Goal: Task Accomplishment & Management: Use online tool/utility

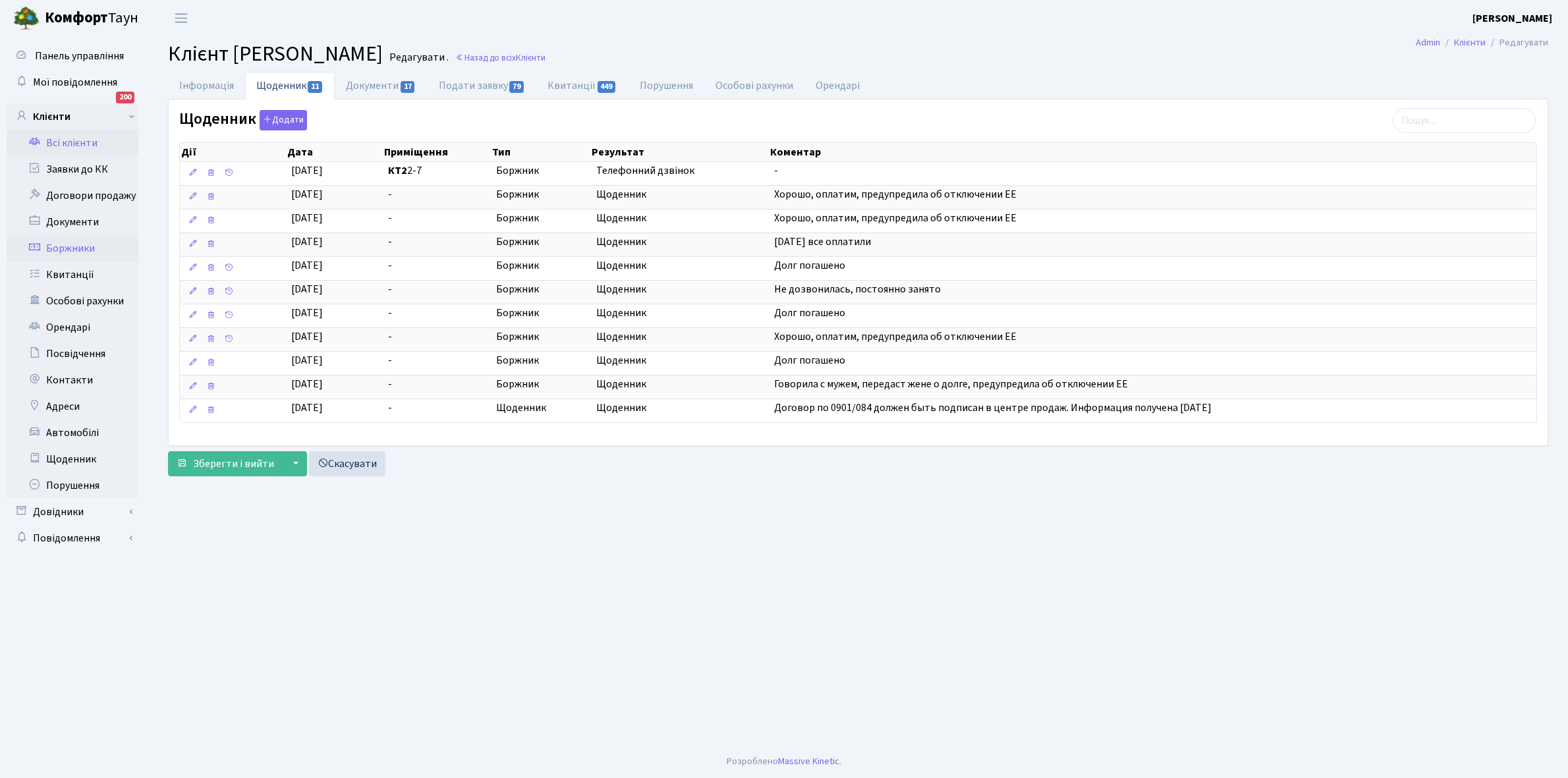
click at [80, 249] on link "Боржники" at bounding box center [73, 249] width 132 height 27
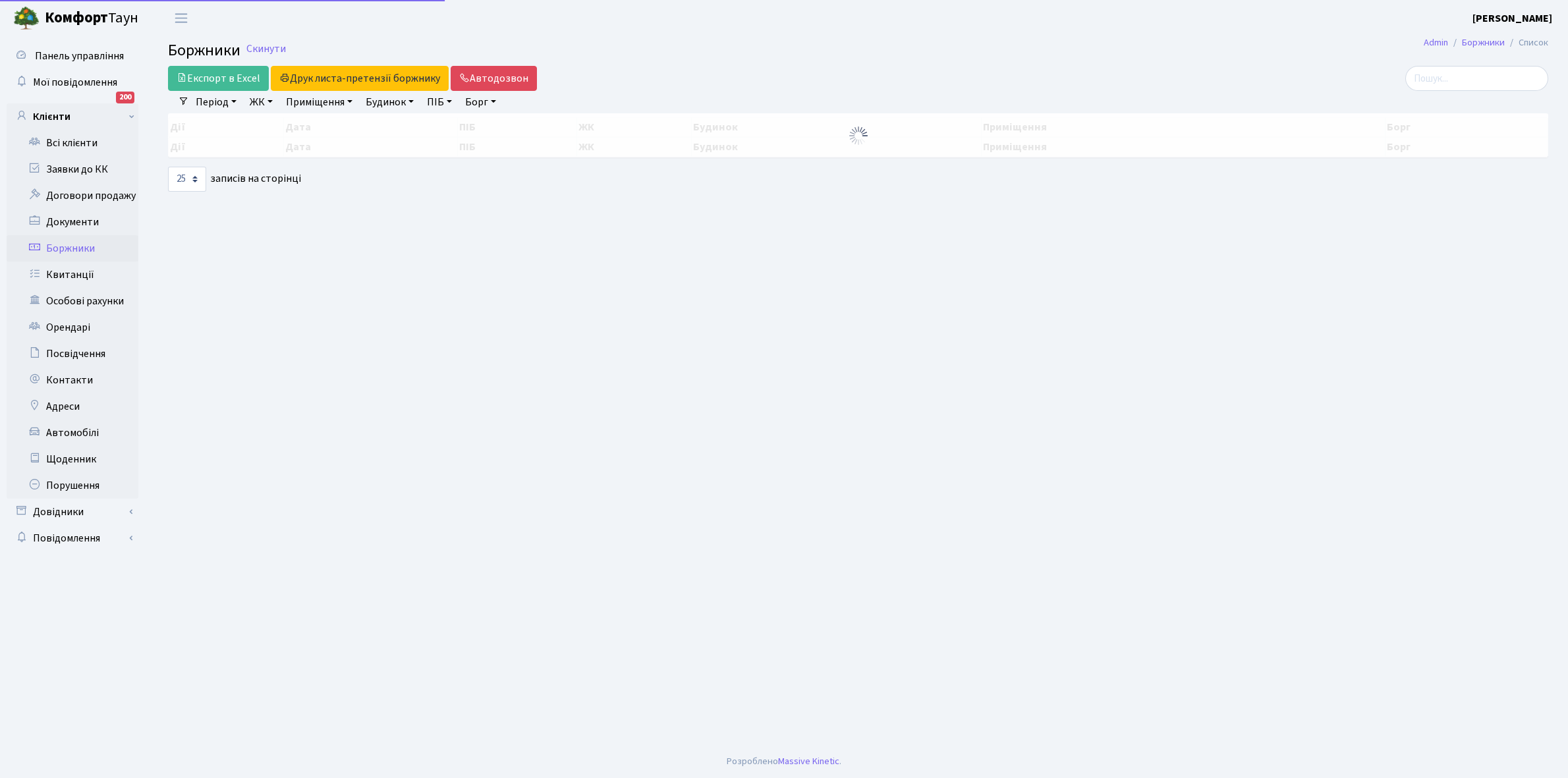
select select "25"
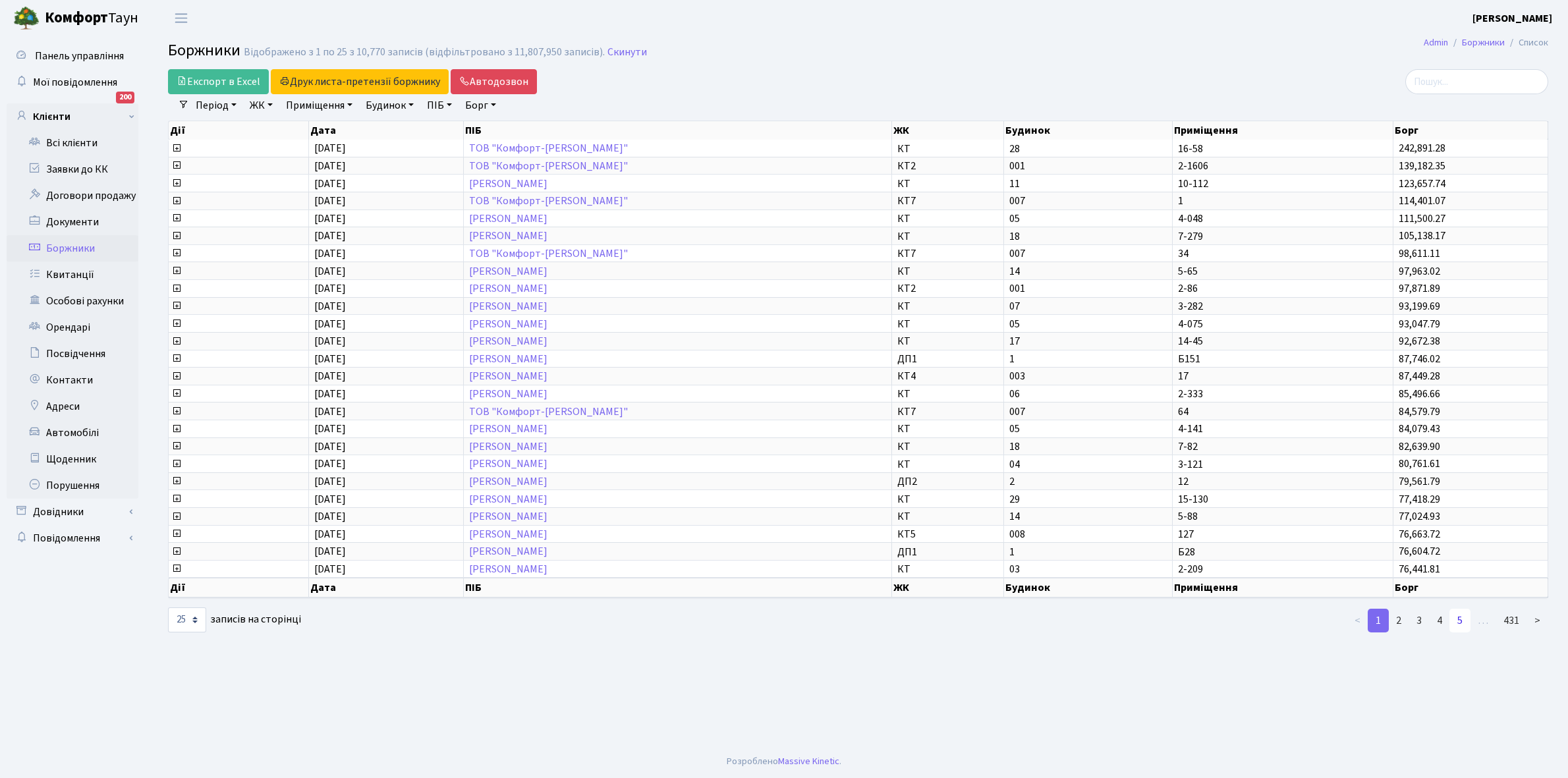
click at [1462, 609] on link "5" at bounding box center [1460, 621] width 21 height 24
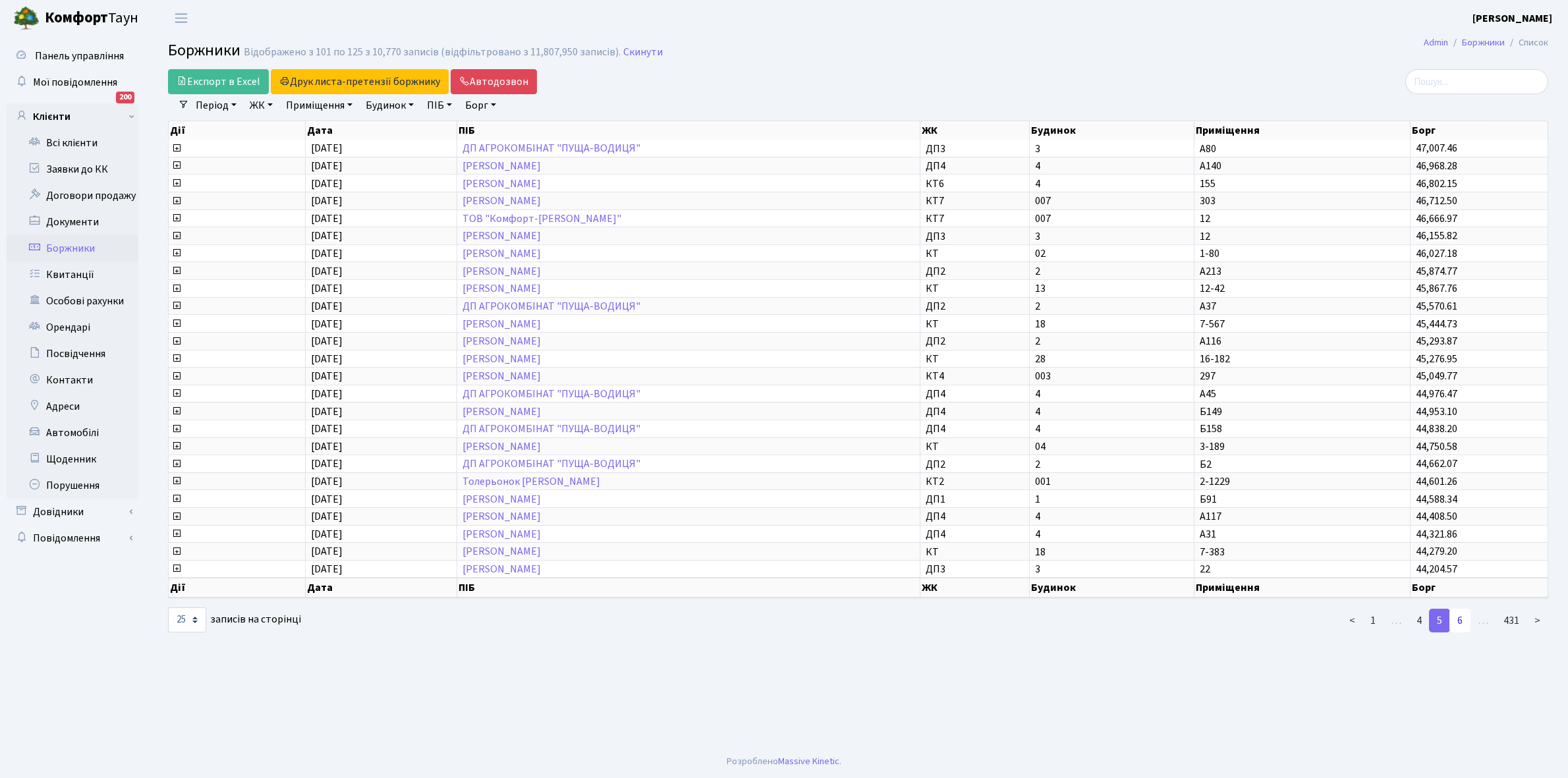
click at [1467, 609] on link "6" at bounding box center [1460, 621] width 21 height 24
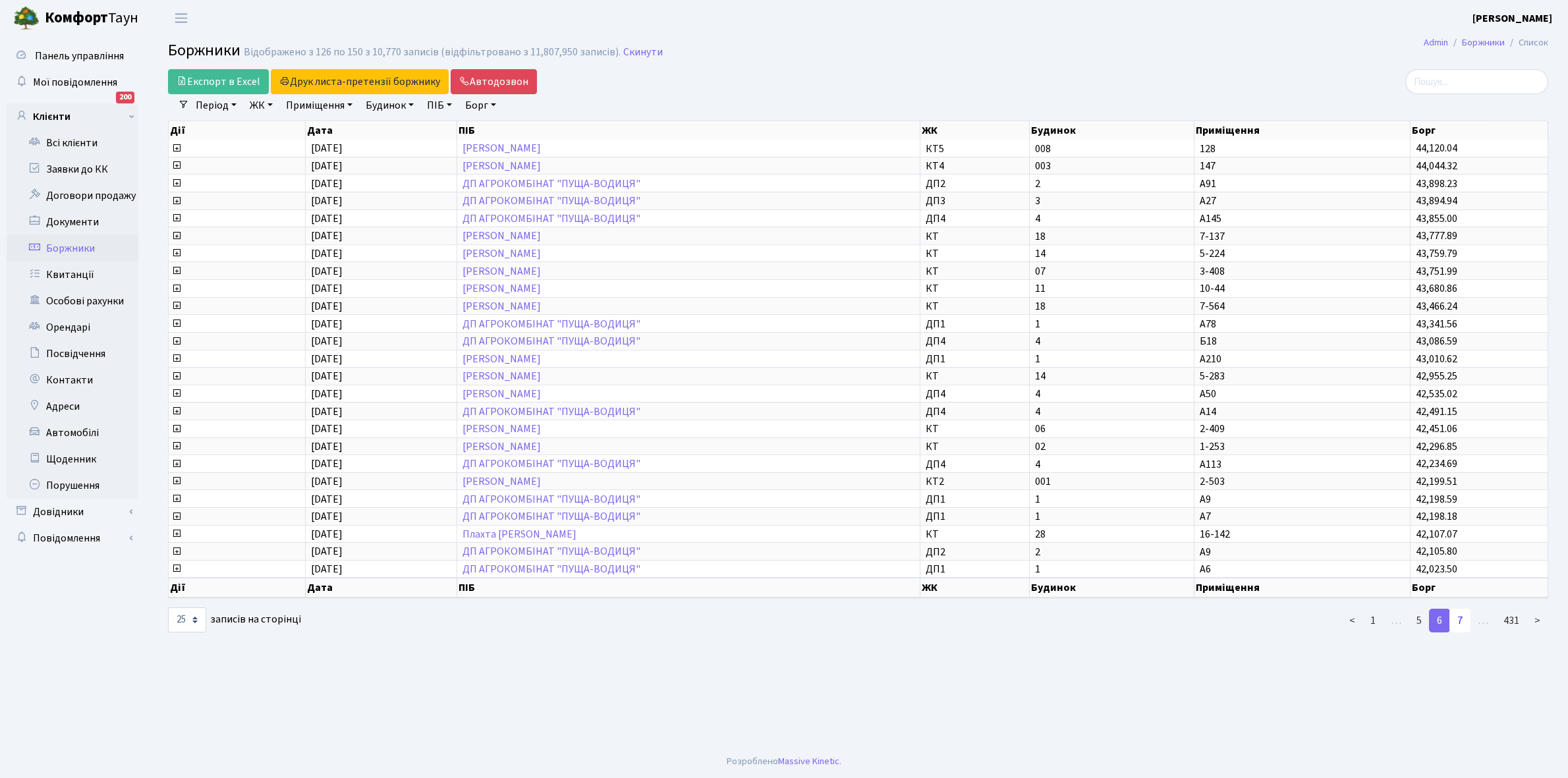
click at [1467, 609] on link "7" at bounding box center [1460, 621] width 21 height 24
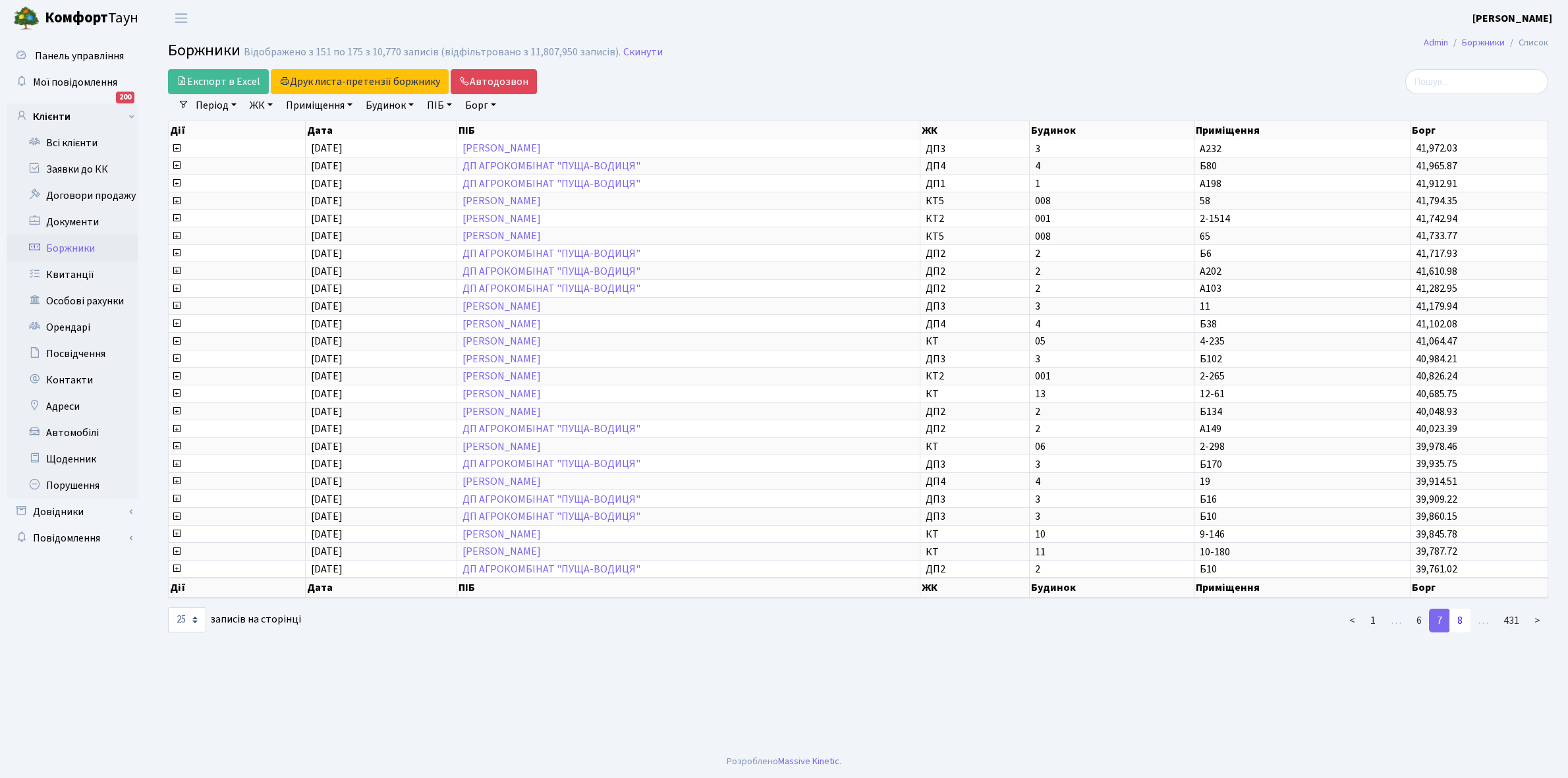
click at [1461, 609] on link "8" at bounding box center [1460, 621] width 21 height 24
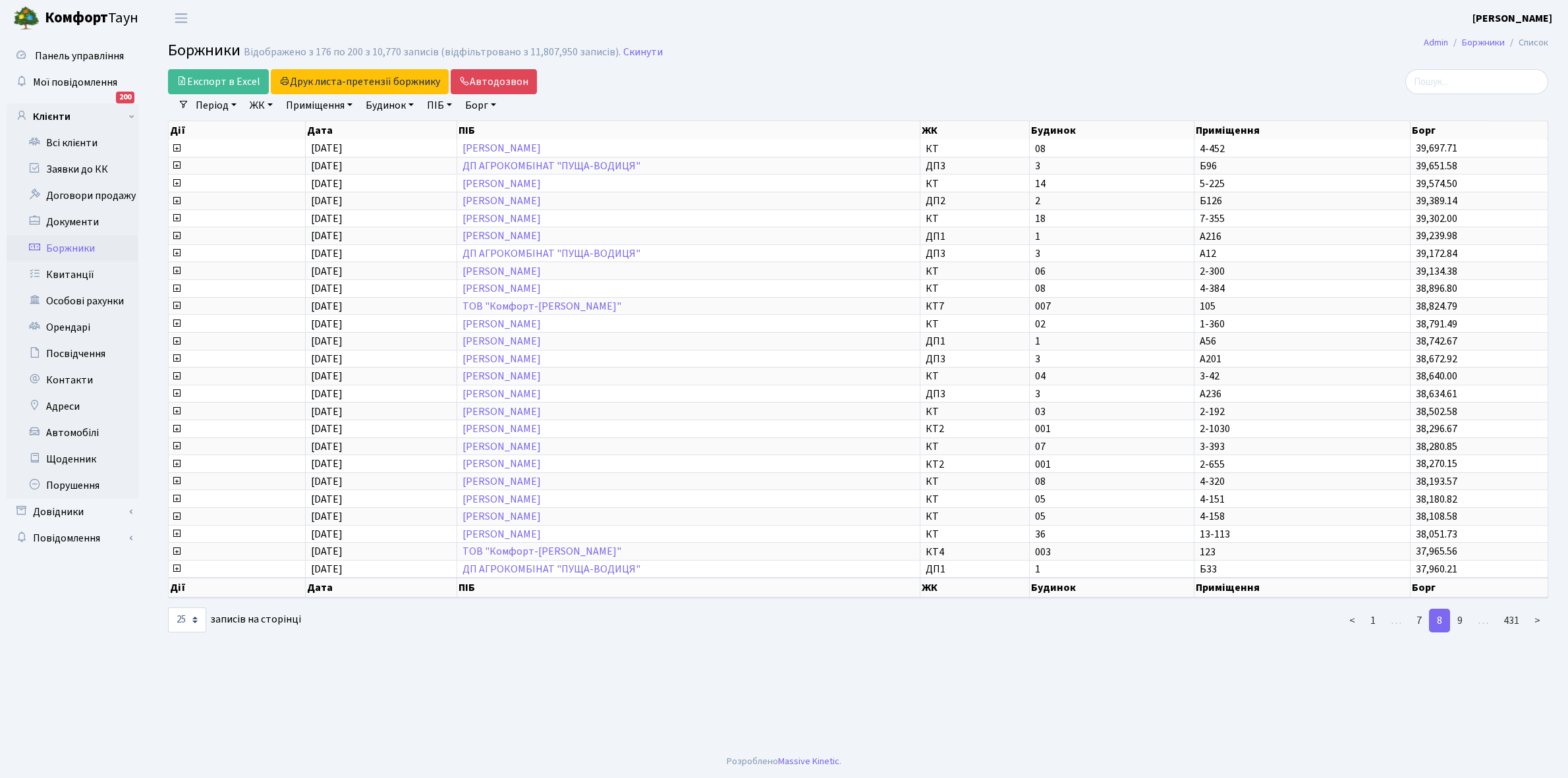
click at [1461, 609] on link "9" at bounding box center [1460, 621] width 21 height 24
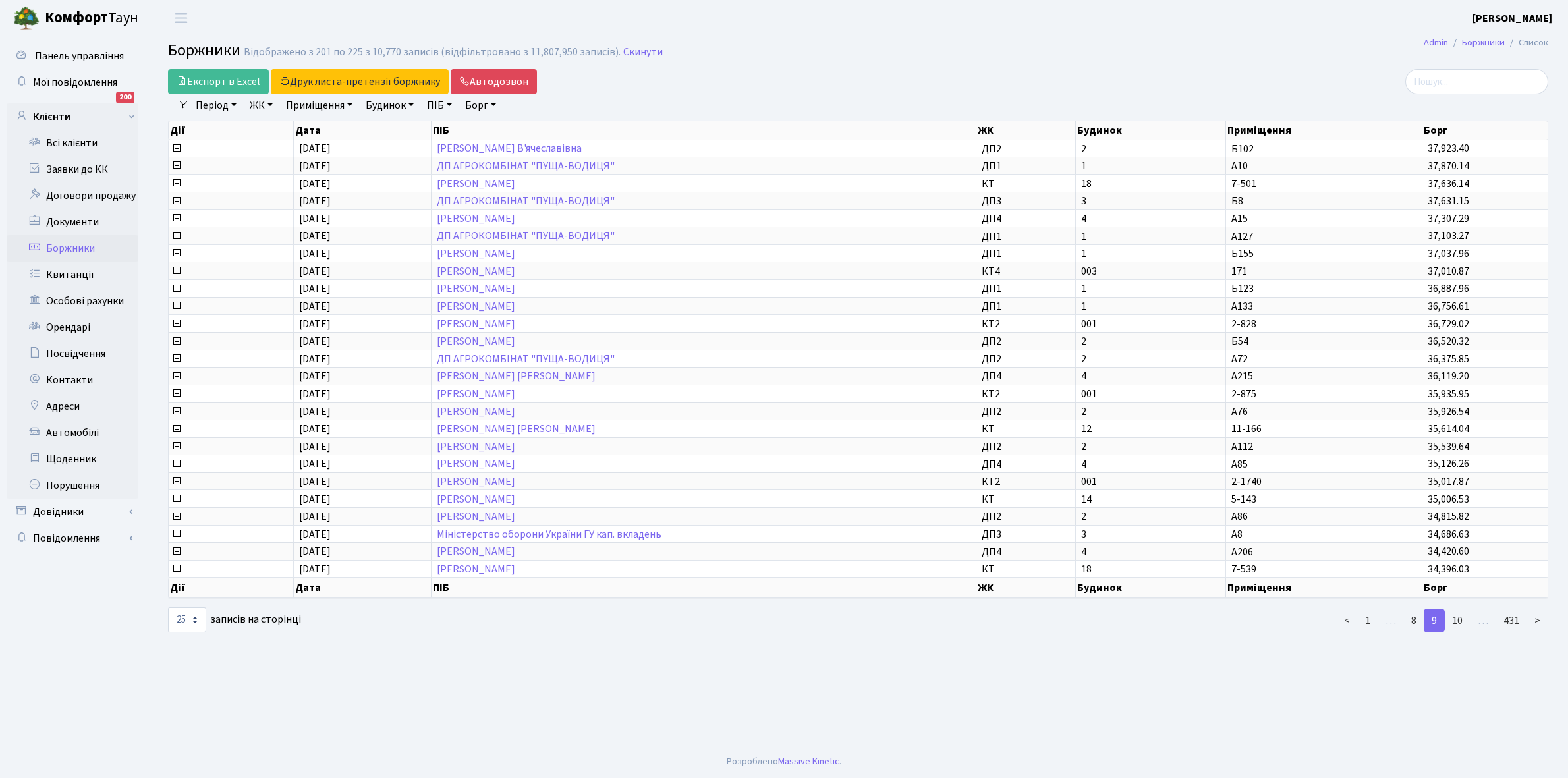
click at [1461, 609] on link "10" at bounding box center [1457, 621] width 27 height 24
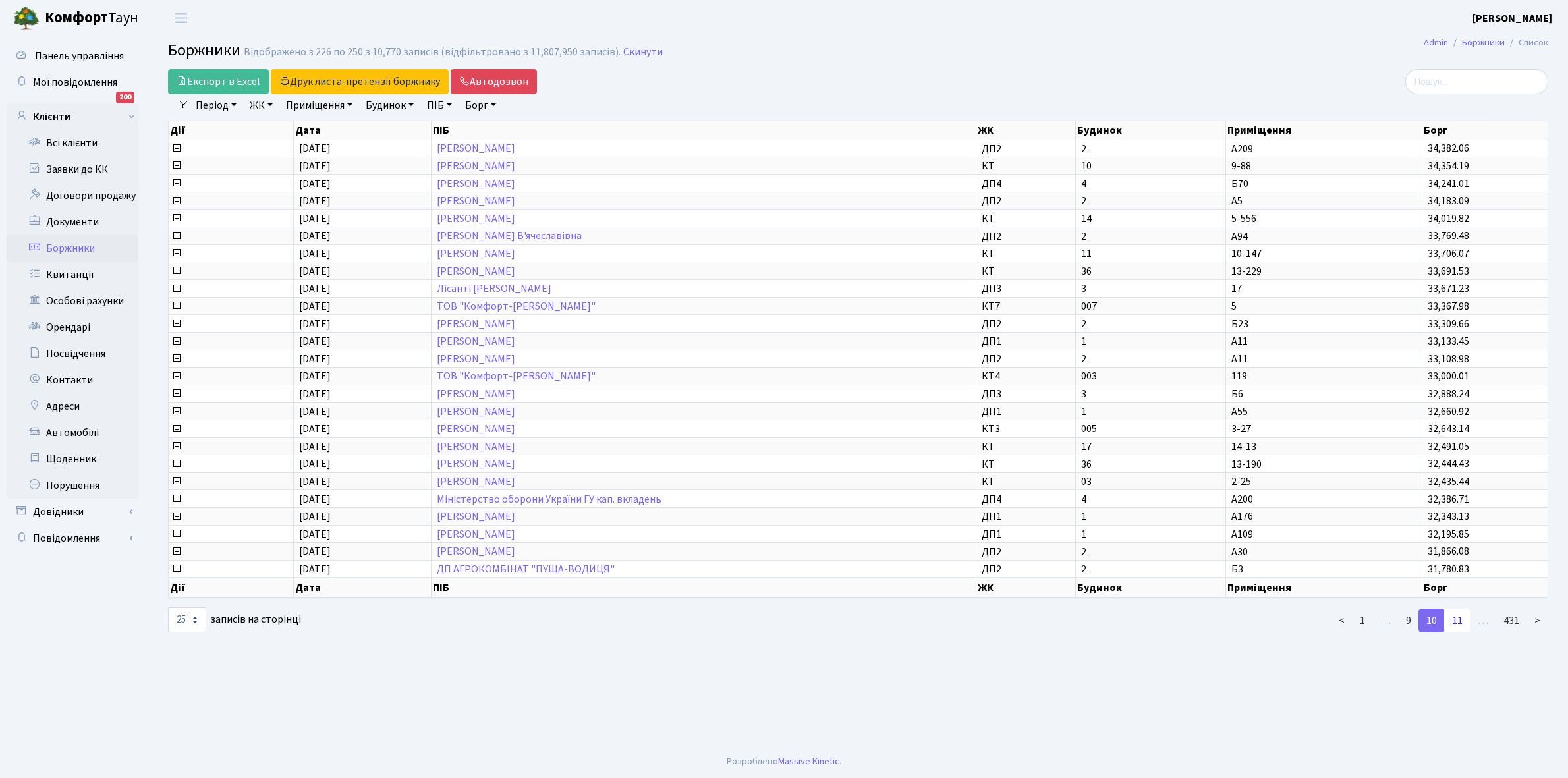
click at [1458, 609] on link "11" at bounding box center [1457, 621] width 27 height 24
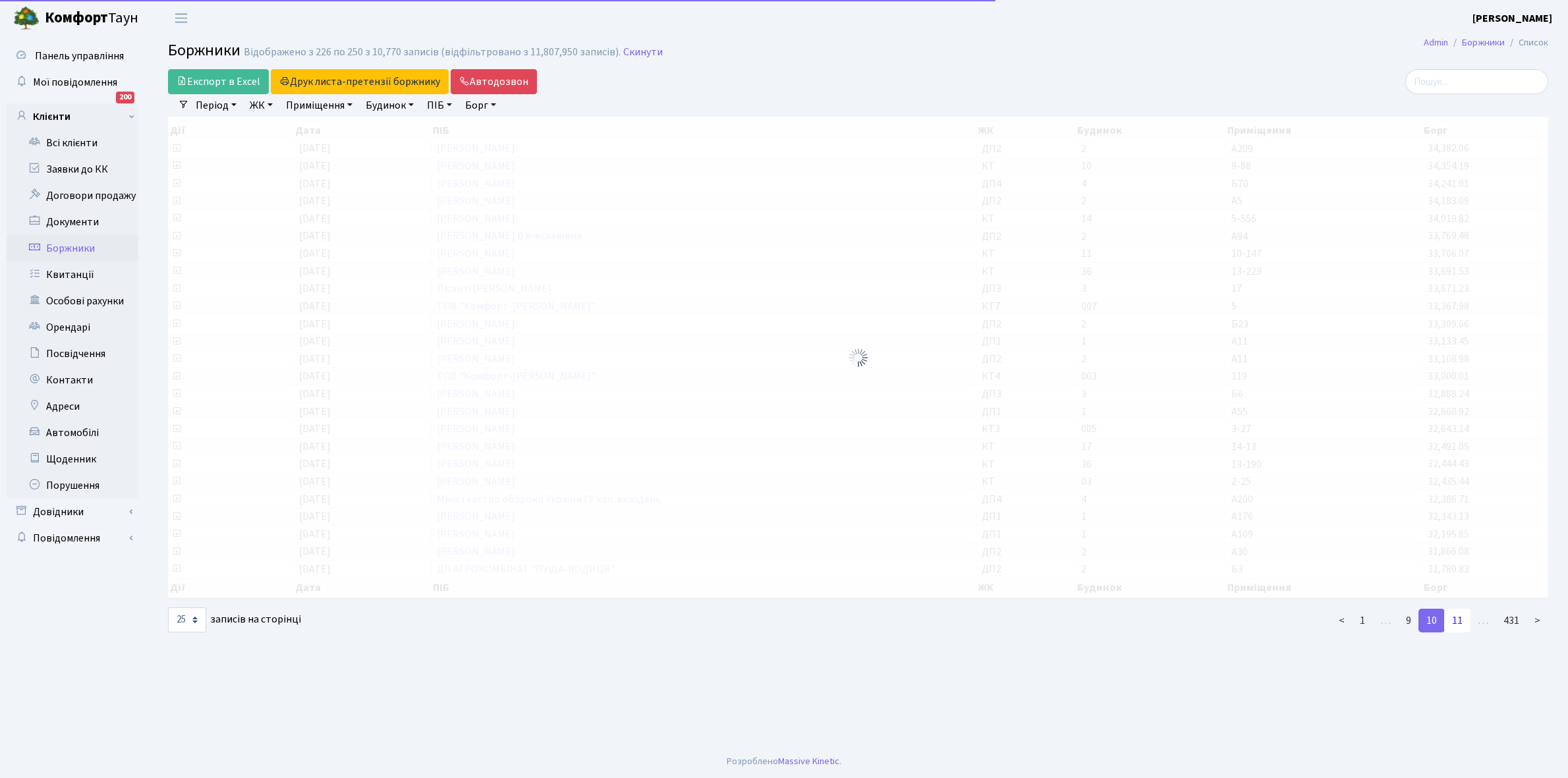
click at [1458, 609] on link "11" at bounding box center [1457, 621] width 27 height 24
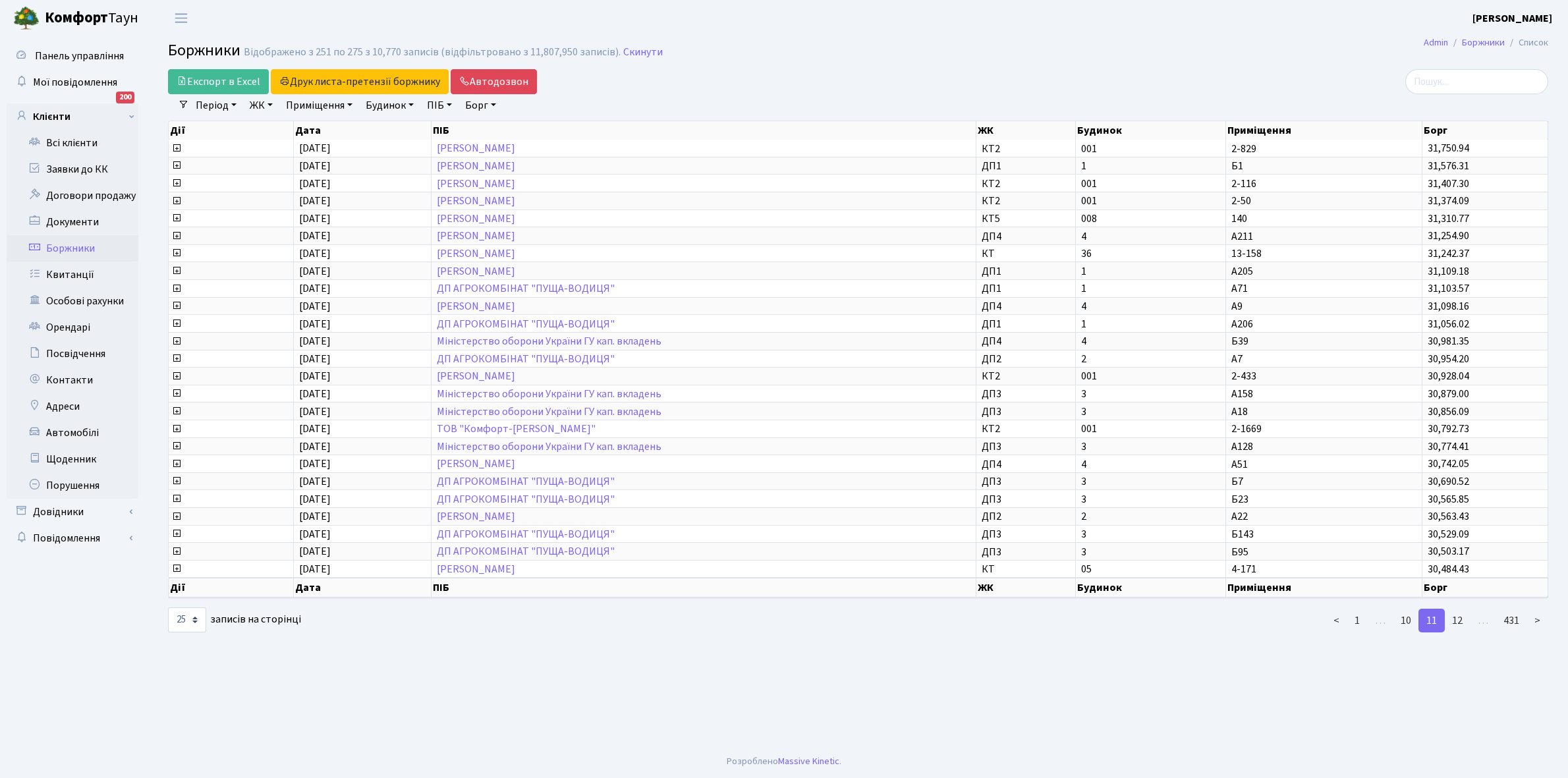
click at [1458, 609] on link "12" at bounding box center [1457, 621] width 27 height 24
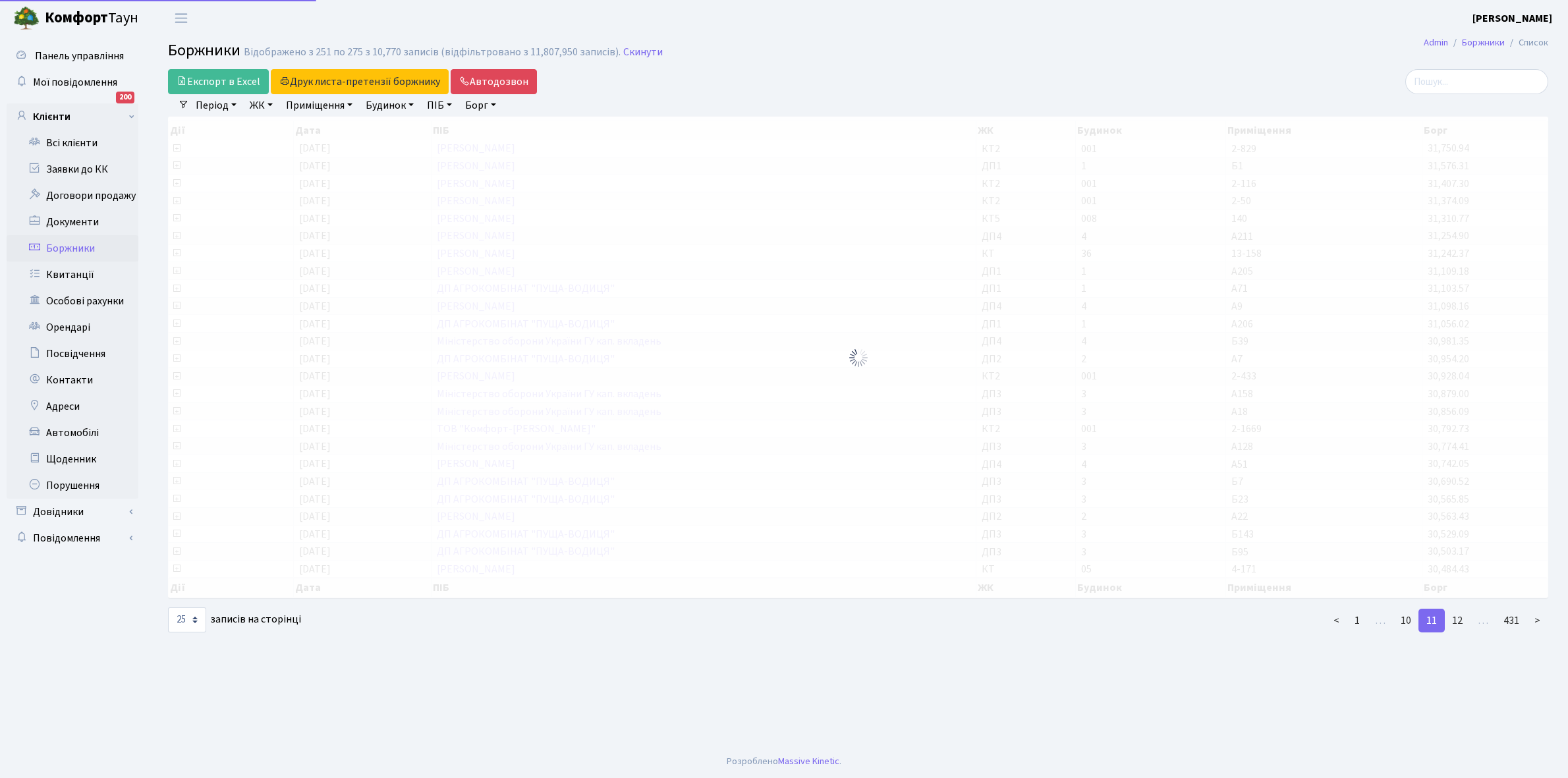
click at [1458, 609] on link "12" at bounding box center [1457, 621] width 27 height 24
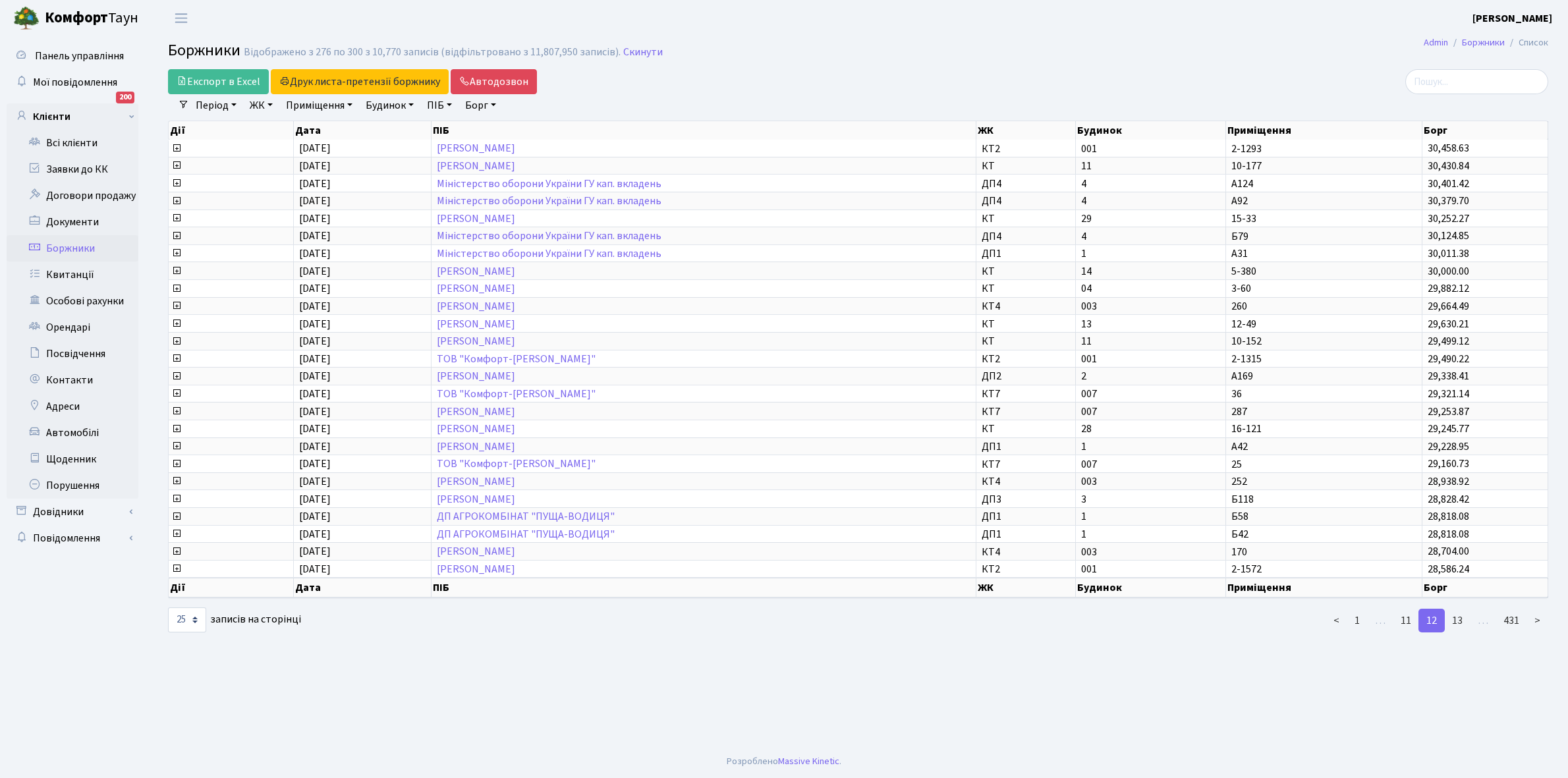
click at [1458, 609] on link "13" at bounding box center [1457, 621] width 27 height 24
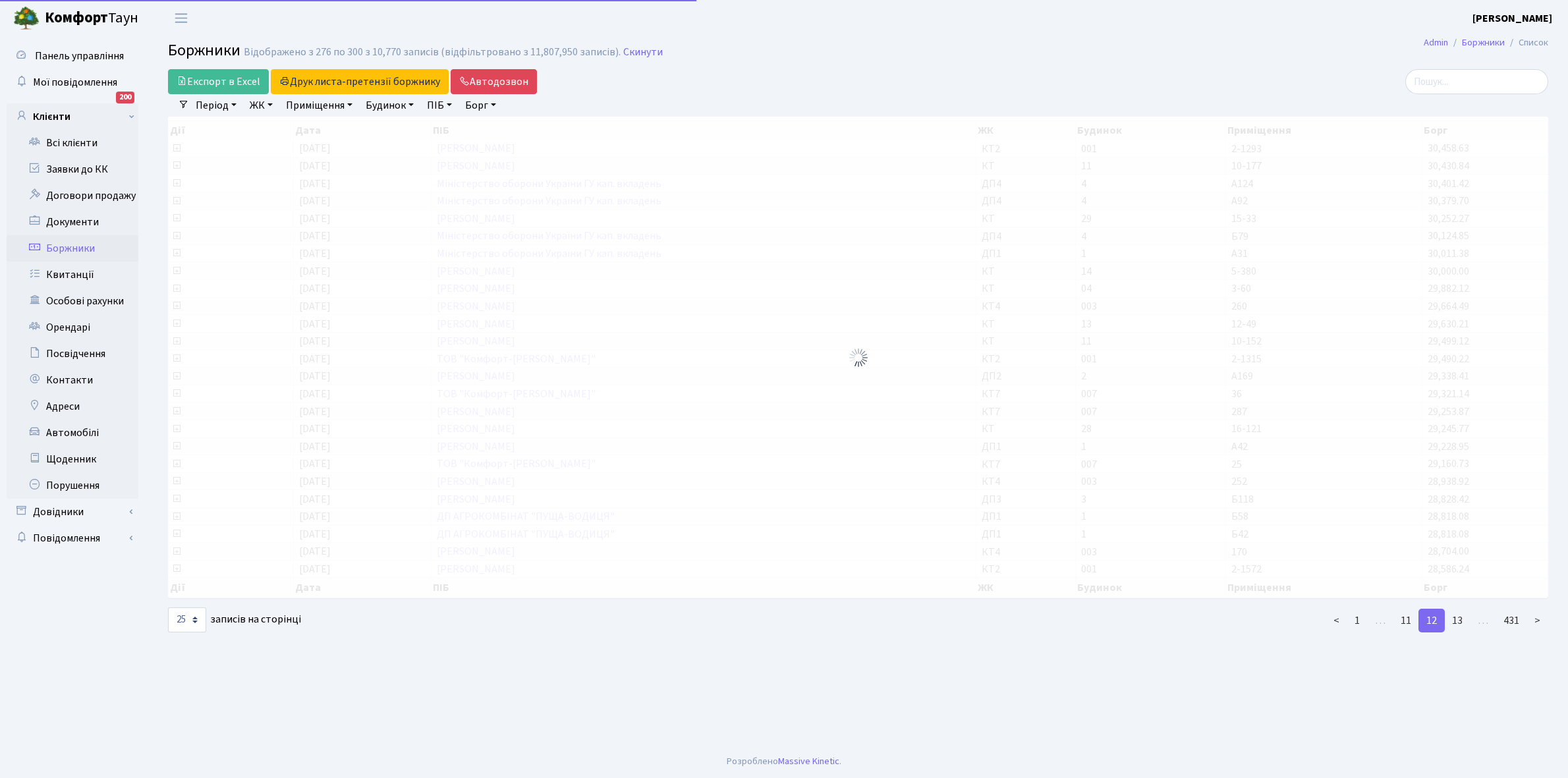
click at [1458, 609] on link "13" at bounding box center [1457, 621] width 27 height 24
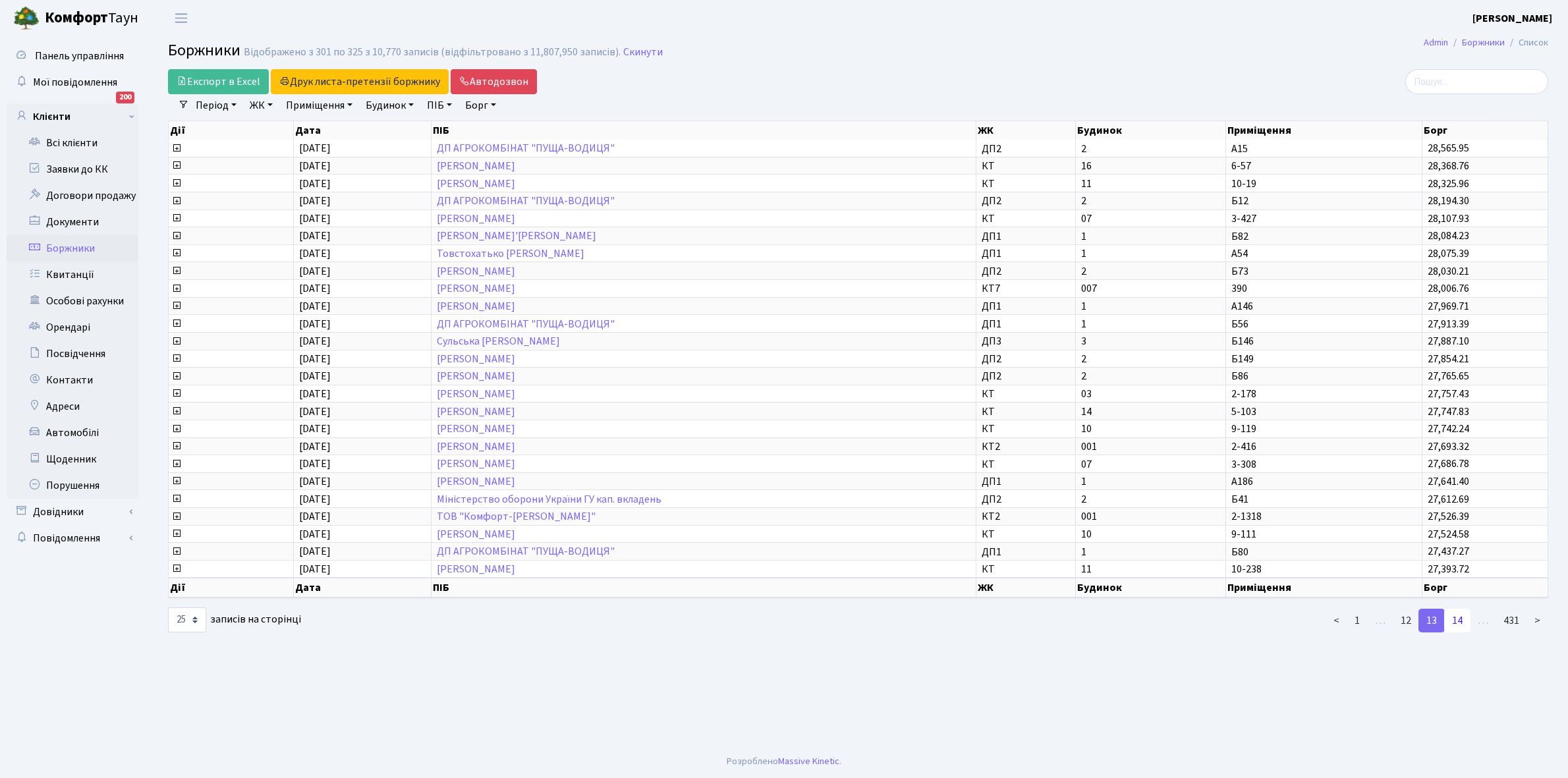
click at [1457, 609] on link "14" at bounding box center [1457, 621] width 27 height 24
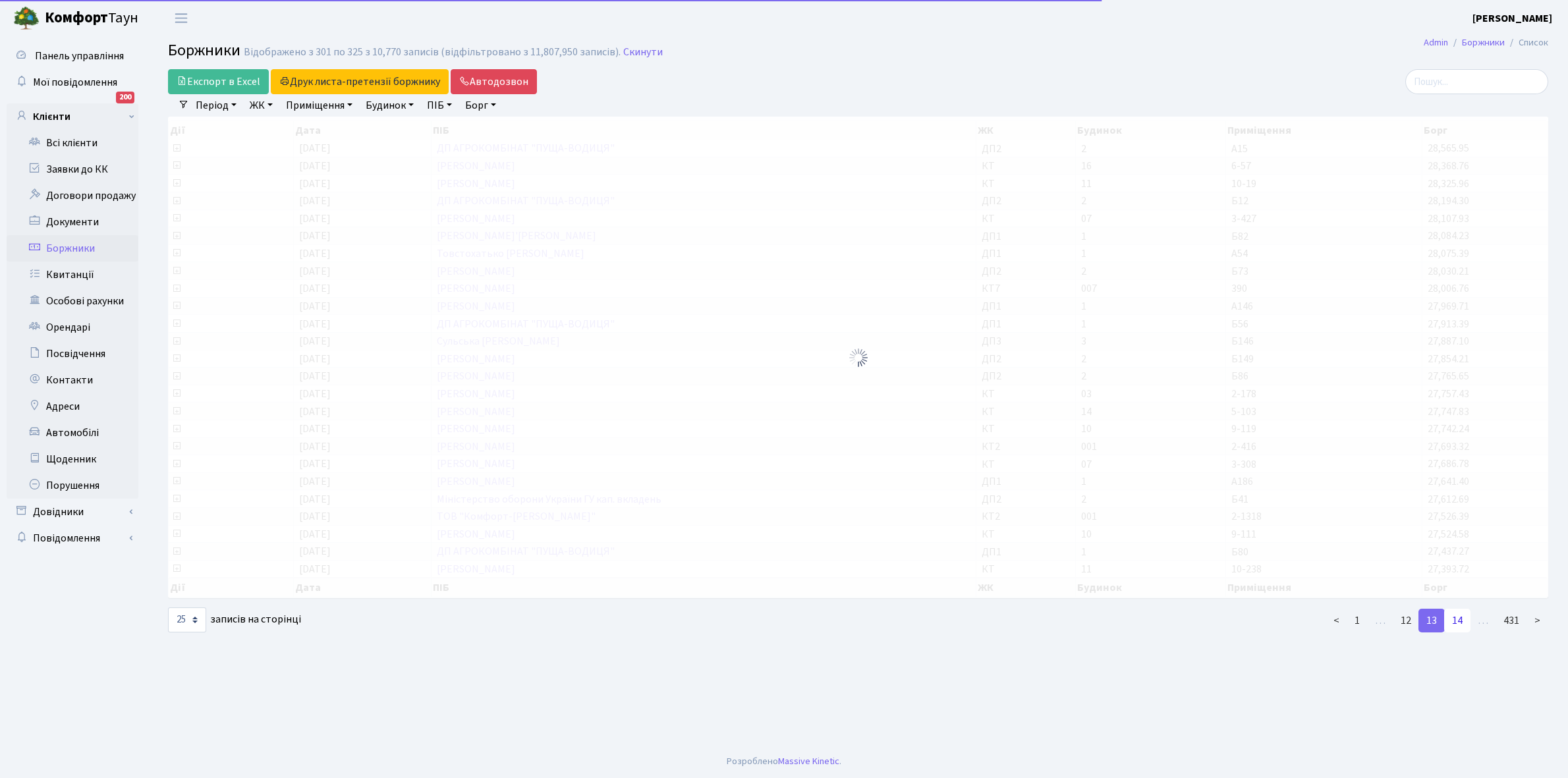
click at [1457, 609] on link "14" at bounding box center [1457, 621] width 27 height 24
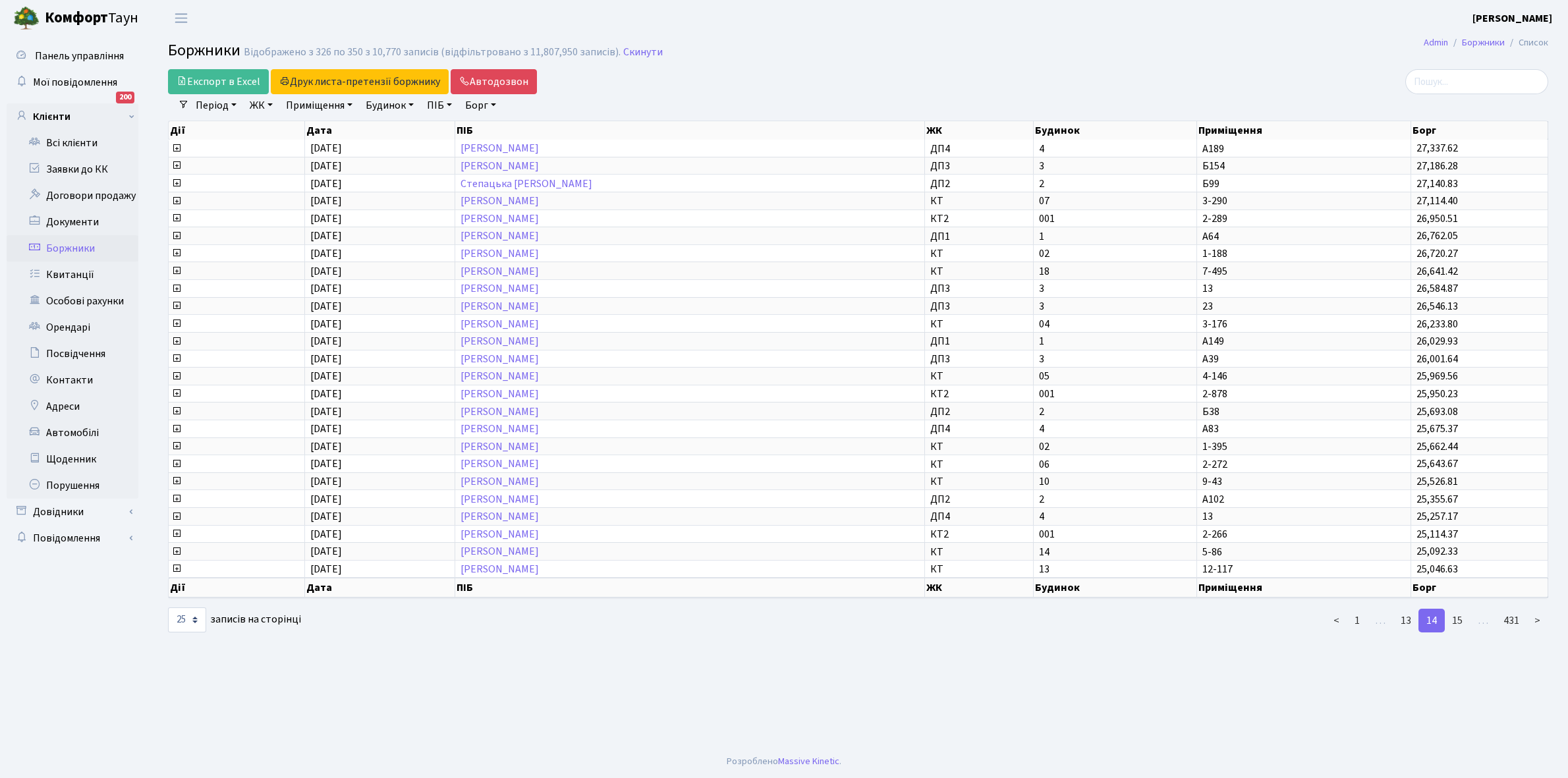
click at [1457, 609] on link "15" at bounding box center [1457, 621] width 27 height 24
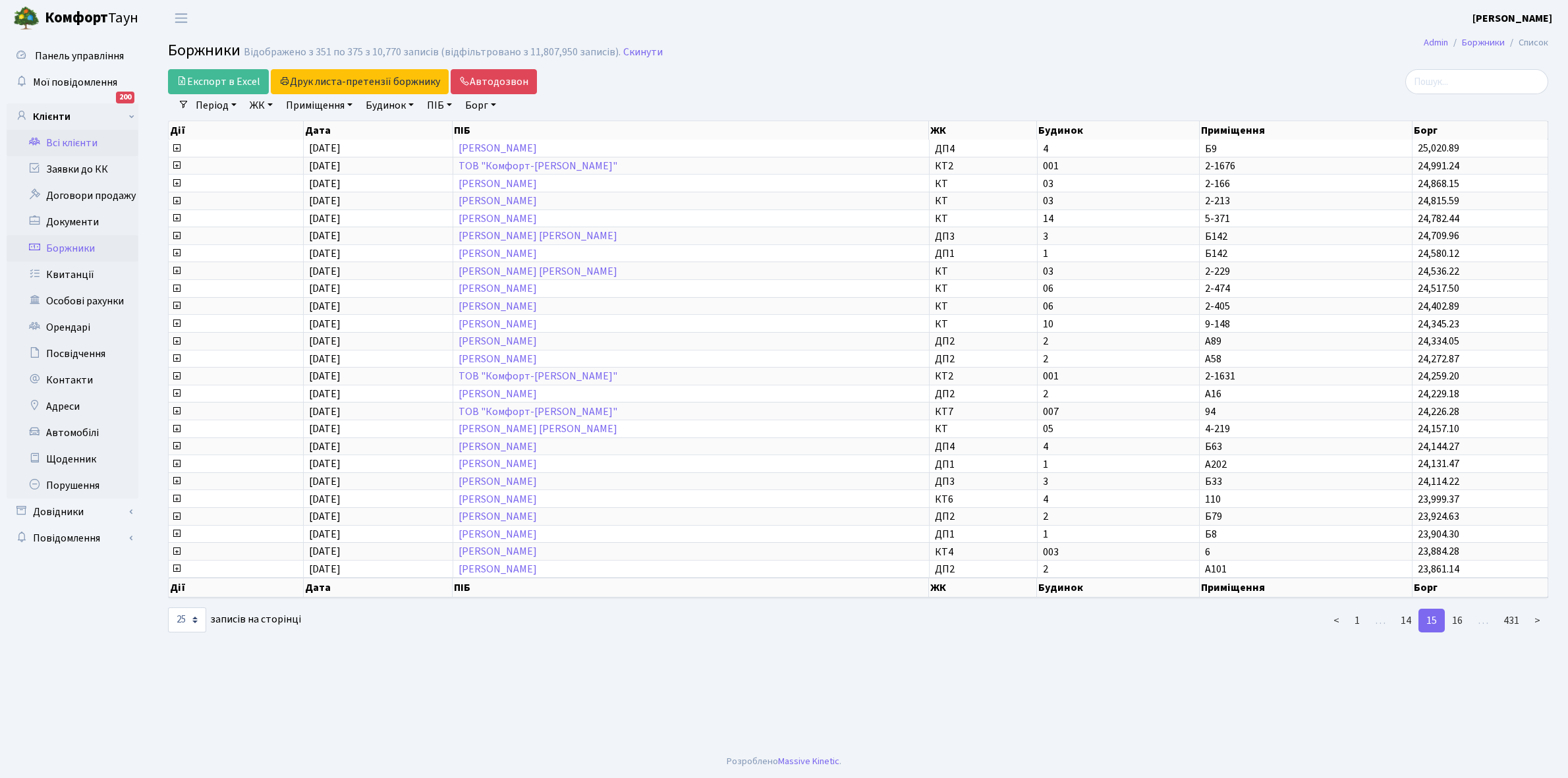
click at [66, 134] on link "Всі клієнти" at bounding box center [73, 143] width 132 height 27
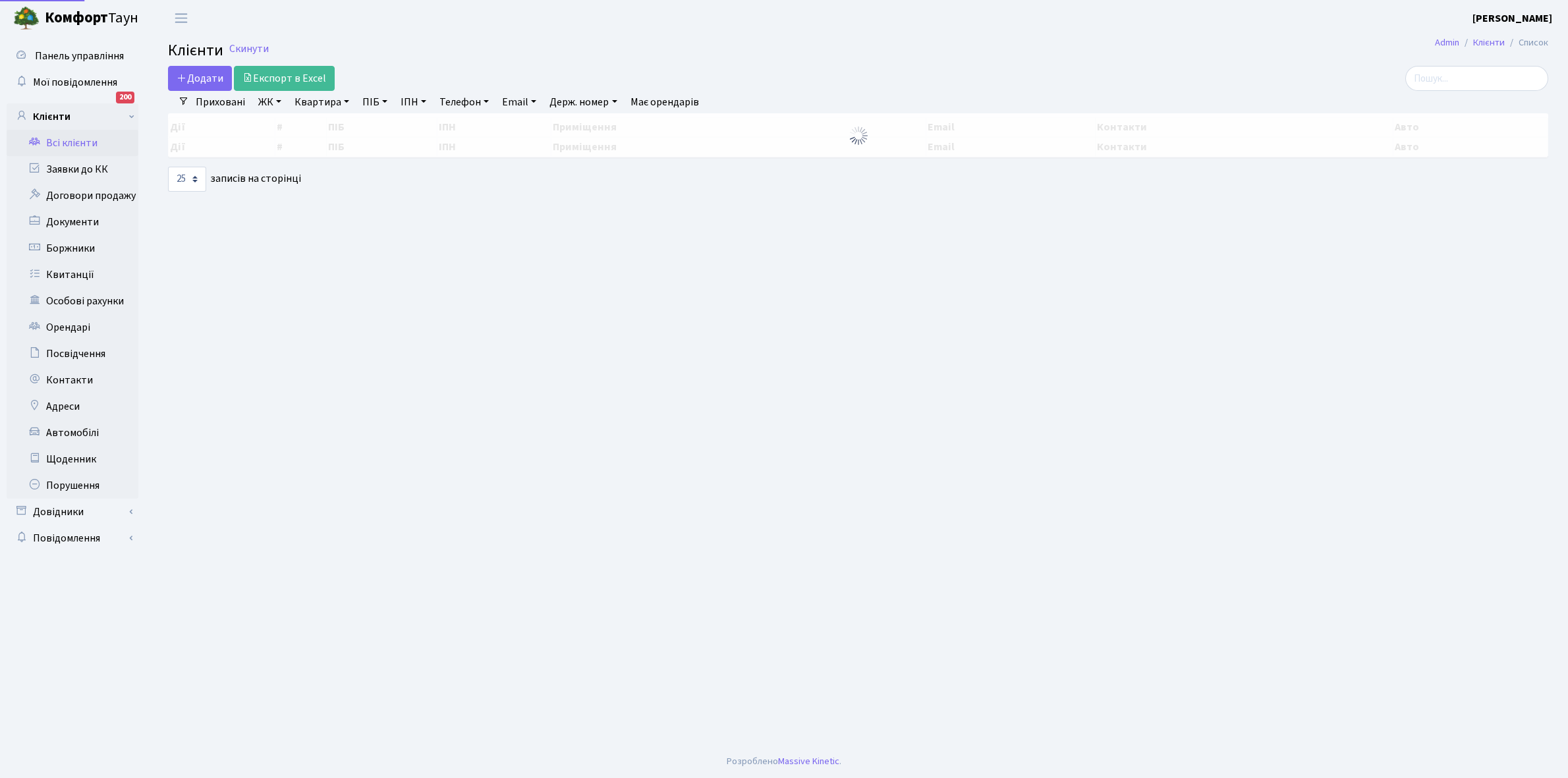
select select
select select "25"
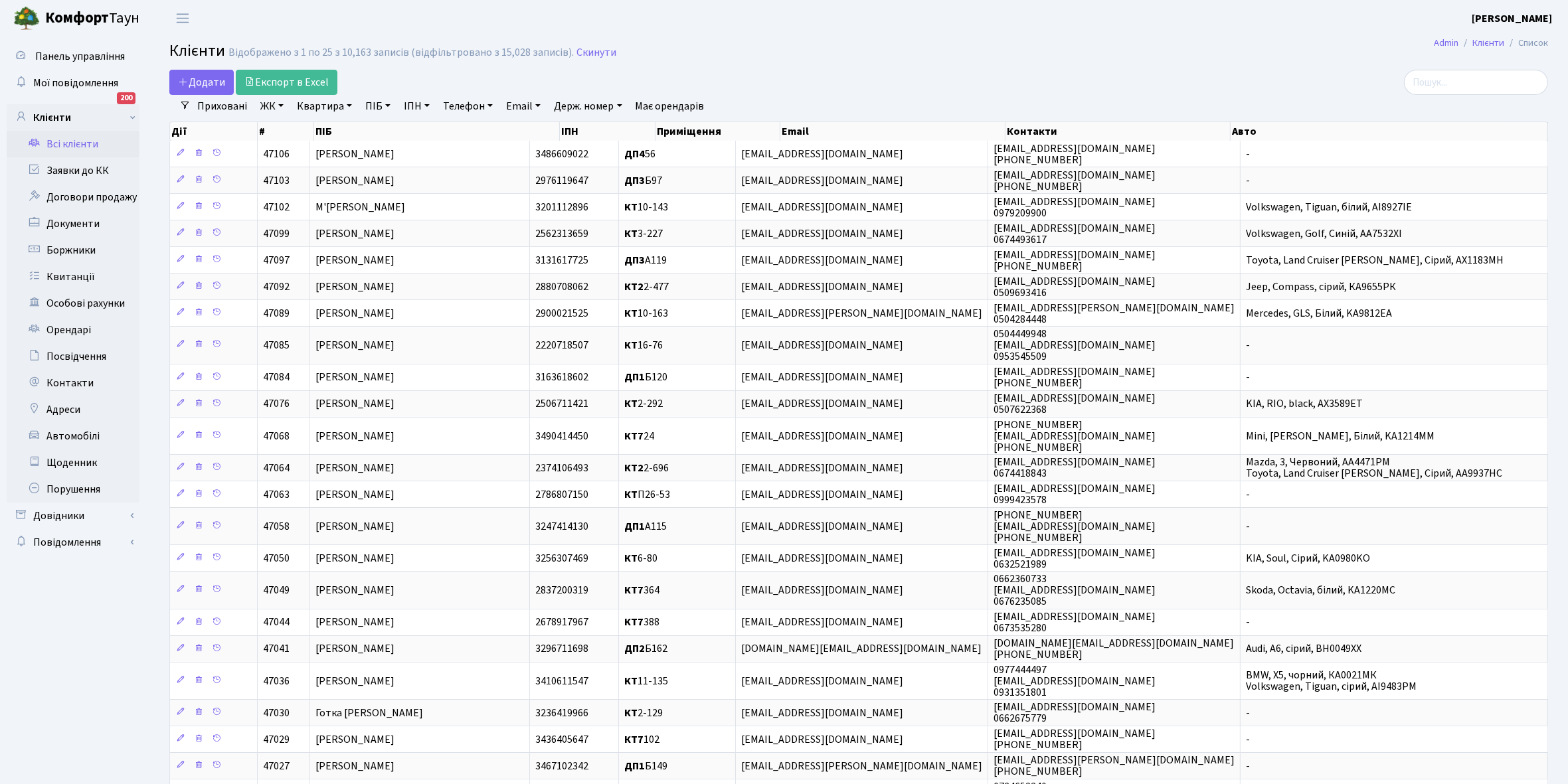
click at [281, 104] on link "ЖК" at bounding box center [272, 106] width 34 height 22
click at [311, 148] on li "КТ, вул. Регенераторна, 4" at bounding box center [337, 152] width 160 height 23
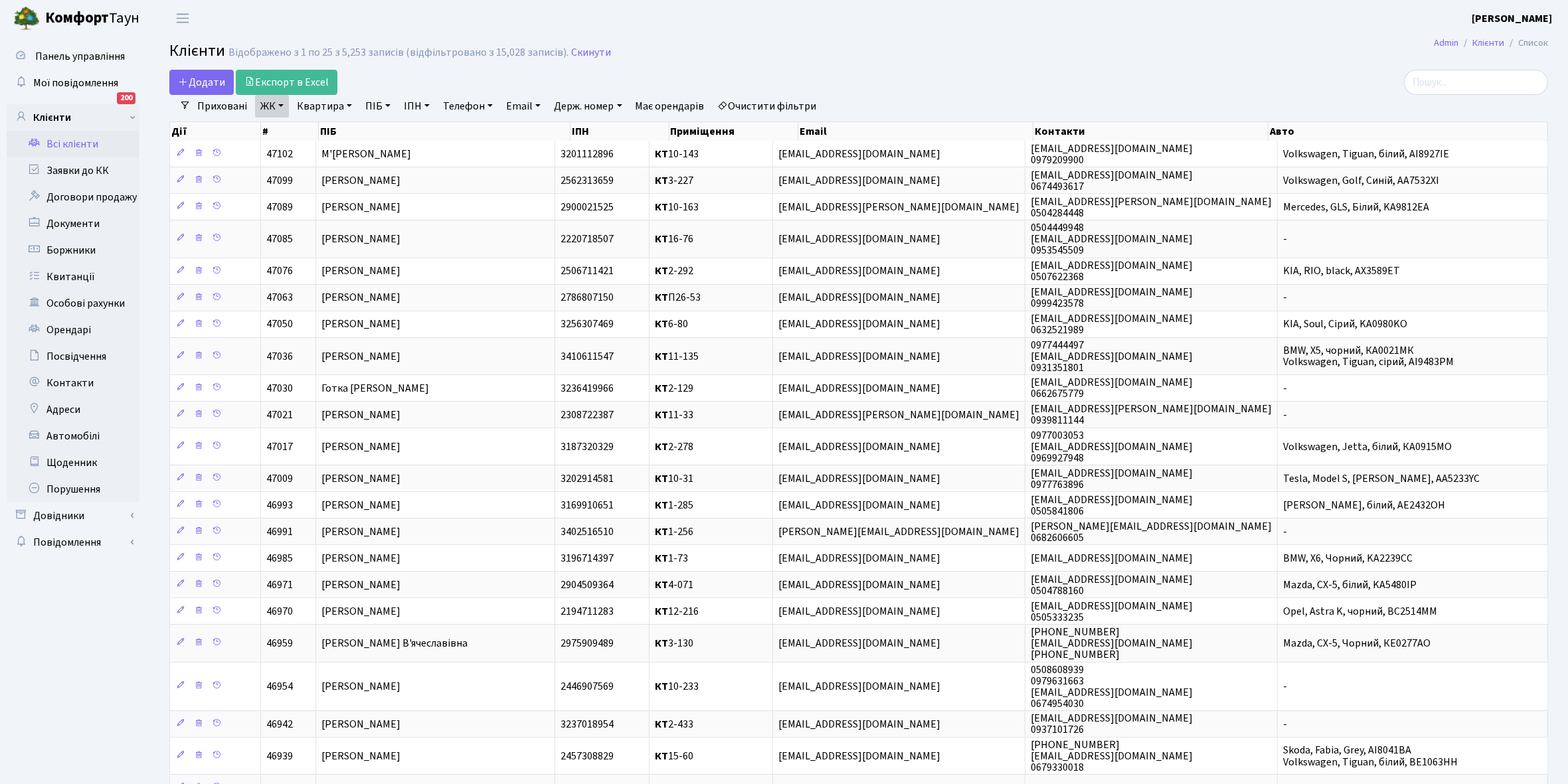
click at [752, 98] on link "Очистити фільтри" at bounding box center [767, 106] width 110 height 22
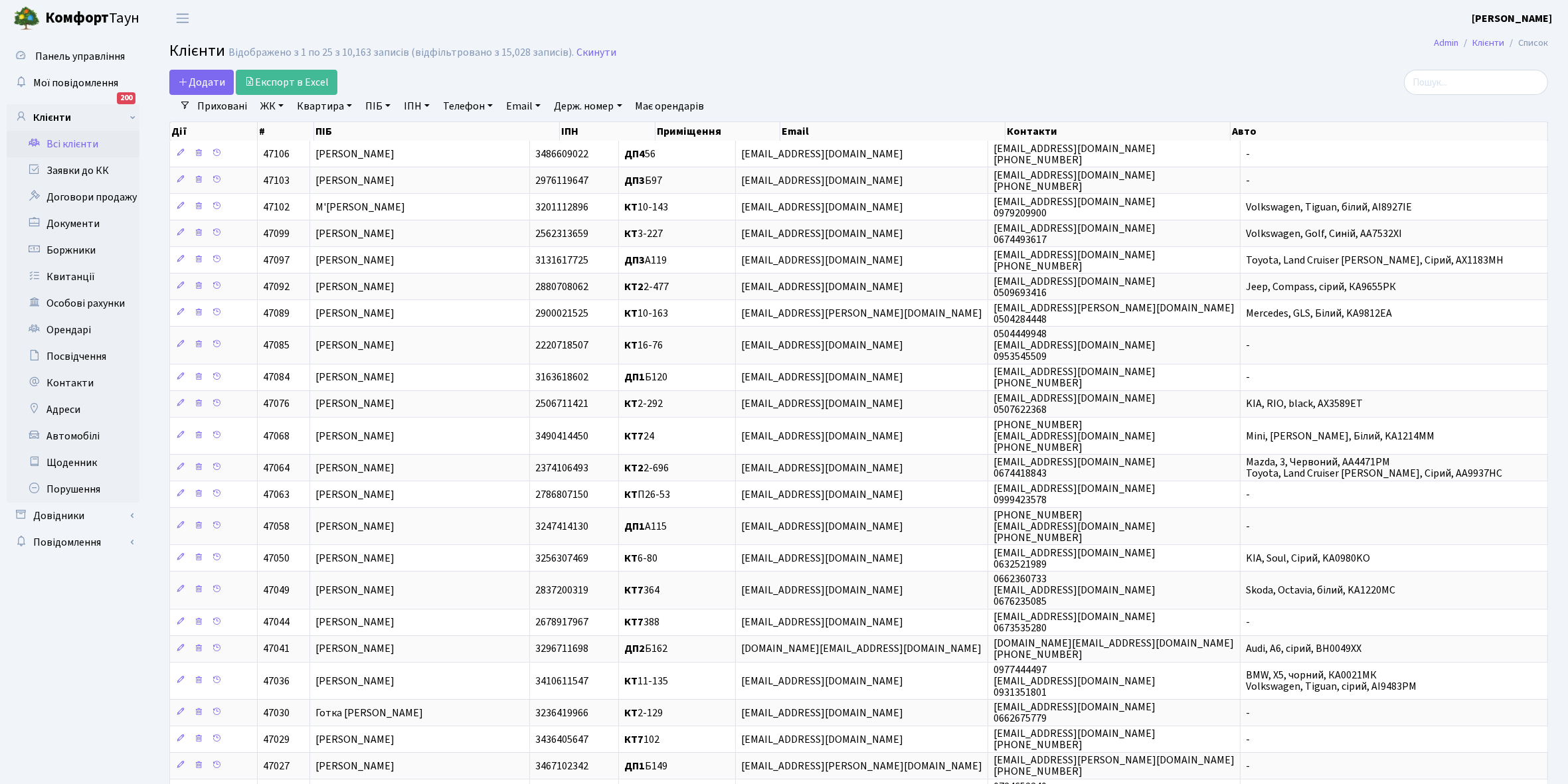
click at [280, 106] on link "ЖК" at bounding box center [272, 106] width 34 height 22
click at [295, 174] on li "КТ2, просп. Соборності, 17" at bounding box center [337, 175] width 160 height 23
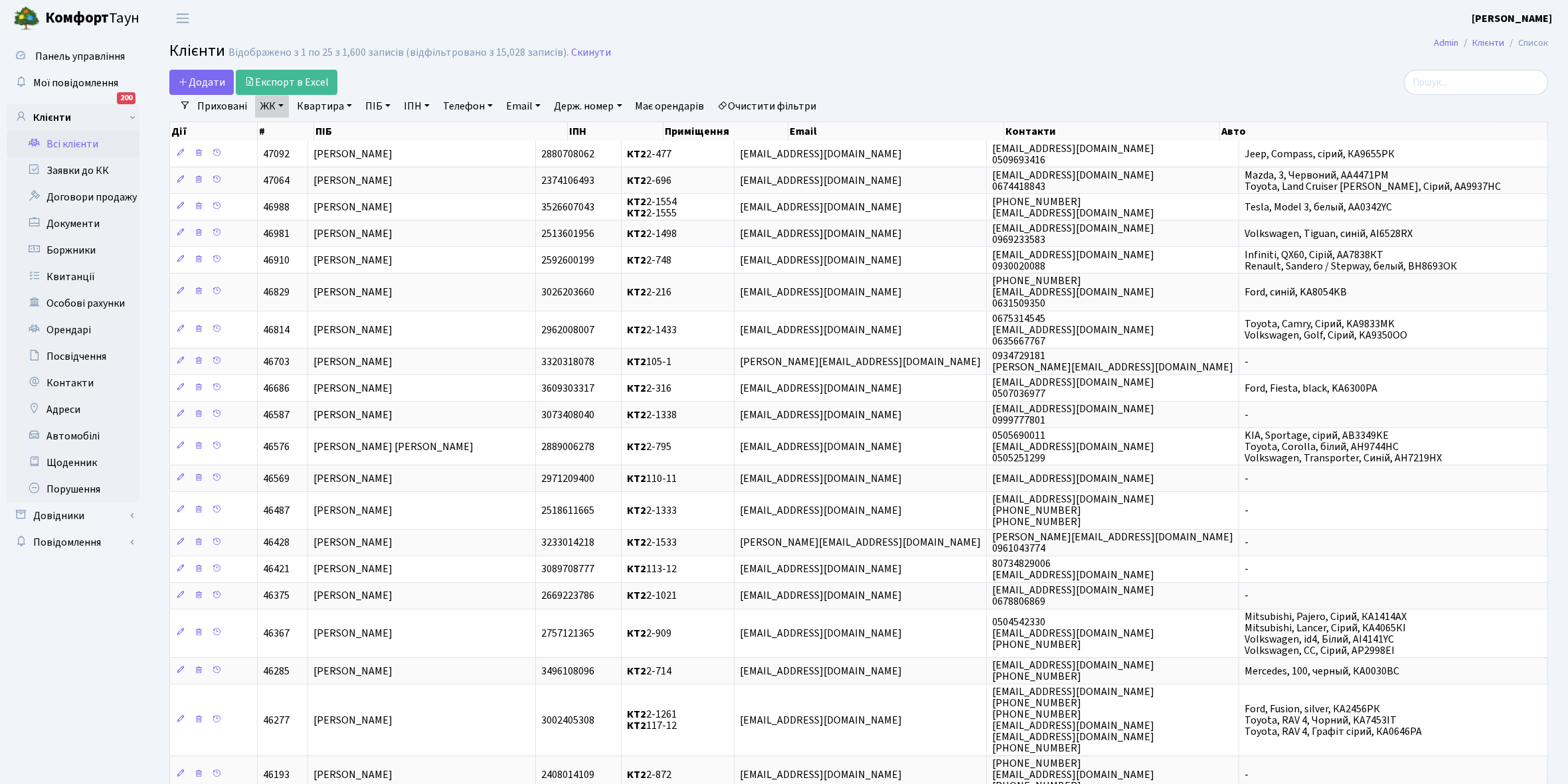
click at [347, 107] on link "Квартира" at bounding box center [324, 106] width 66 height 22
click at [333, 135] on input "text" at bounding box center [331, 132] width 78 height 25
type input "2-454"
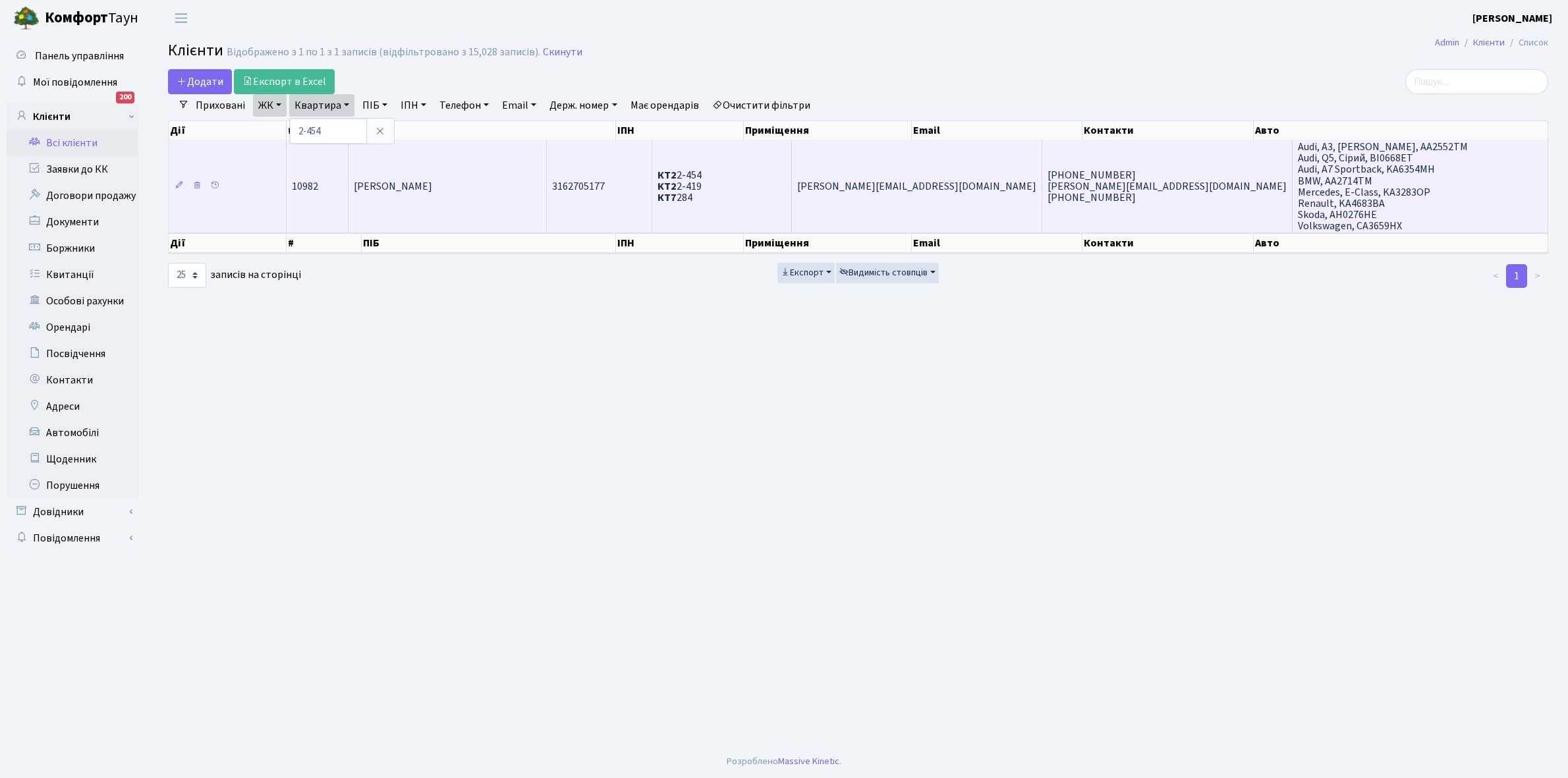
click at [489, 171] on td "[PERSON_NAME]" at bounding box center [447, 187] width 198 height 93
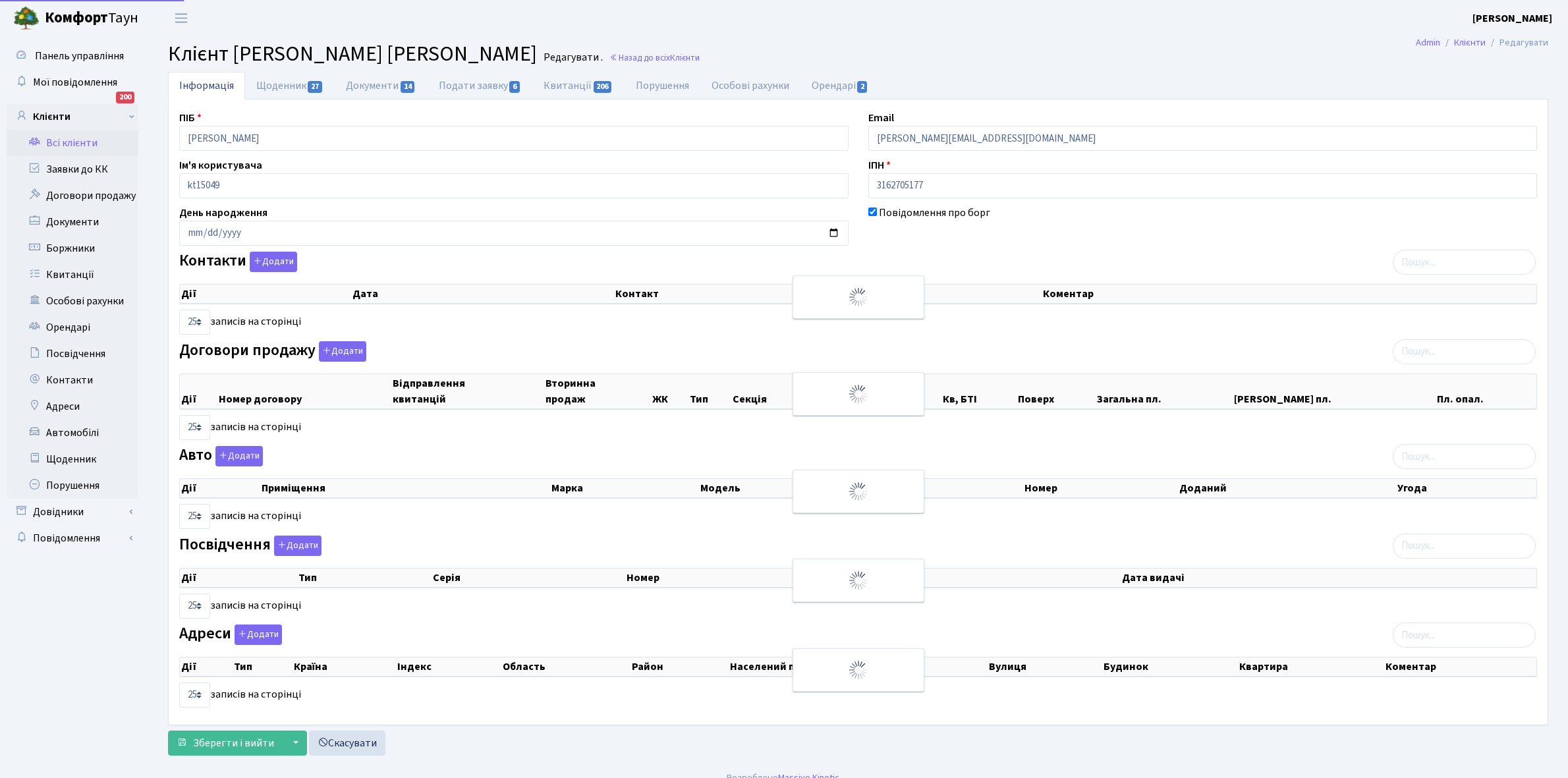
select select "25"
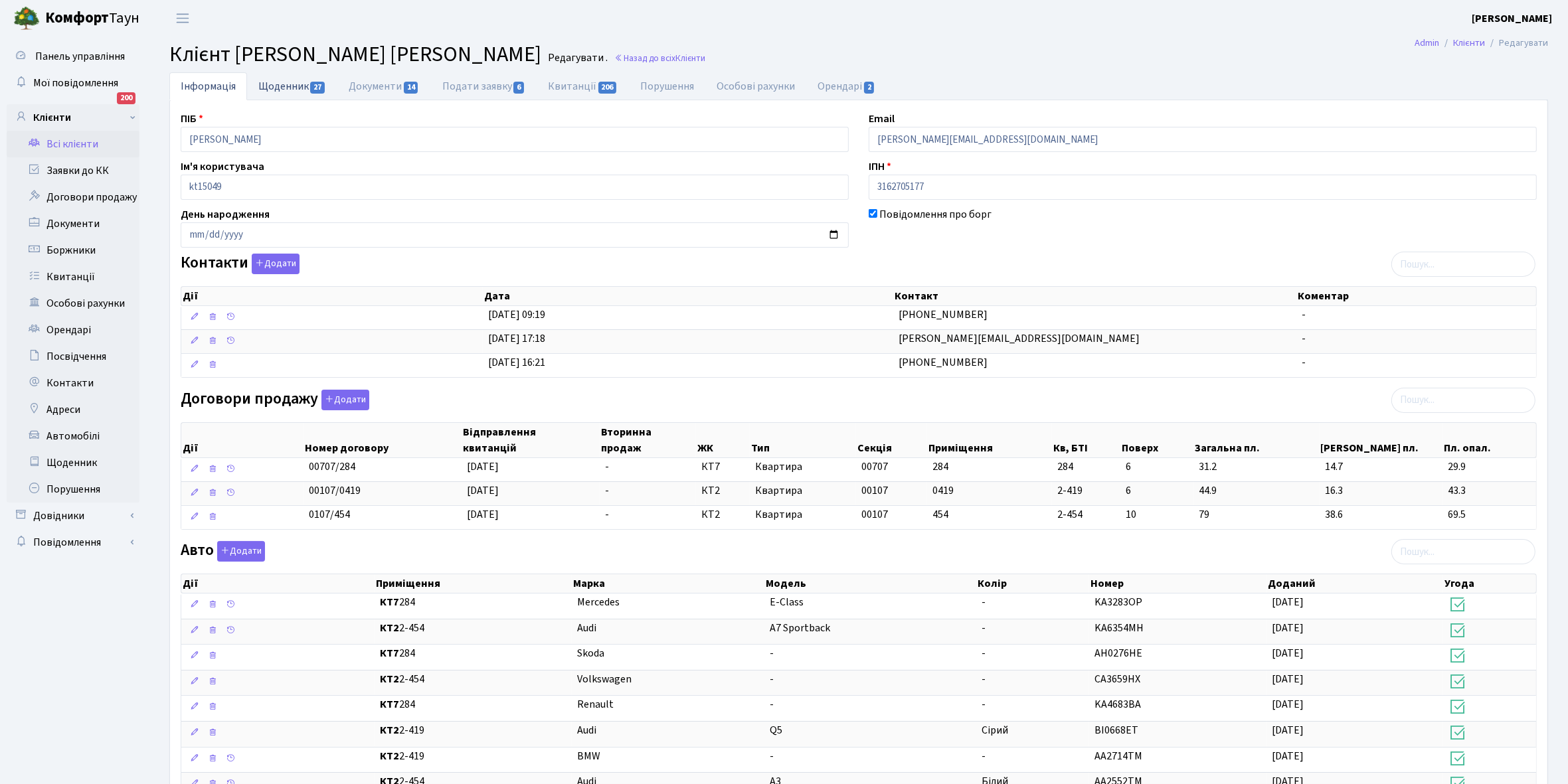
click at [281, 85] on link "Щоденник 27" at bounding box center [292, 86] width 90 height 28
select select "25"
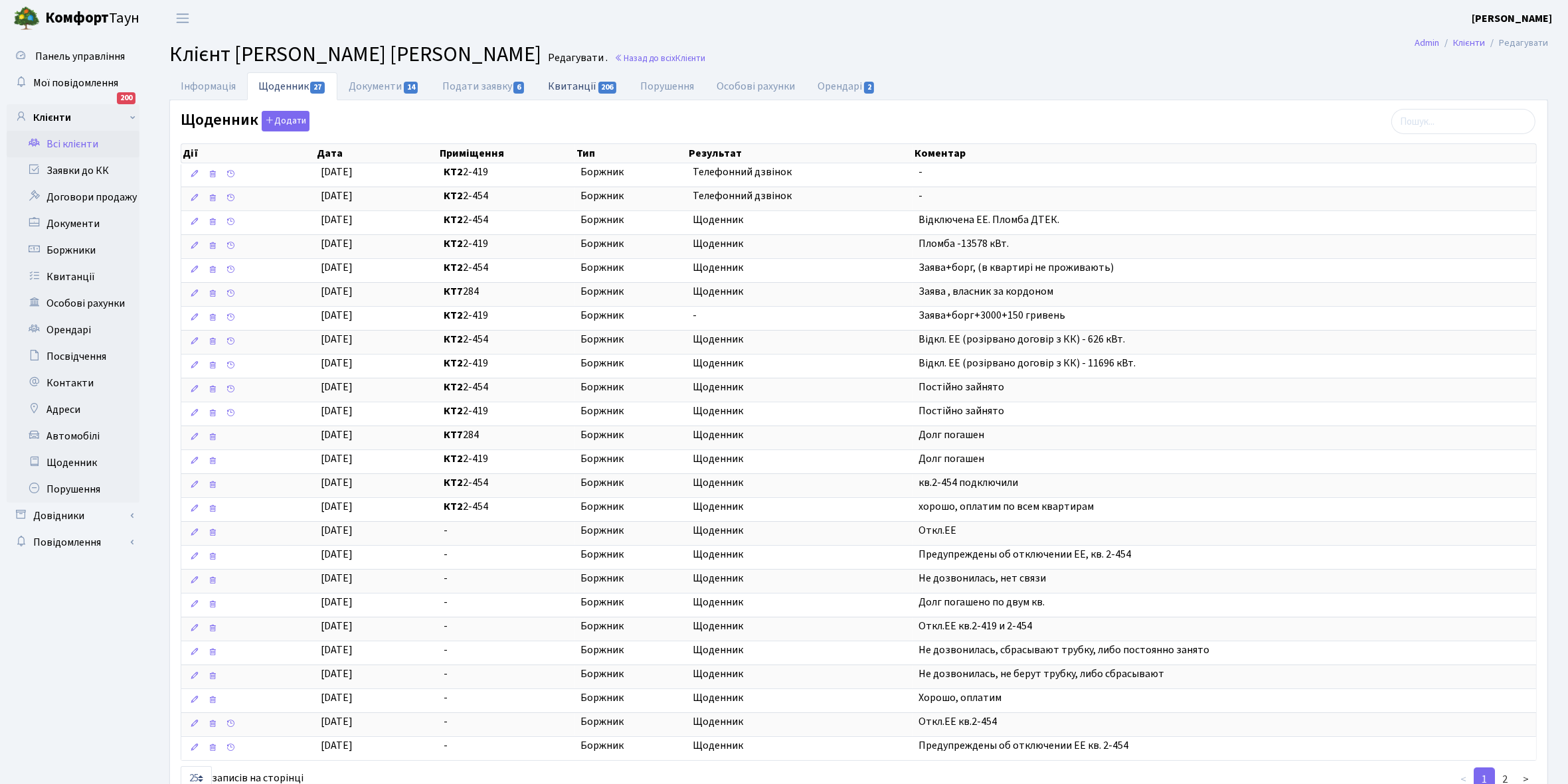
click at [586, 82] on link "Квитанції 206" at bounding box center [583, 86] width 92 height 28
select select "25"
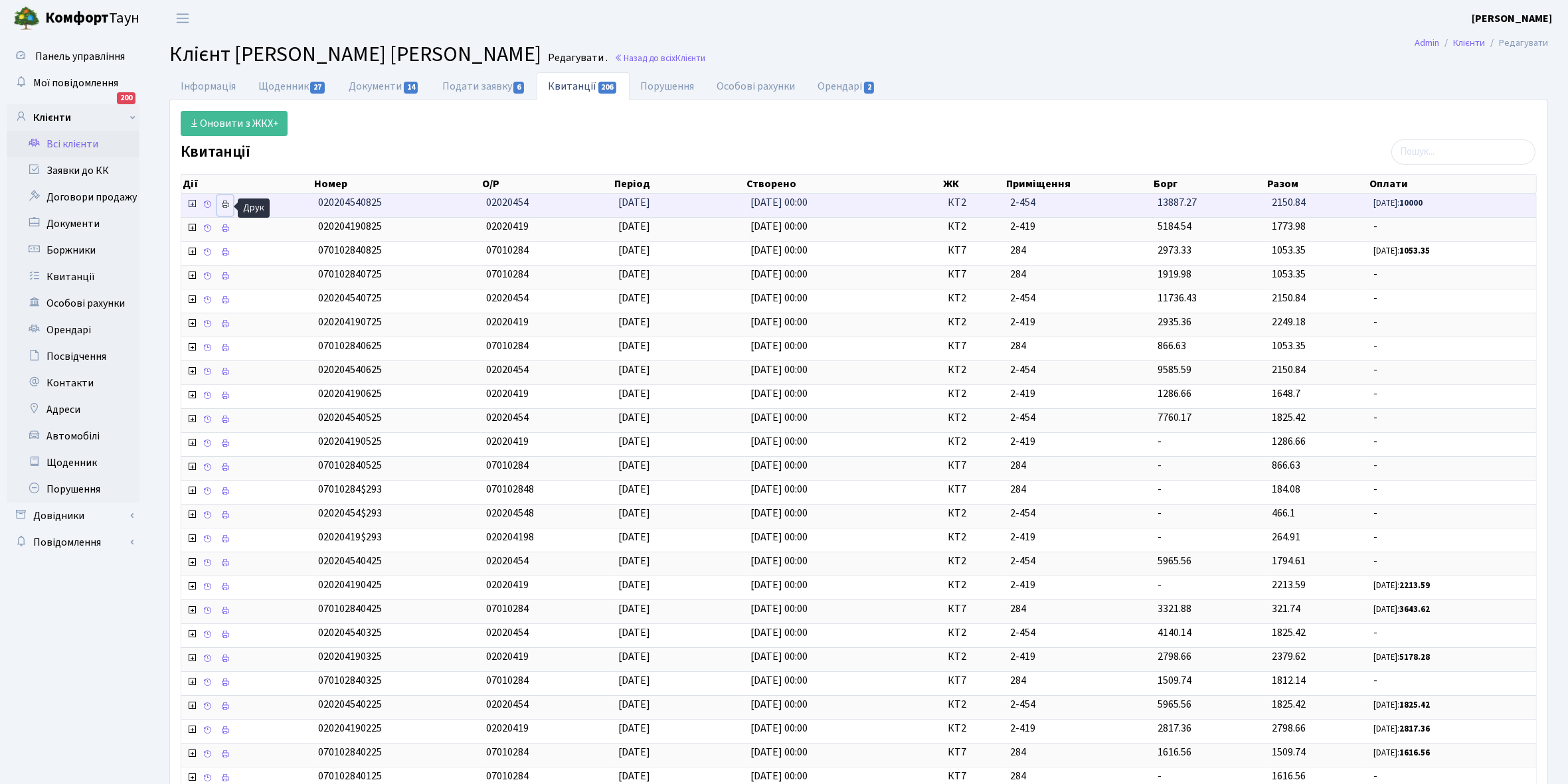
click at [226, 207] on icon at bounding box center [225, 204] width 9 height 9
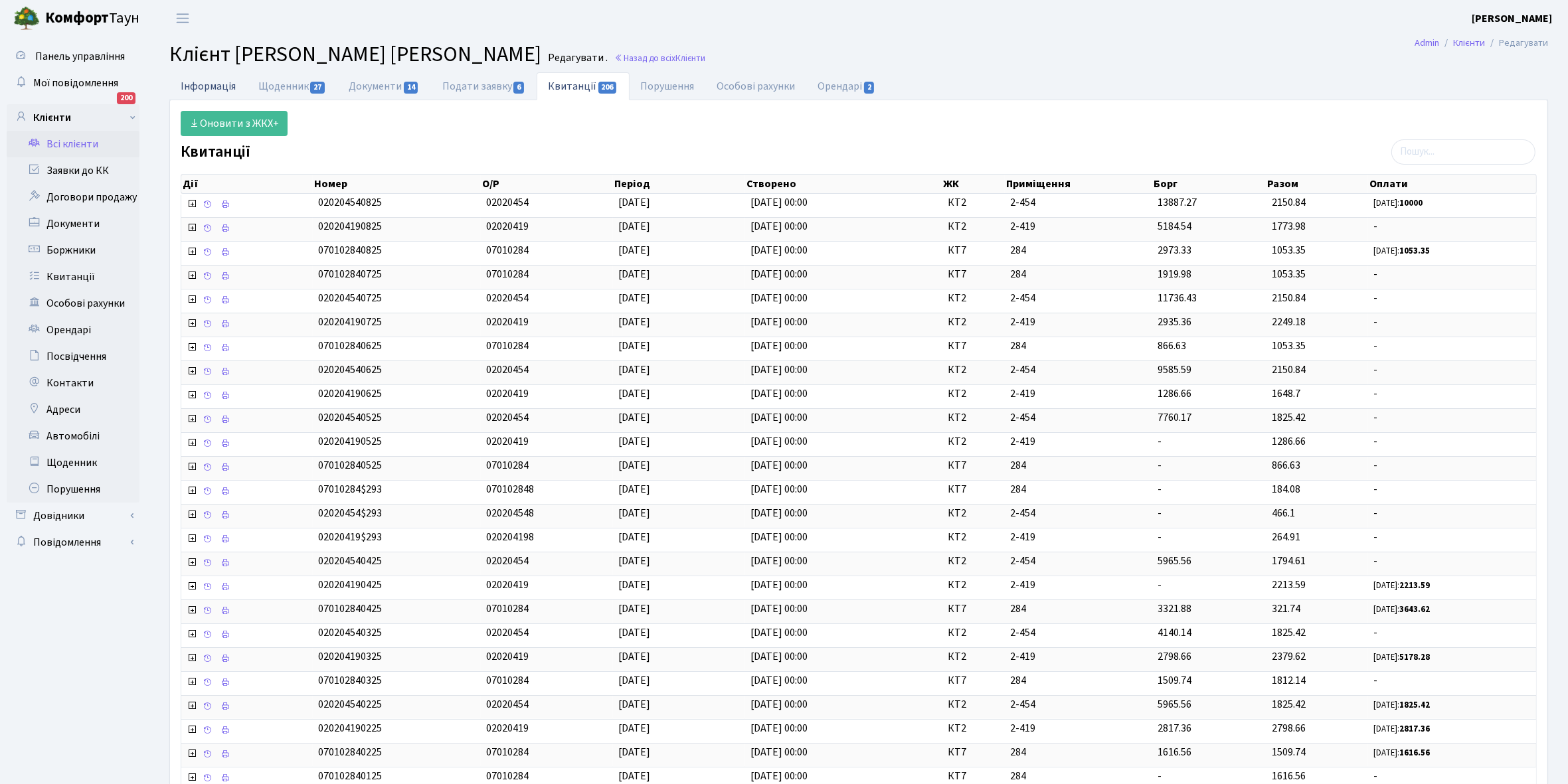
click at [201, 84] on link "Інформація" at bounding box center [208, 86] width 78 height 28
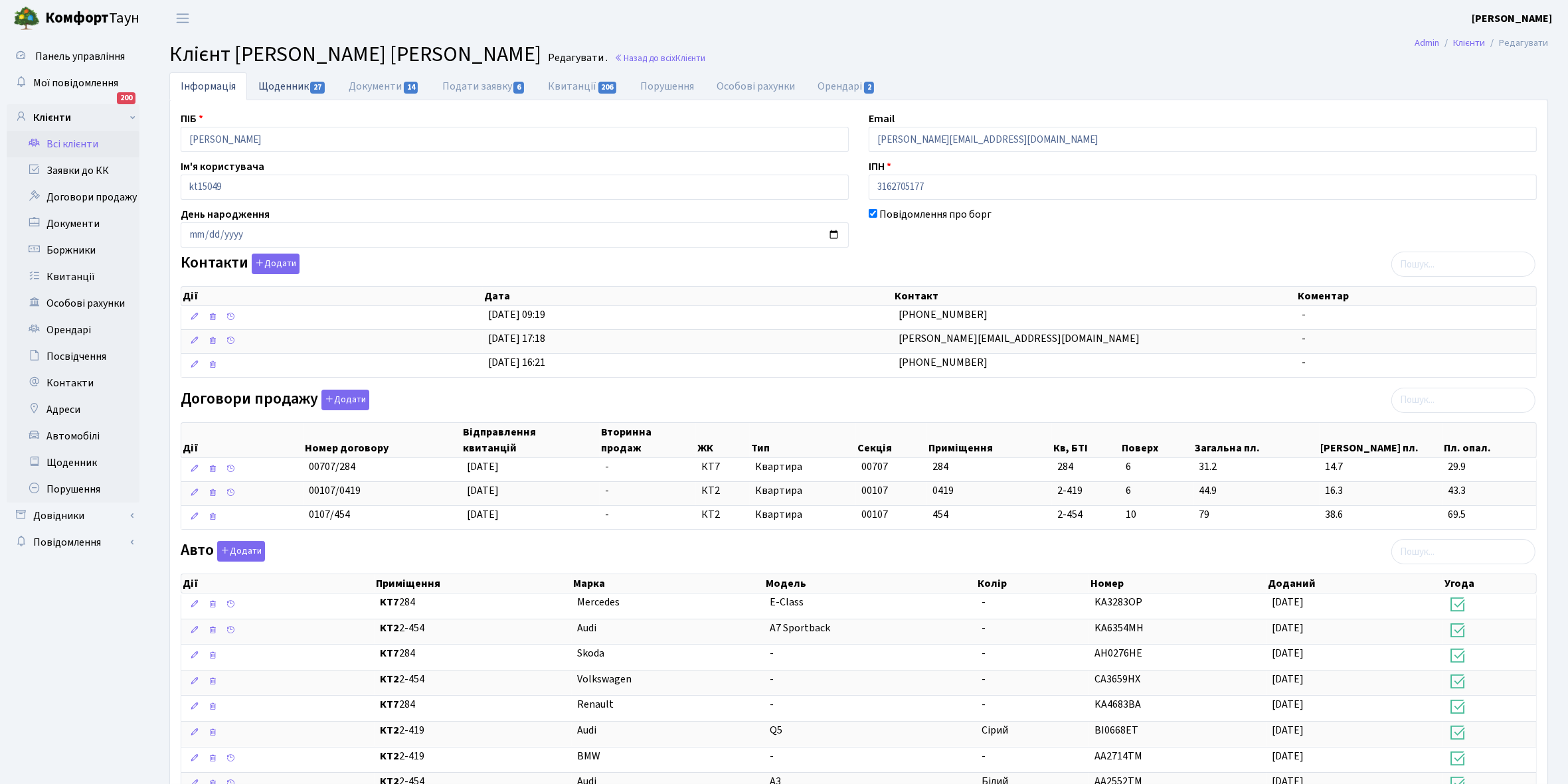
click at [269, 83] on link "Щоденник 27" at bounding box center [292, 86] width 90 height 28
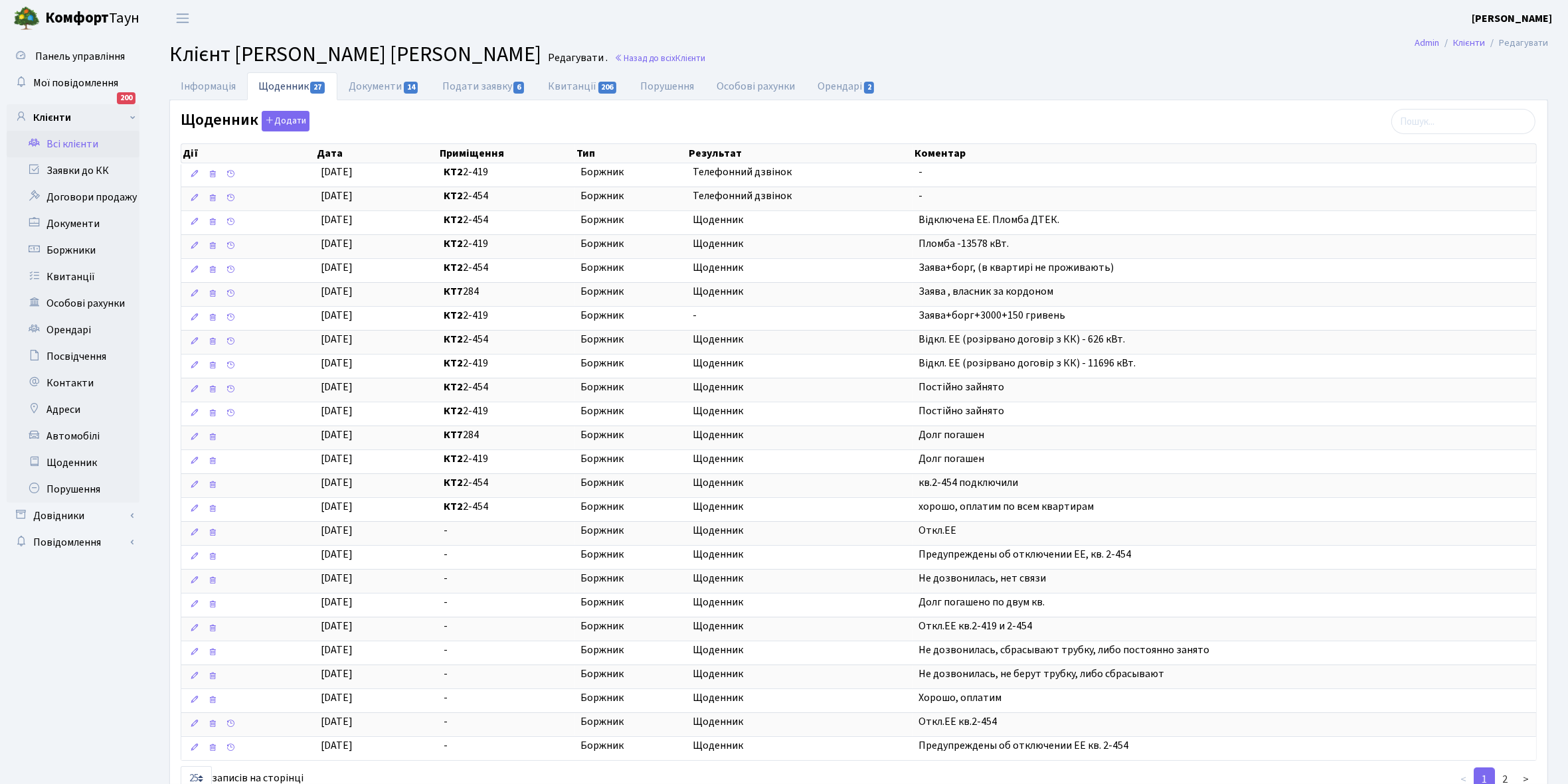
click at [75, 143] on link "Всі клієнти" at bounding box center [73, 144] width 133 height 27
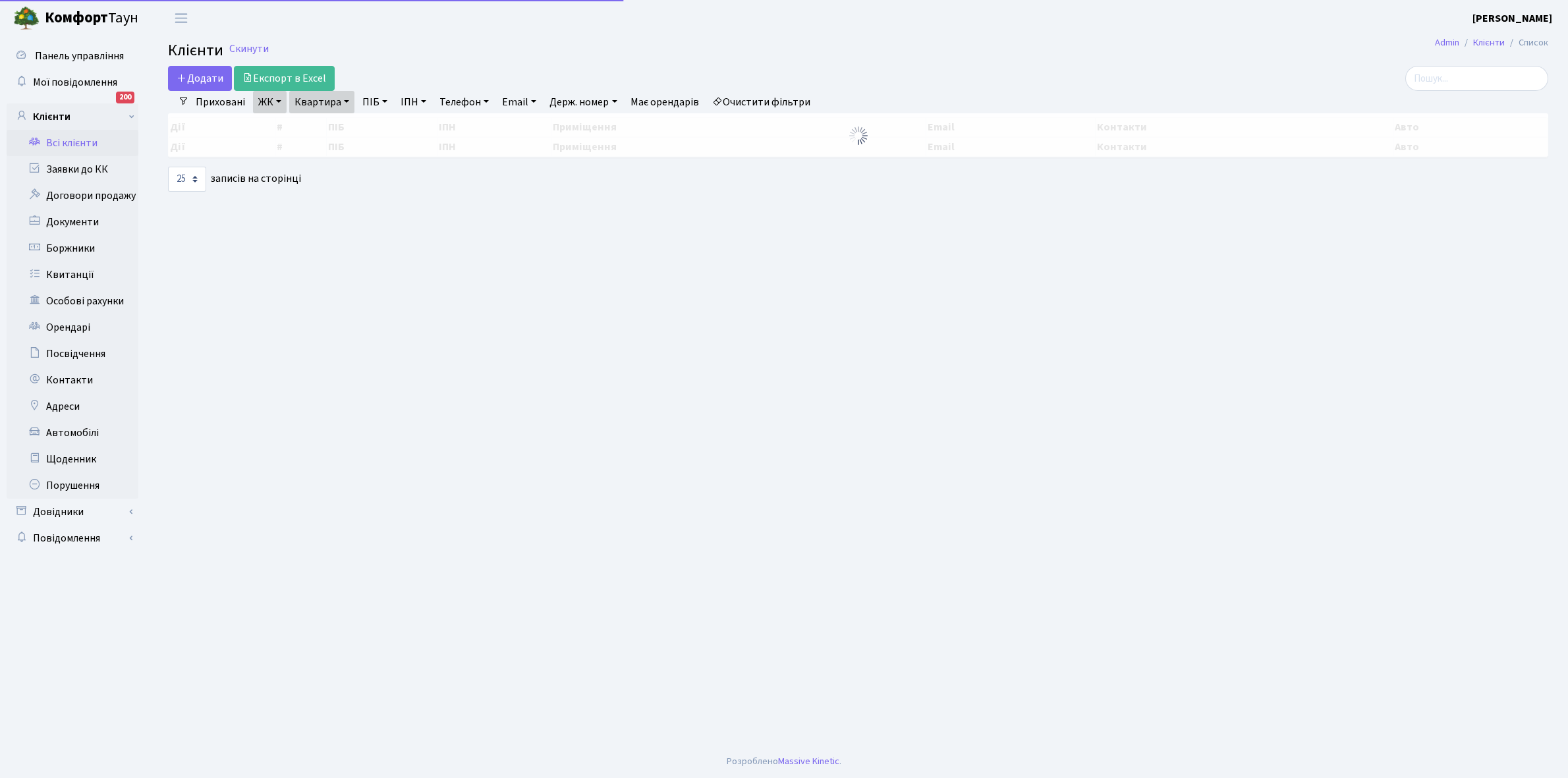
select select "25"
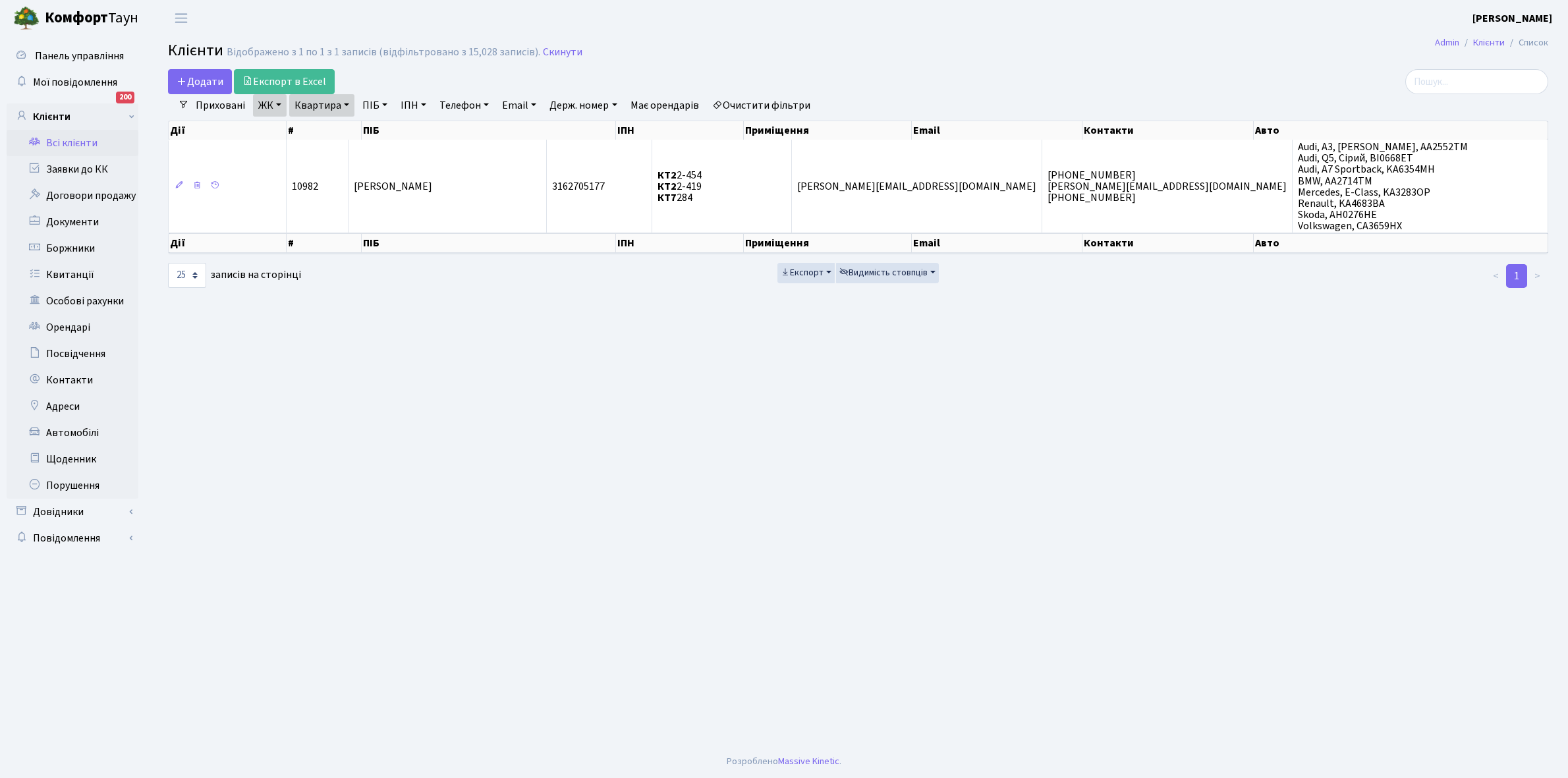
click at [346, 104] on link "Квартира" at bounding box center [322, 105] width 65 height 22
click at [343, 133] on input "2-454" at bounding box center [329, 131] width 77 height 25
type input "2-462"
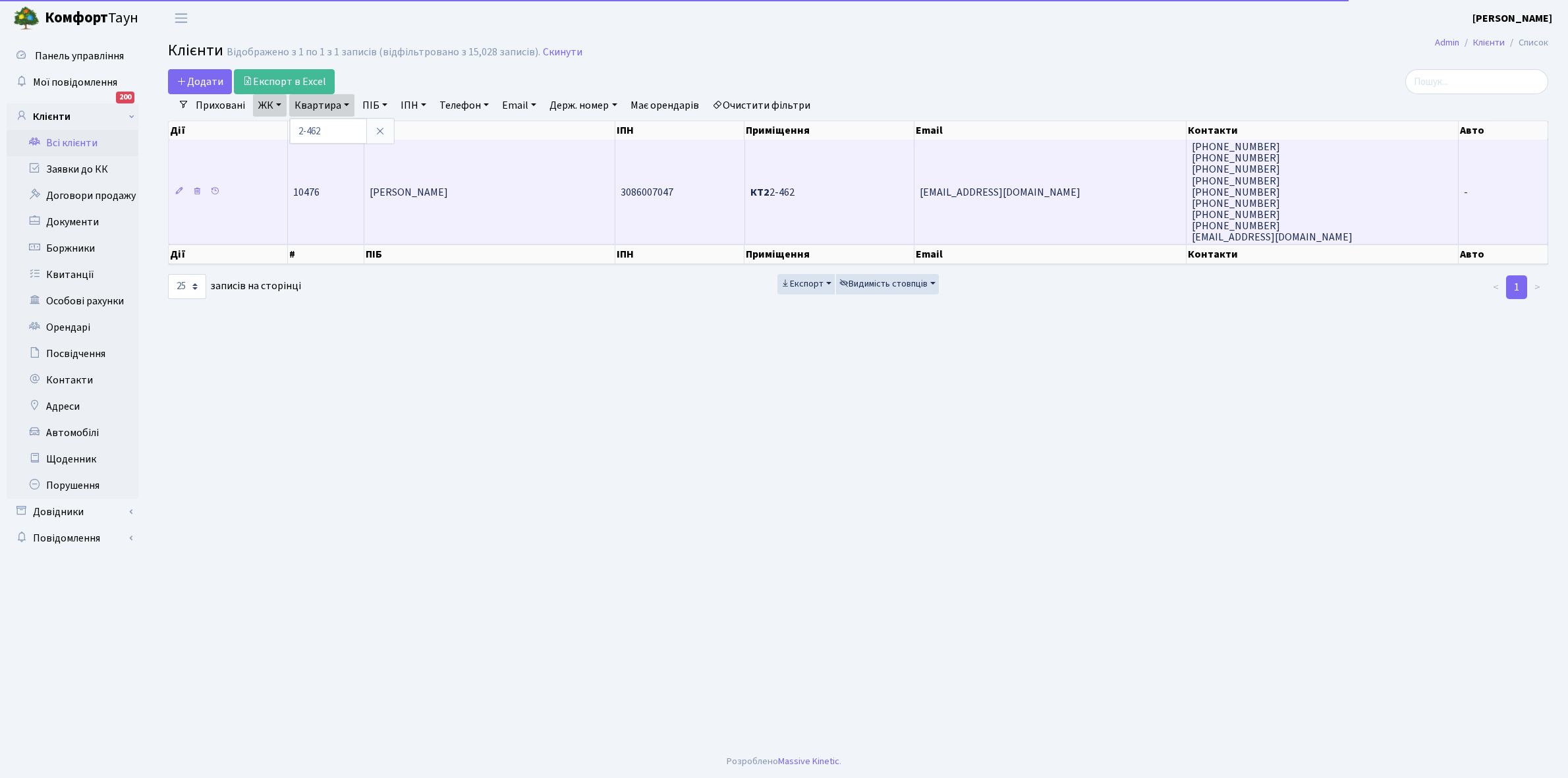
click at [491, 201] on td "Ісаєнко Марина Ігорівна" at bounding box center [489, 192] width 251 height 104
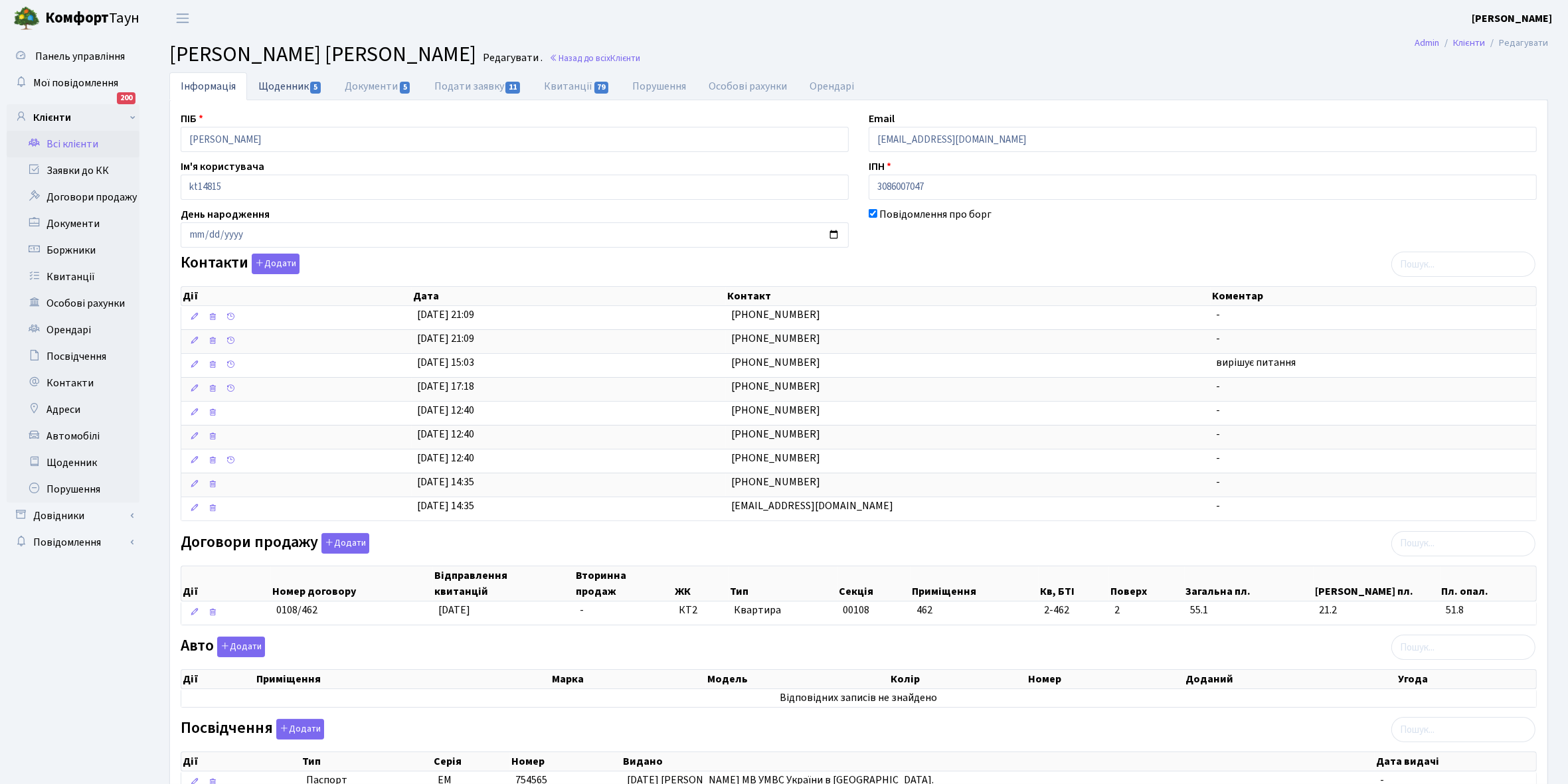
click at [273, 84] on link "Щоденник 5" at bounding box center [290, 86] width 87 height 28
select select "25"
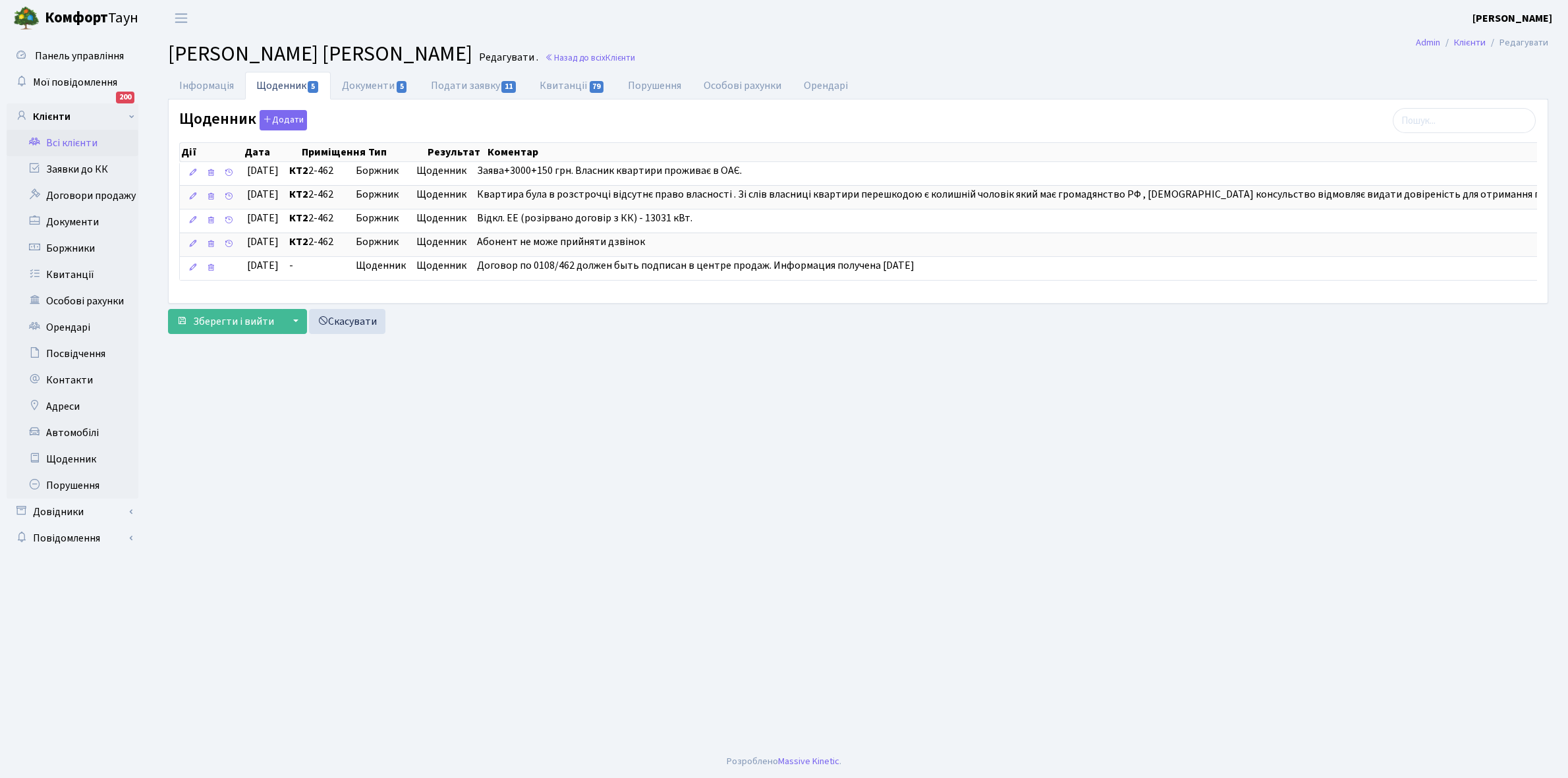
click at [55, 140] on link "Всі клієнти" at bounding box center [73, 143] width 132 height 27
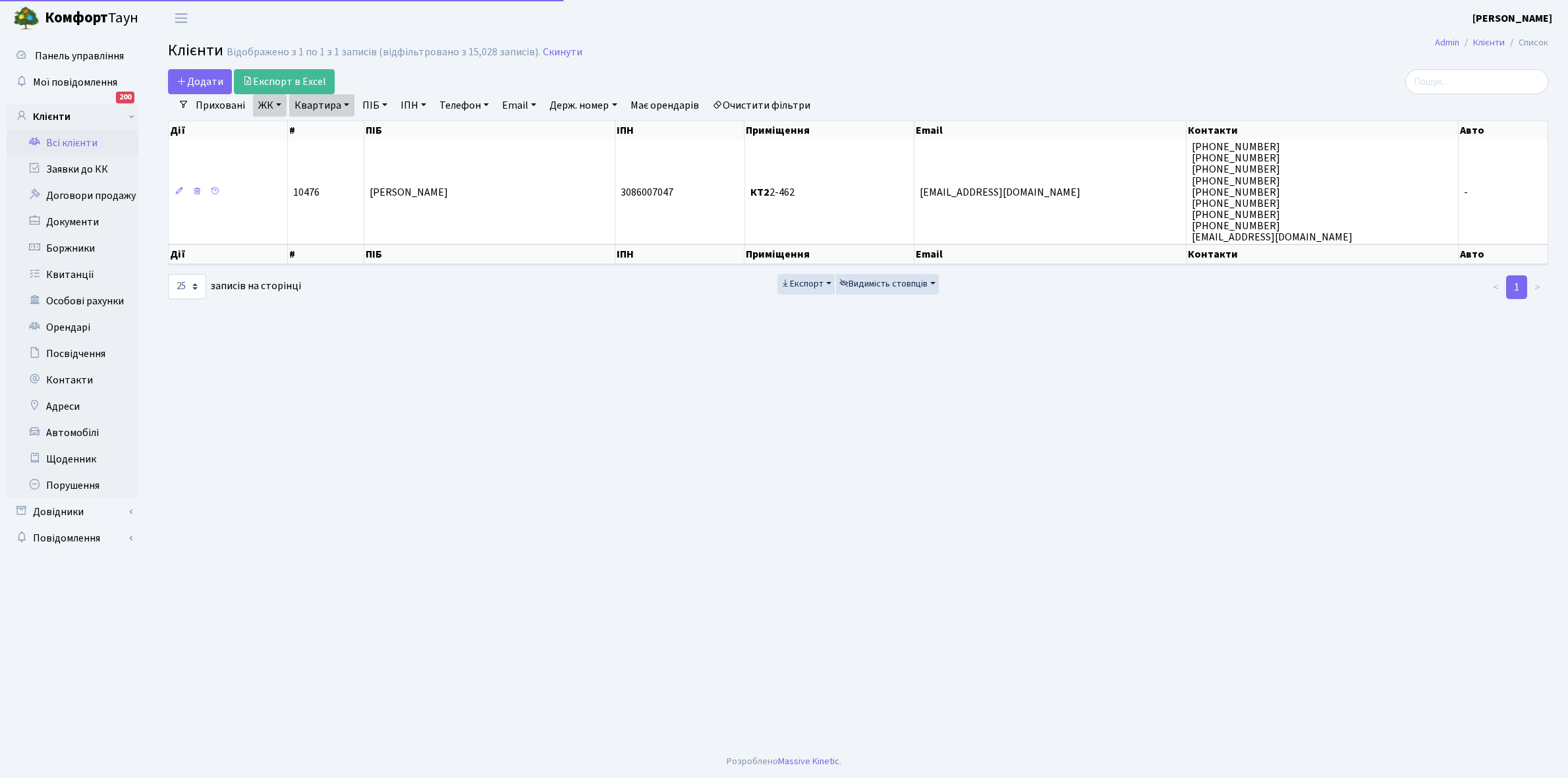
select select "25"
click at [348, 106] on link "Квартира" at bounding box center [322, 105] width 65 height 22
click at [339, 124] on input "2-462" at bounding box center [329, 131] width 77 height 25
type input "2-484"
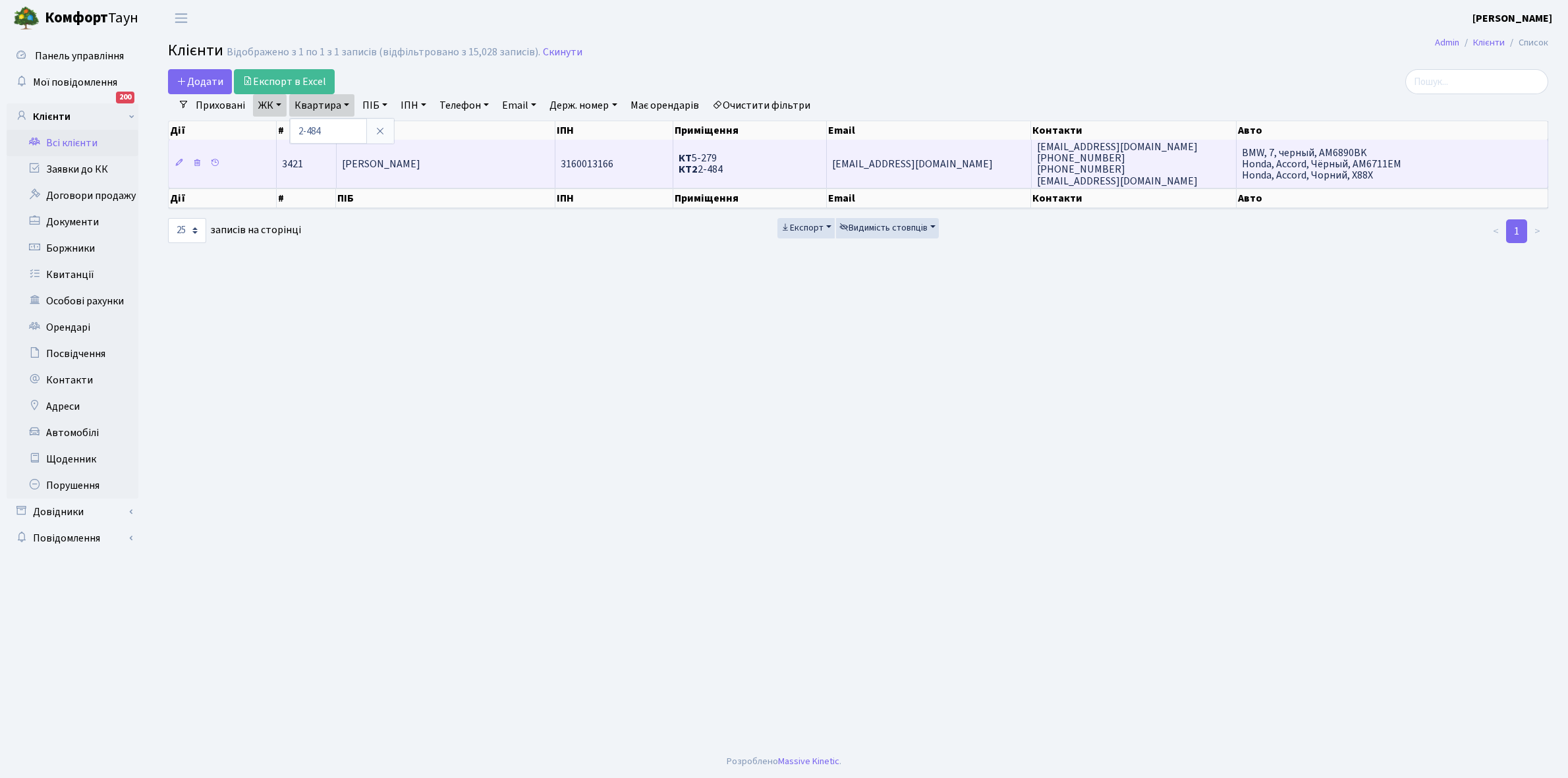
click at [397, 175] on td "[PERSON_NAME]" at bounding box center [446, 164] width 219 height 47
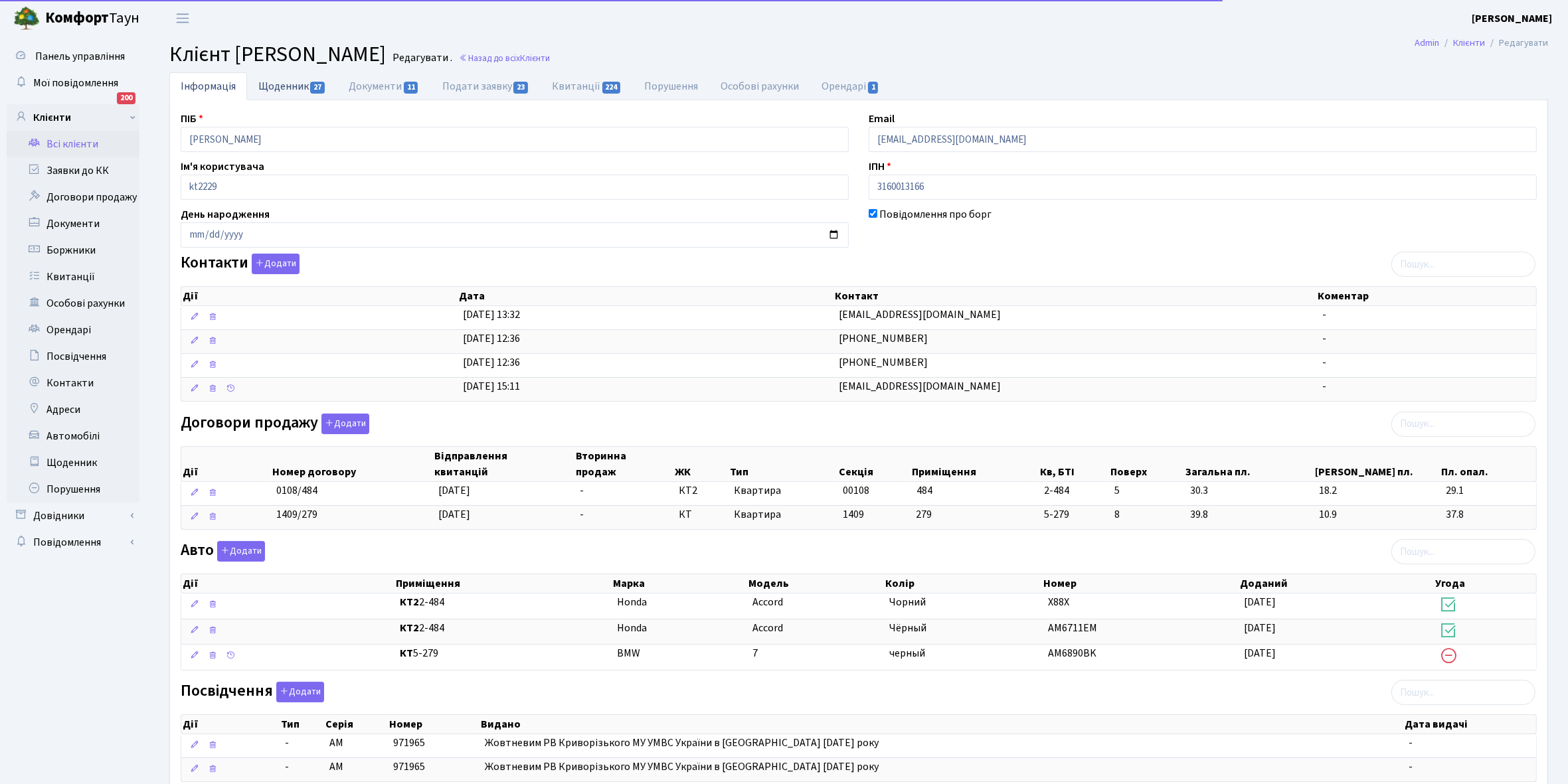
click at [283, 83] on link "Щоденник 27" at bounding box center [292, 86] width 90 height 28
select select "25"
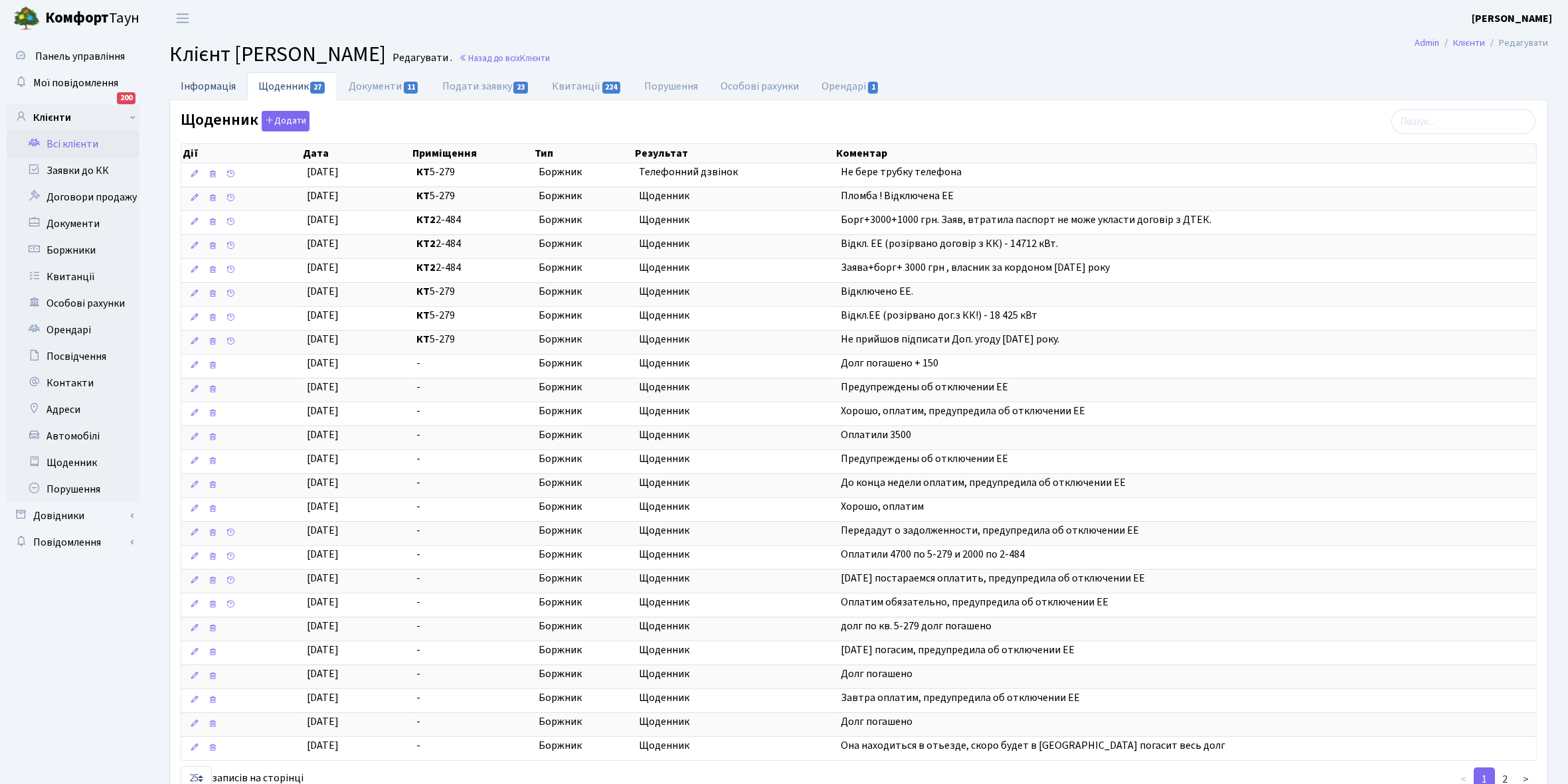
click at [198, 88] on link "Інформація" at bounding box center [208, 86] width 78 height 28
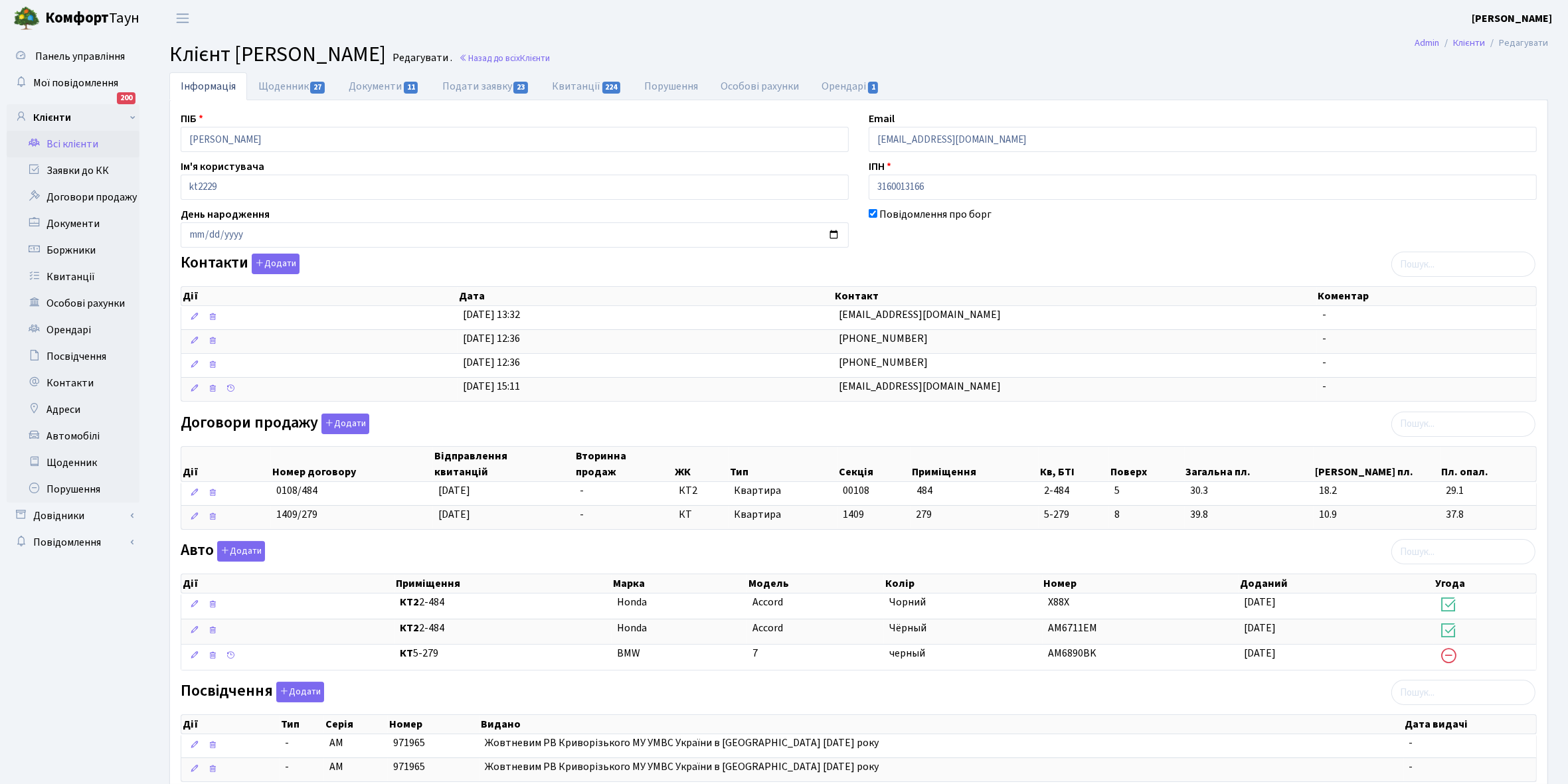
click at [60, 142] on link "Всі клієнти" at bounding box center [73, 144] width 133 height 27
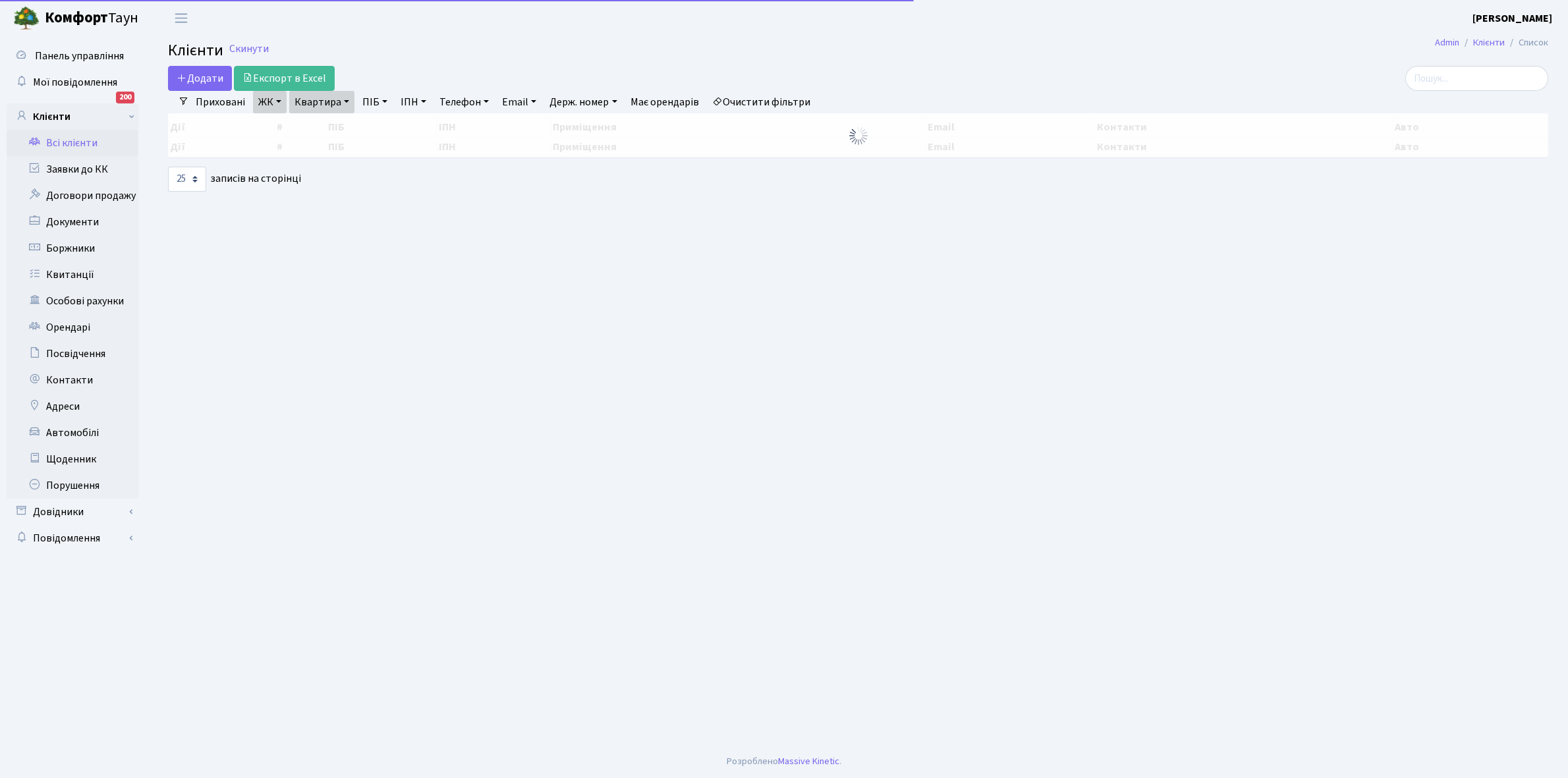
select select "25"
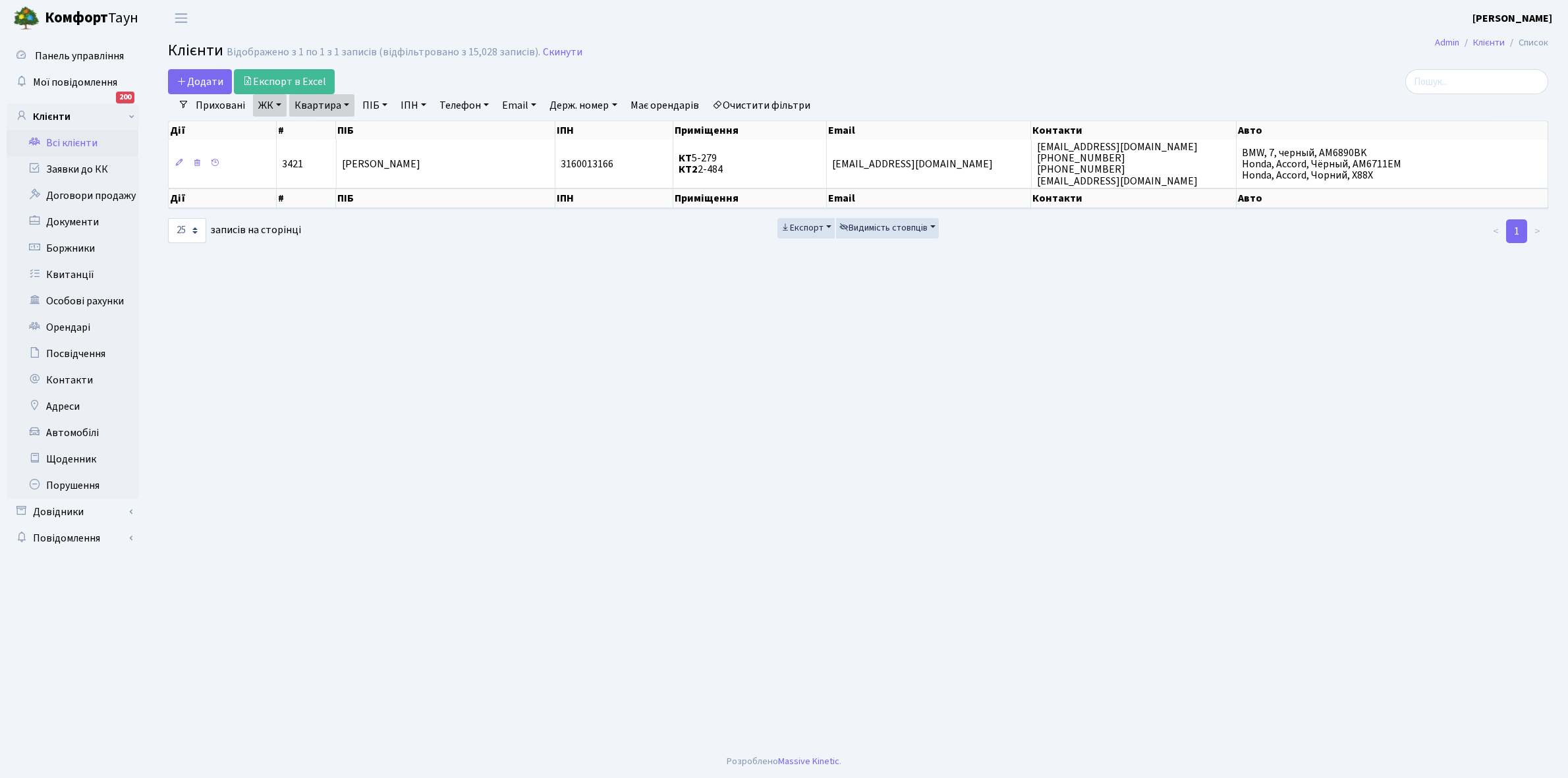
click at [345, 102] on link "Квартира" at bounding box center [322, 105] width 65 height 22
click at [347, 126] on input "2-484" at bounding box center [329, 131] width 77 height 25
type input "2-500"
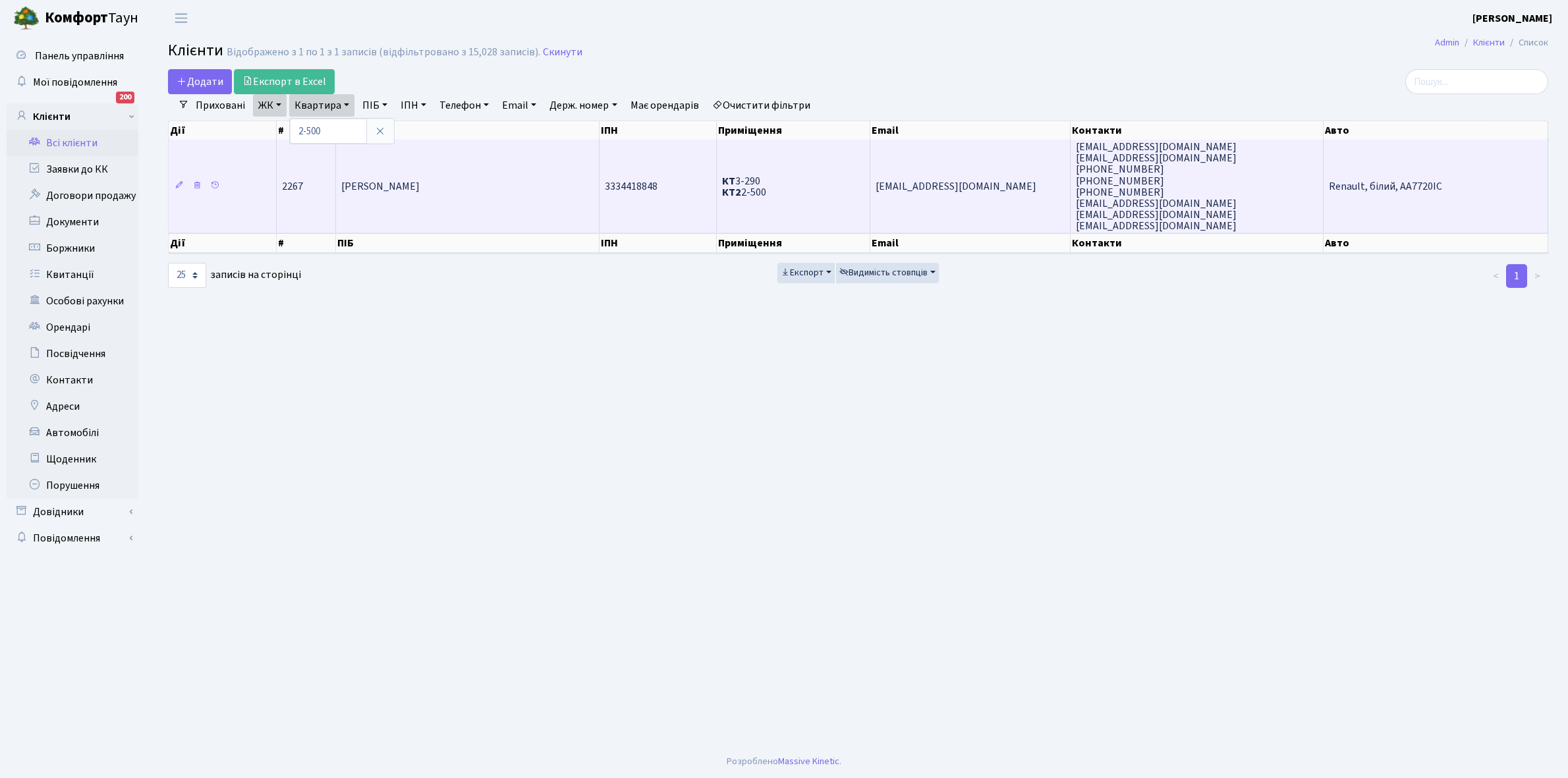
click at [496, 198] on td "Корчинська Олена Сергіївна" at bounding box center [468, 187] width 263 height 93
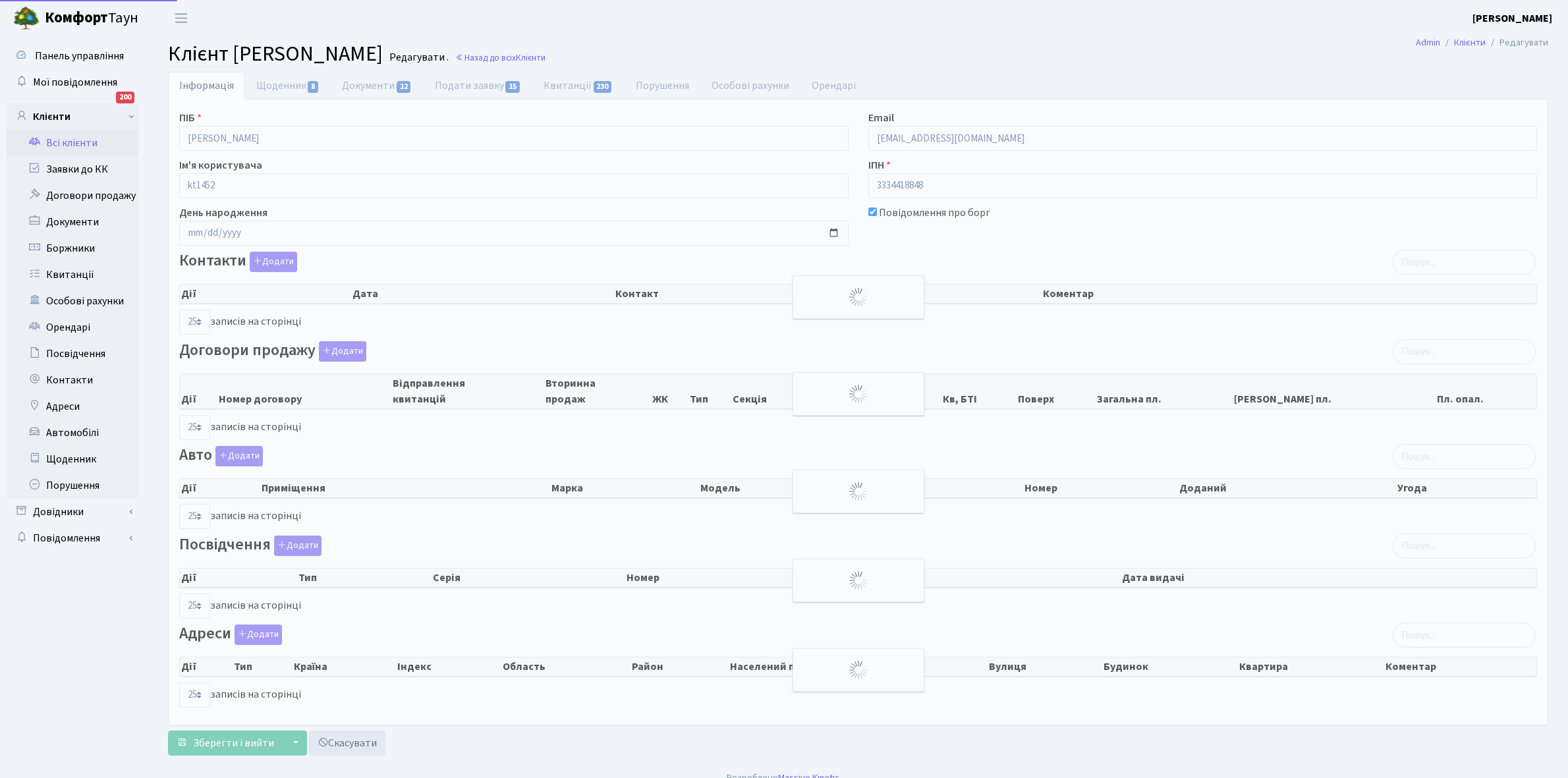
select select "25"
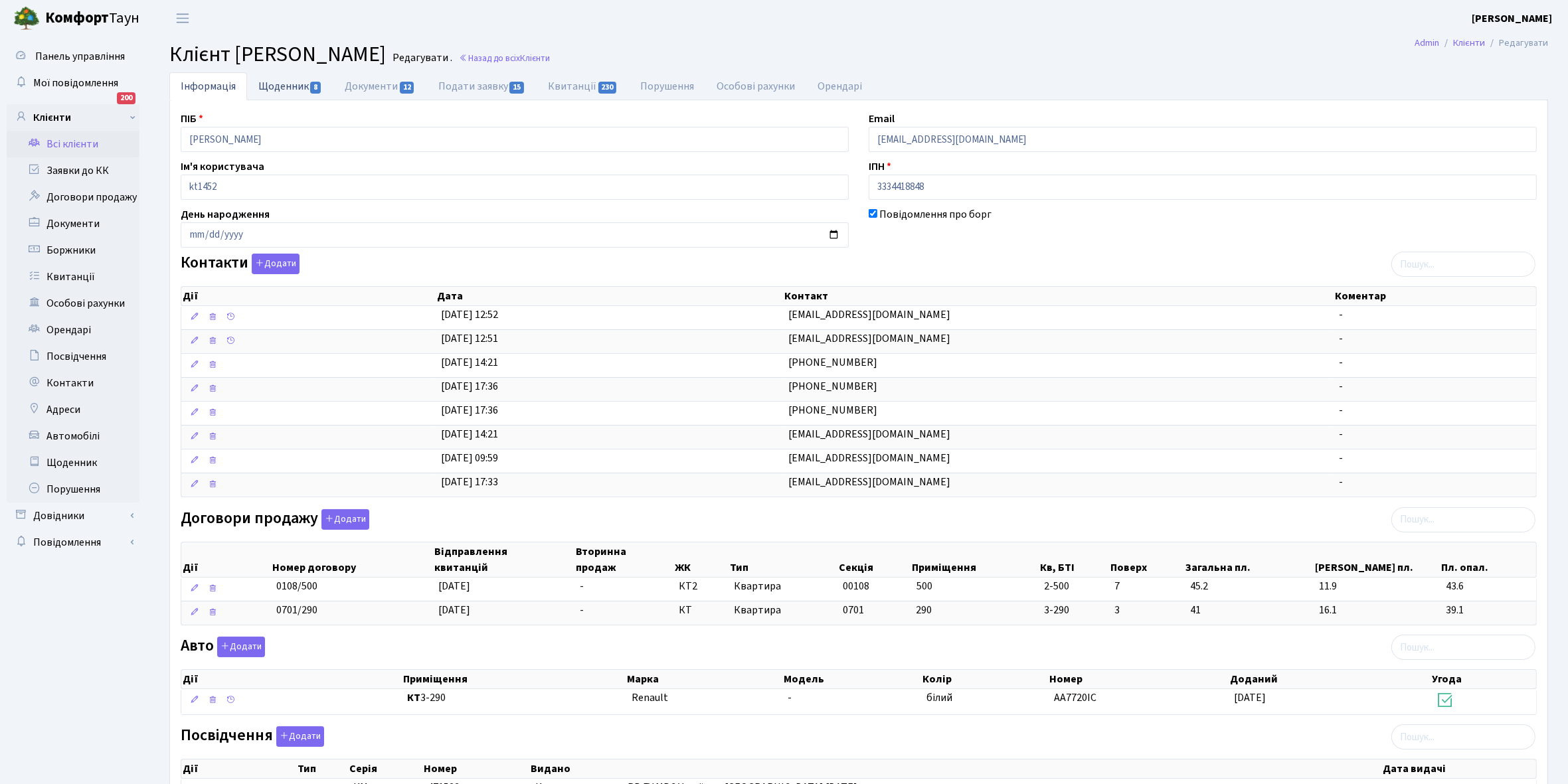
click at [269, 81] on link "Щоденник 8" at bounding box center [290, 86] width 87 height 28
select select "25"
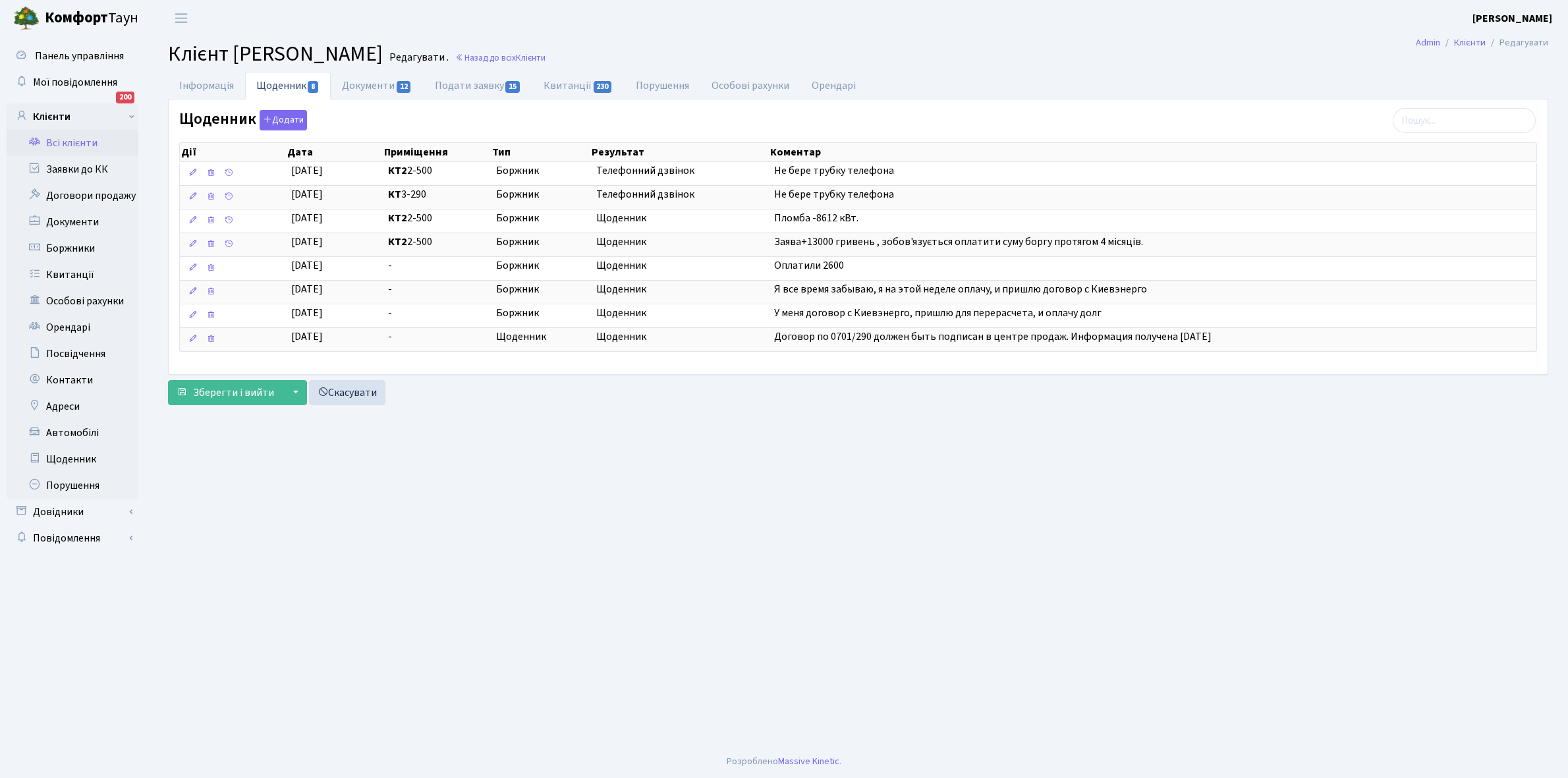
click at [70, 137] on link "Всі клієнти" at bounding box center [73, 143] width 132 height 27
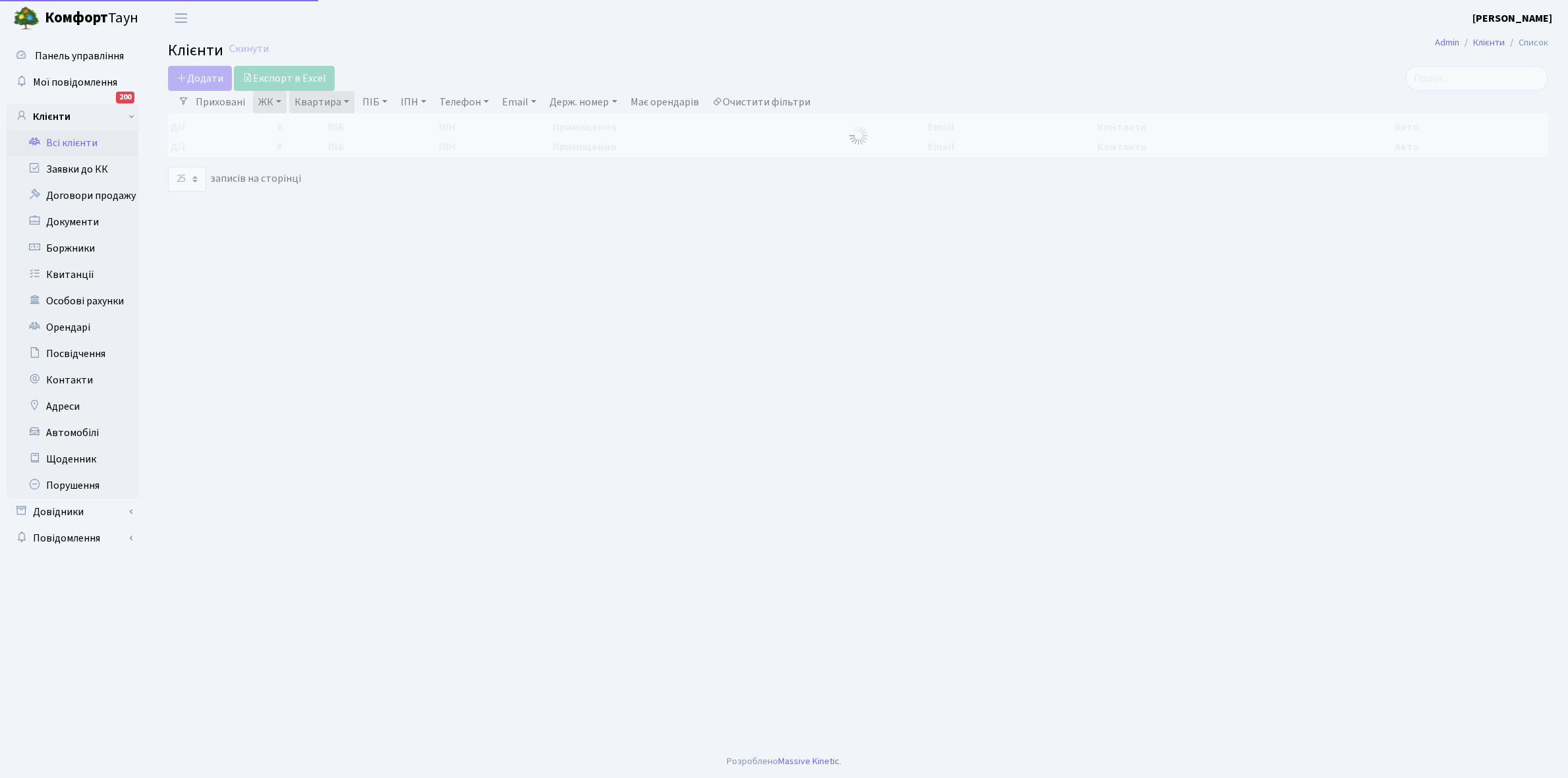
select select "25"
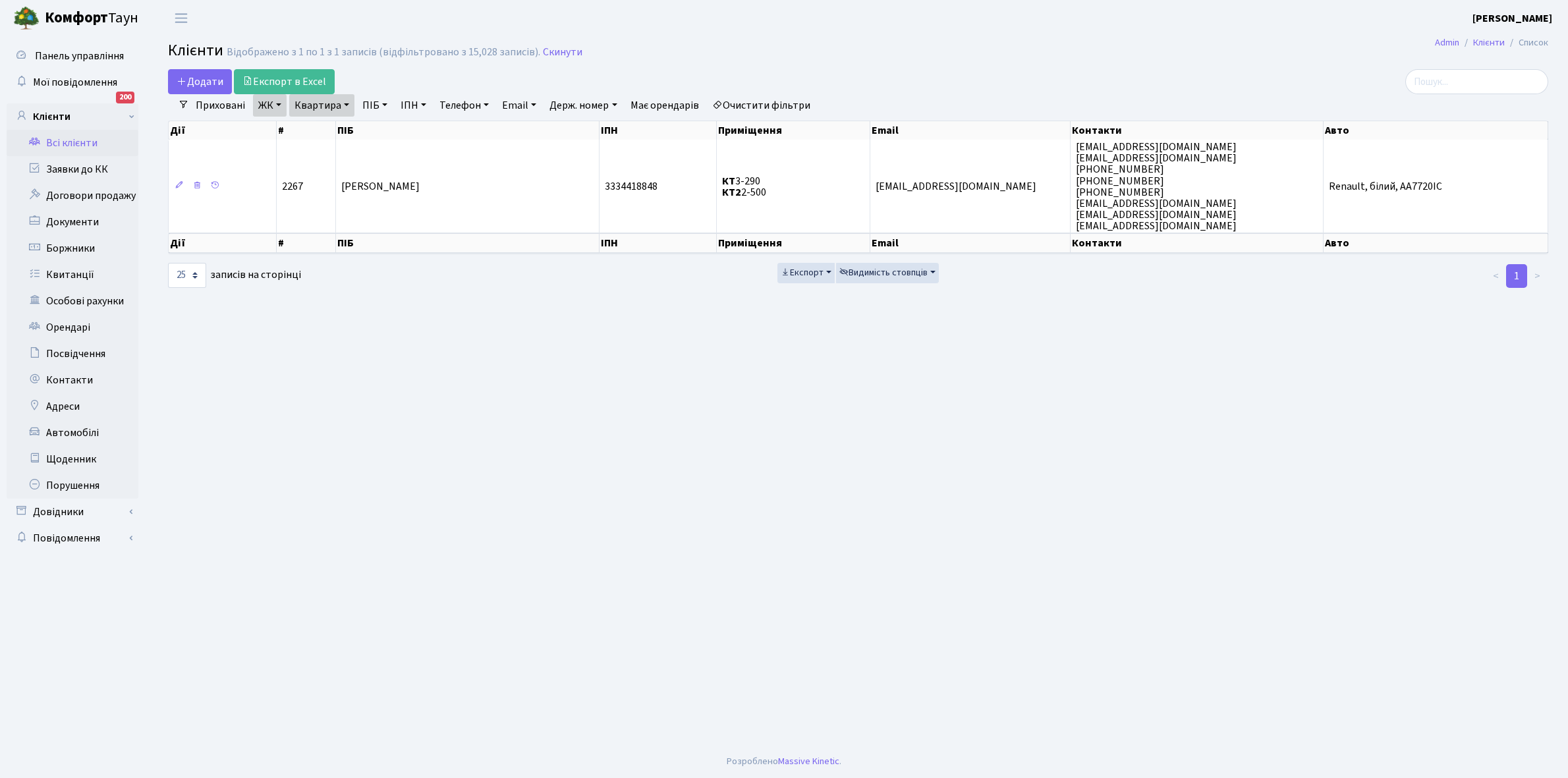
click at [346, 107] on link "Квартира" at bounding box center [322, 105] width 65 height 22
click at [337, 124] on input "2-500" at bounding box center [329, 131] width 77 height 25
type input "2-502"
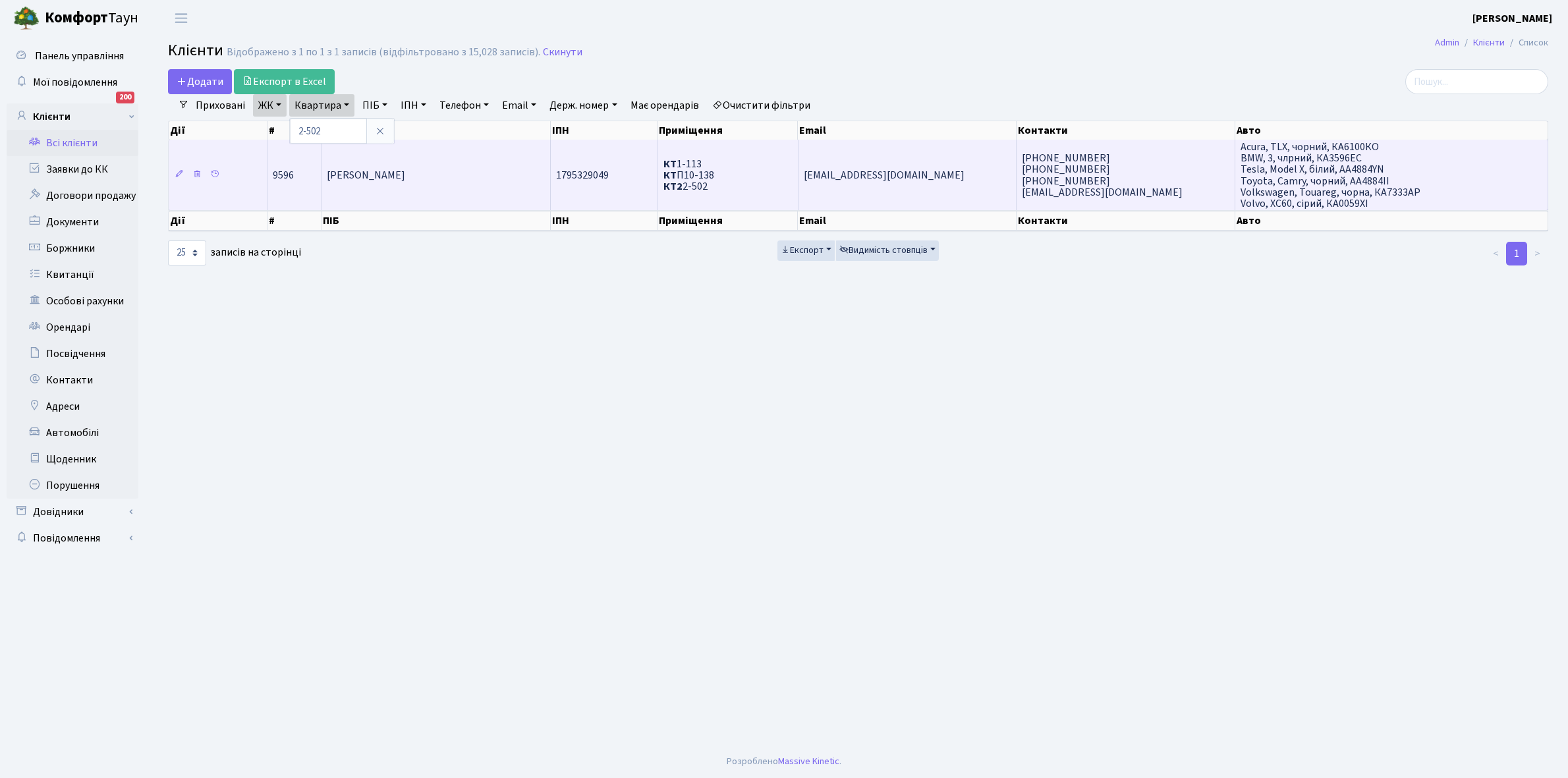
click at [406, 157] on td "[PERSON_NAME]" at bounding box center [436, 175] width 229 height 70
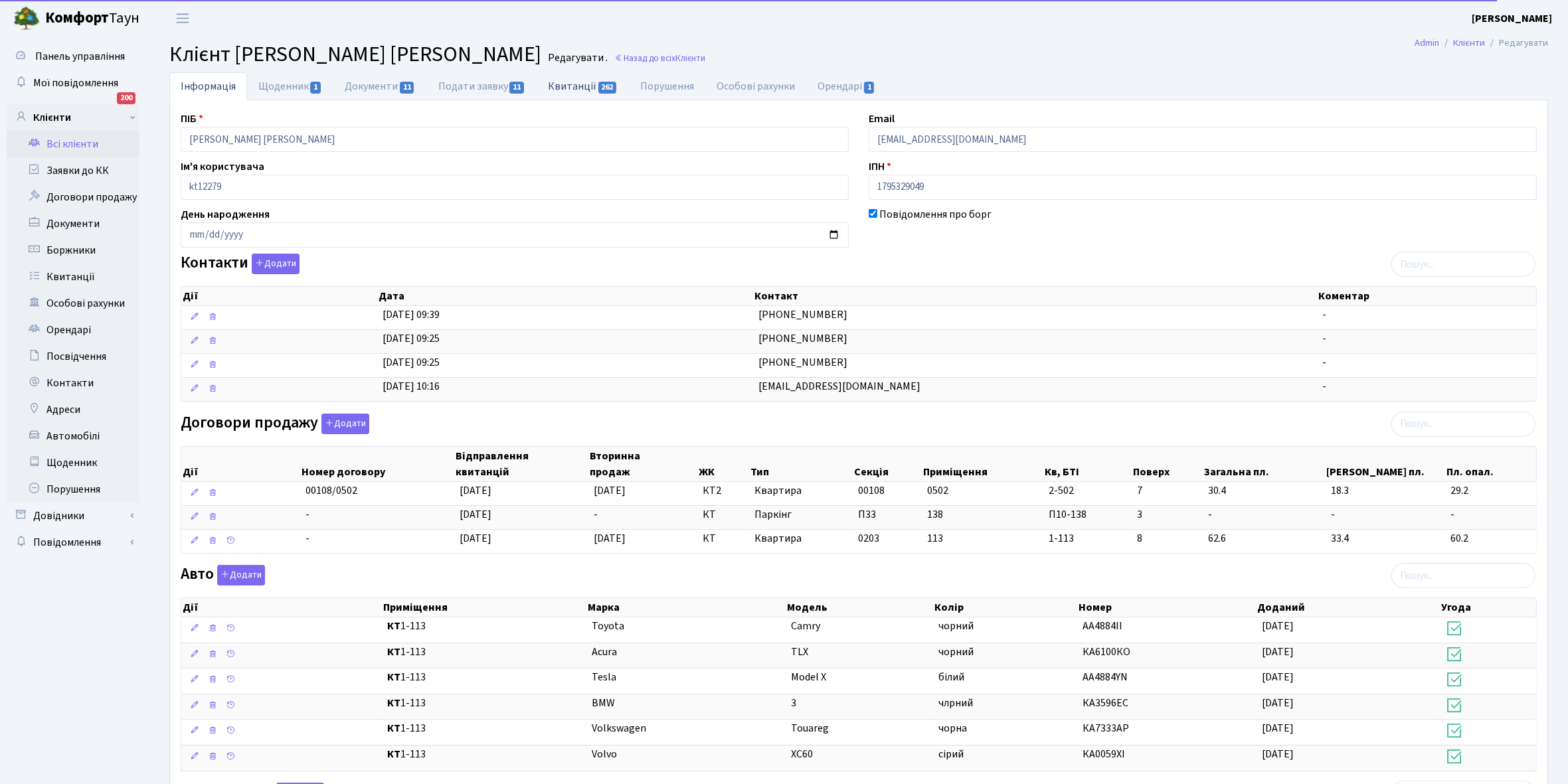
click at [566, 84] on link "Квитанції 262" at bounding box center [583, 86] width 92 height 28
select select "25"
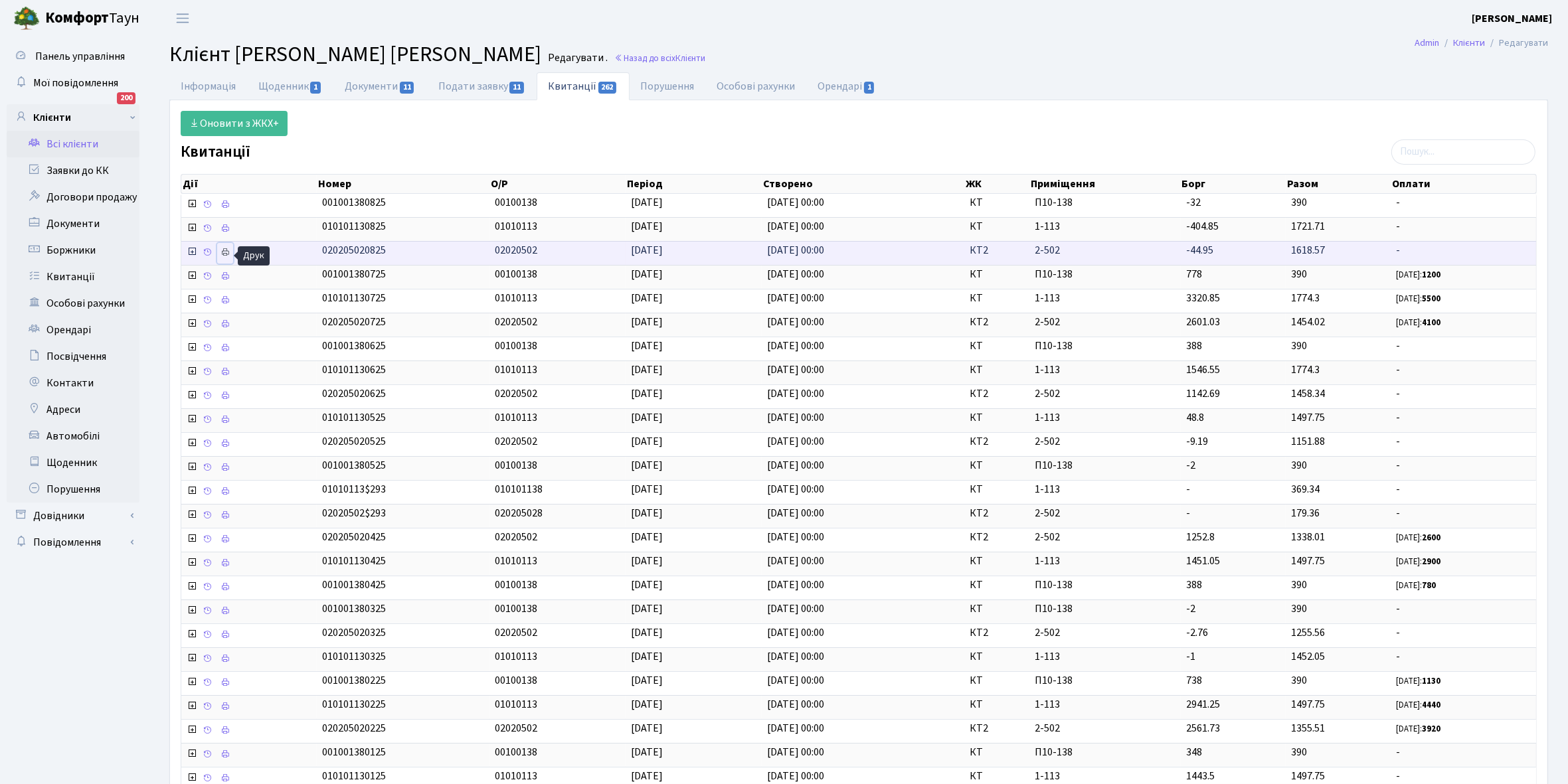
click at [230, 253] on icon at bounding box center [225, 252] width 9 height 9
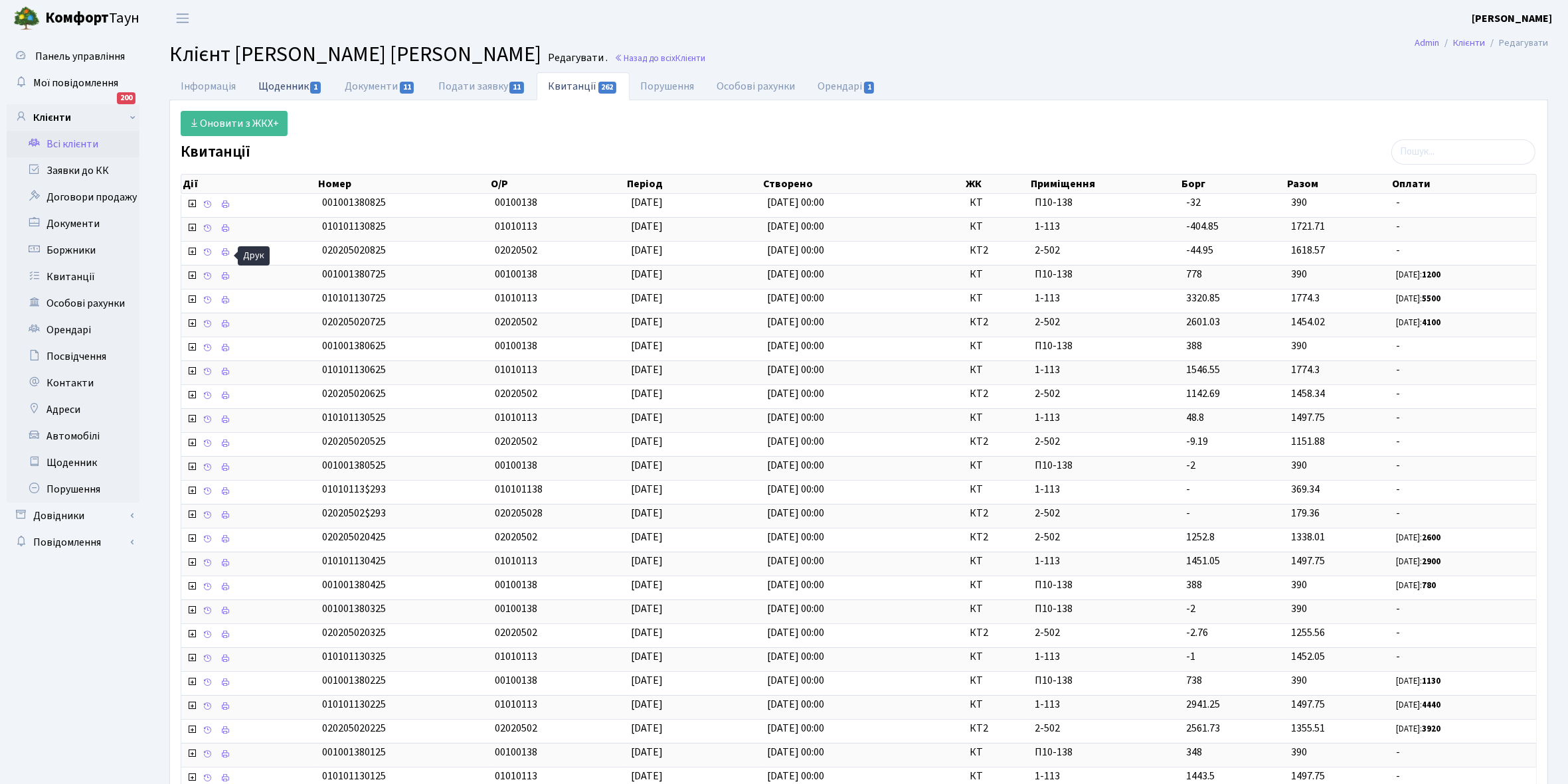
click at [280, 84] on link "Щоденник 1" at bounding box center [290, 86] width 87 height 28
select select "25"
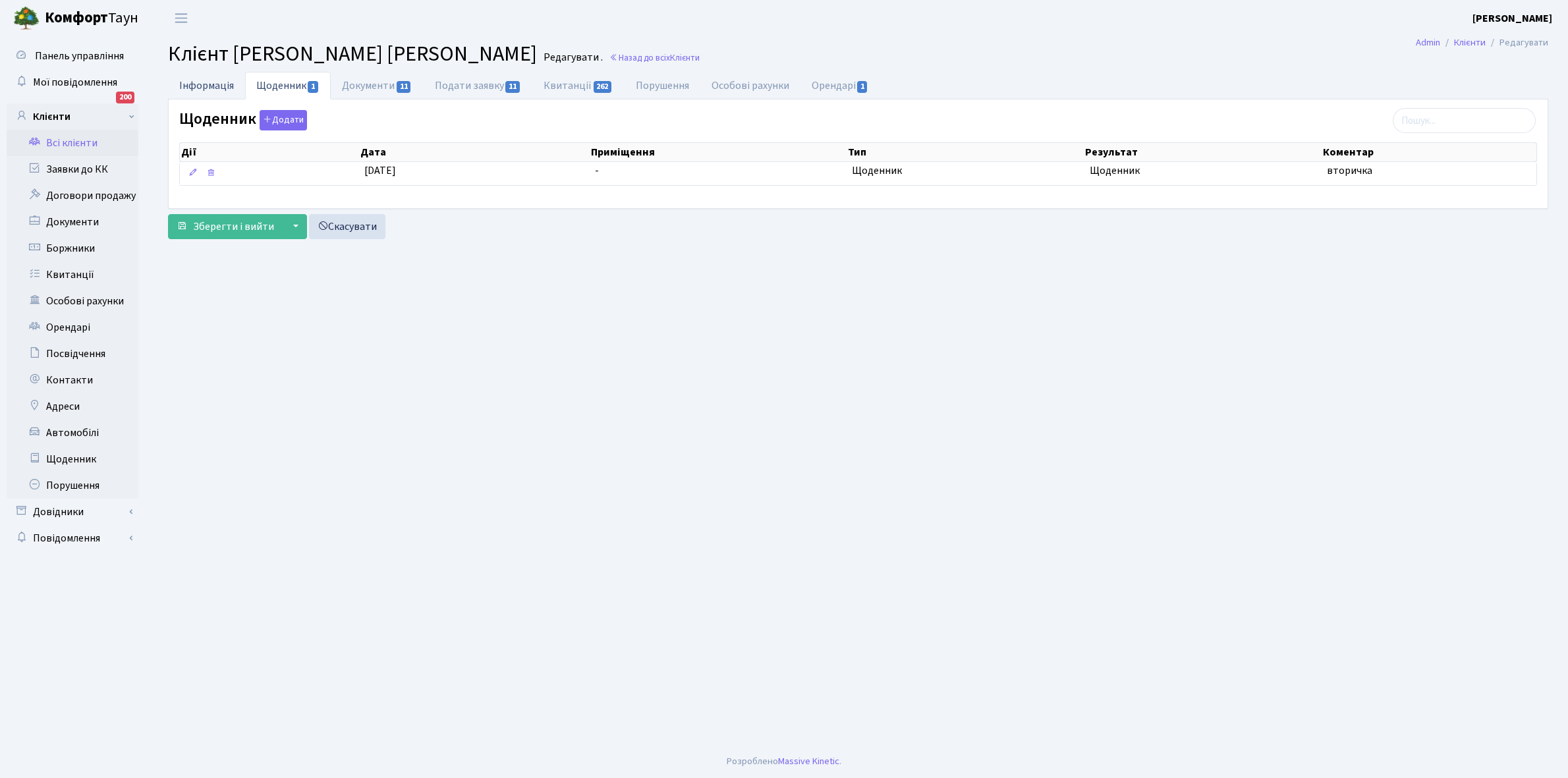
click at [196, 76] on link "Інформація" at bounding box center [206, 85] width 77 height 27
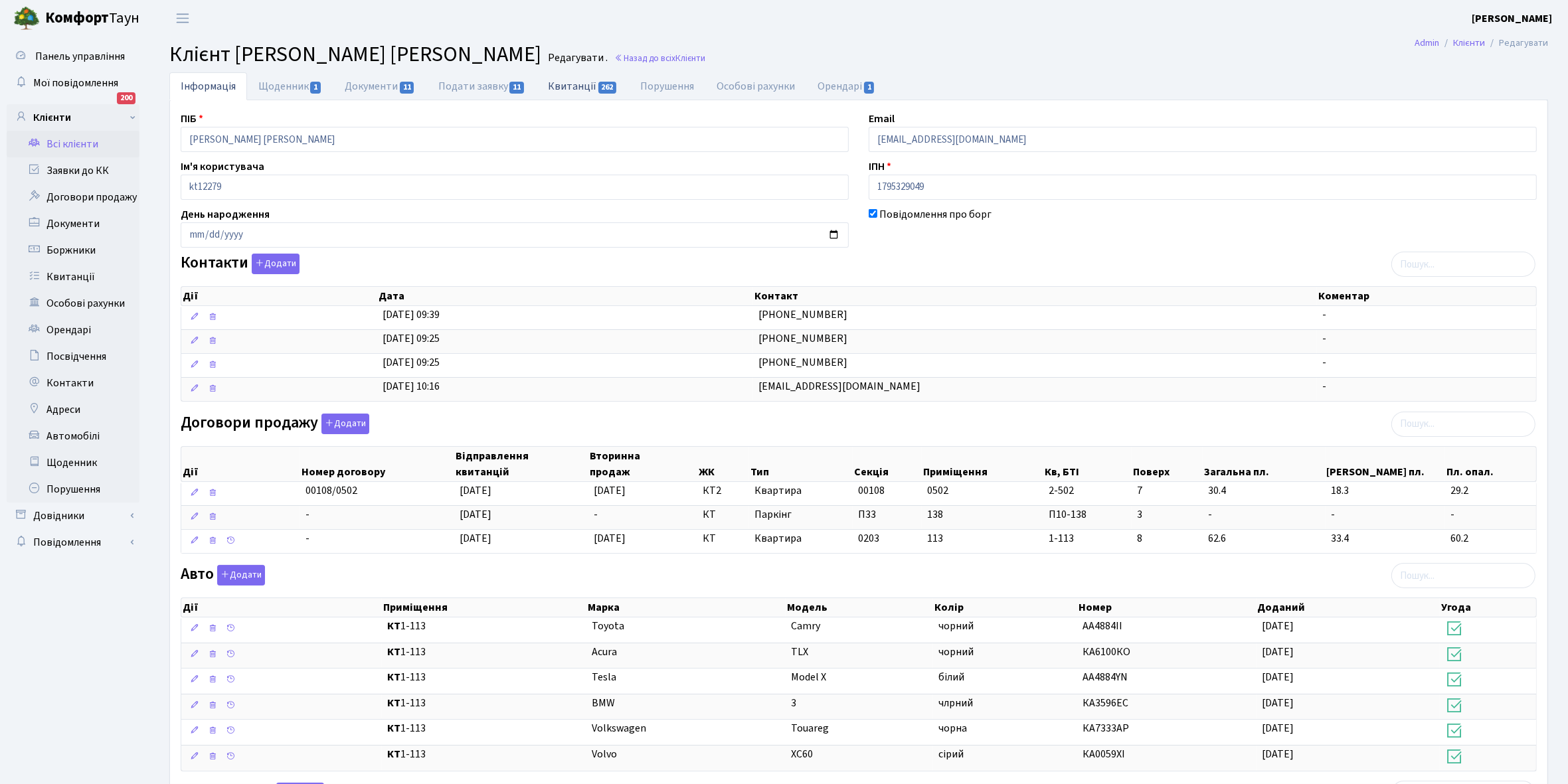
click at [572, 81] on link "Квитанції 262" at bounding box center [583, 86] width 92 height 28
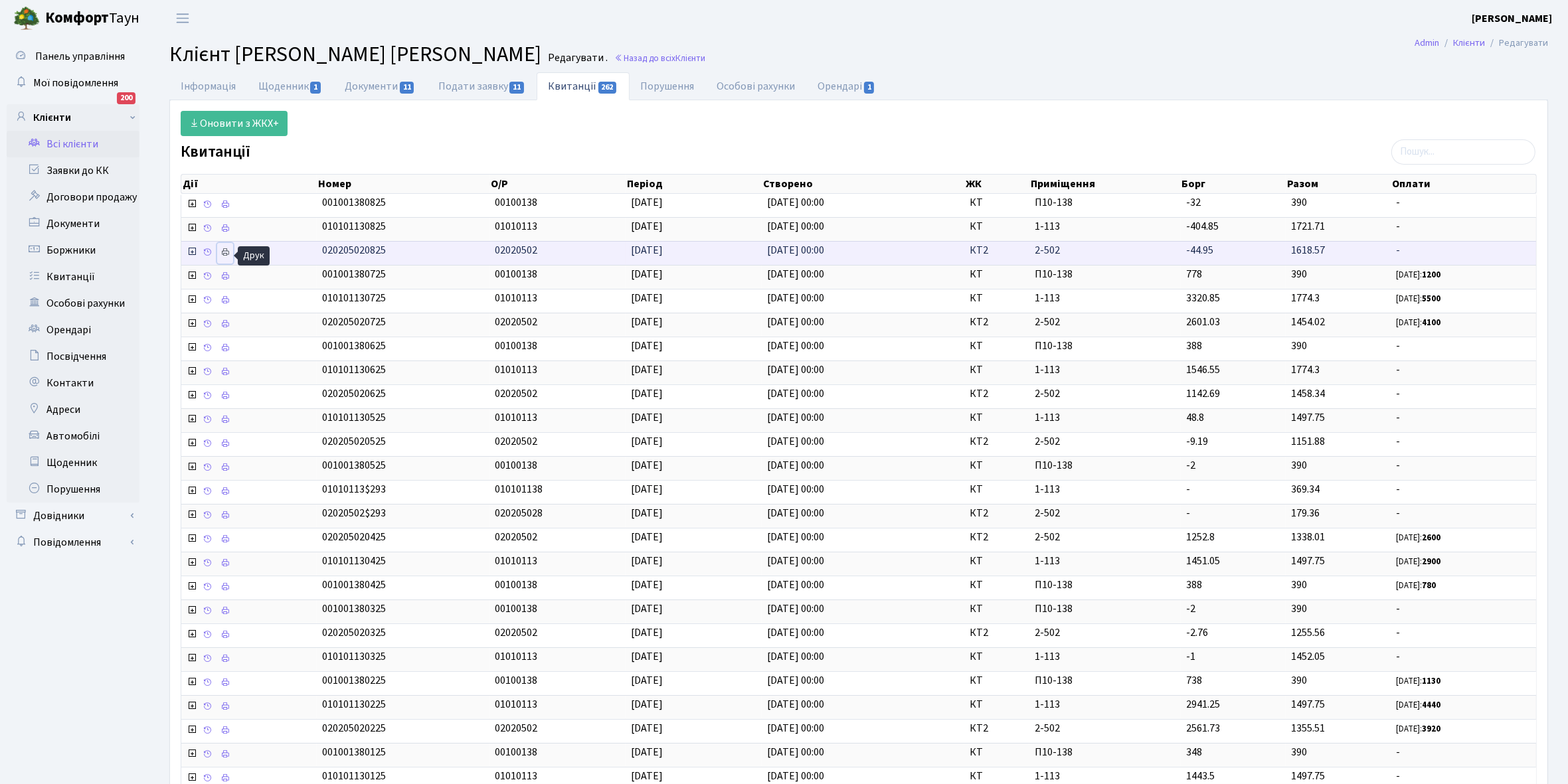
click at [228, 252] on icon at bounding box center [225, 252] width 9 height 9
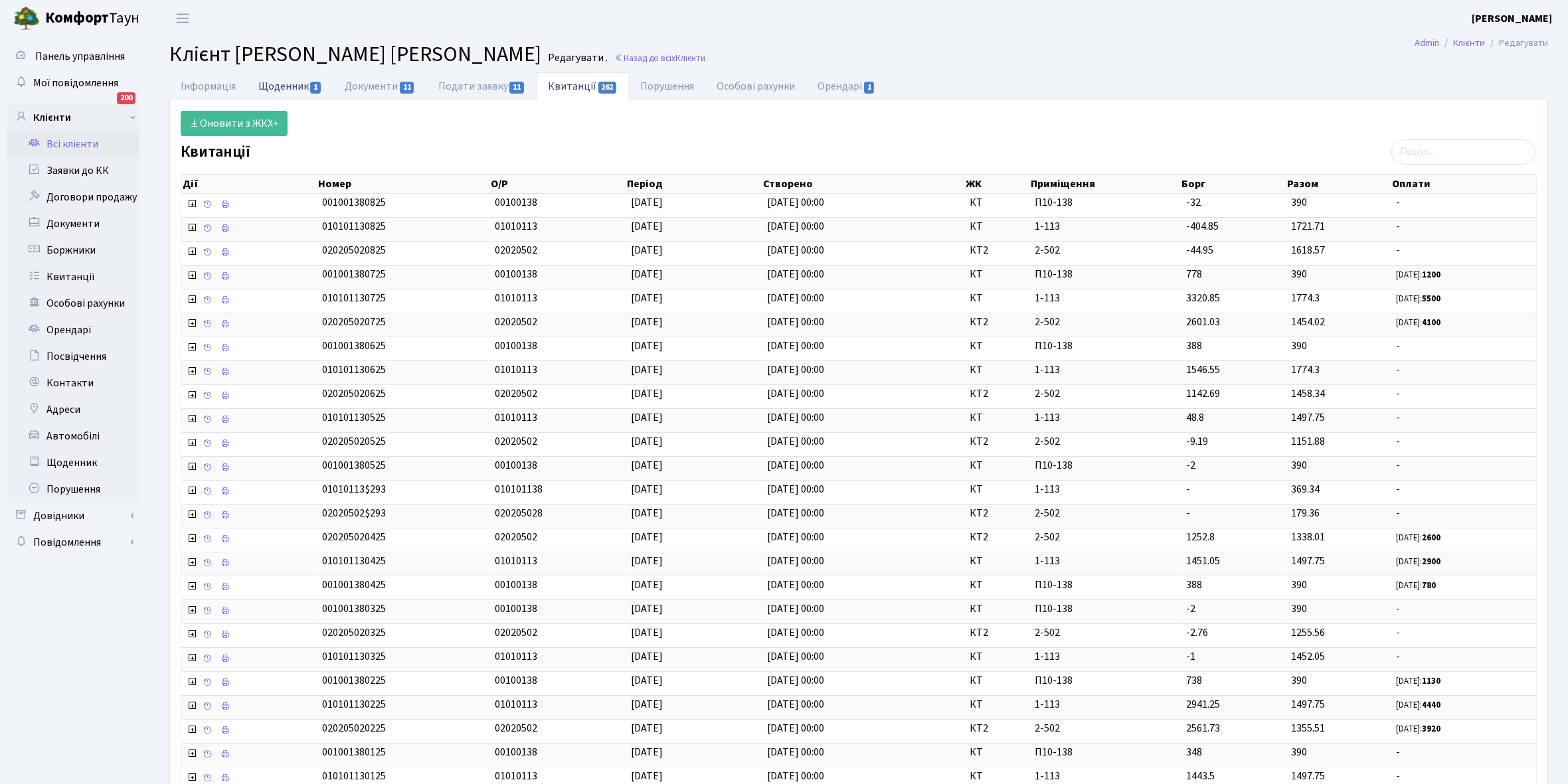
click at [284, 85] on link "Щоденник 1" at bounding box center [290, 86] width 87 height 28
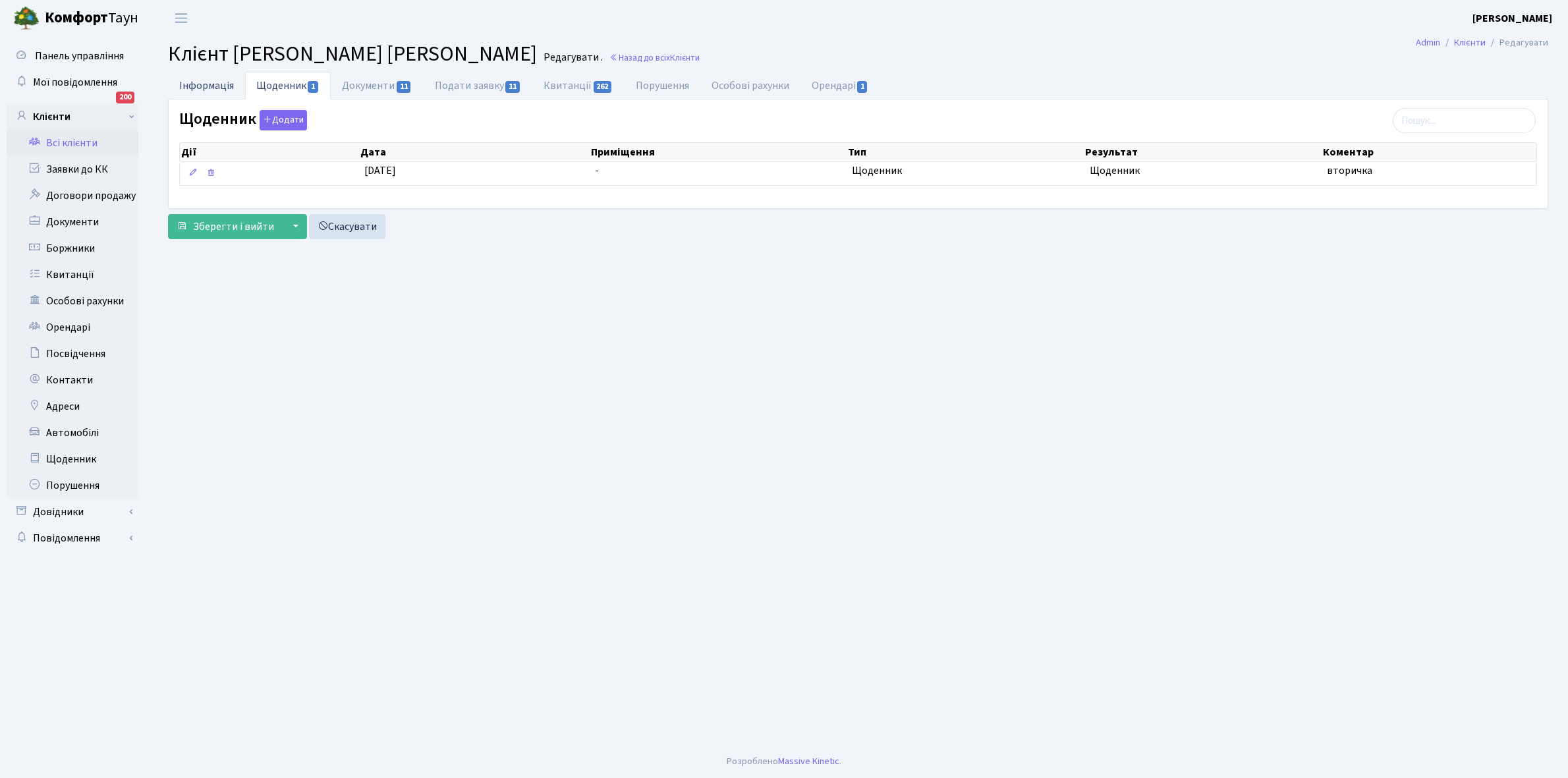
click at [202, 84] on link "Інформація" at bounding box center [206, 85] width 77 height 27
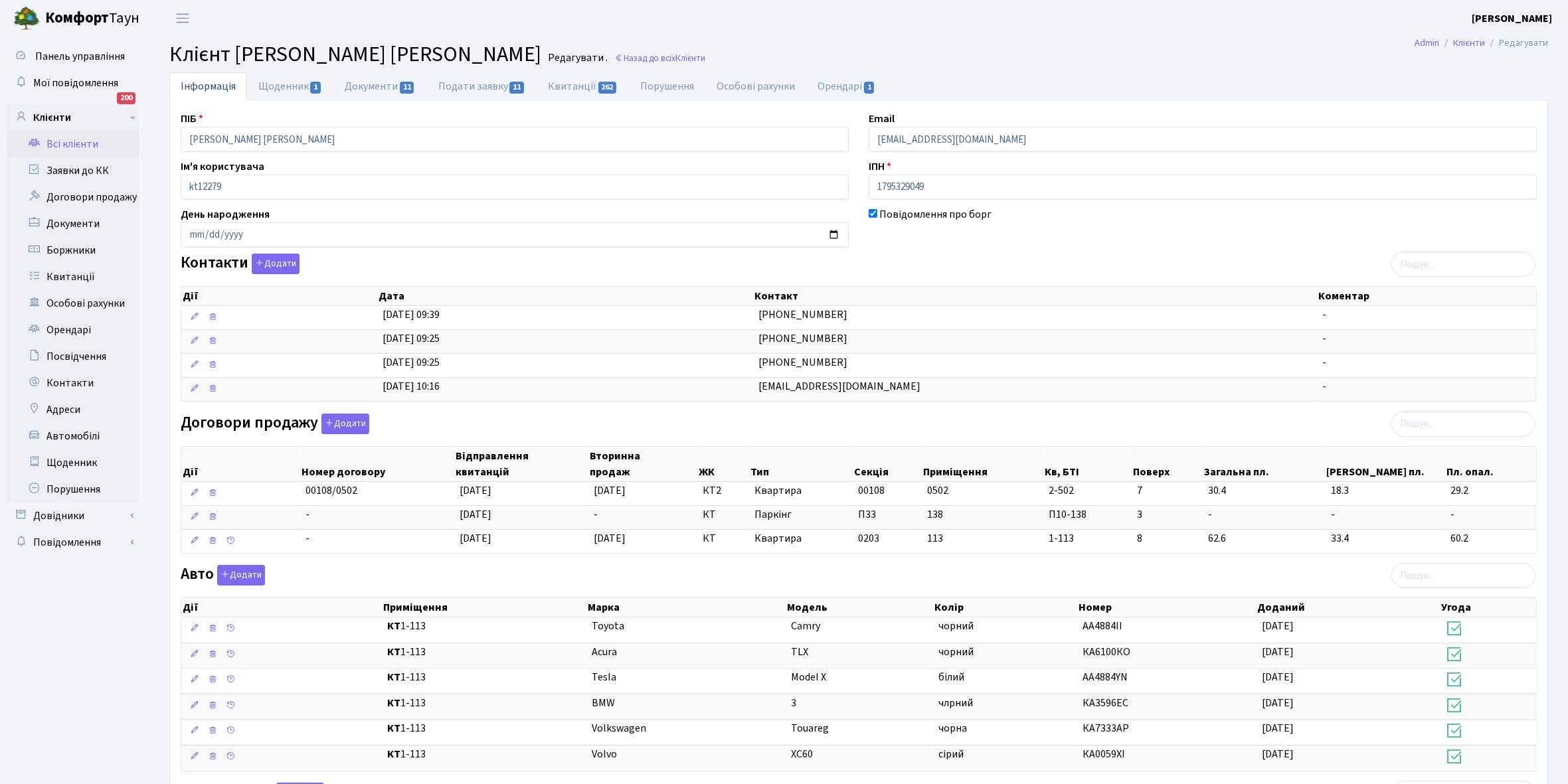
click at [82, 139] on link "Всі клієнти" at bounding box center [73, 144] width 133 height 27
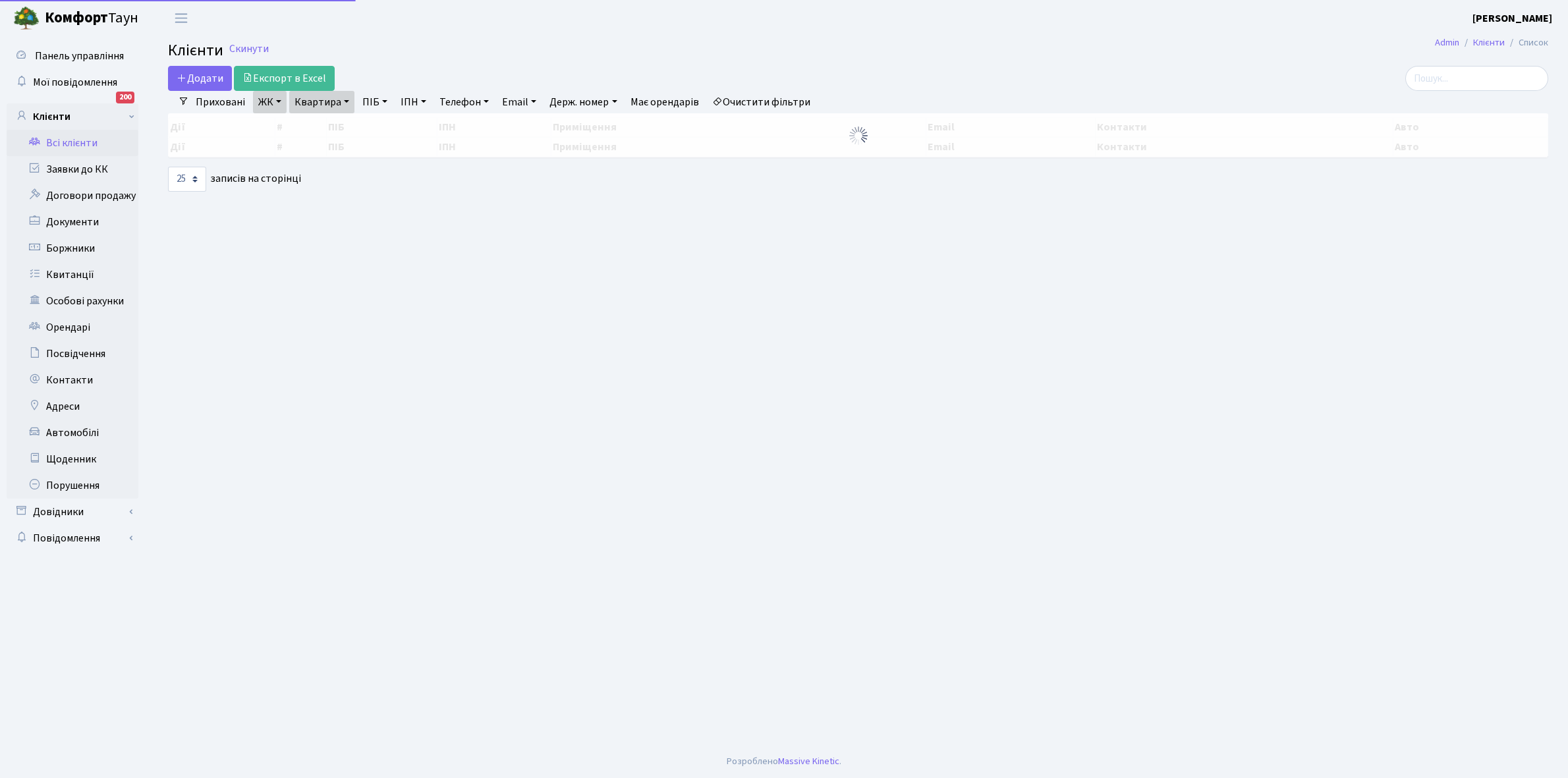
select select "25"
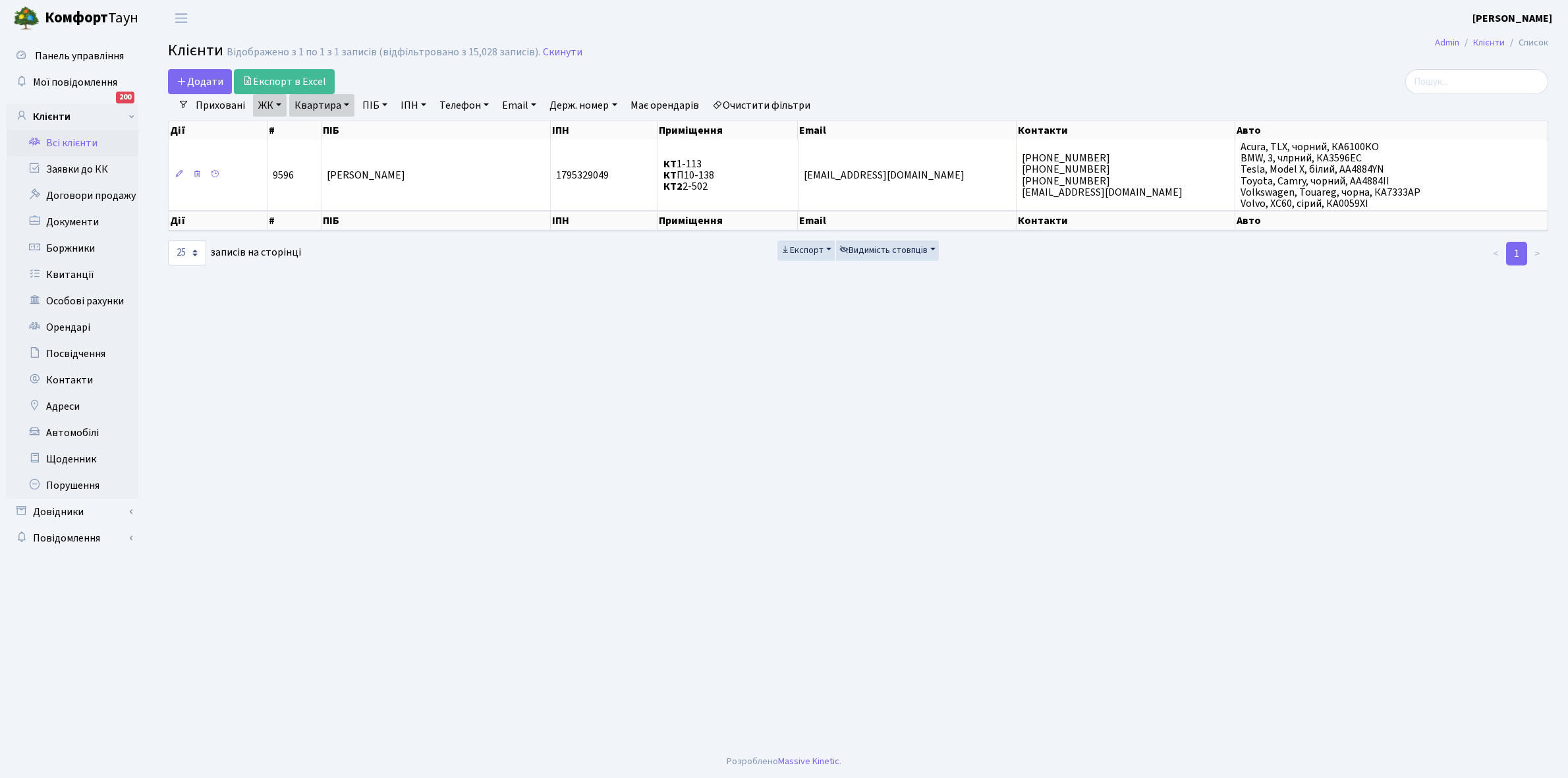
click at [346, 104] on link "Квартира" at bounding box center [322, 105] width 65 height 22
click at [340, 130] on input "2-502" at bounding box center [329, 131] width 77 height 25
type input "2-525"
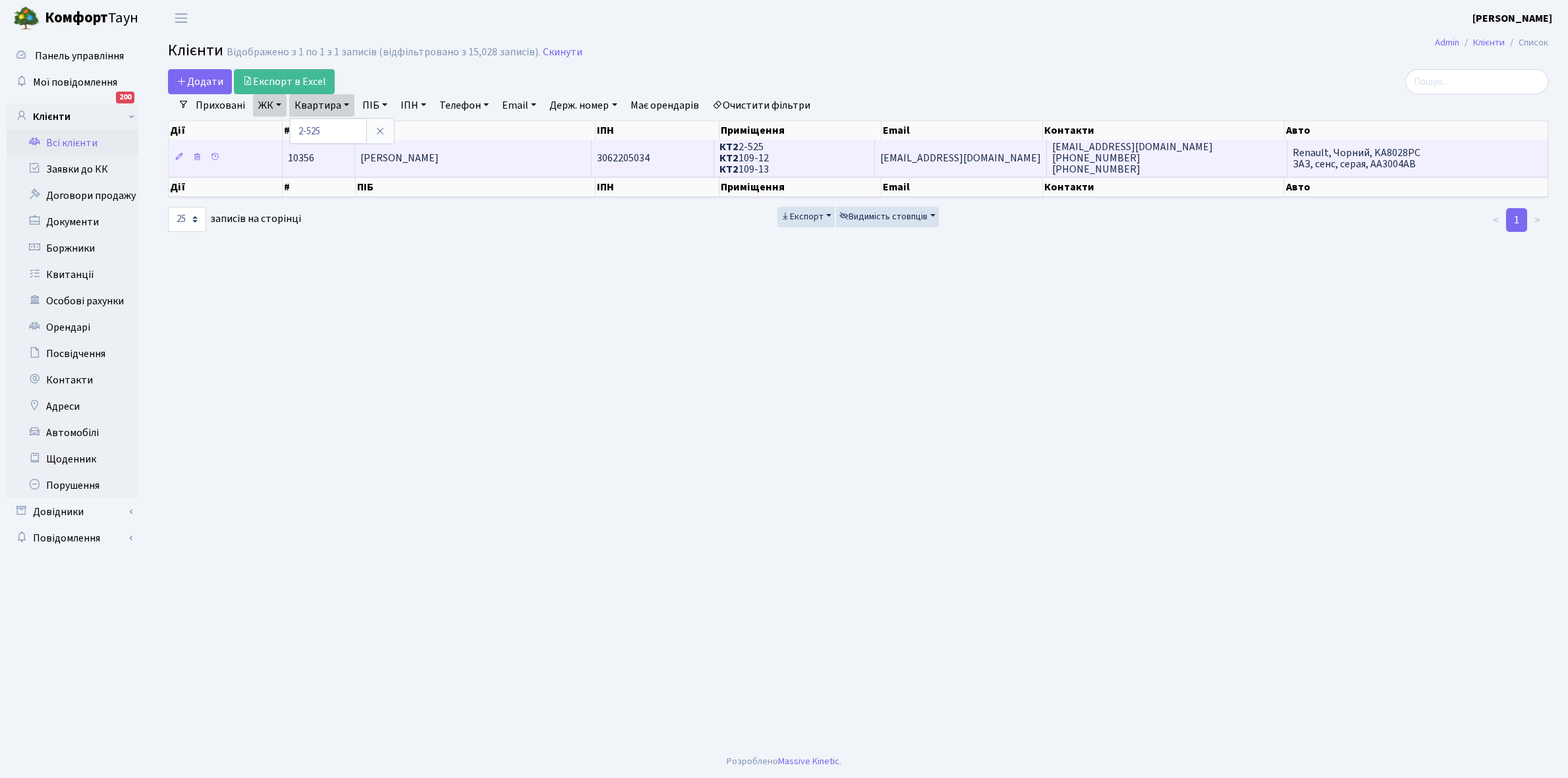
click at [483, 162] on td "[PERSON_NAME]" at bounding box center [474, 158] width 237 height 36
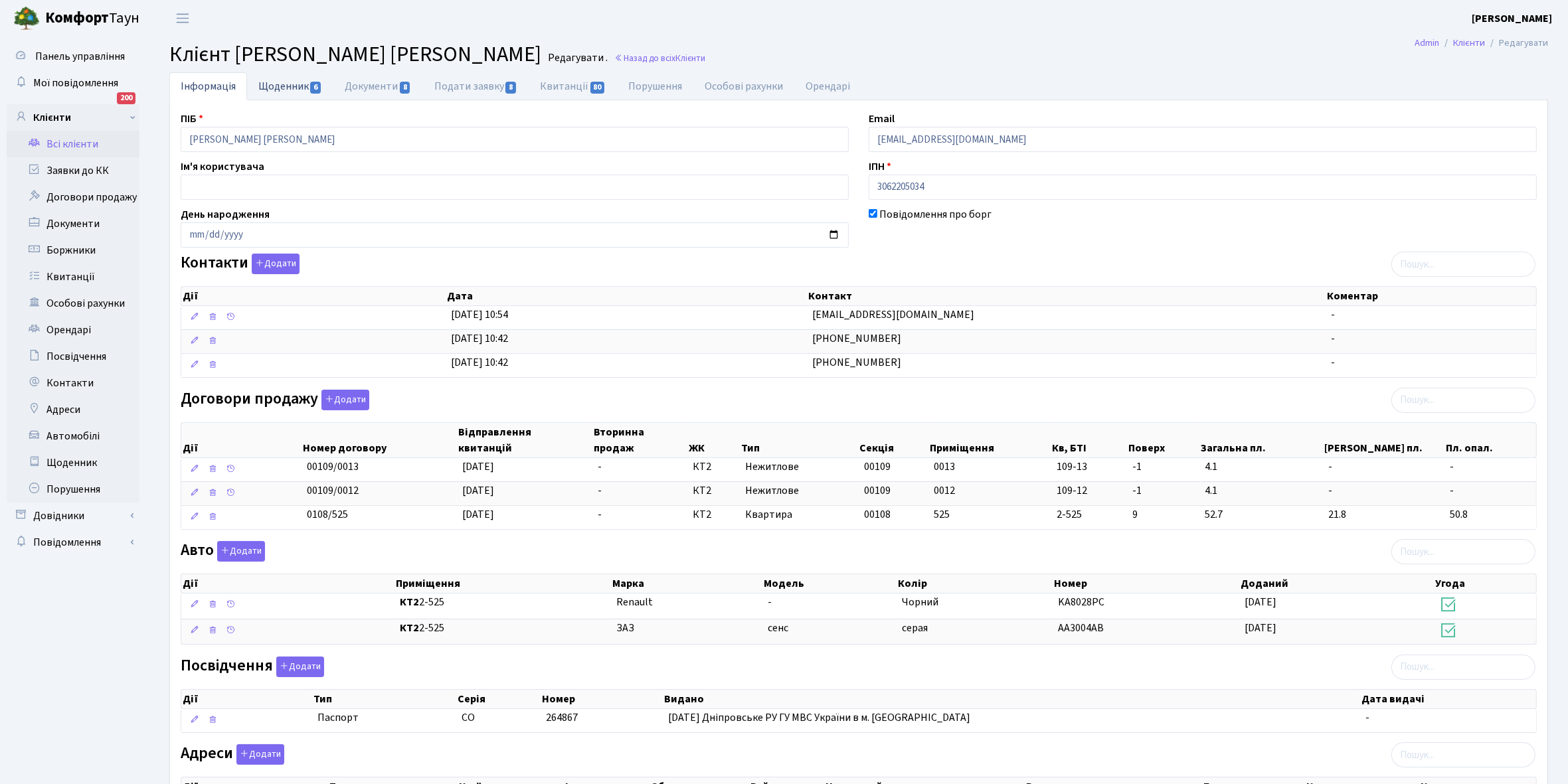
click at [282, 83] on link "Щоденник 6" at bounding box center [290, 86] width 87 height 28
select select "25"
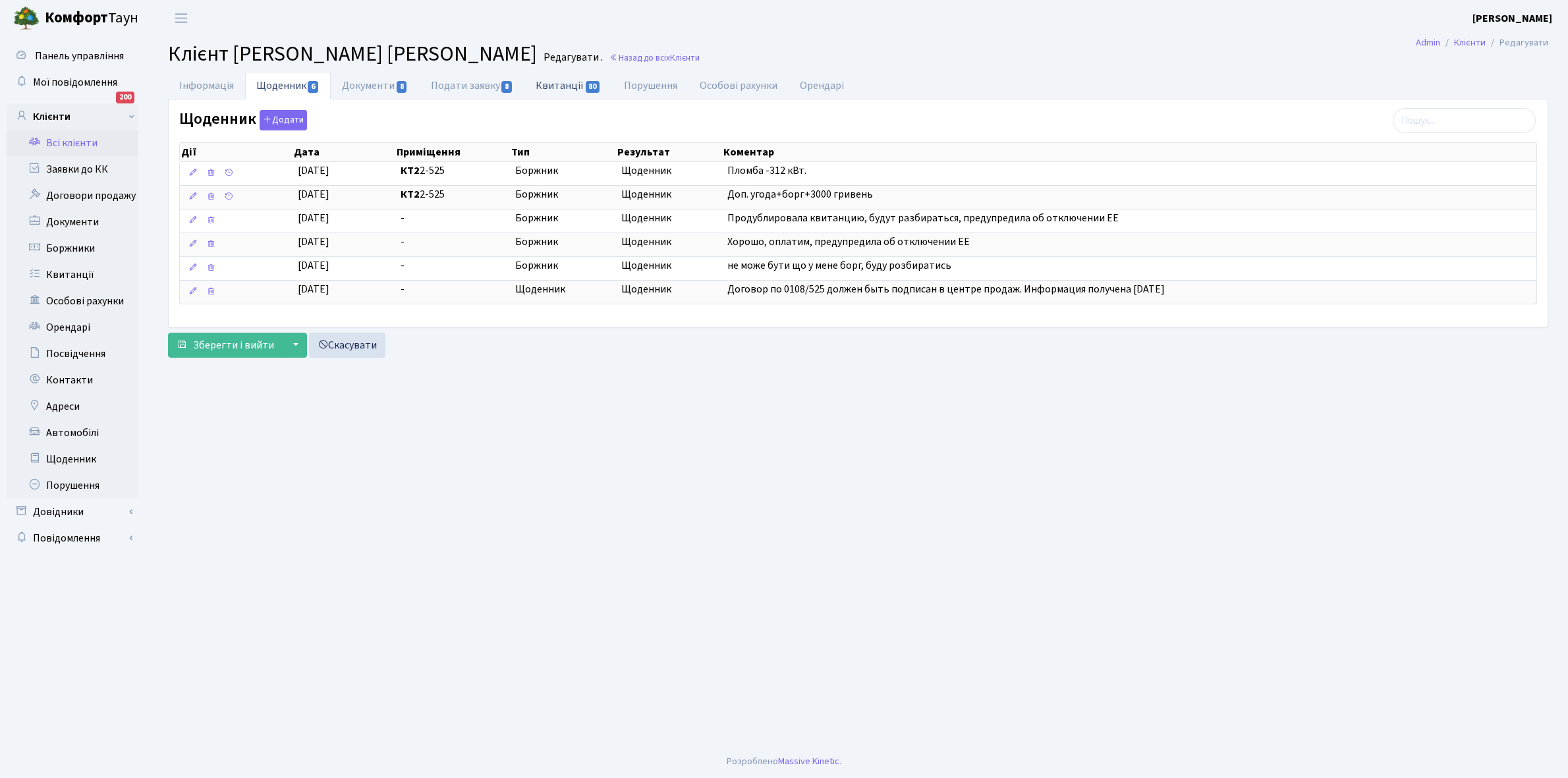
click at [575, 84] on link "Квитанції 80" at bounding box center [568, 85] width 87 height 27
select select "25"
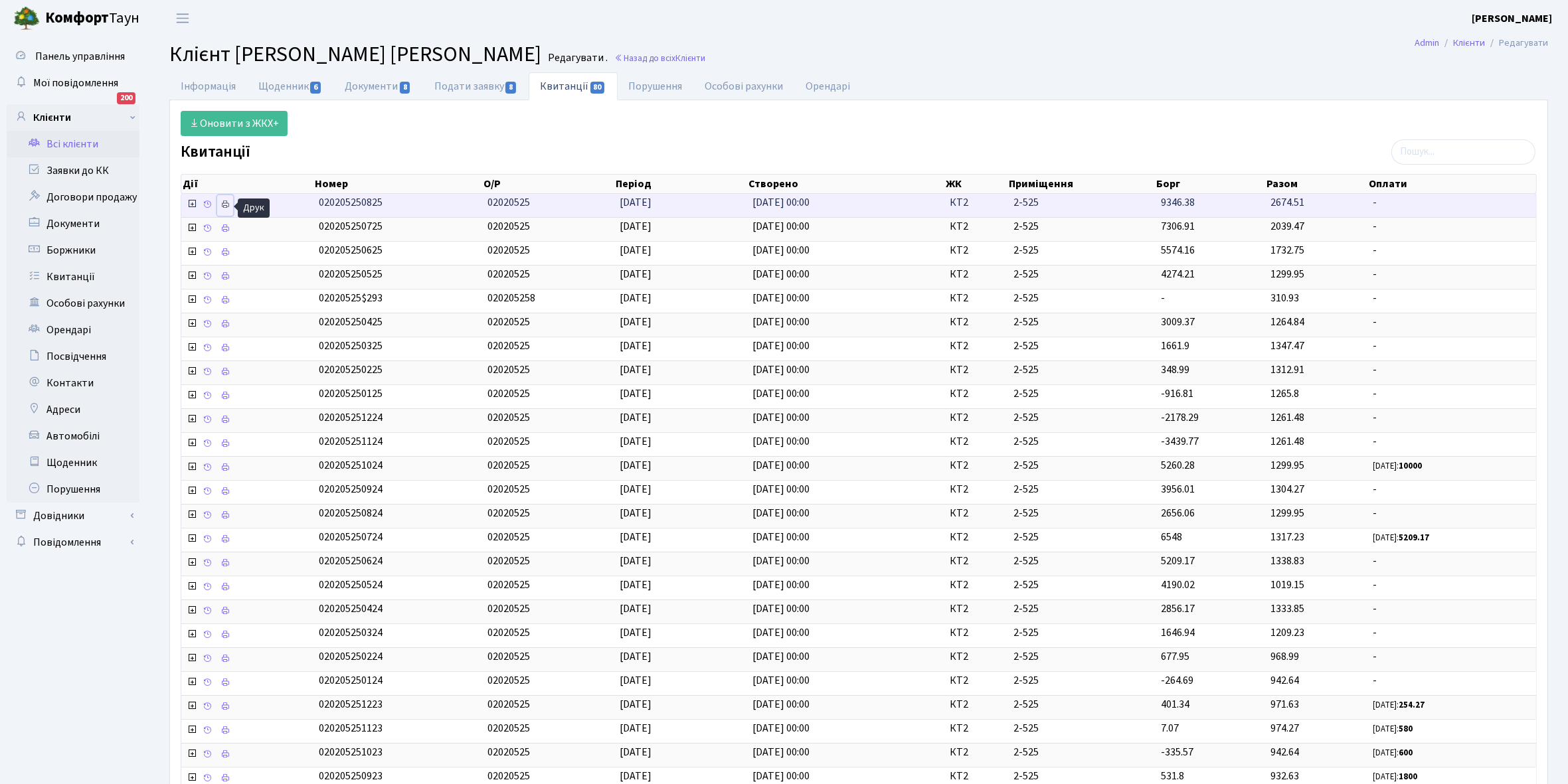
click at [221, 204] on icon at bounding box center [225, 204] width 9 height 9
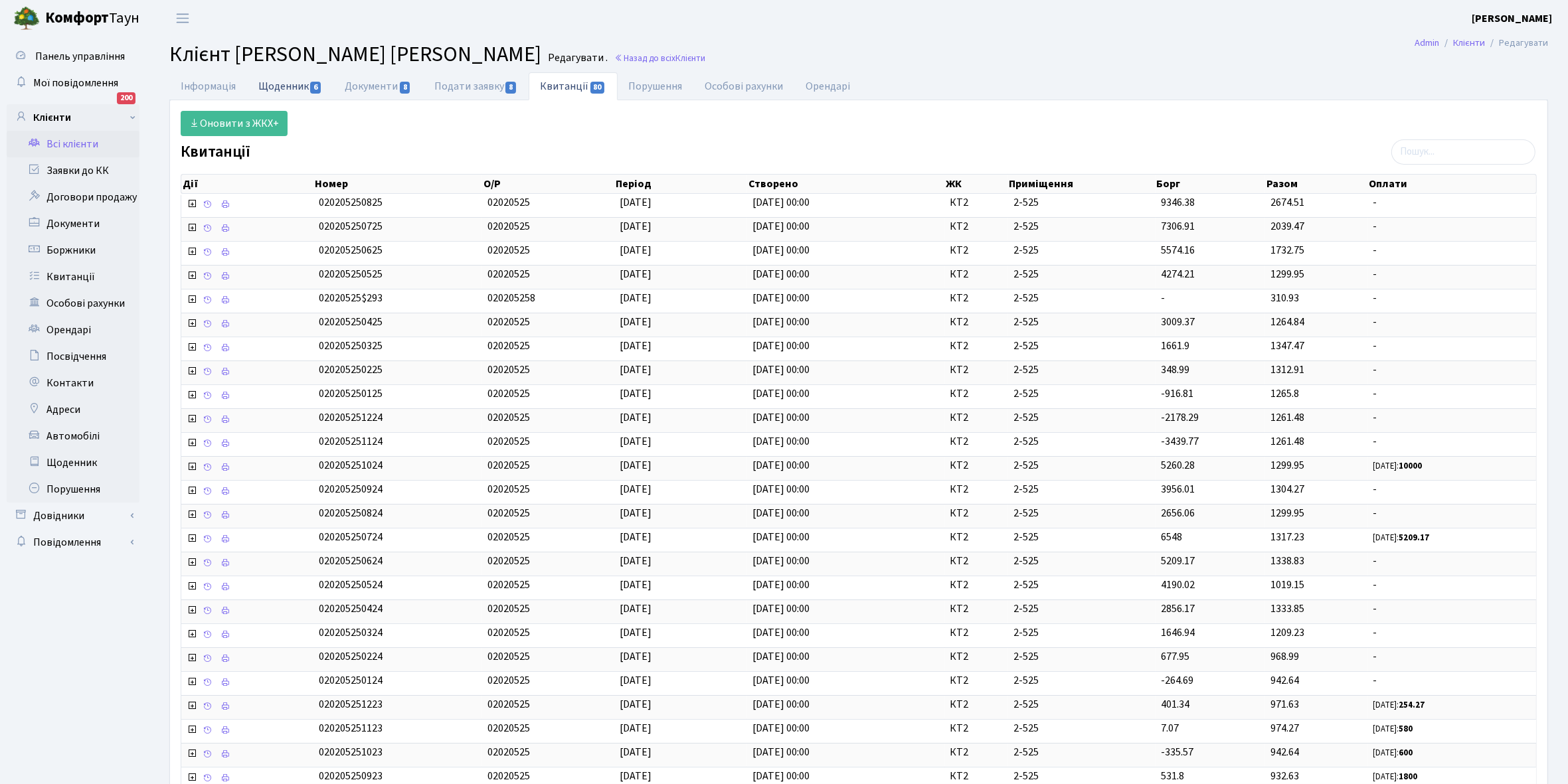
click at [277, 88] on link "Щоденник 6" at bounding box center [290, 86] width 87 height 28
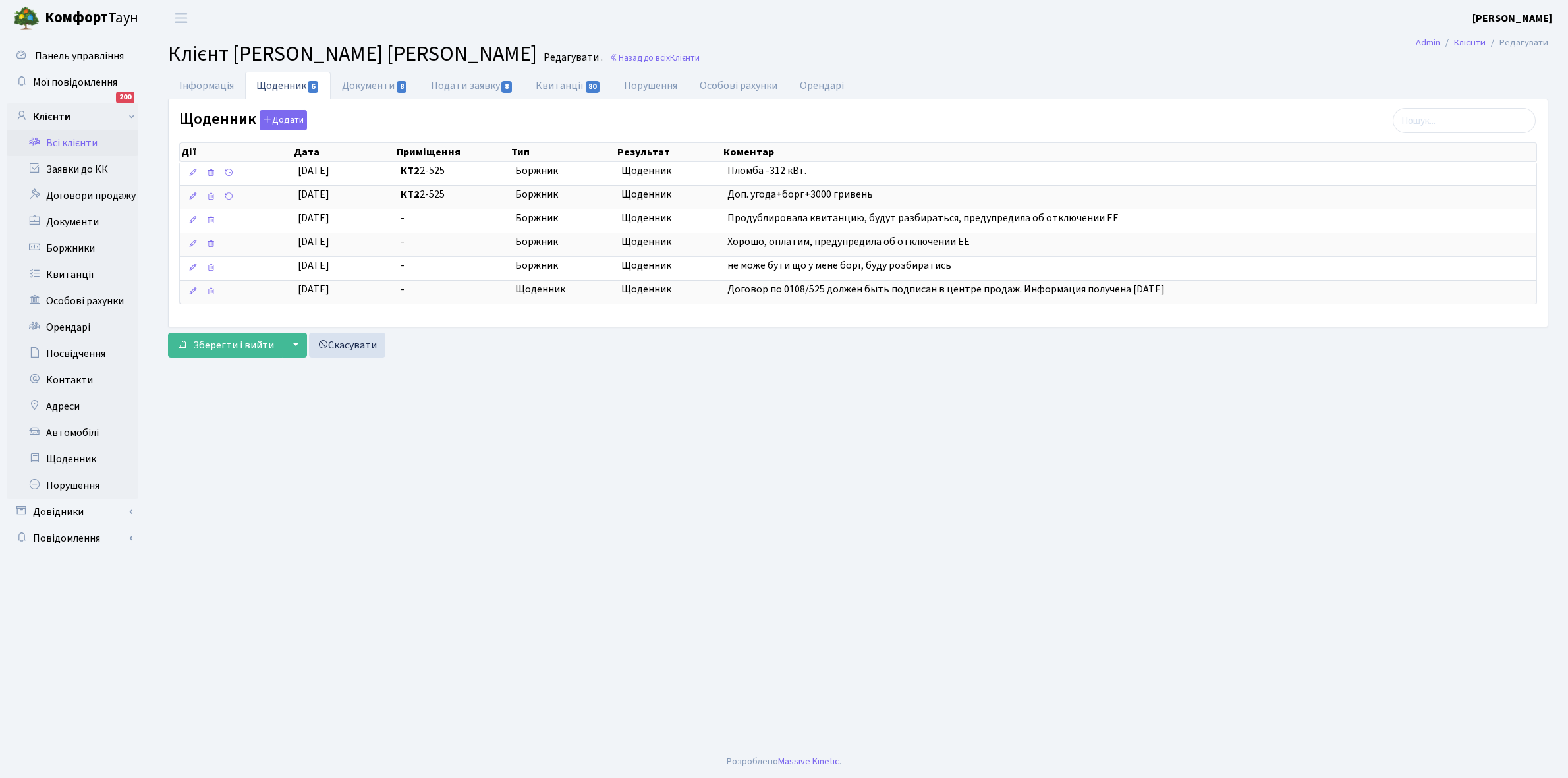
click at [100, 133] on link "Всі клієнти" at bounding box center [73, 143] width 132 height 27
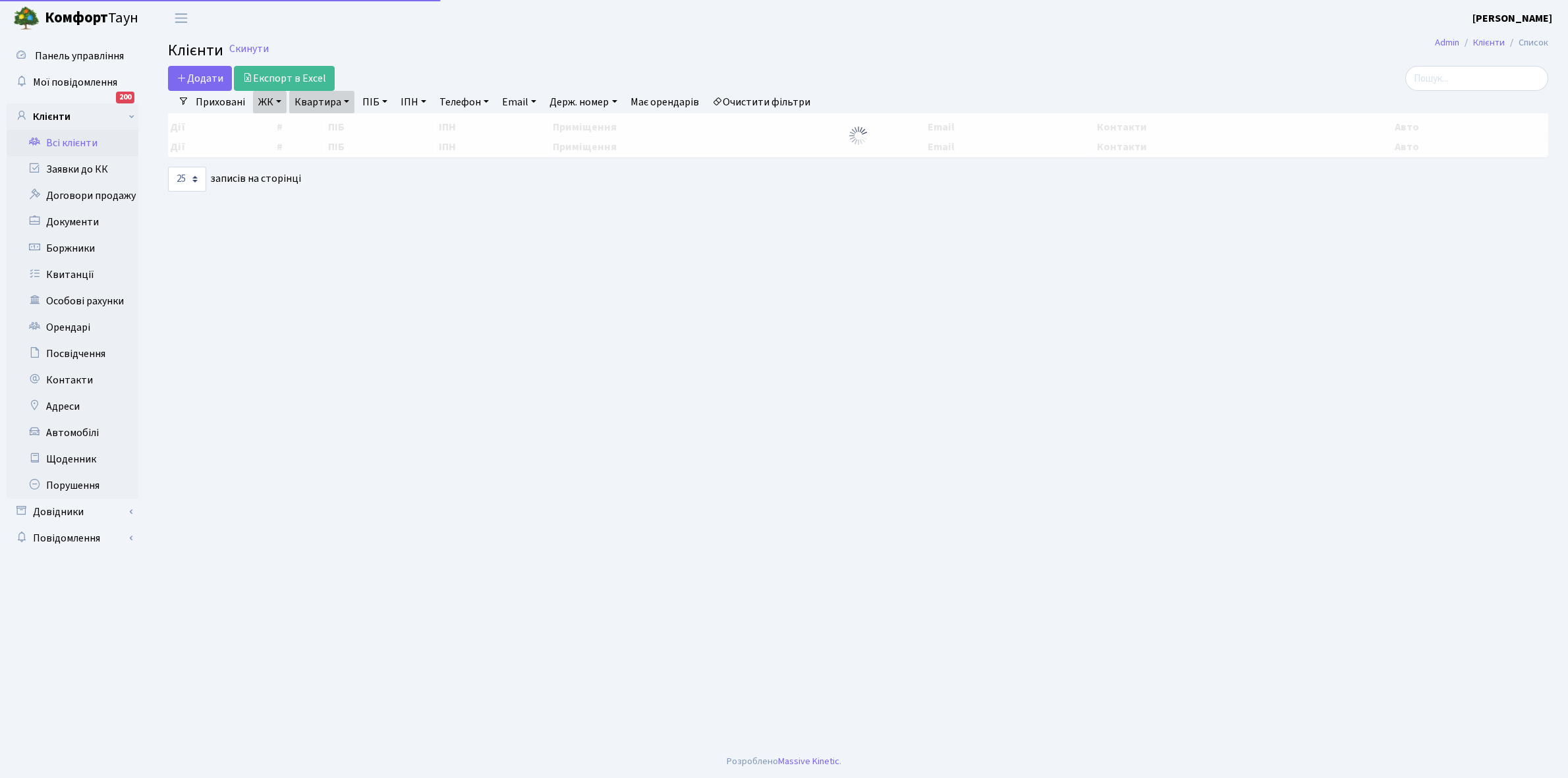
select select "25"
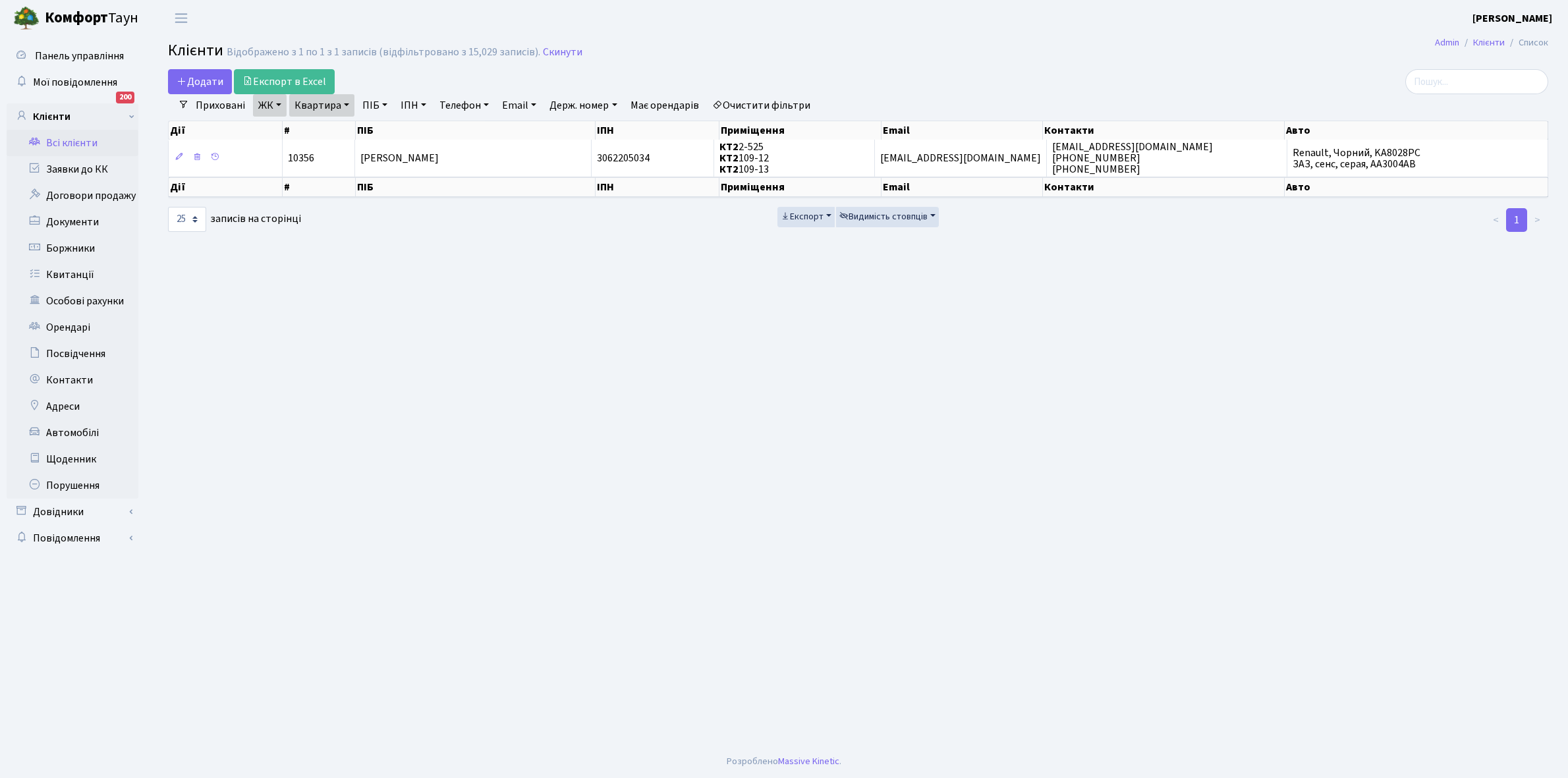
click at [344, 103] on link "Квартира" at bounding box center [322, 105] width 65 height 22
click at [343, 126] on input "2-525" at bounding box center [329, 131] width 77 height 25
type input "2-543"
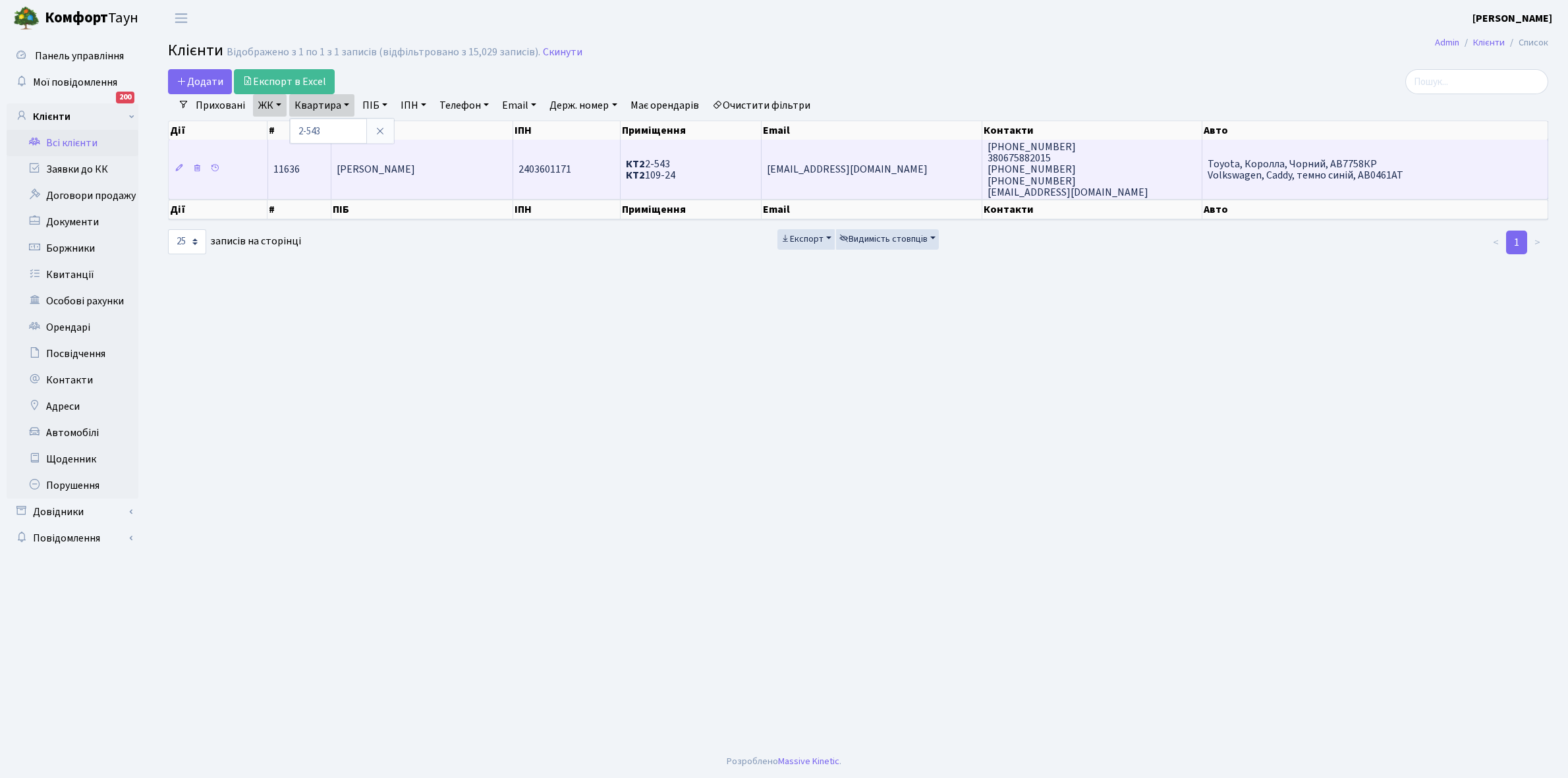
click at [419, 156] on td "[PERSON_NAME]" at bounding box center [423, 170] width 182 height 59
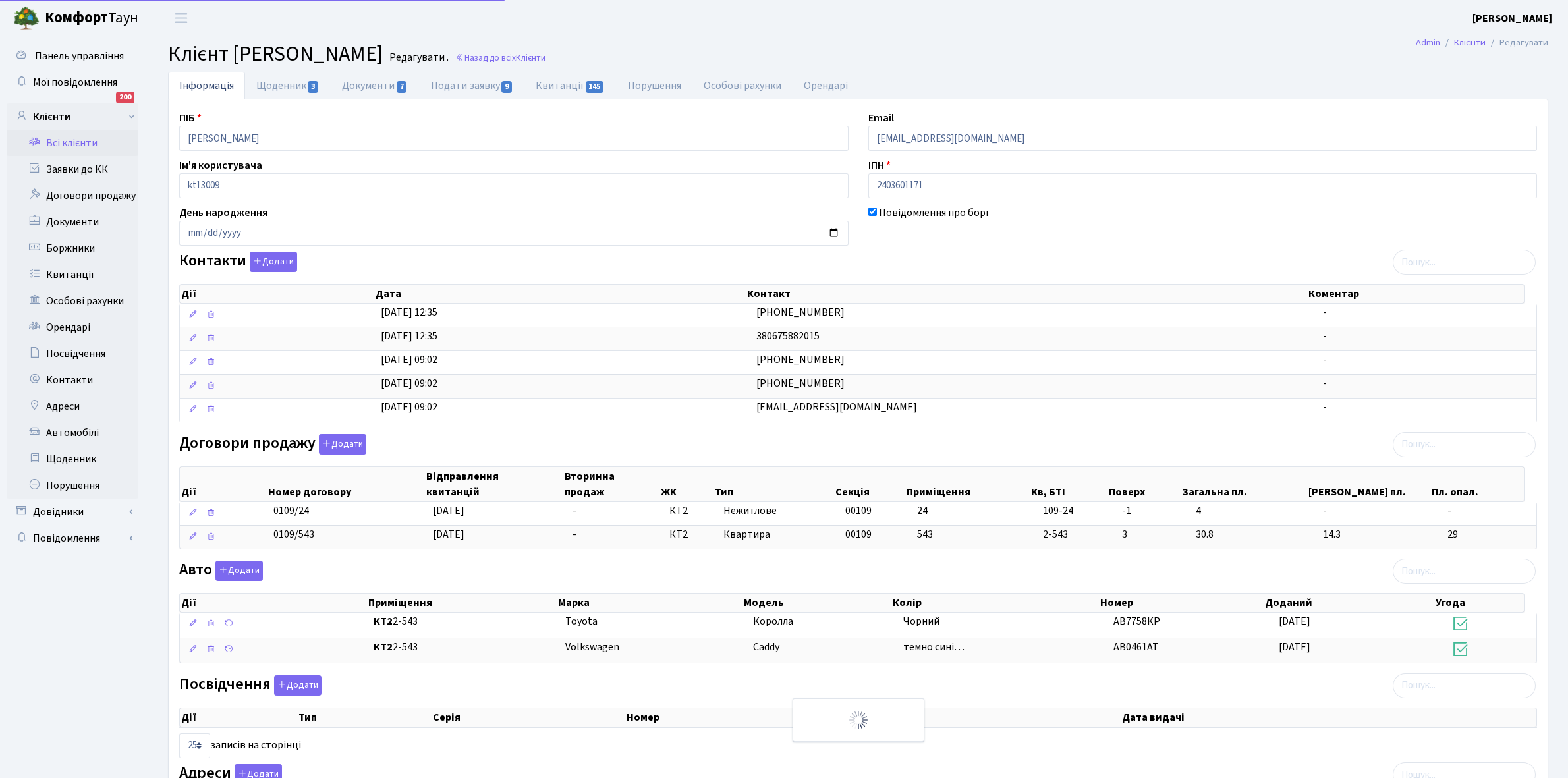
select select "25"
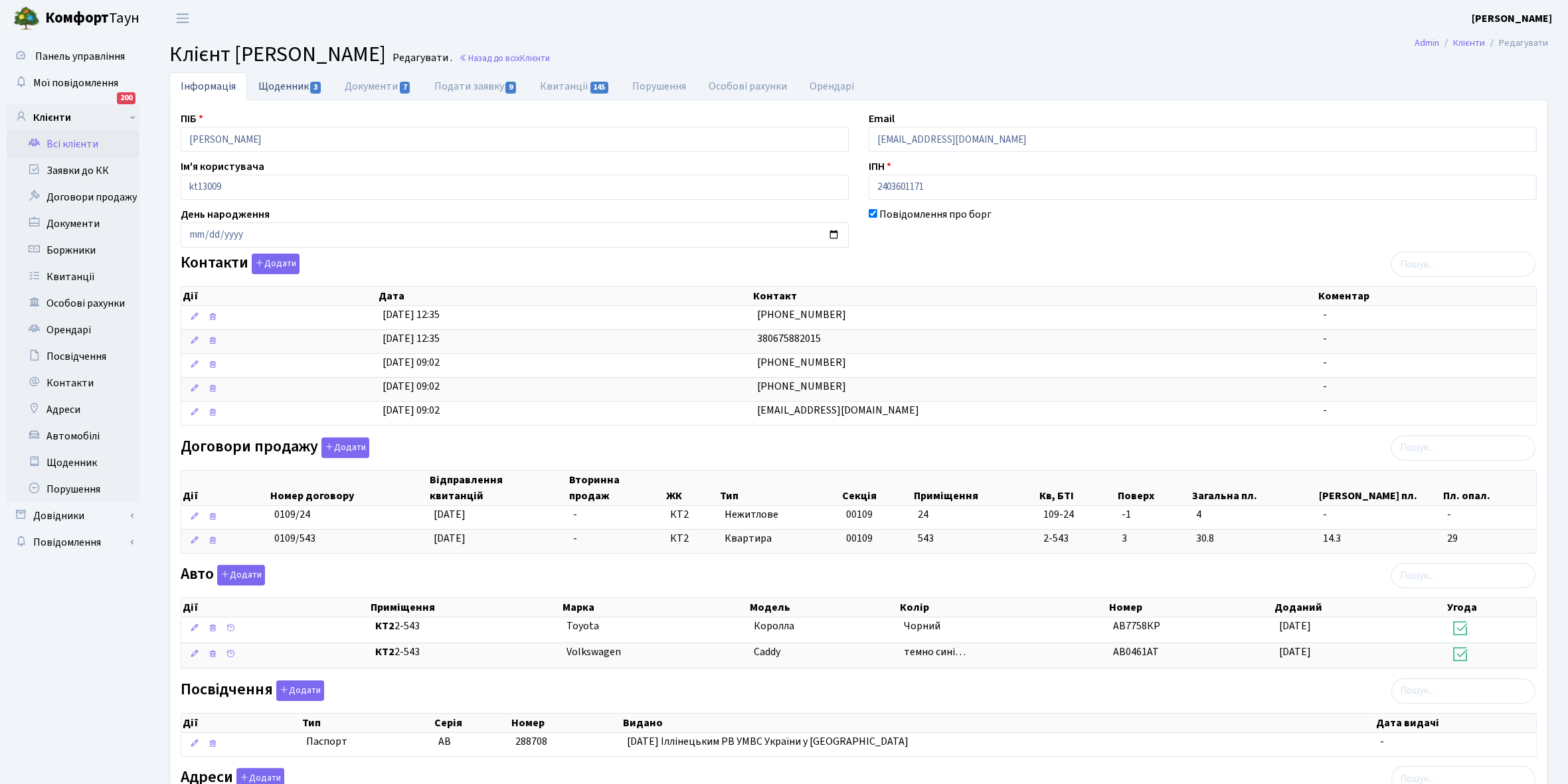
click at [272, 78] on link "Щоденник 3" at bounding box center [290, 86] width 87 height 28
select select "25"
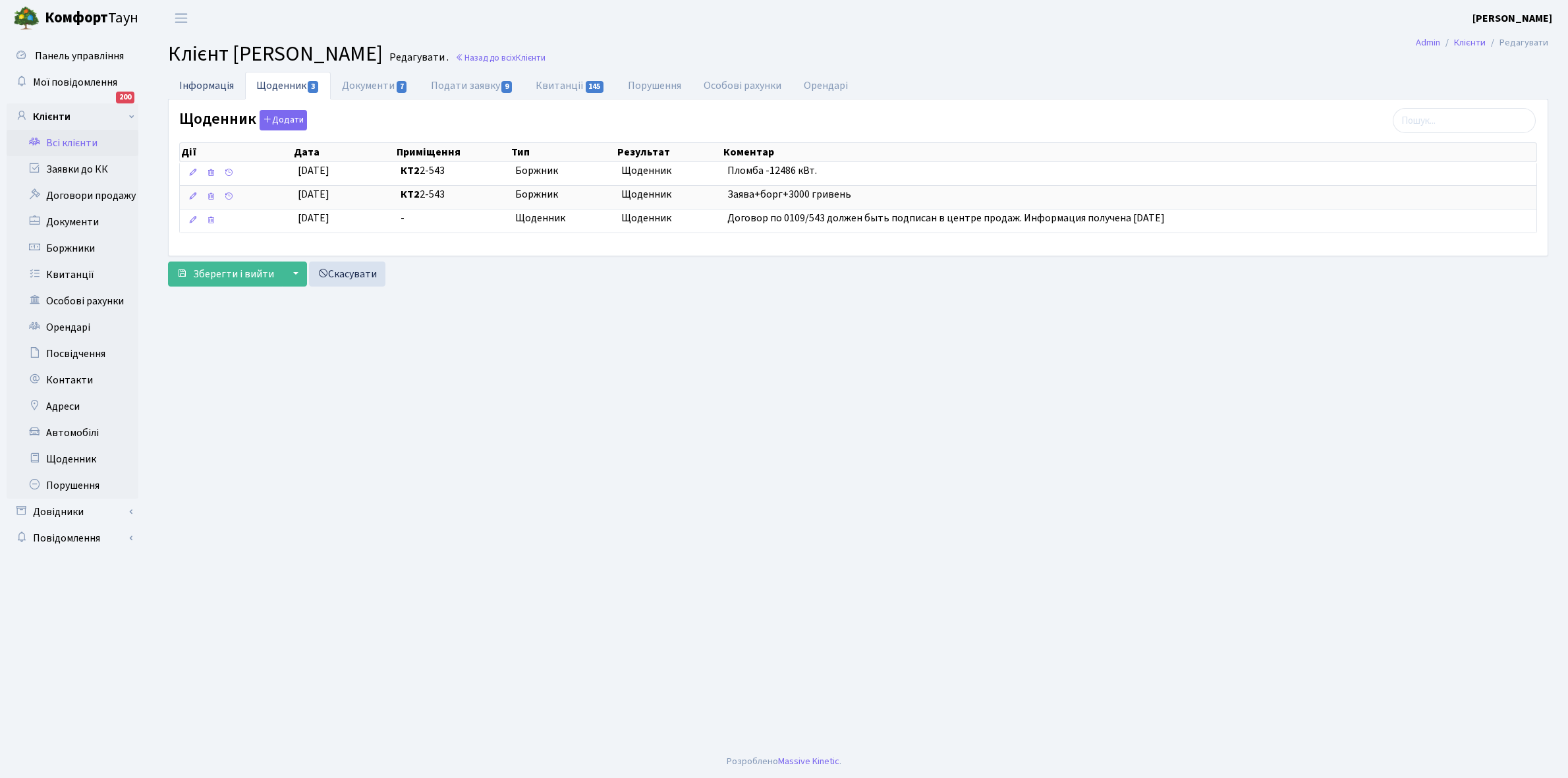
click at [198, 86] on link "Інформація" at bounding box center [206, 85] width 77 height 27
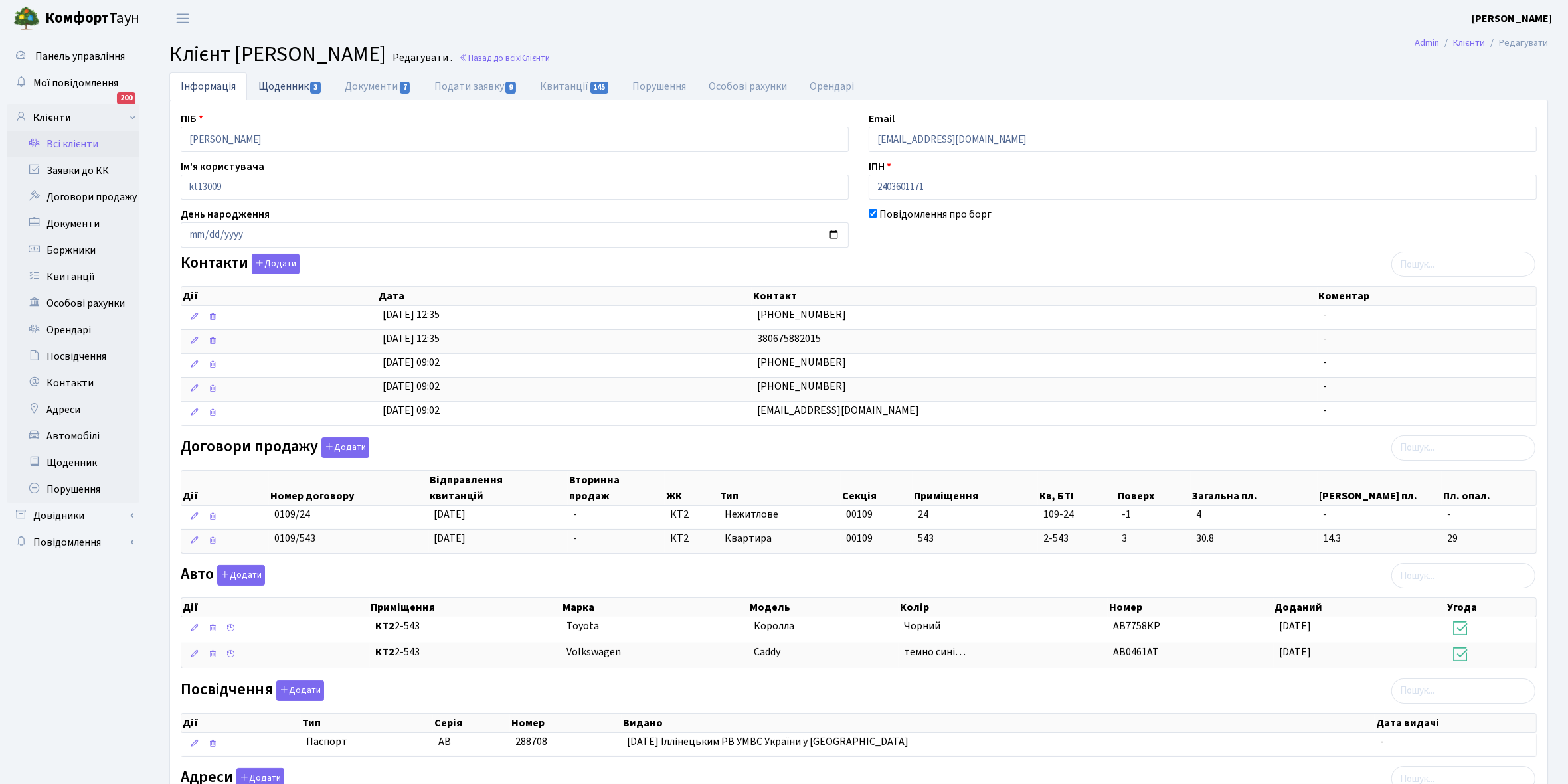
click at [280, 90] on link "Щоденник 3" at bounding box center [290, 86] width 87 height 28
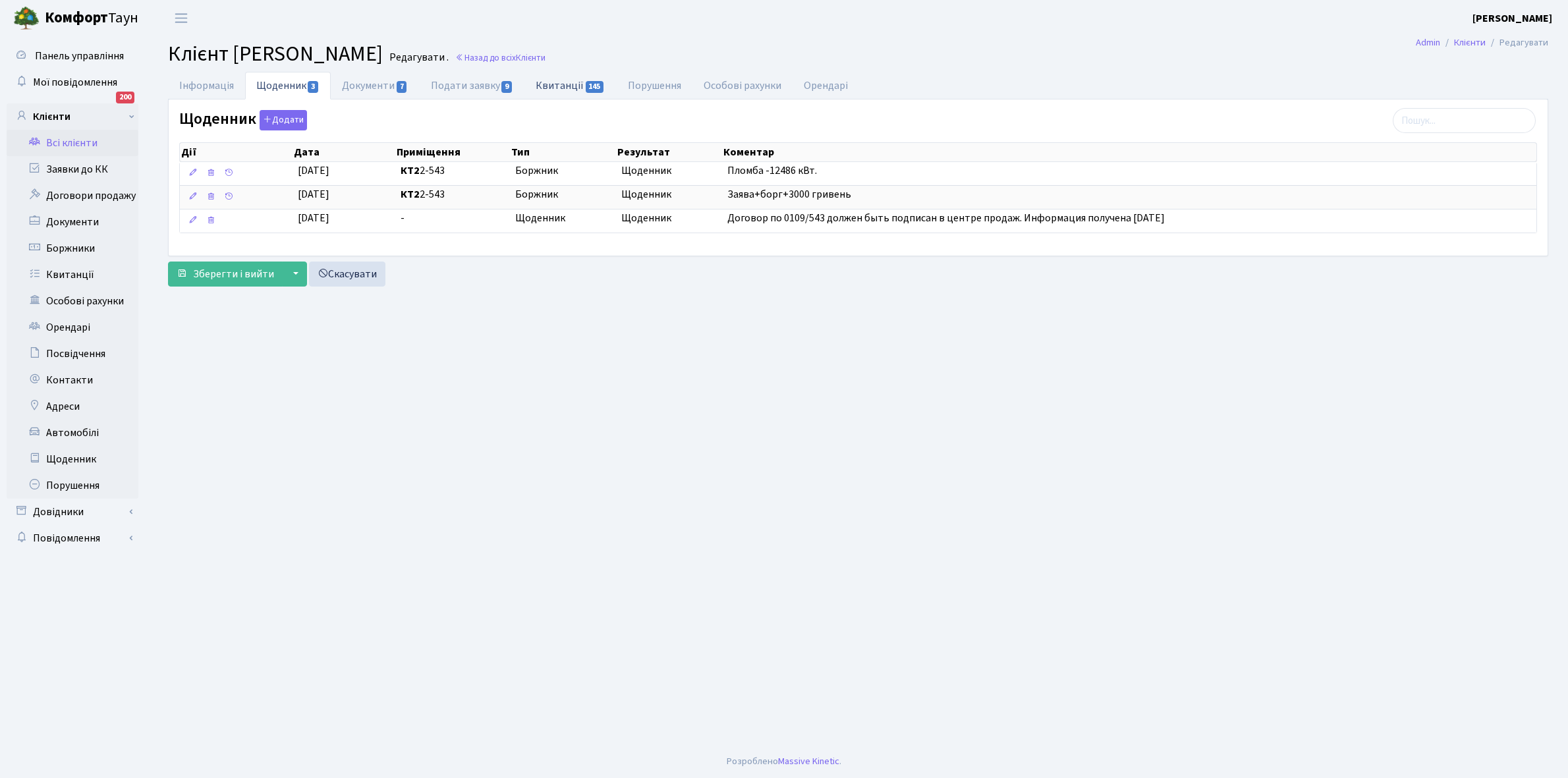
click at [570, 86] on link "Квитанції 145" at bounding box center [571, 85] width 92 height 27
select select "25"
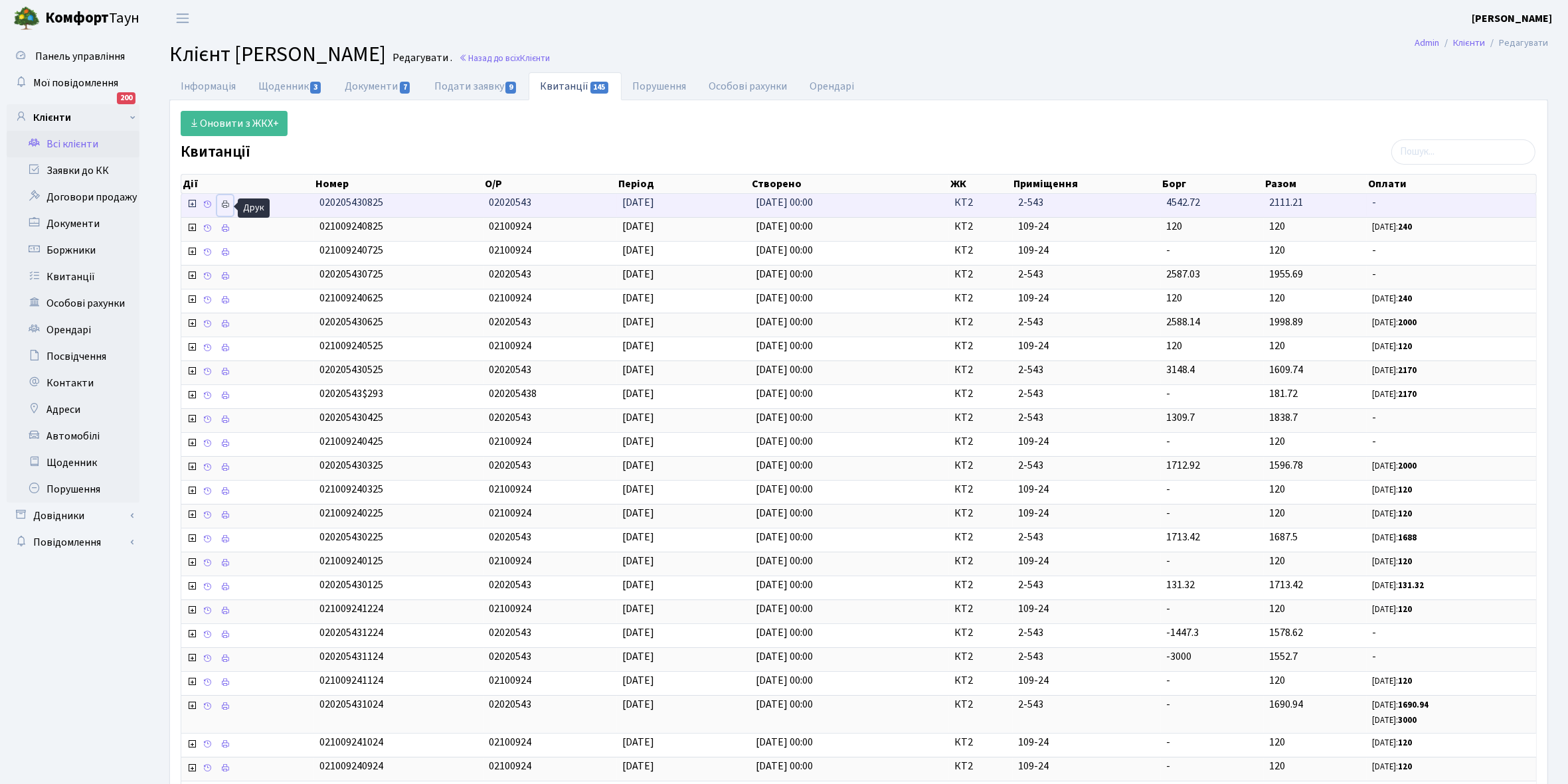
click at [226, 204] on icon at bounding box center [225, 204] width 9 height 9
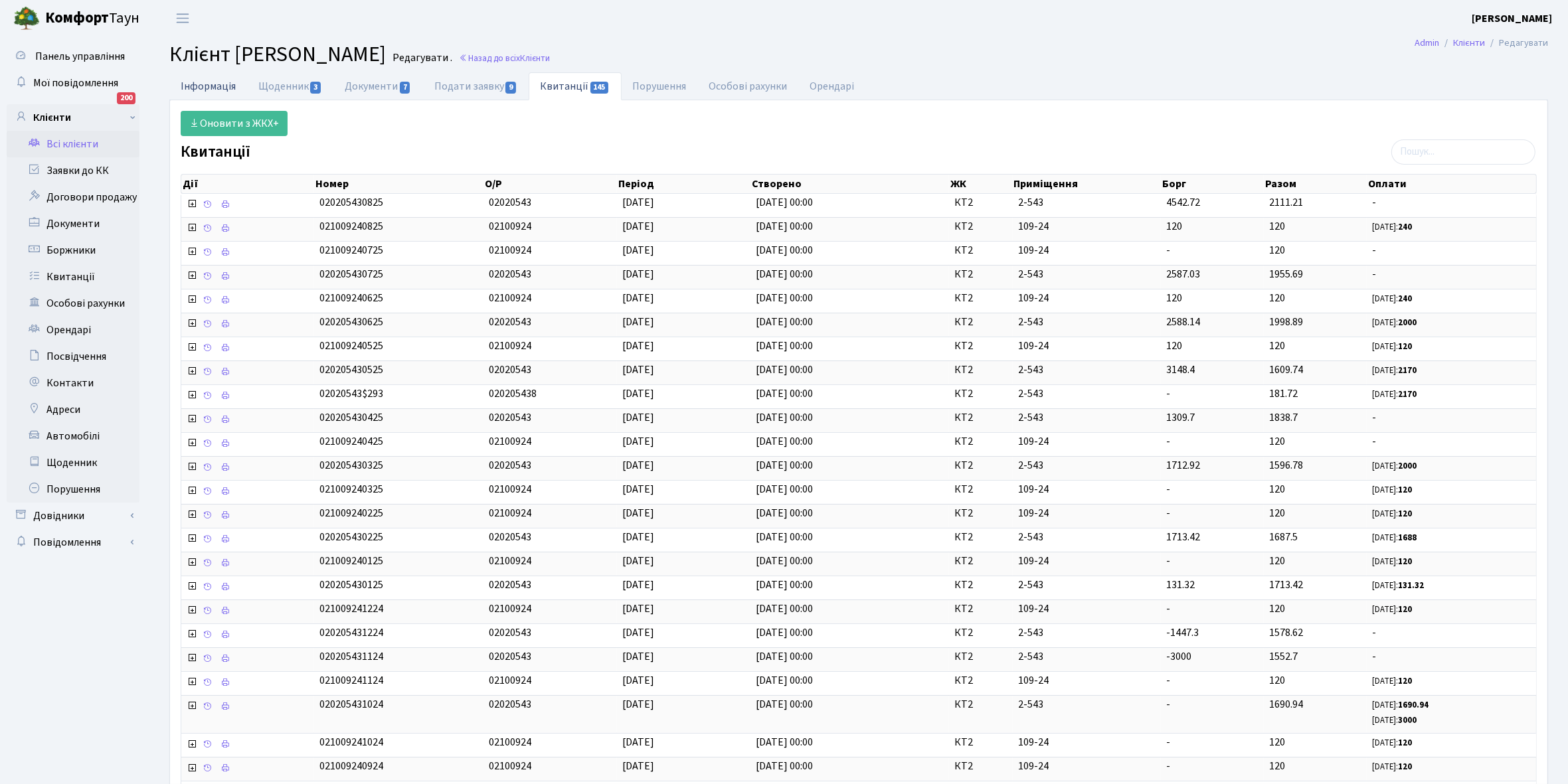
click at [193, 81] on link "Інформація" at bounding box center [208, 86] width 78 height 28
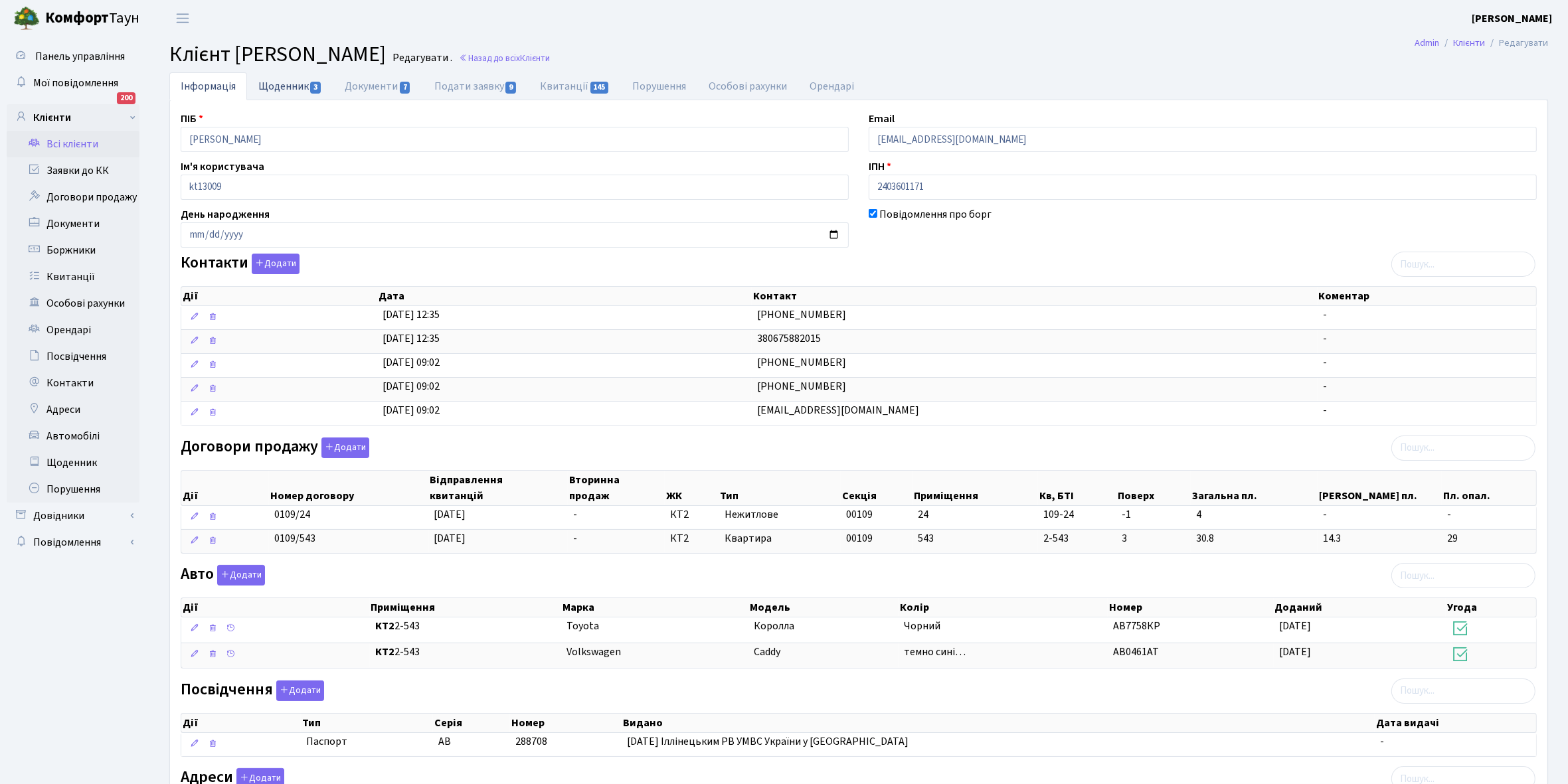
click at [274, 84] on link "Щоденник 3" at bounding box center [290, 86] width 87 height 28
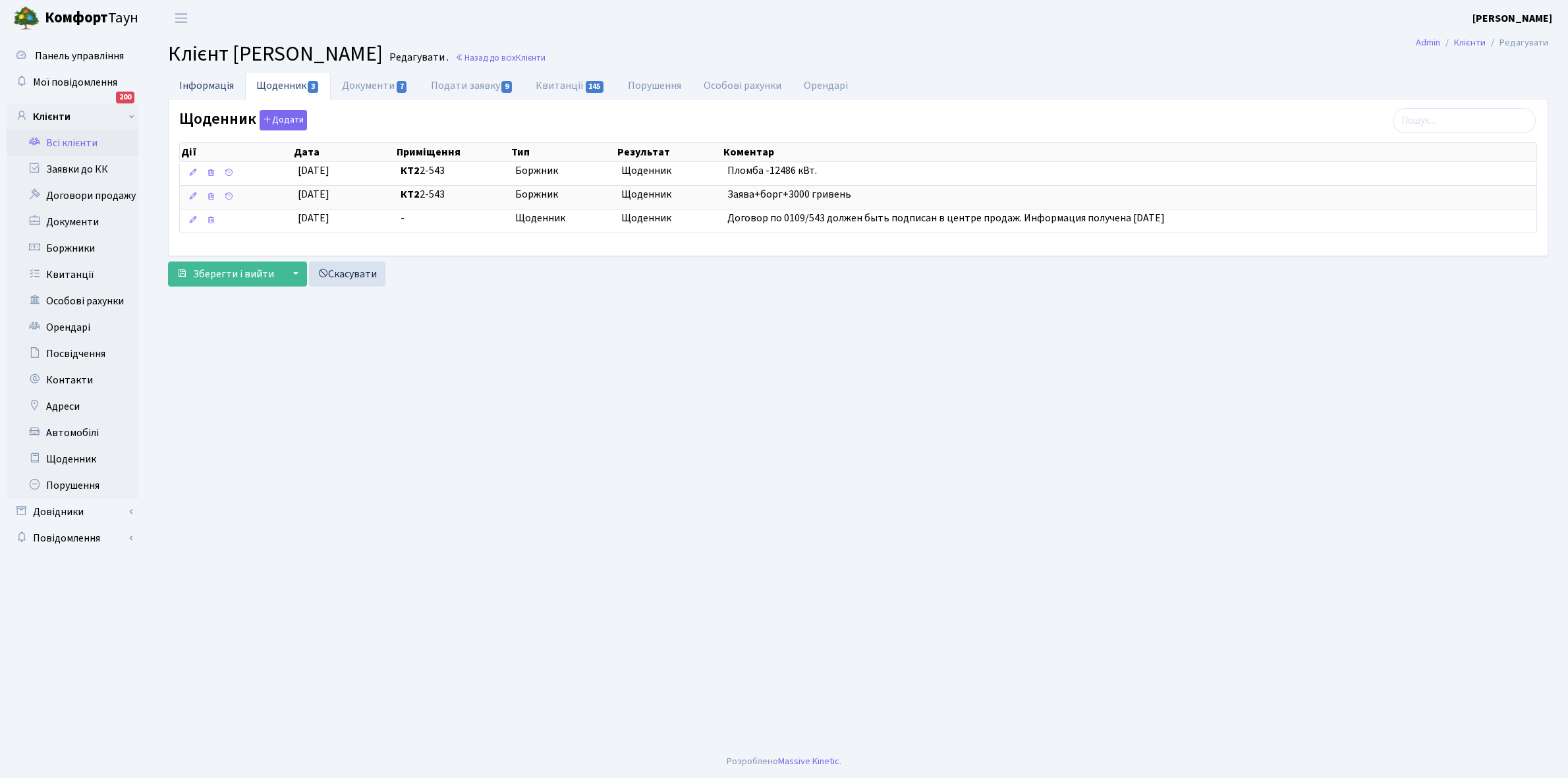
click at [195, 84] on link "Інформація" at bounding box center [206, 85] width 77 height 27
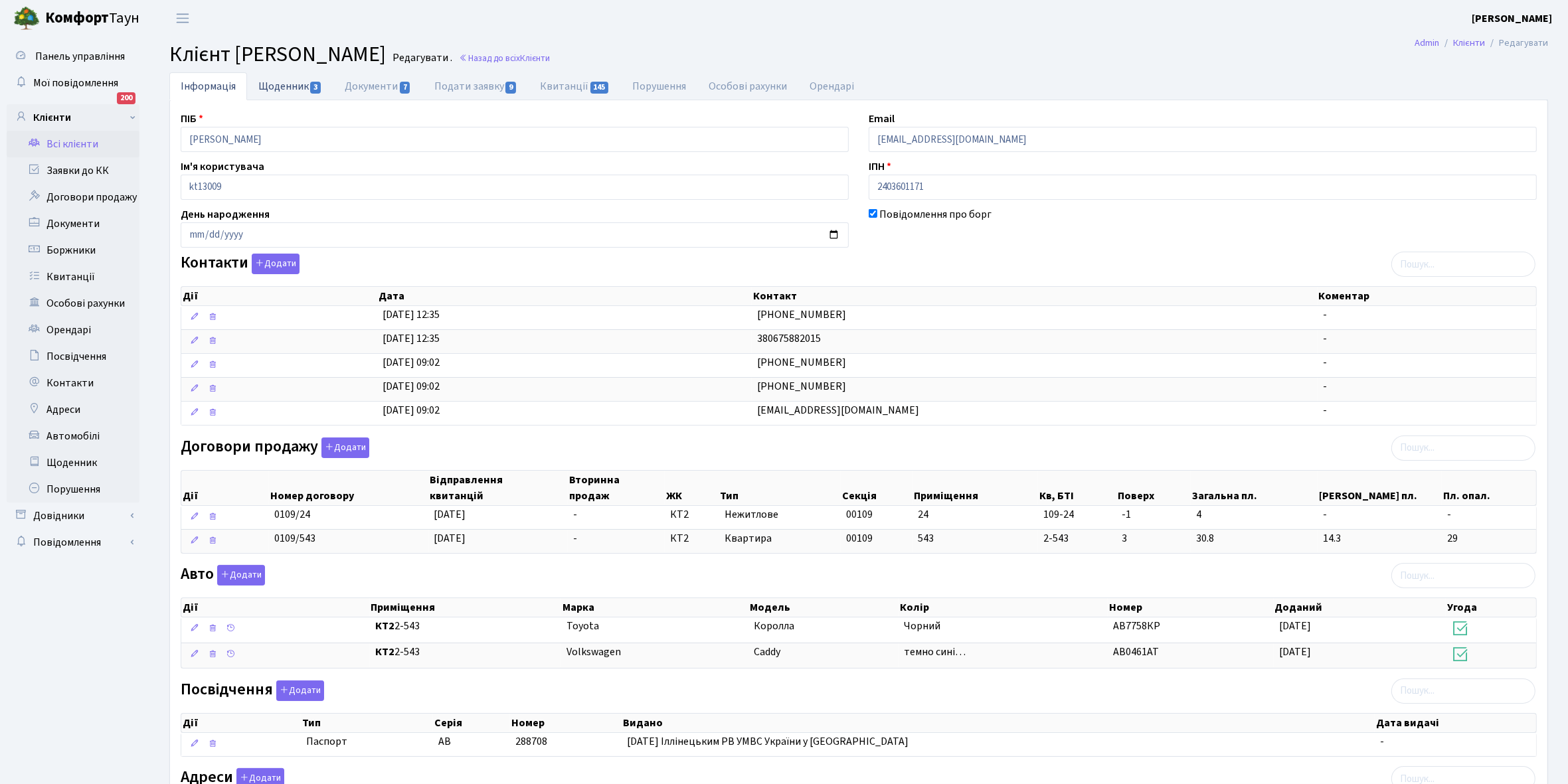
click at [269, 83] on link "Щоденник 3" at bounding box center [290, 86] width 87 height 28
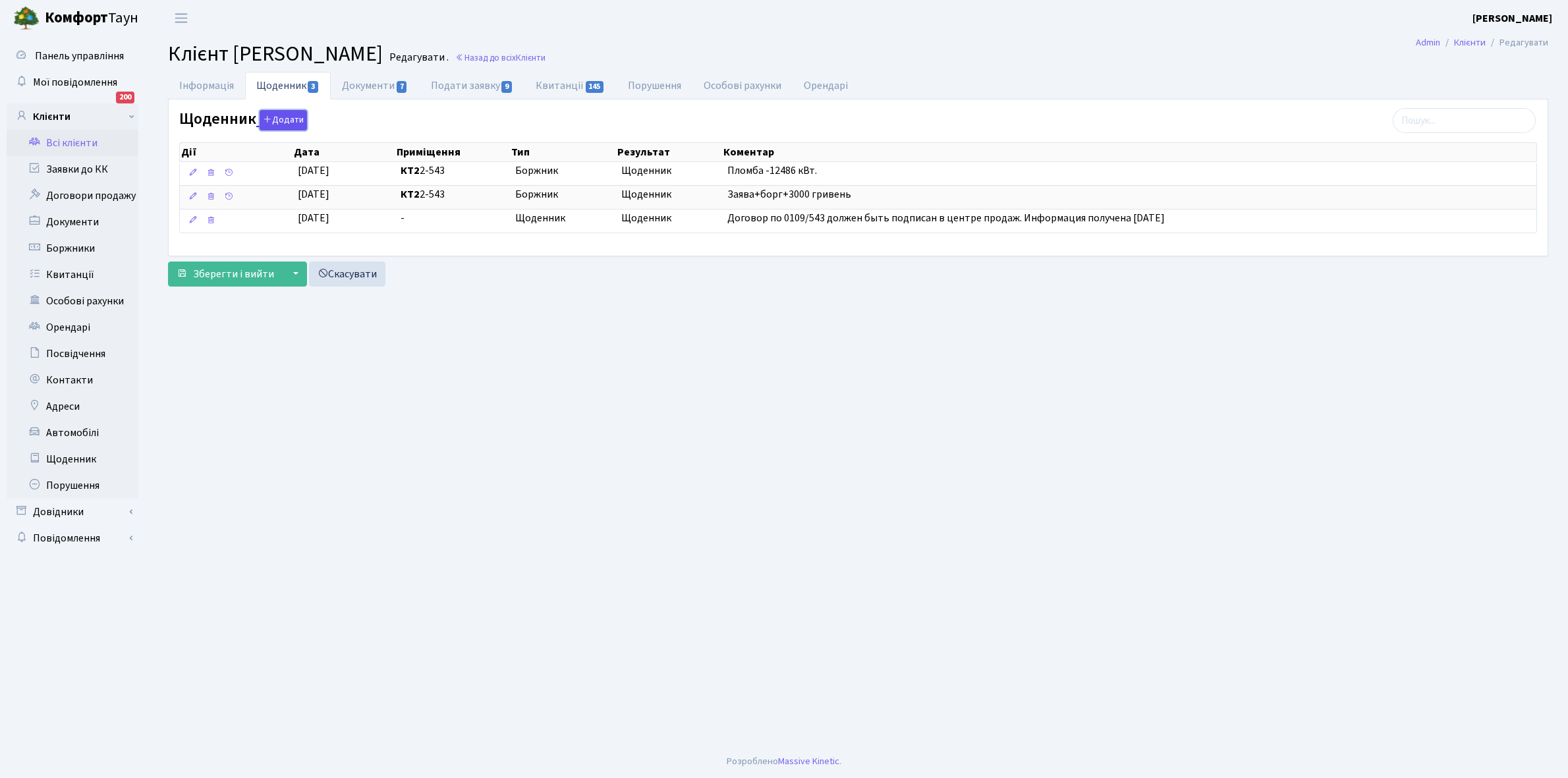
click at [286, 119] on button "Додати" at bounding box center [283, 121] width 47 height 21
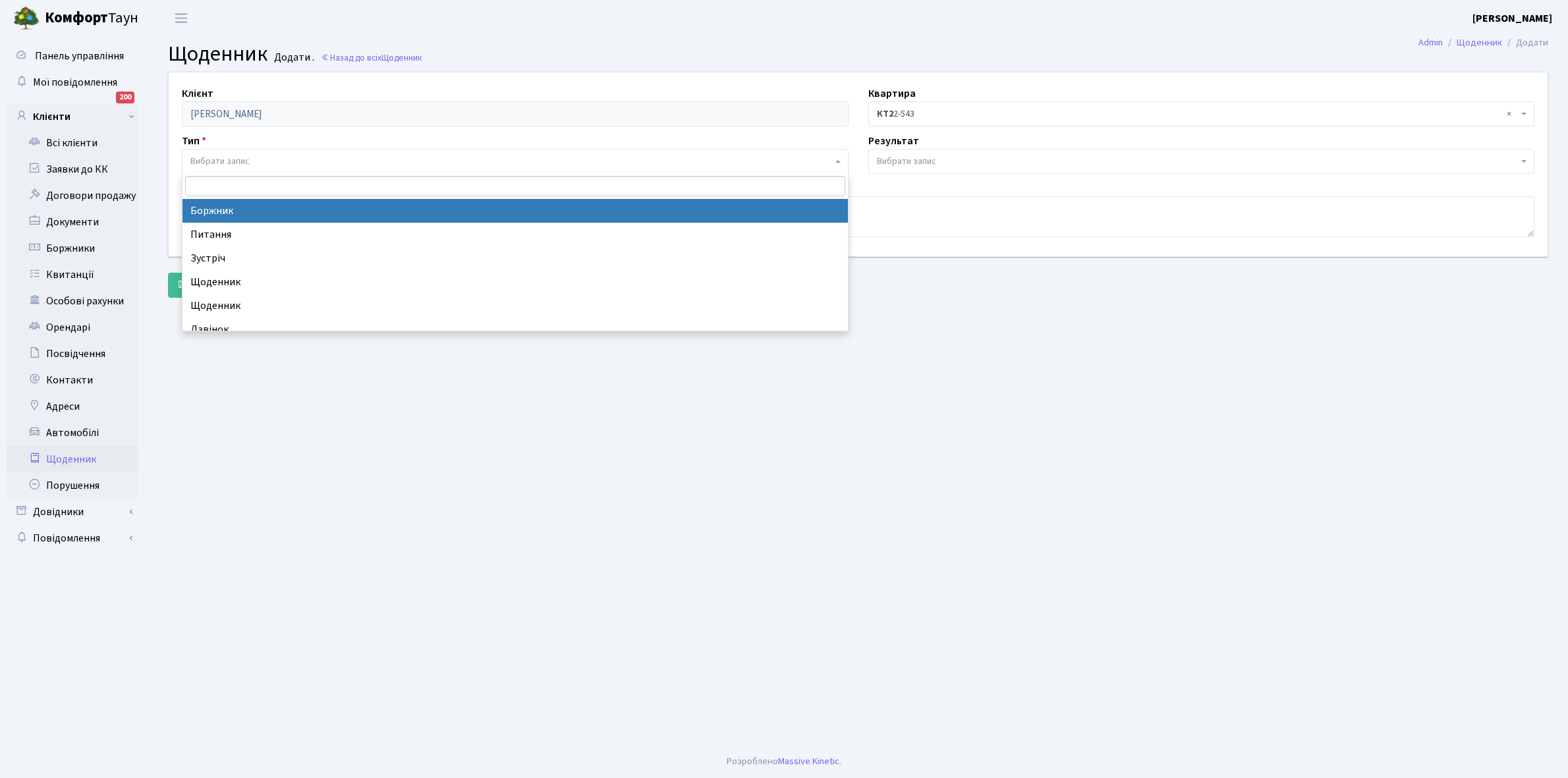
drag, startPoint x: 258, startPoint y: 153, endPoint x: 255, endPoint y: 175, distance: 22.2
click at [257, 153] on span "Вибрати запис" at bounding box center [515, 161] width 667 height 25
select select "189"
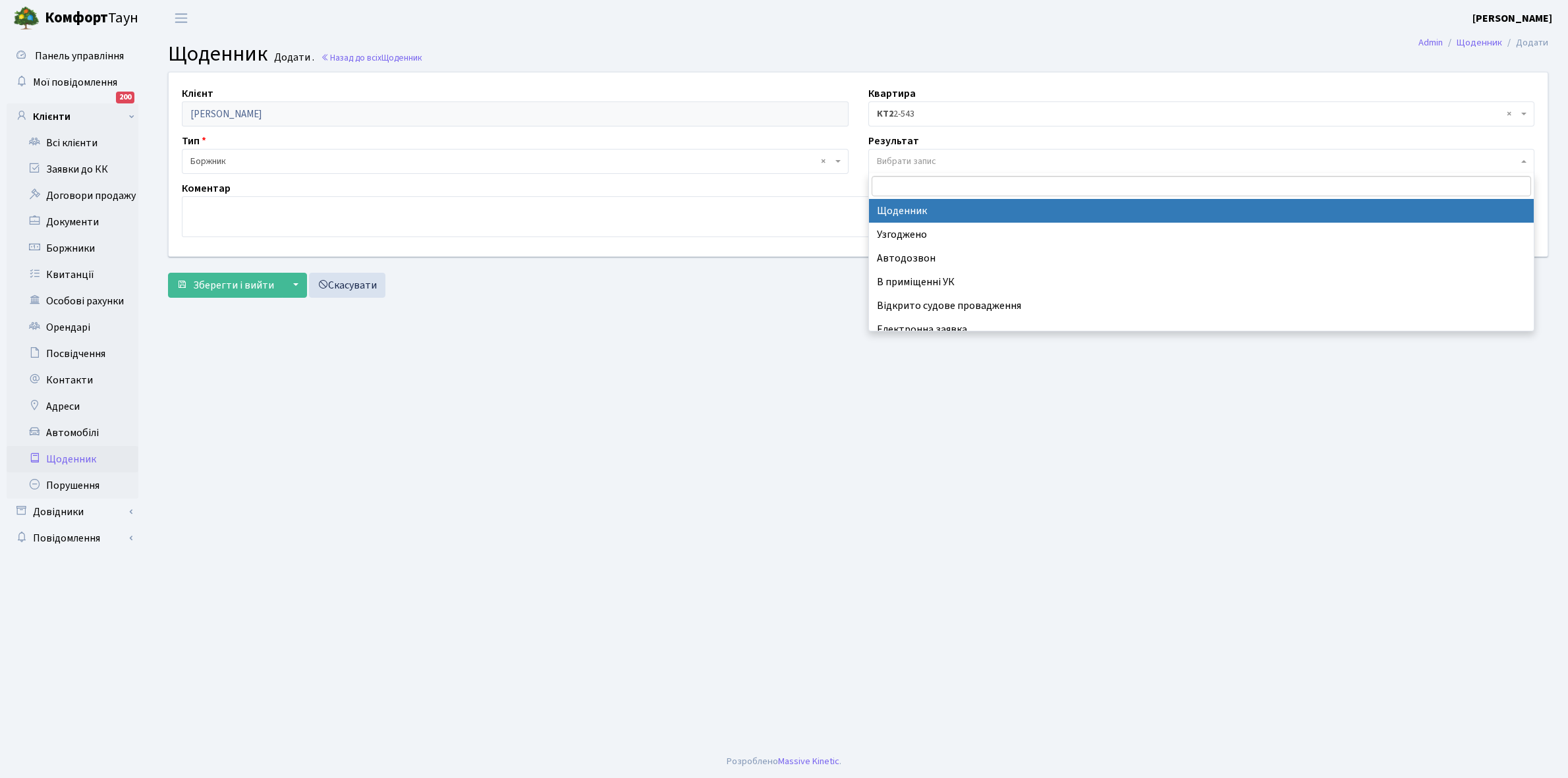
drag, startPoint x: 942, startPoint y: 164, endPoint x: 938, endPoint y: 182, distance: 18.4
click at [941, 164] on span "Вибрати запис" at bounding box center [1197, 161] width 642 height 13
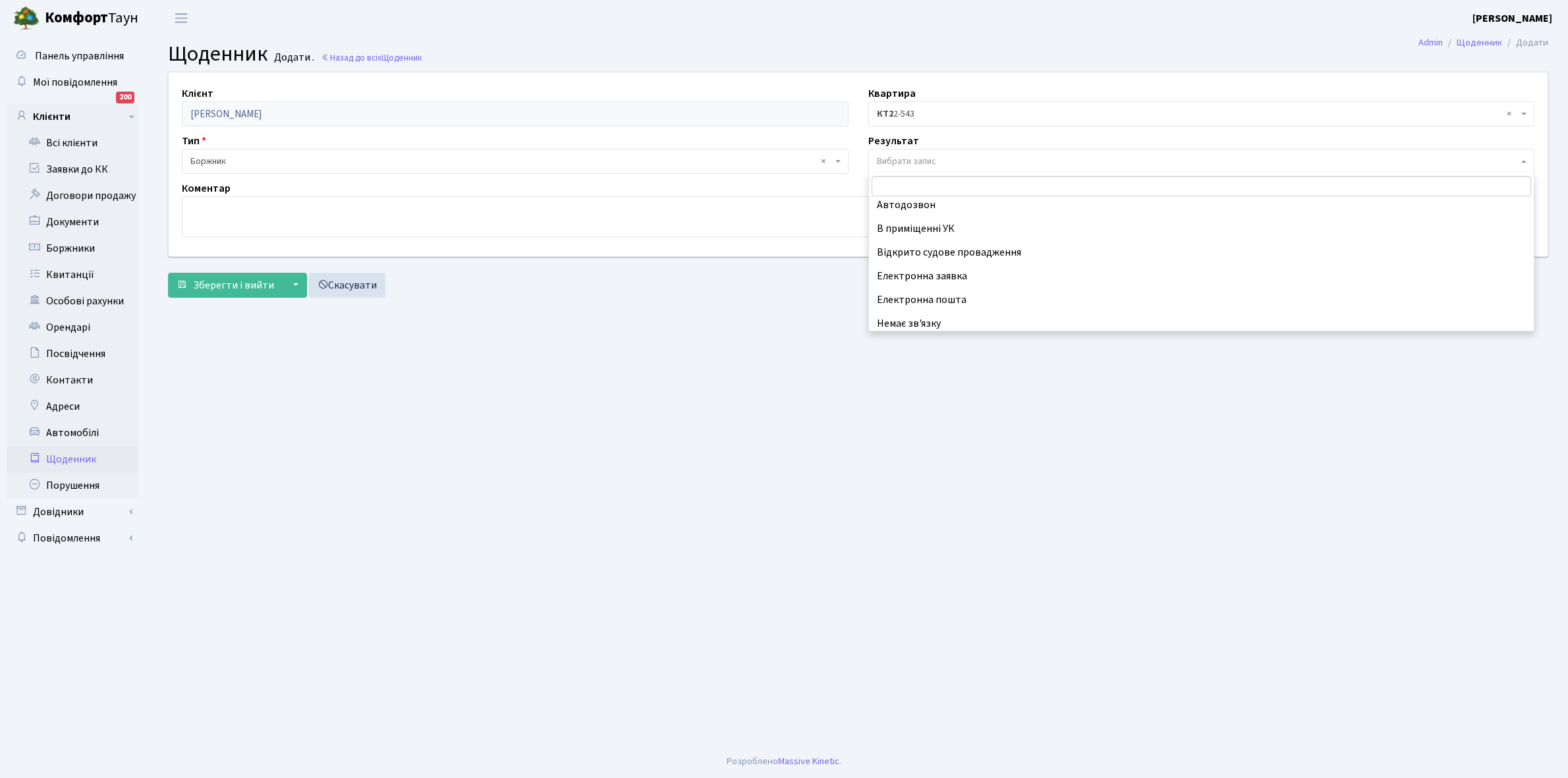
scroll to position [81, 0]
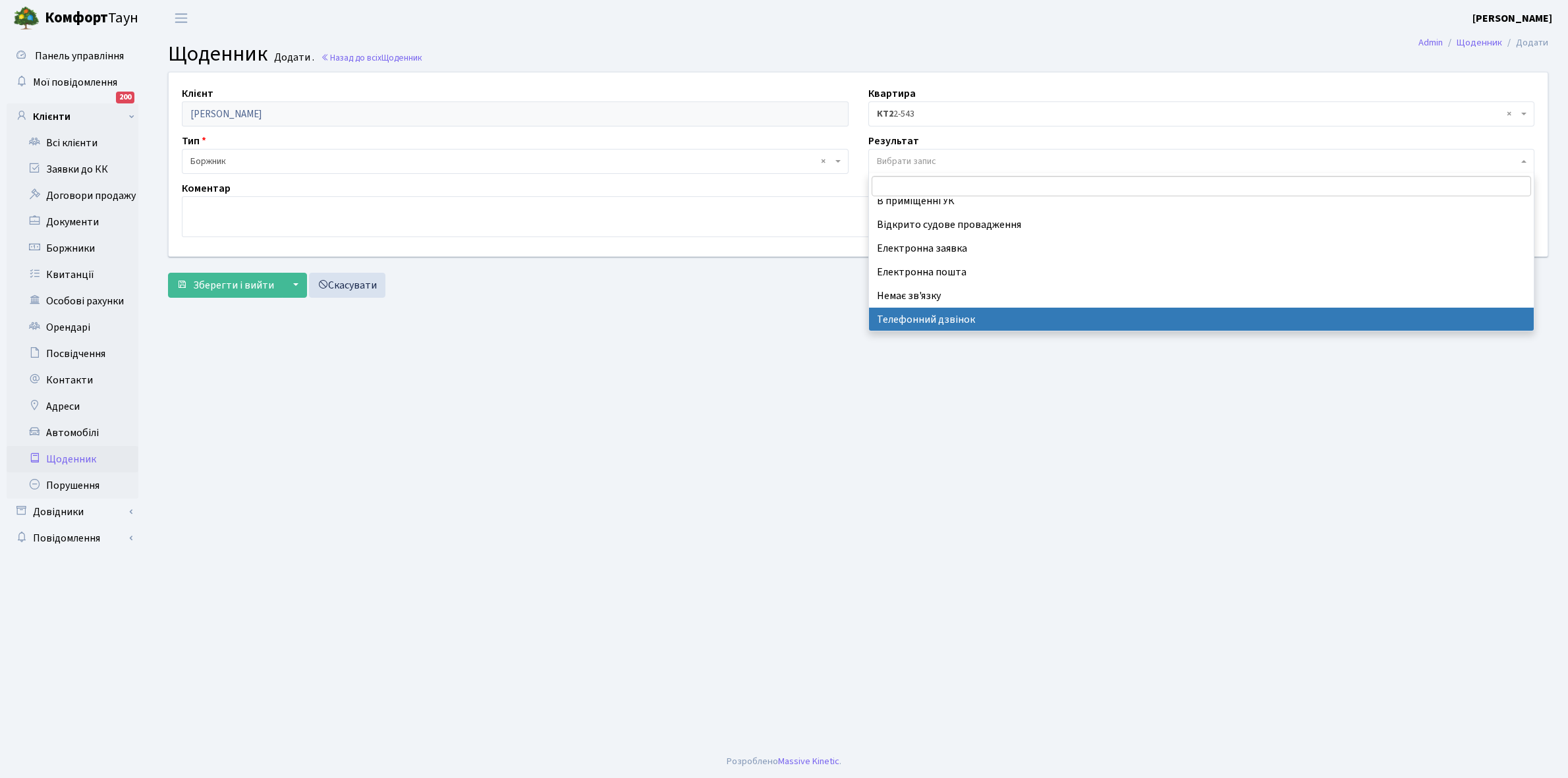
select select "196"
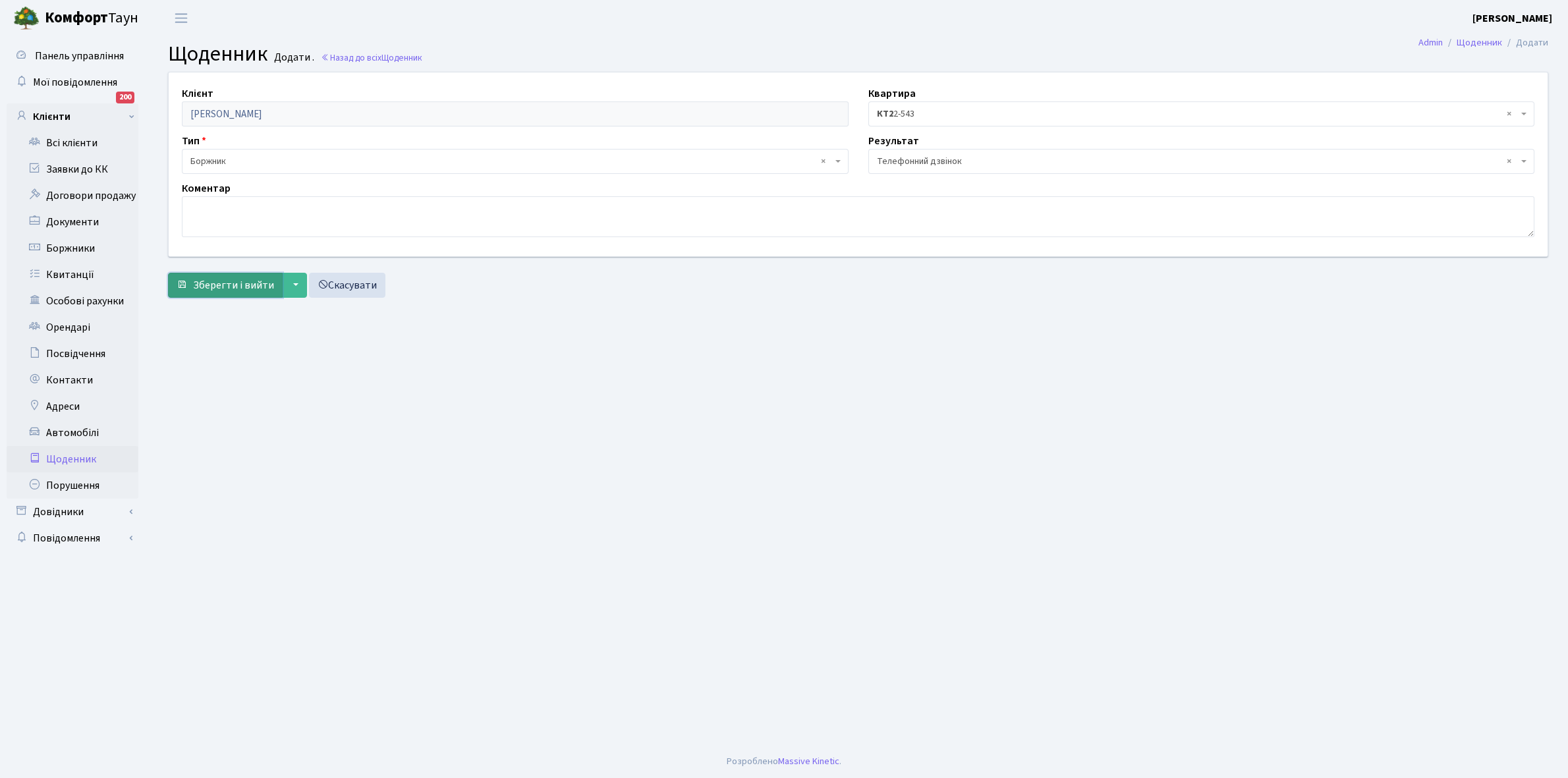
click at [226, 285] on span "Зберегти і вийти" at bounding box center [234, 286] width 81 height 15
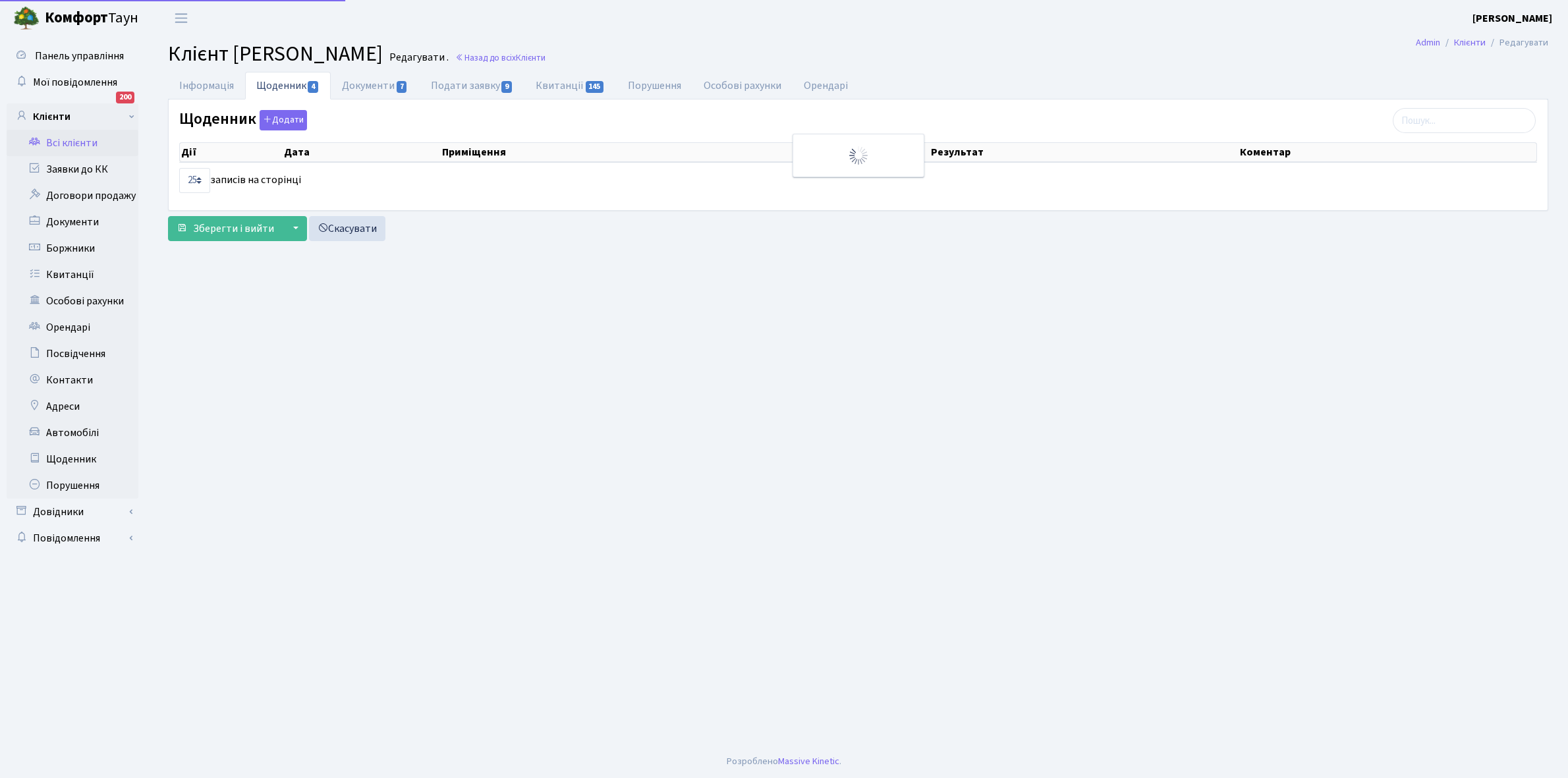
select select "25"
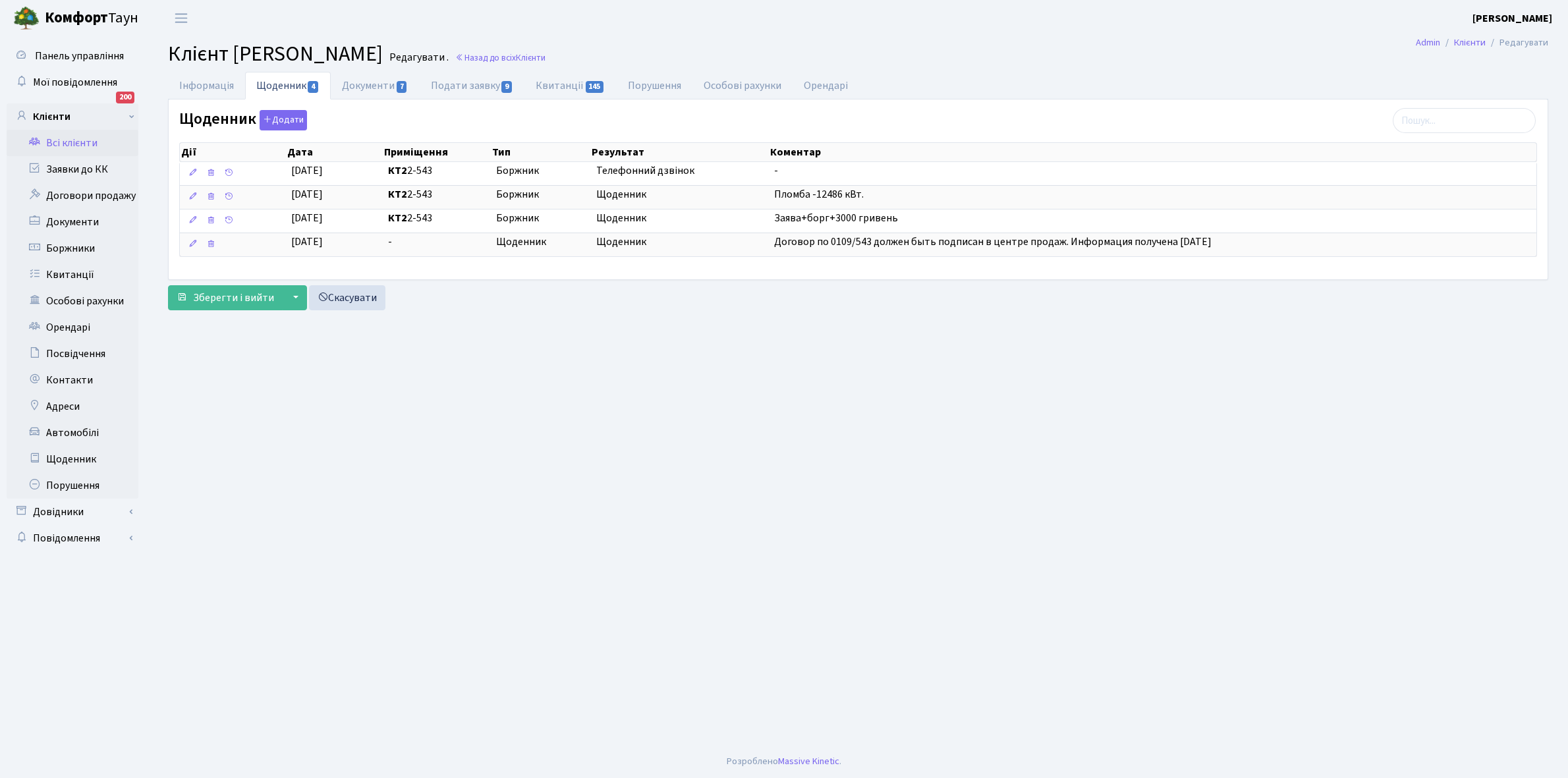
click at [66, 144] on link "Всі клієнти" at bounding box center [73, 143] width 132 height 27
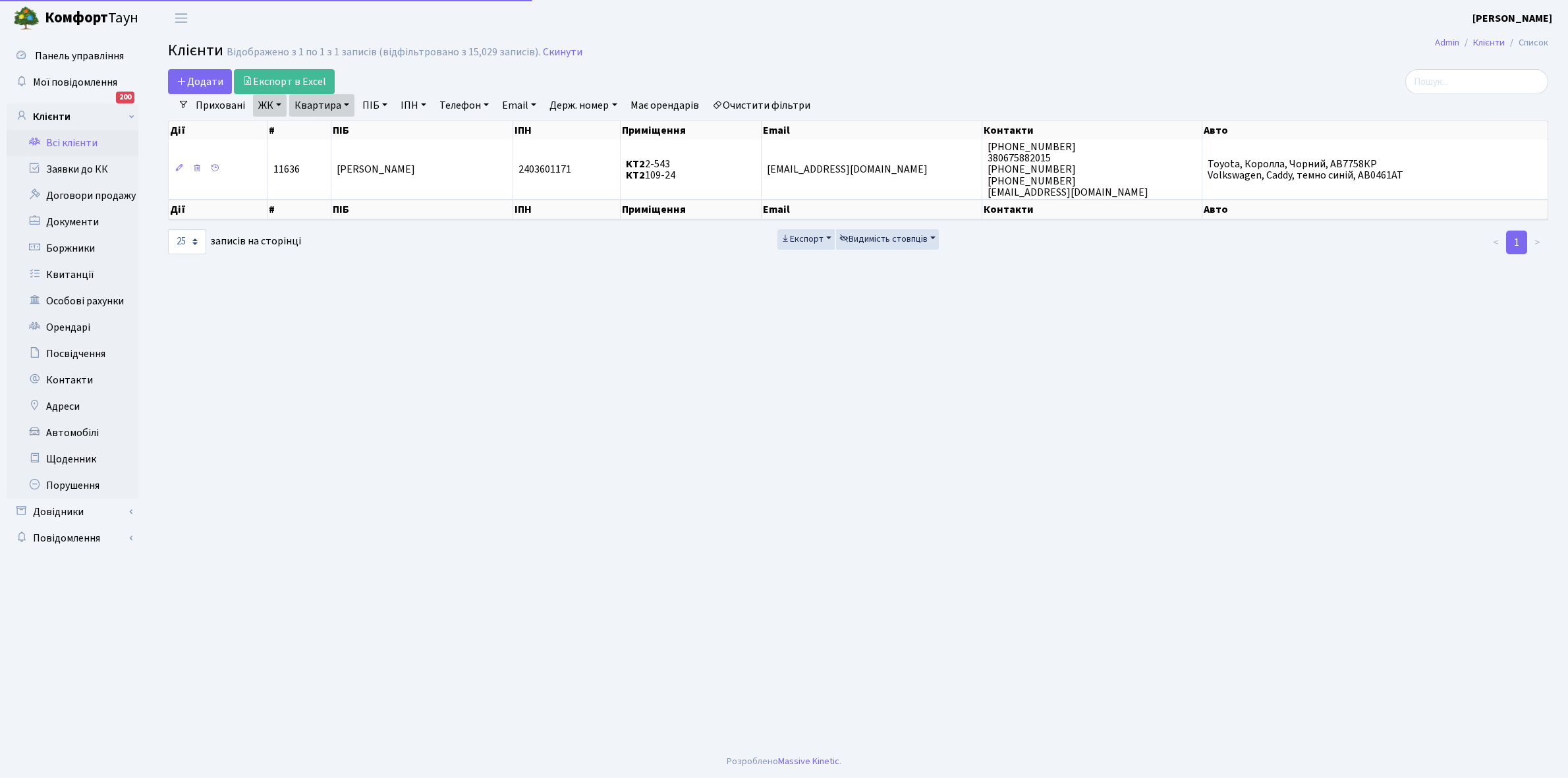
select select "25"
click at [346, 106] on link "Квартира" at bounding box center [322, 105] width 65 height 22
click at [339, 124] on input "2-543" at bounding box center [329, 131] width 77 height 25
type input "2-568"
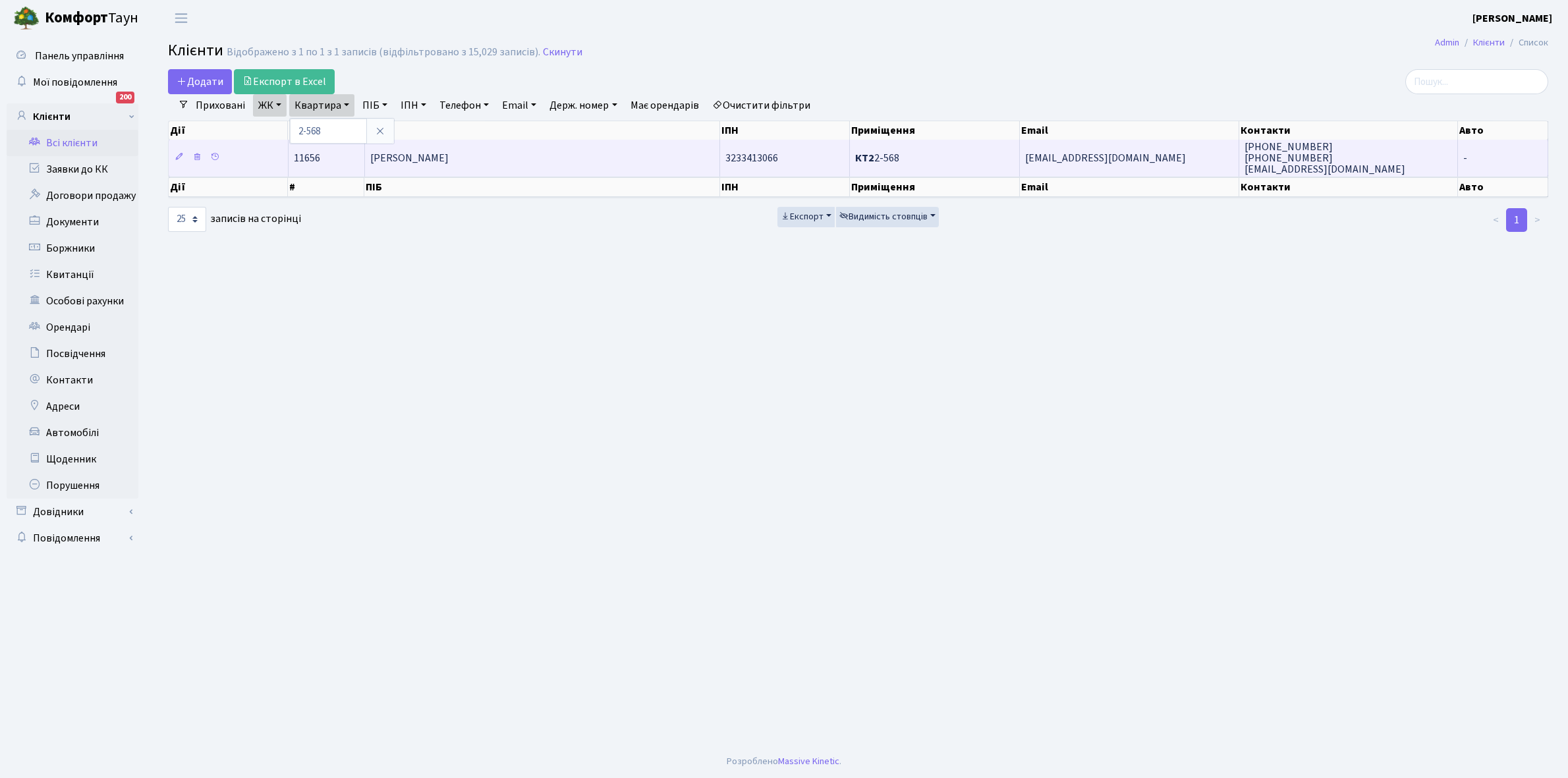
click at [448, 159] on span "Ополонська Оксана Олександрівна" at bounding box center [409, 158] width 78 height 15
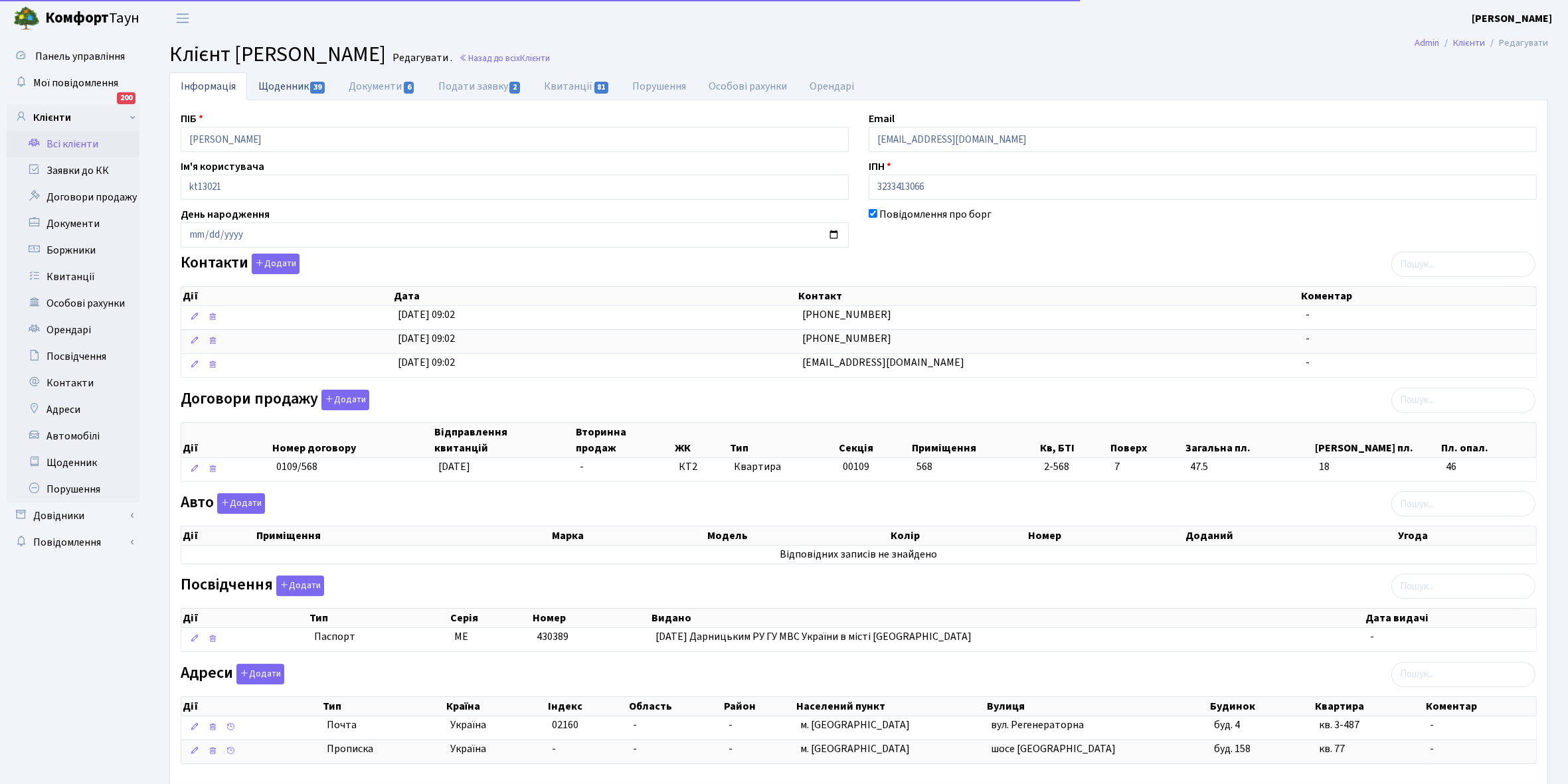
click at [284, 83] on link "Щоденник 39" at bounding box center [292, 86] width 90 height 28
select select "25"
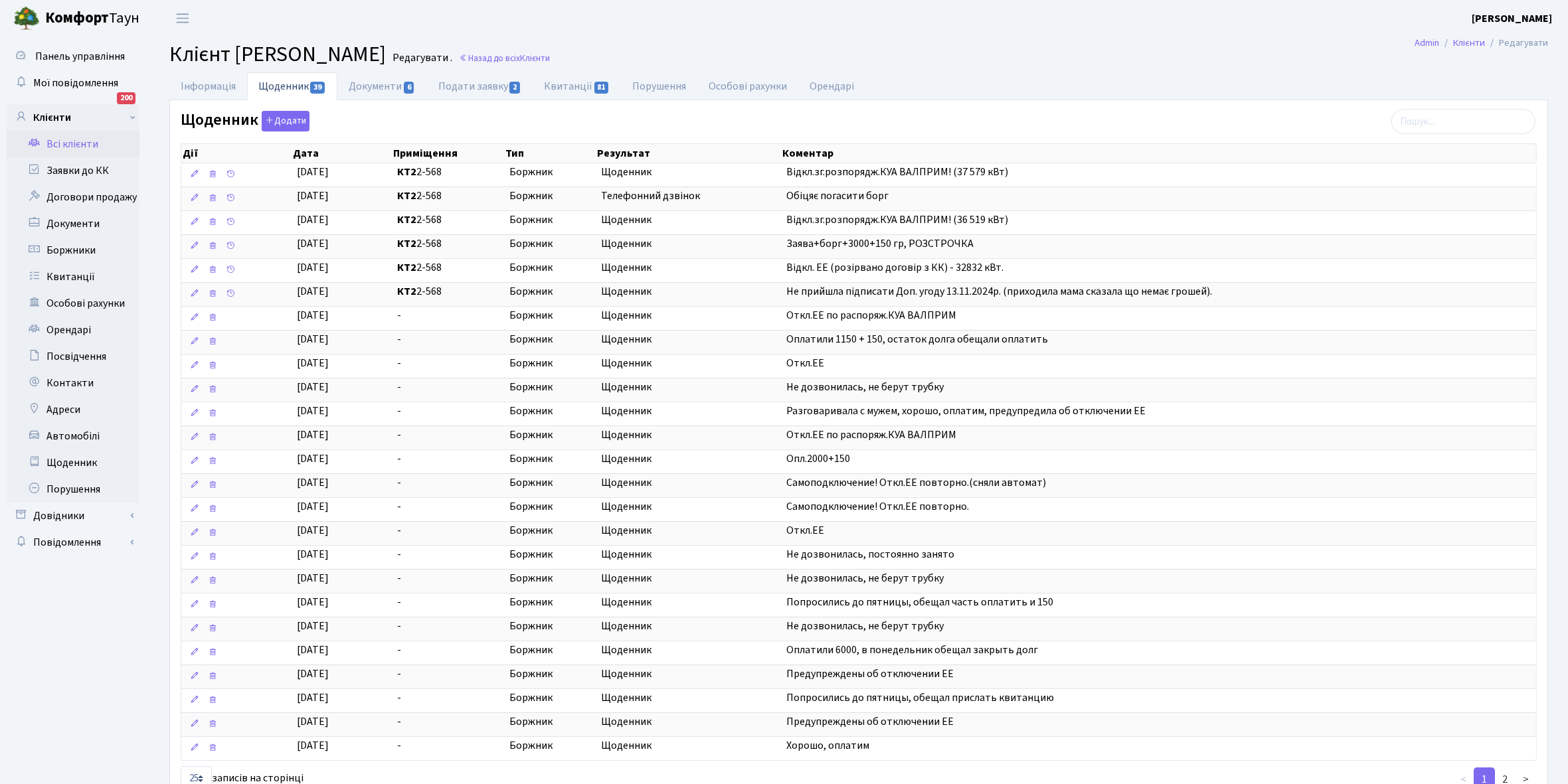
click at [76, 142] on link "Всі клієнти" at bounding box center [73, 144] width 133 height 27
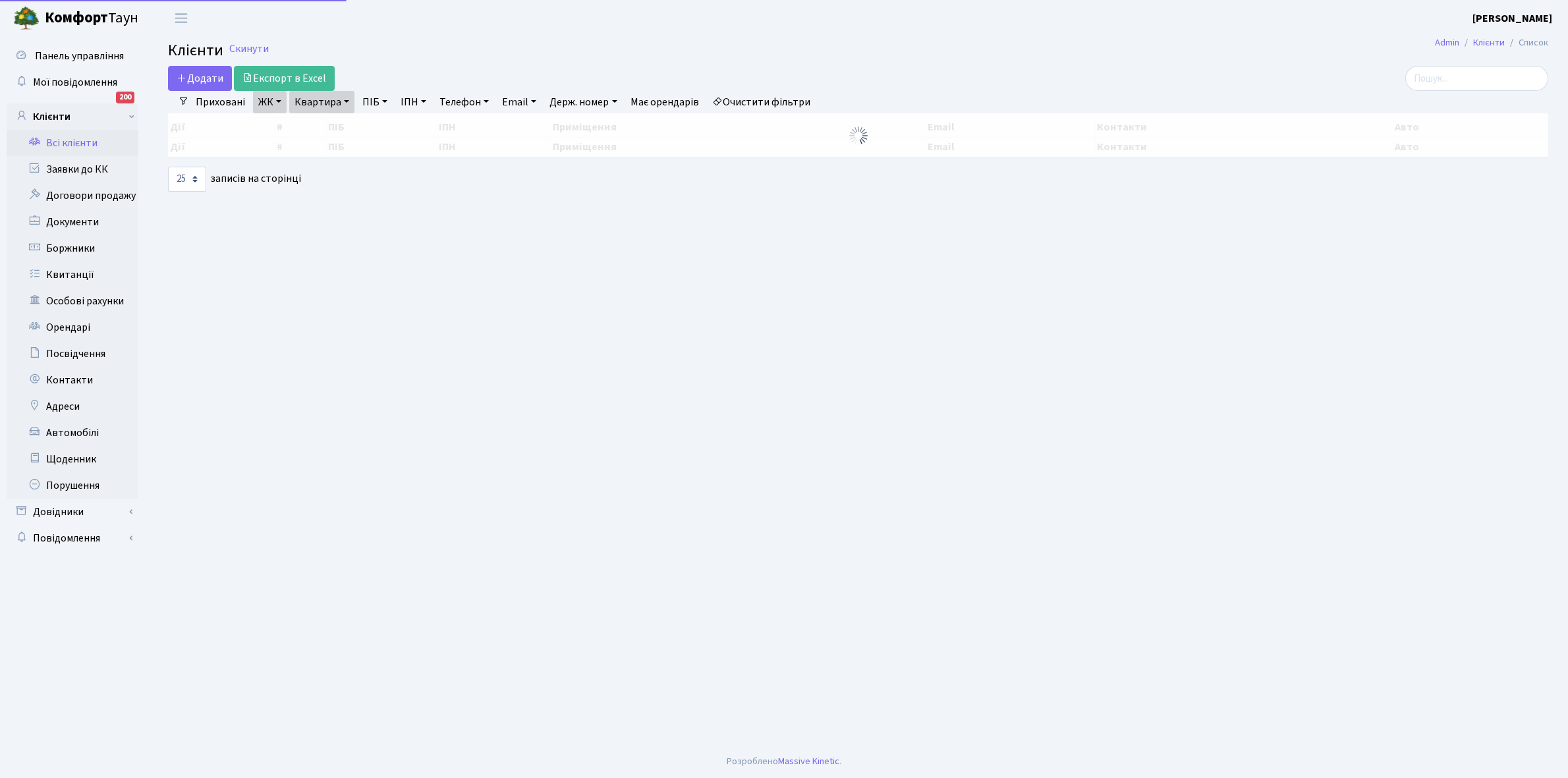
select select "25"
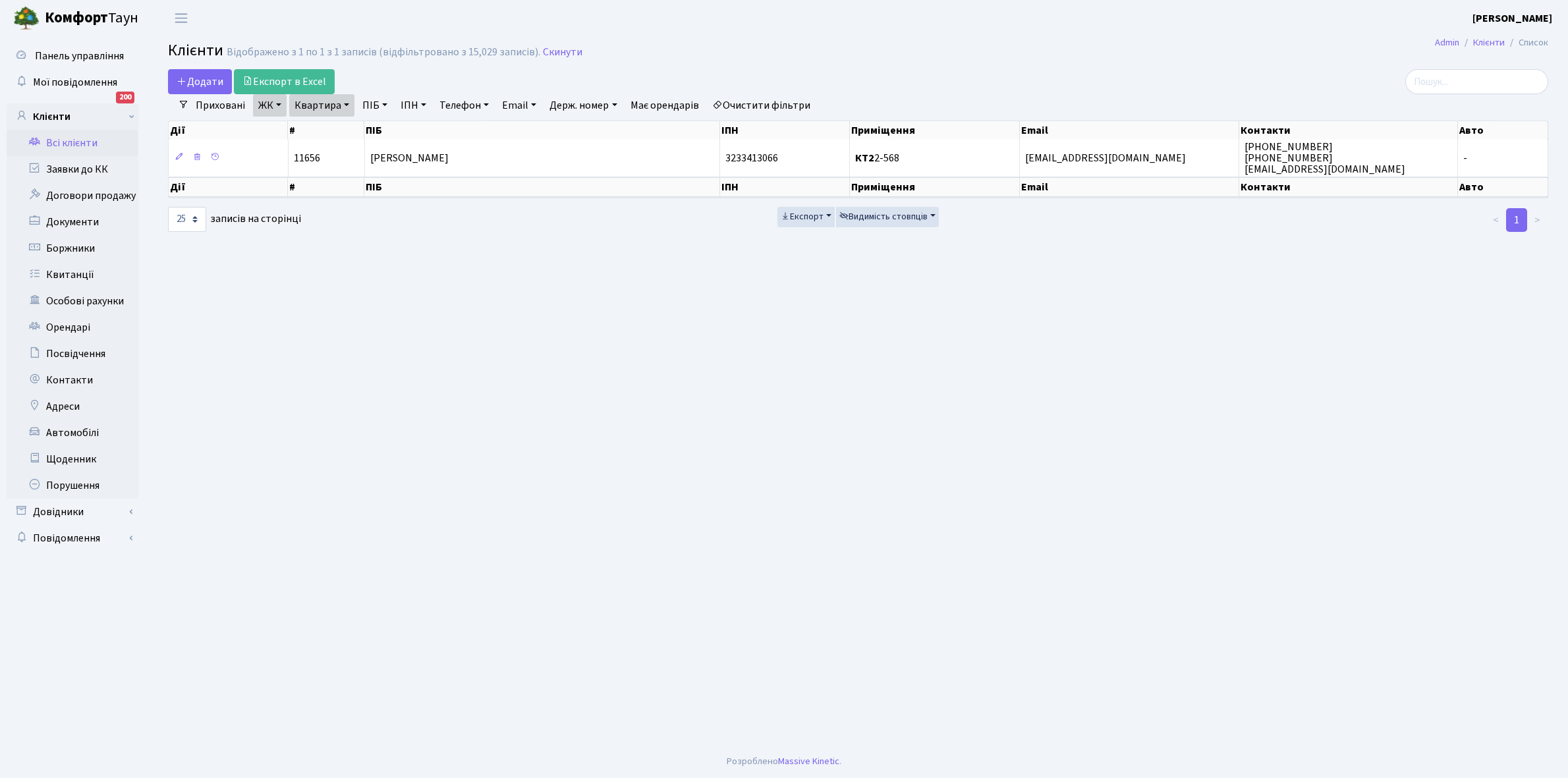
click at [350, 102] on link "Квартира" at bounding box center [322, 105] width 65 height 22
click at [332, 129] on input "2-568" at bounding box center [329, 131] width 77 height 25
type input "2-607"
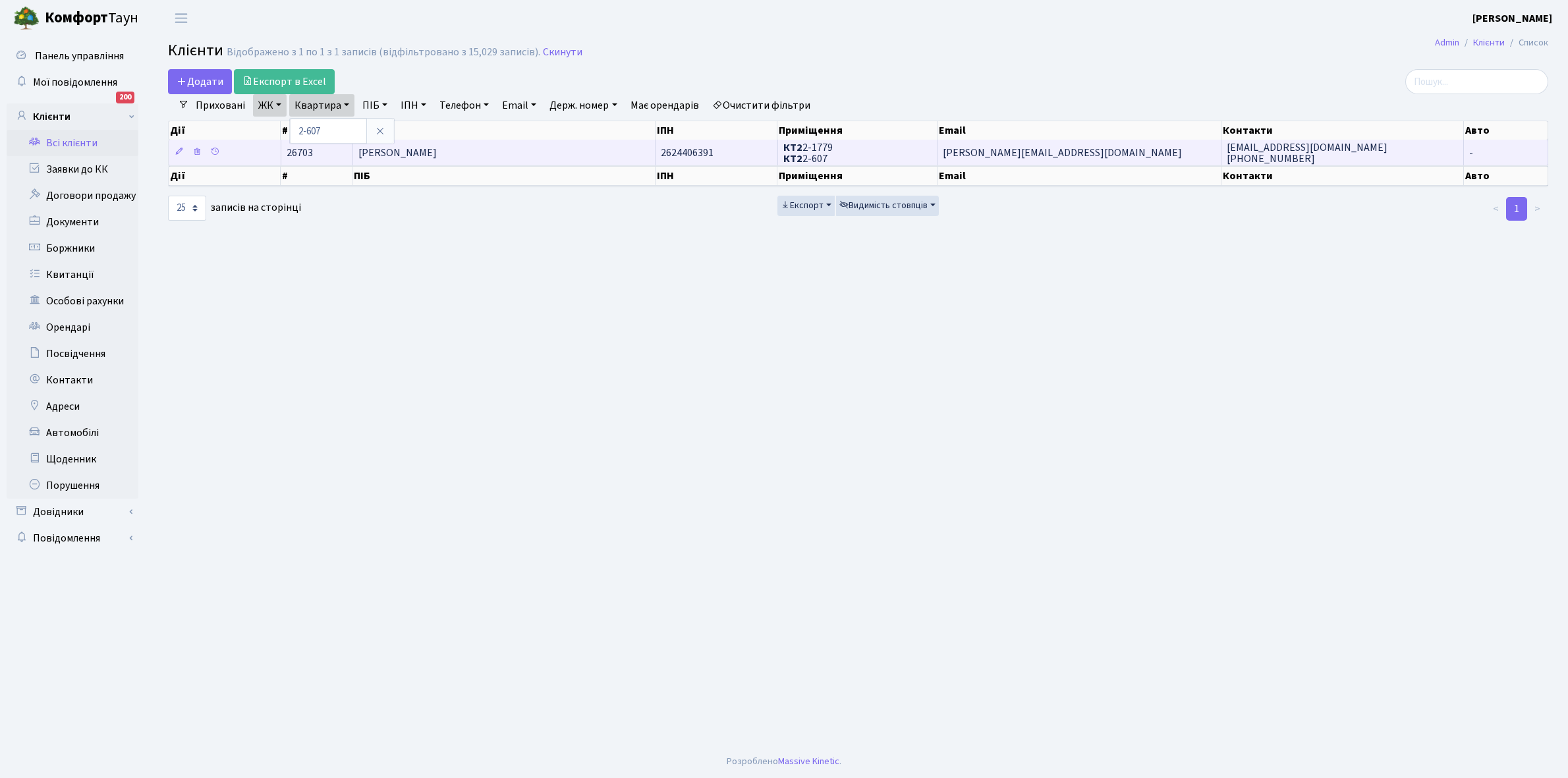
click at [437, 152] on span "Пашинін Сергій Владиславович" at bounding box center [397, 153] width 78 height 15
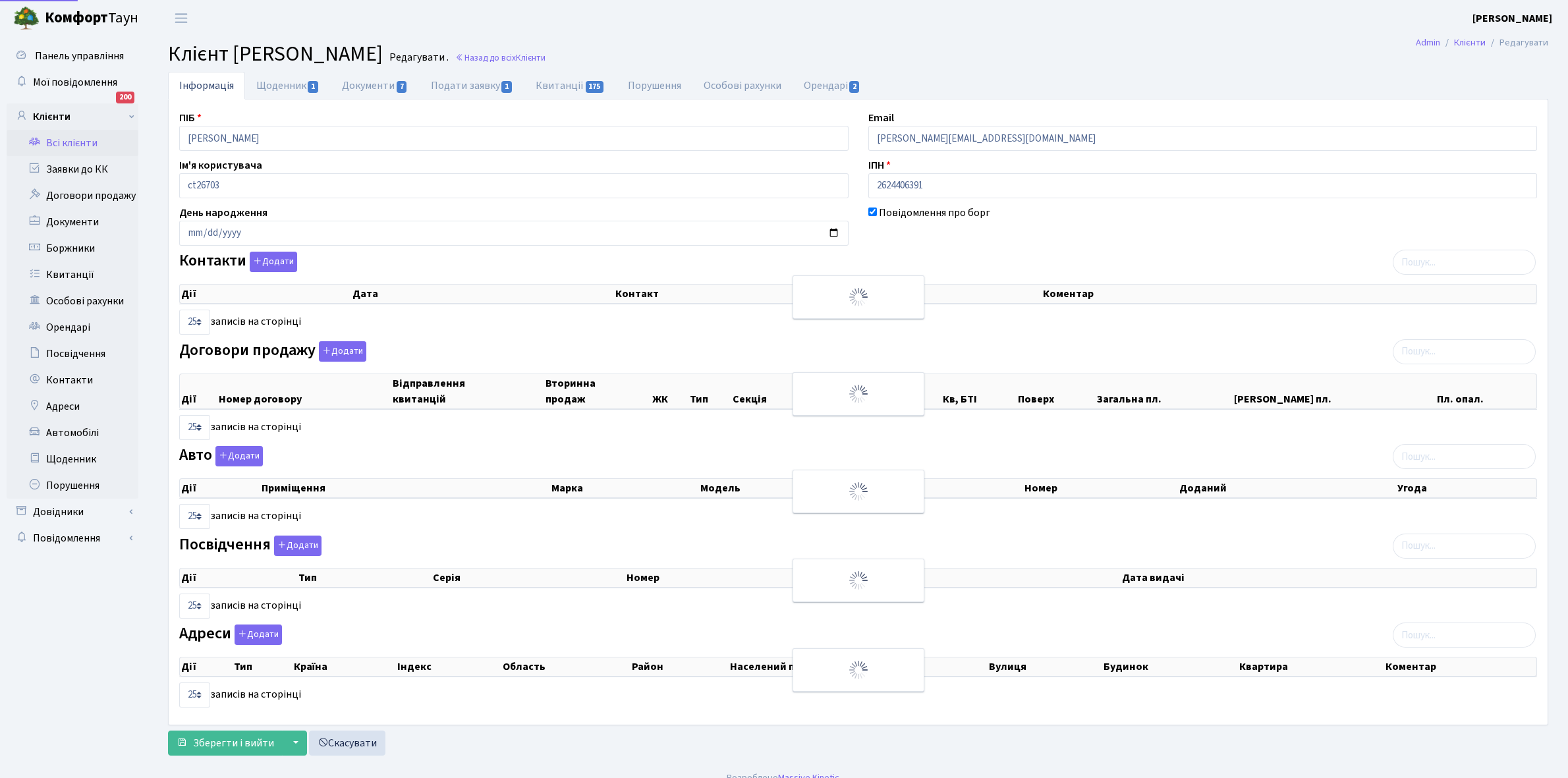
select select "25"
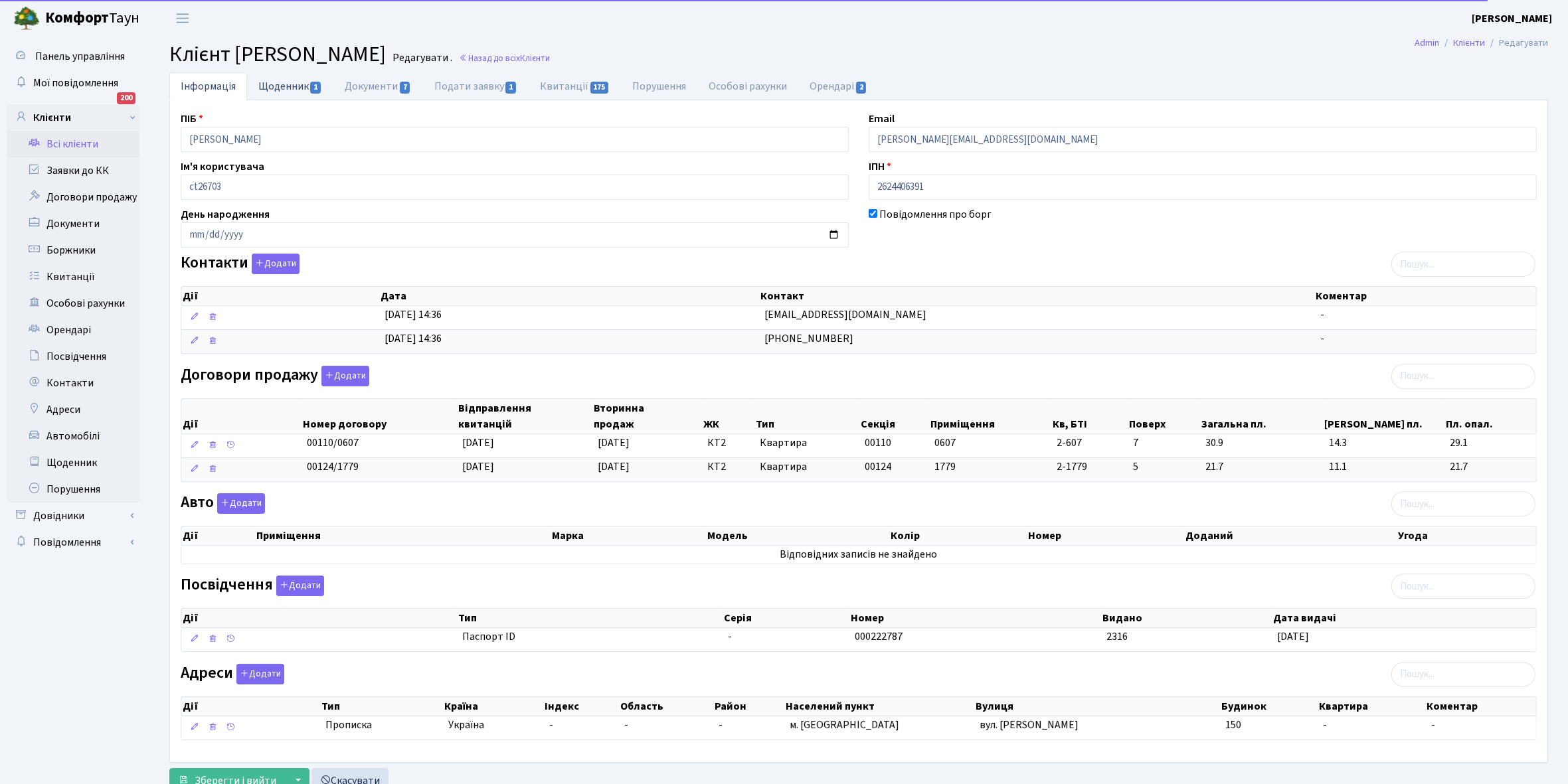
click at [269, 88] on link "Щоденник 1" at bounding box center [290, 86] width 87 height 28
select select "25"
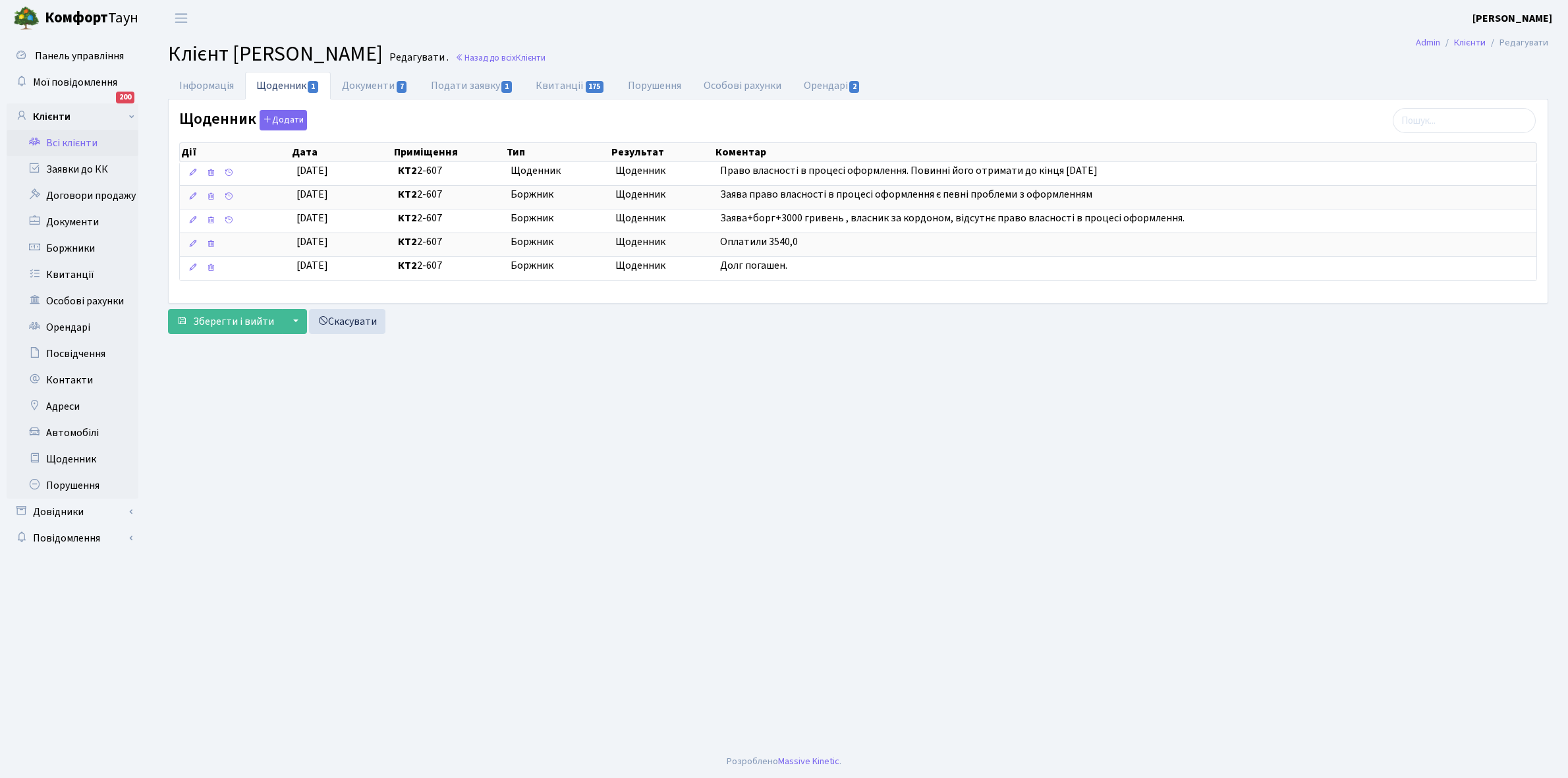
click at [67, 142] on link "Всі клієнти" at bounding box center [73, 143] width 132 height 27
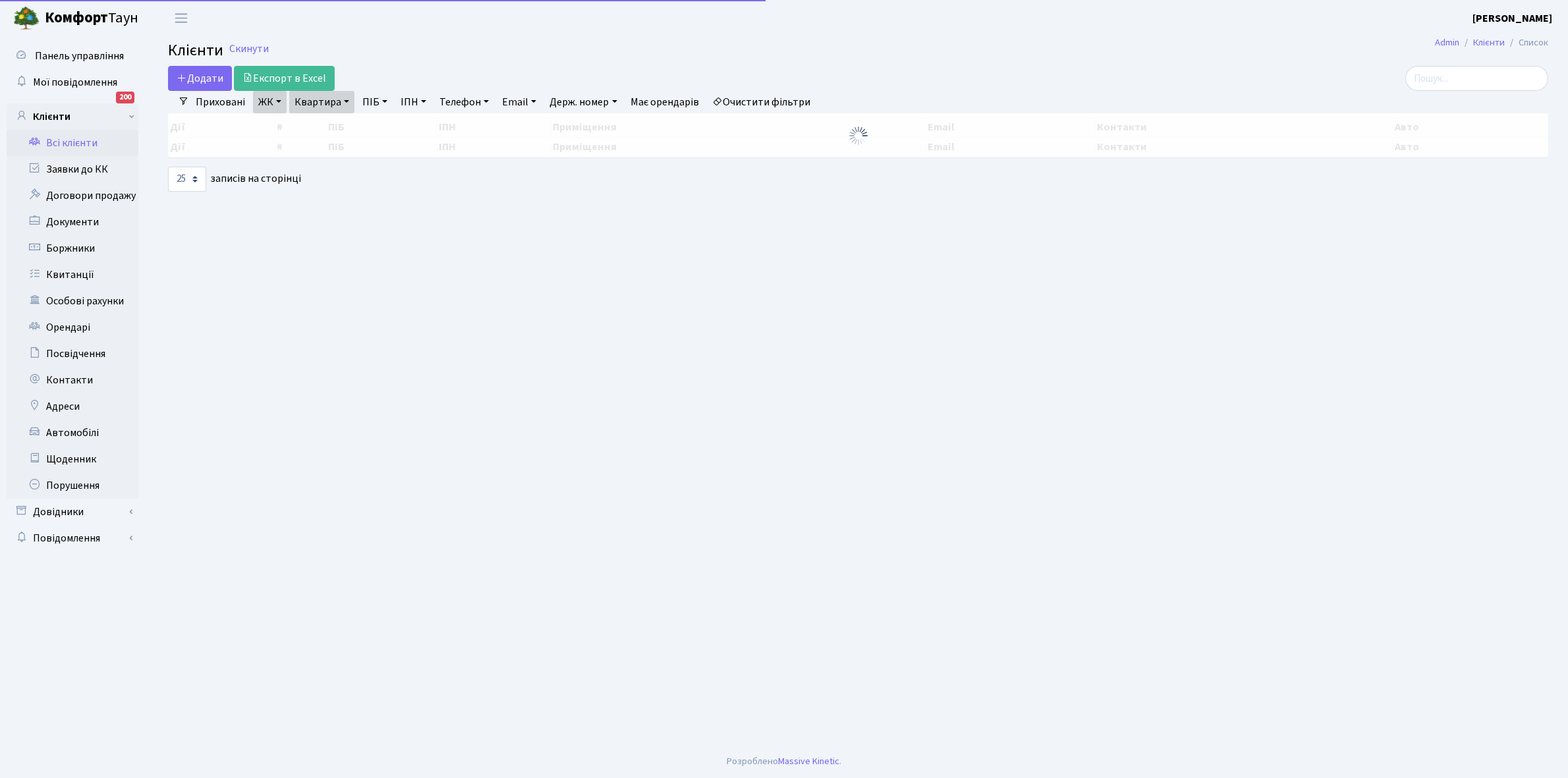
select select "25"
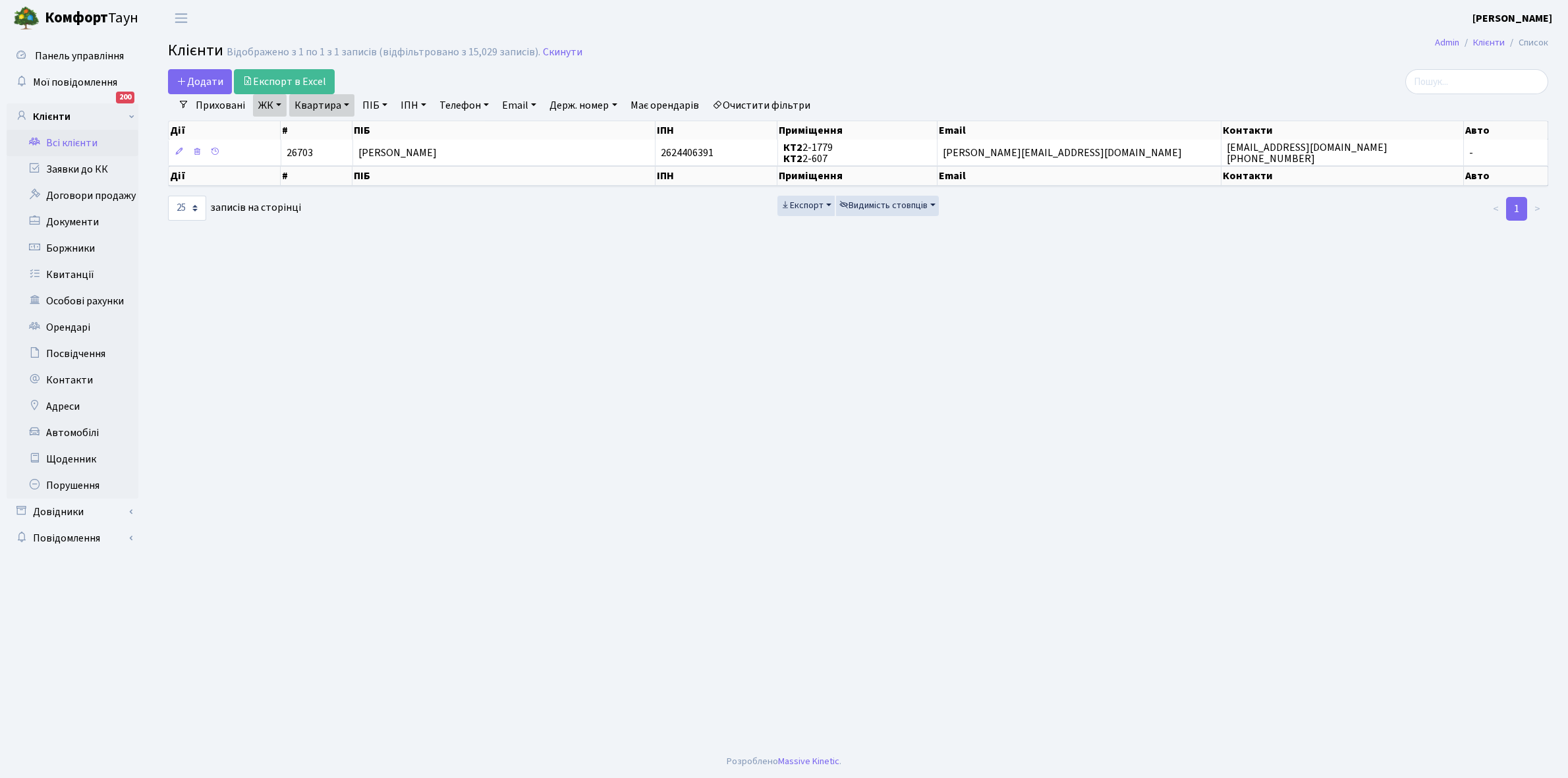
click at [344, 105] on link "Квартира" at bounding box center [322, 105] width 65 height 22
click at [345, 133] on input "2-607" at bounding box center [329, 131] width 77 height 25
type input "2-709"
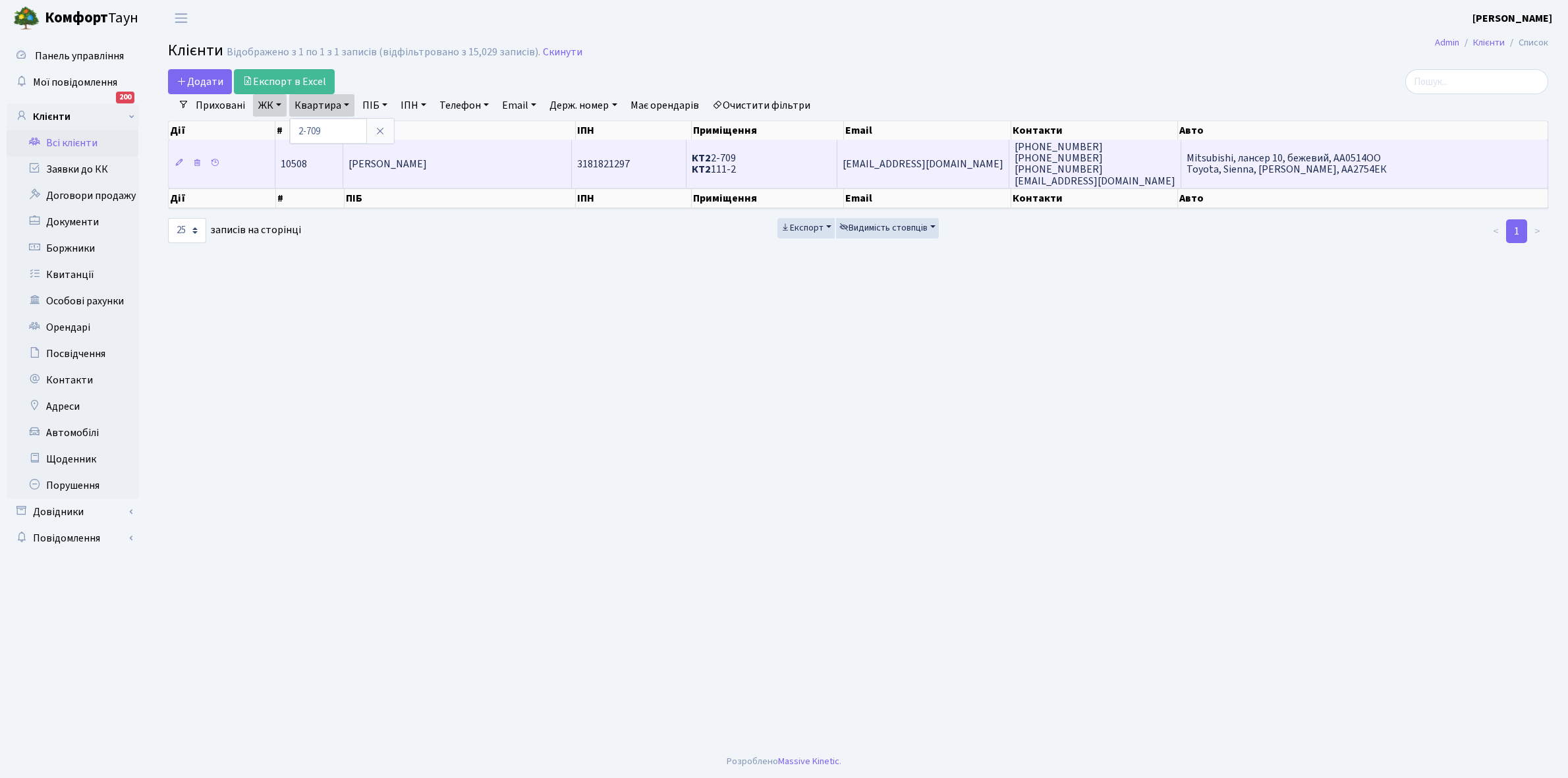
click at [402, 163] on span "[PERSON_NAME]" at bounding box center [388, 164] width 78 height 15
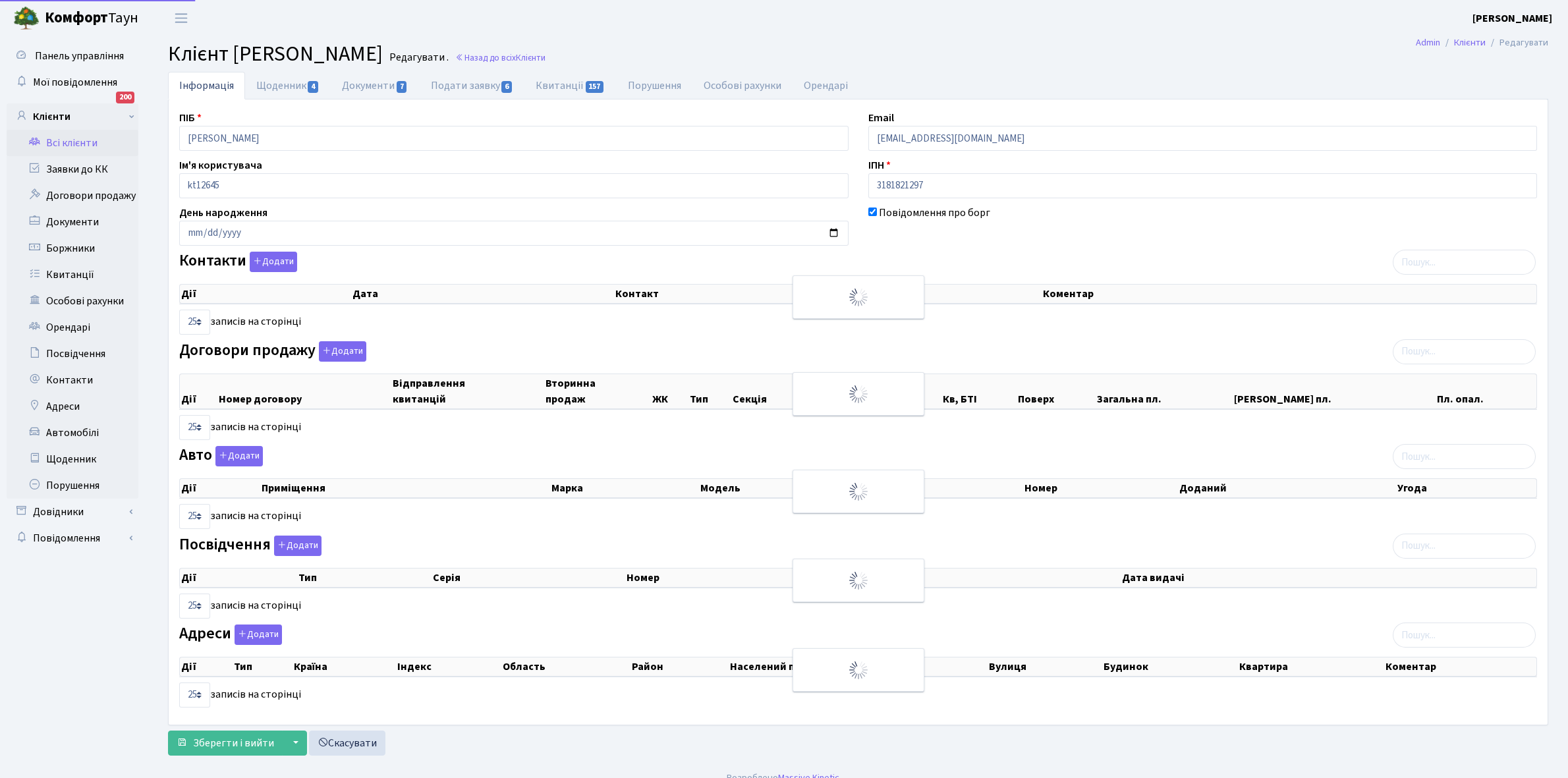
select select "25"
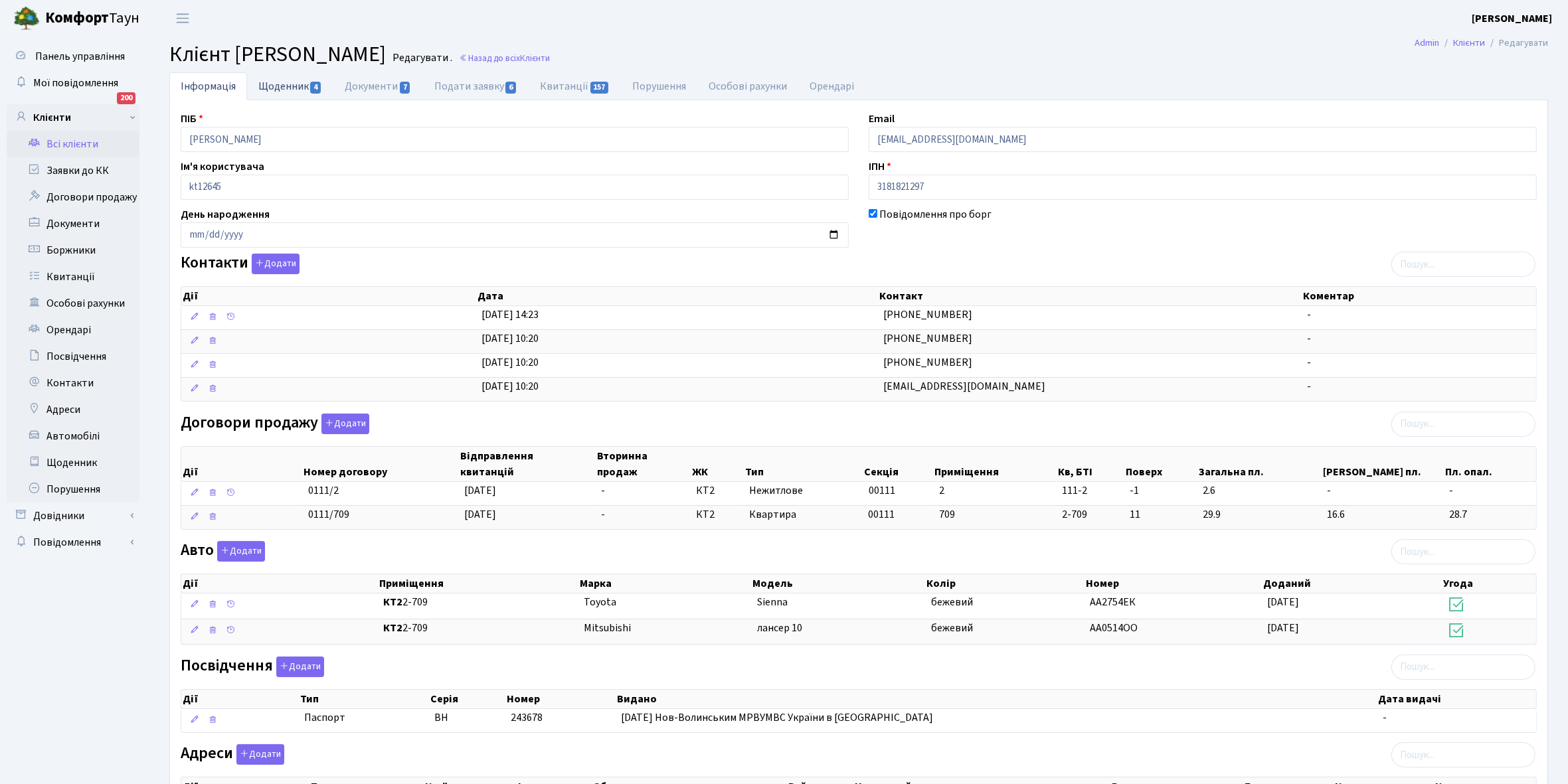
click at [269, 87] on link "Щоденник 4" at bounding box center [290, 86] width 87 height 28
select select "25"
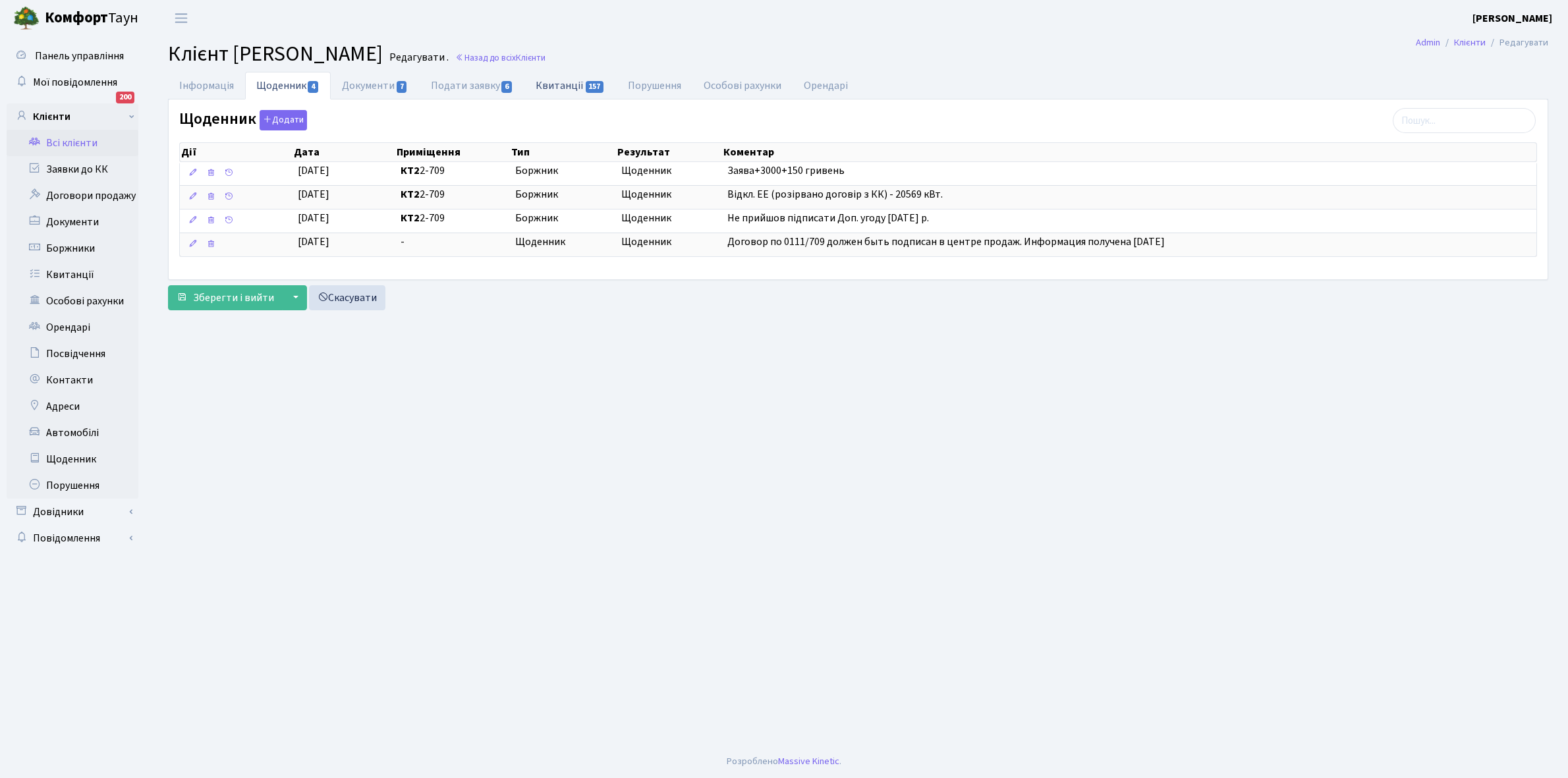
click at [565, 84] on link "Квитанції 157" at bounding box center [571, 85] width 92 height 27
select select "25"
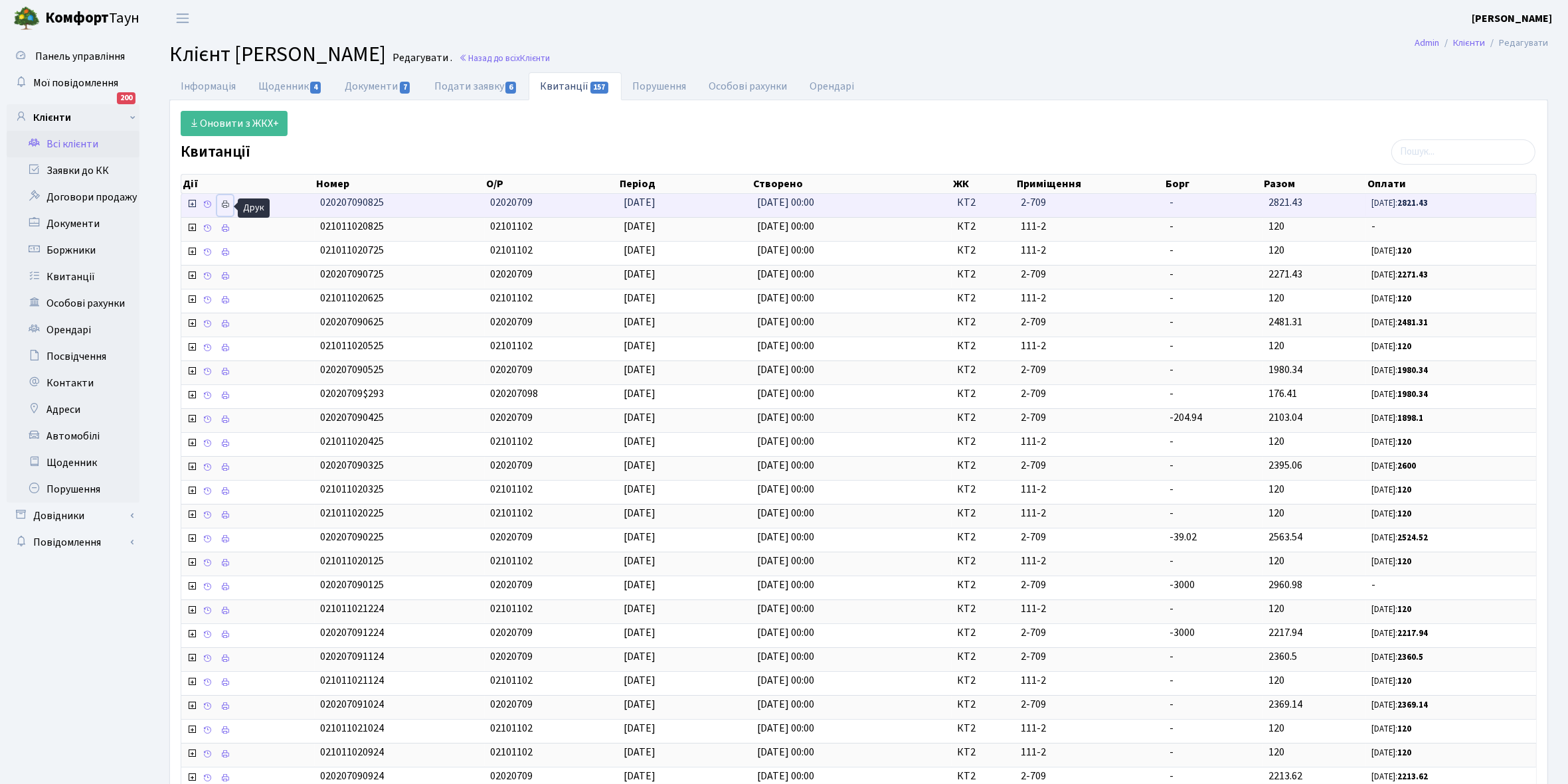
click at [225, 206] on icon at bounding box center [225, 204] width 9 height 9
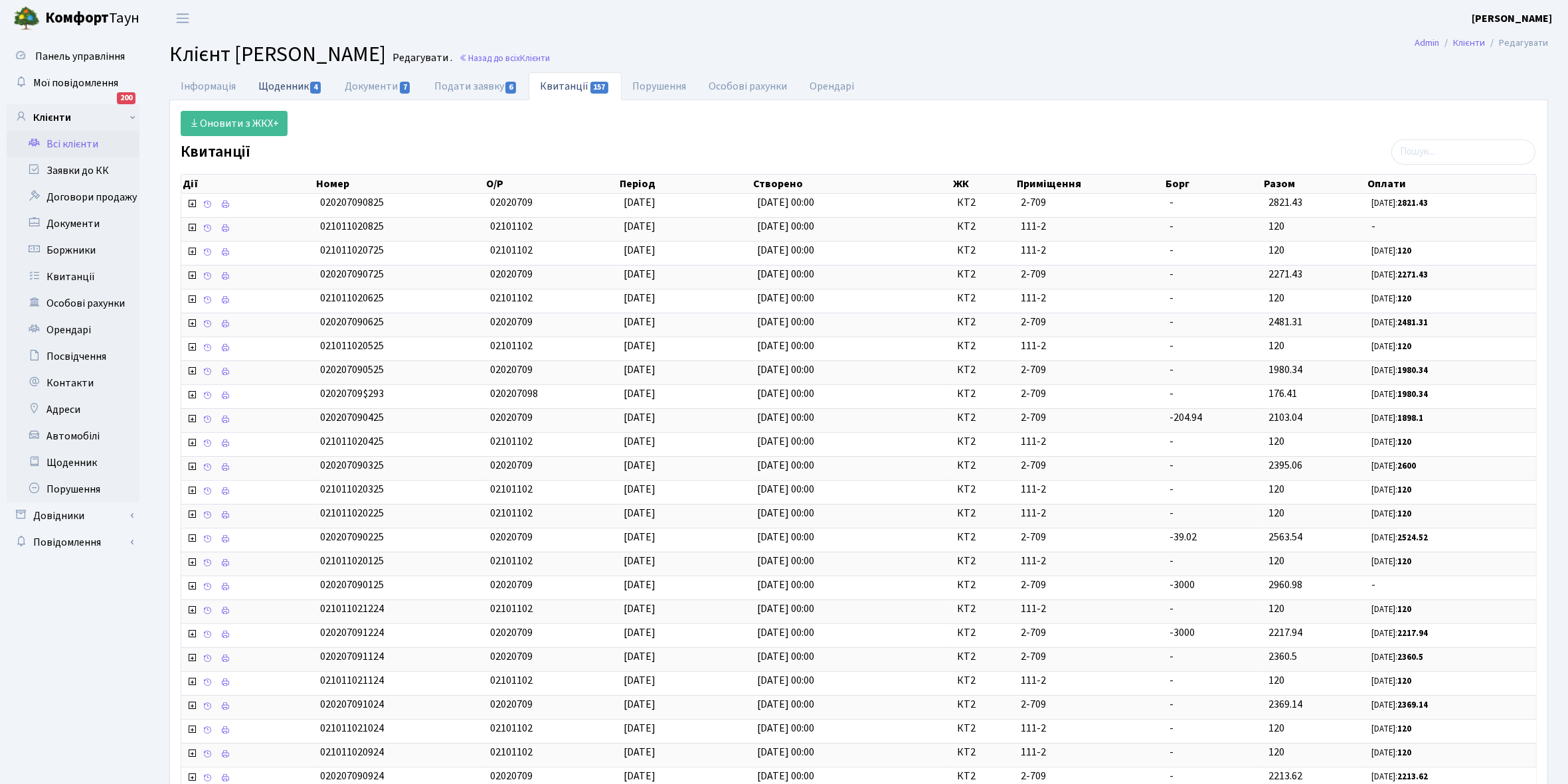
click at [274, 82] on link "Щоденник 4" at bounding box center [290, 86] width 87 height 28
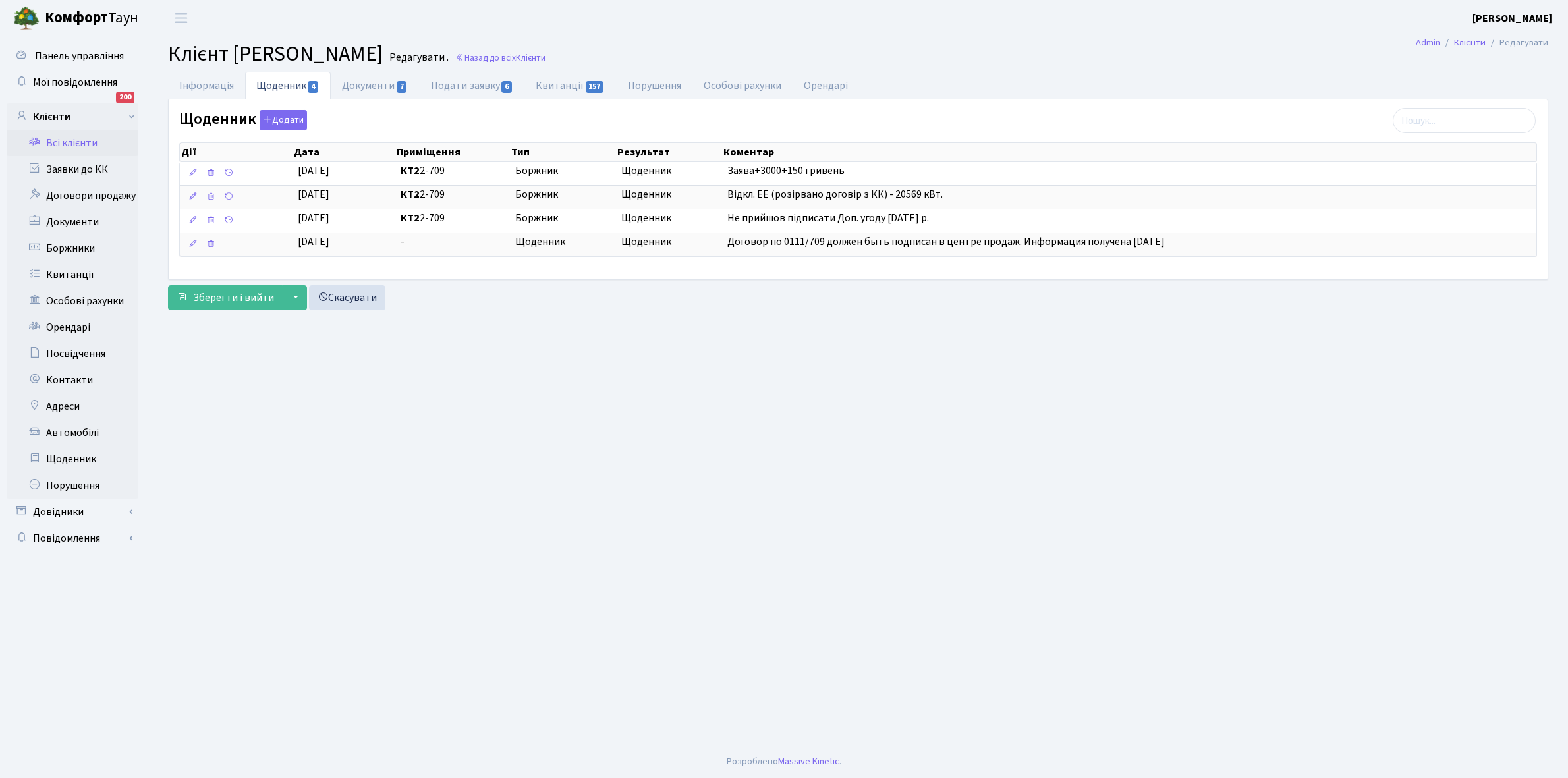
click at [74, 147] on link "Всі клієнти" at bounding box center [73, 143] width 132 height 27
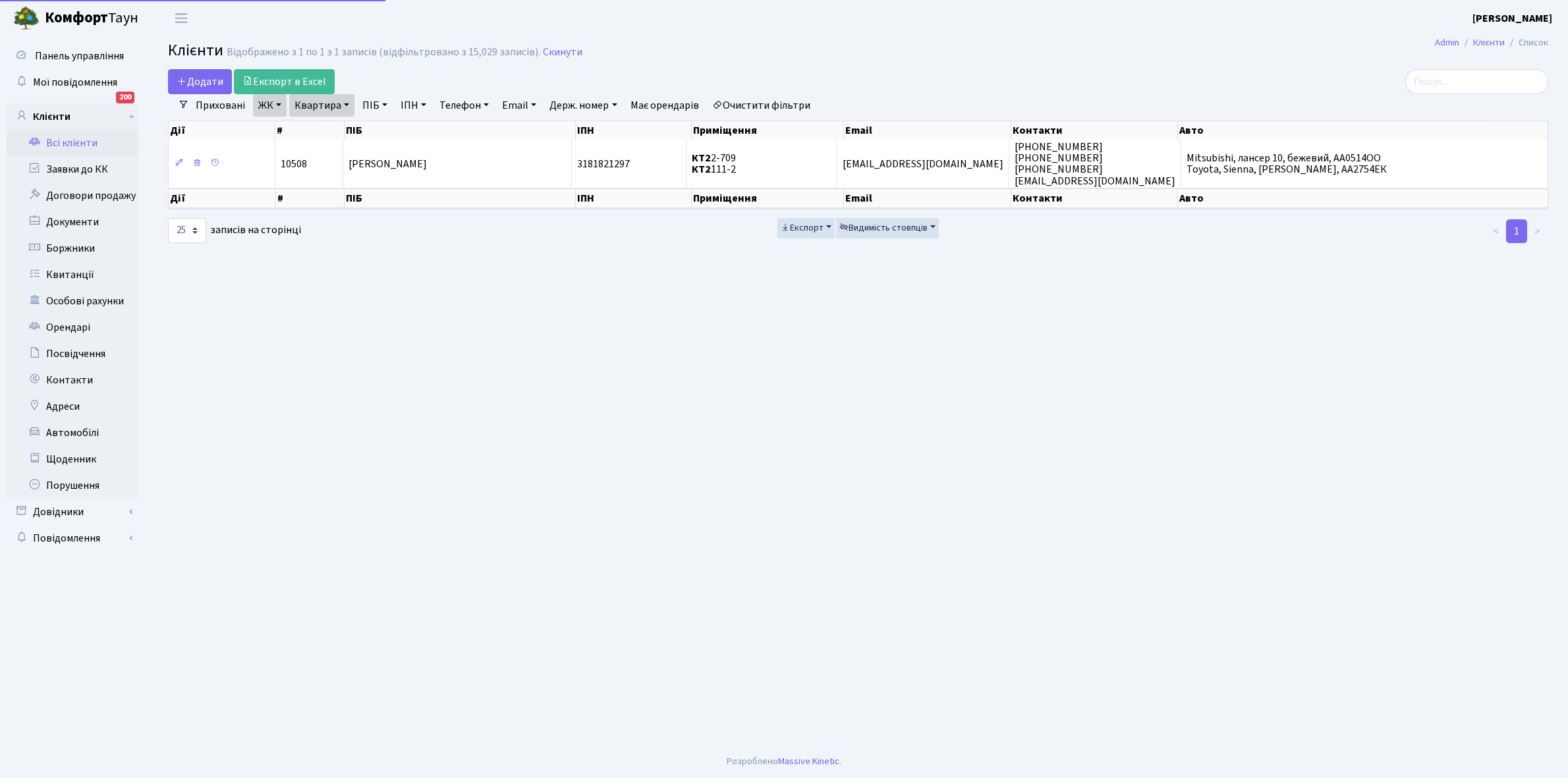
select select "25"
click at [346, 104] on link "Квартира" at bounding box center [322, 105] width 65 height 22
click at [334, 127] on input "2-709" at bounding box center [329, 131] width 77 height 25
type input "2-713"
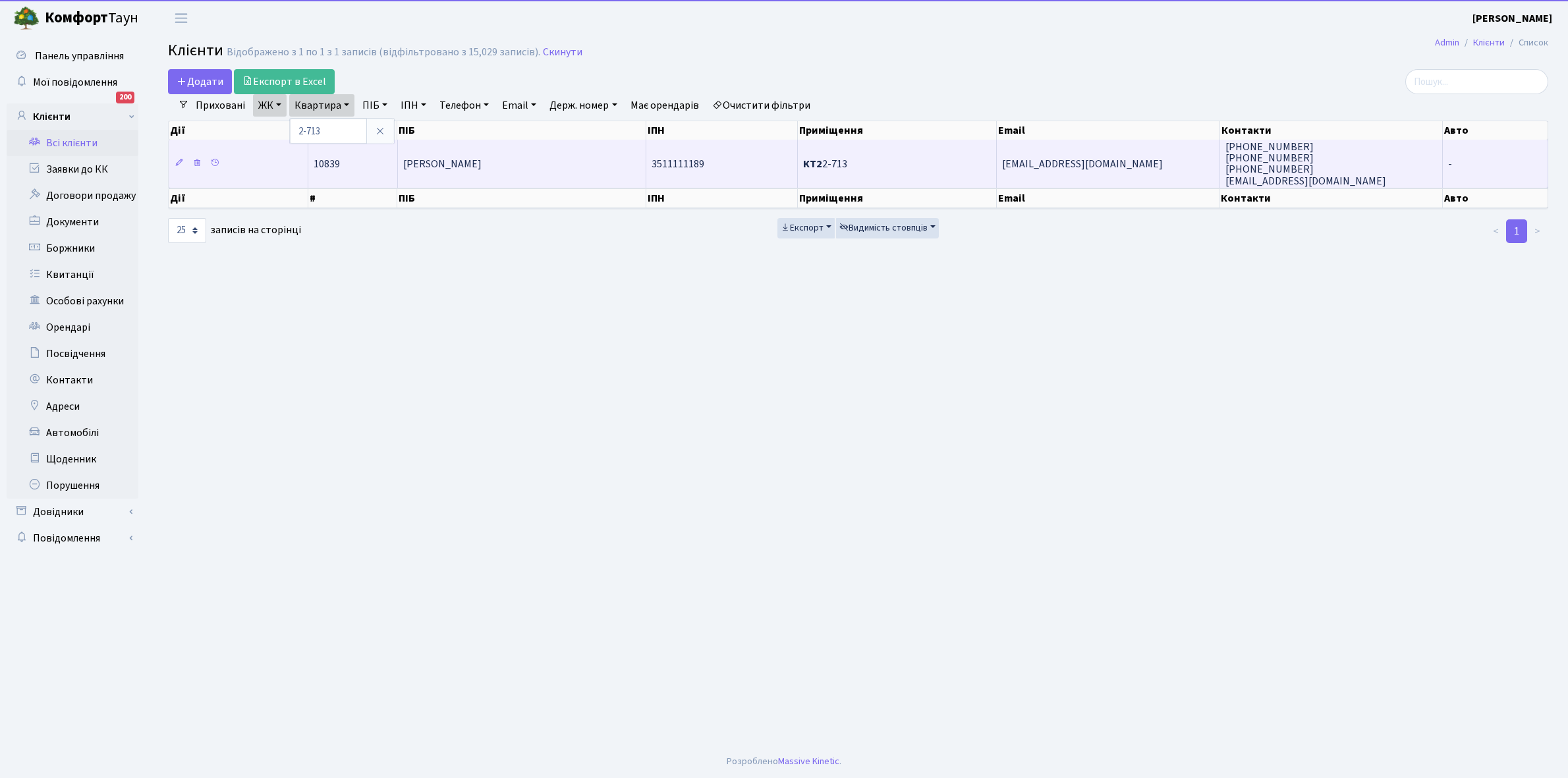
click at [455, 164] on span "Чорна Лєра Ігорівна" at bounding box center [443, 164] width 78 height 15
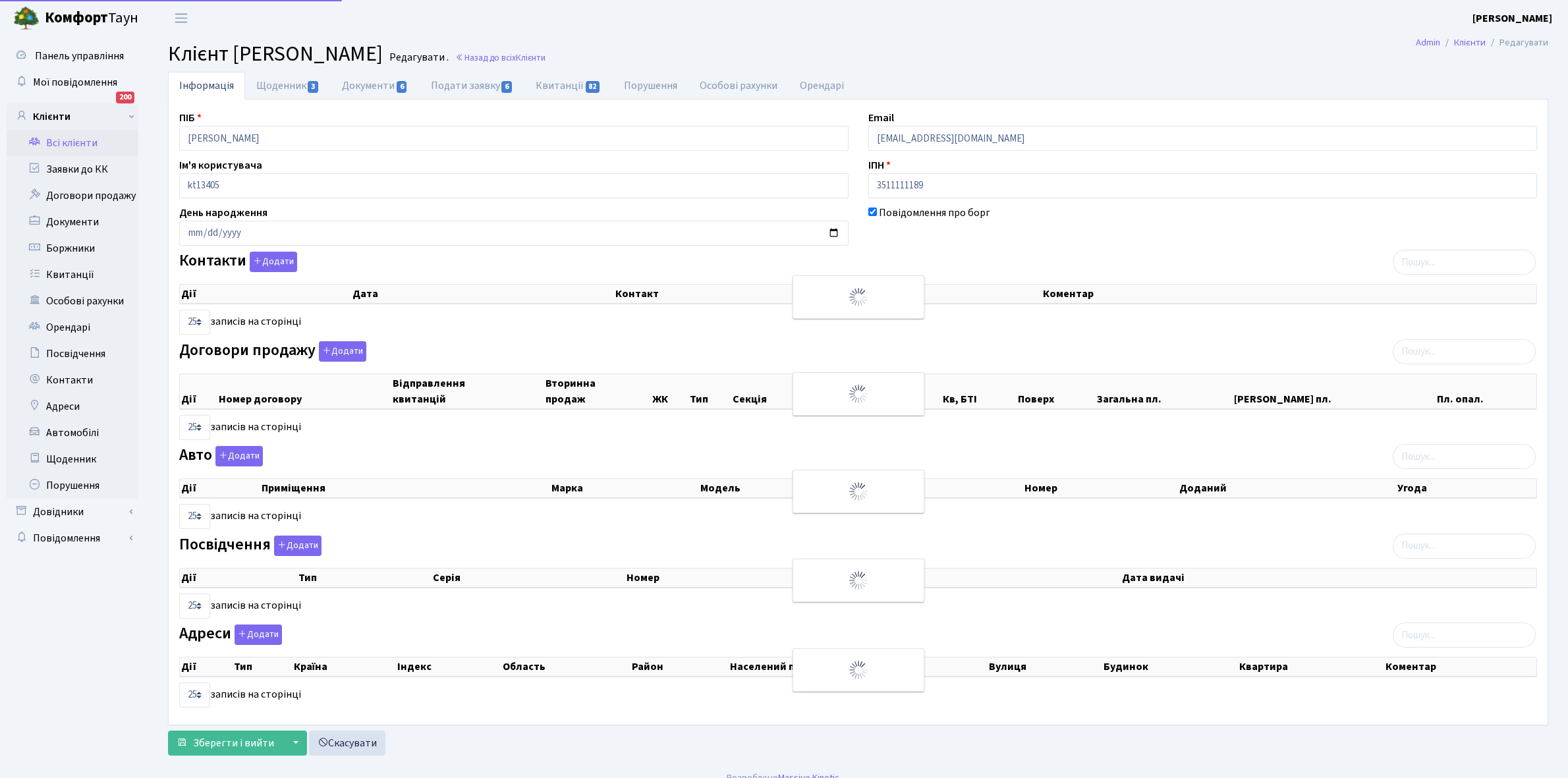
select select "25"
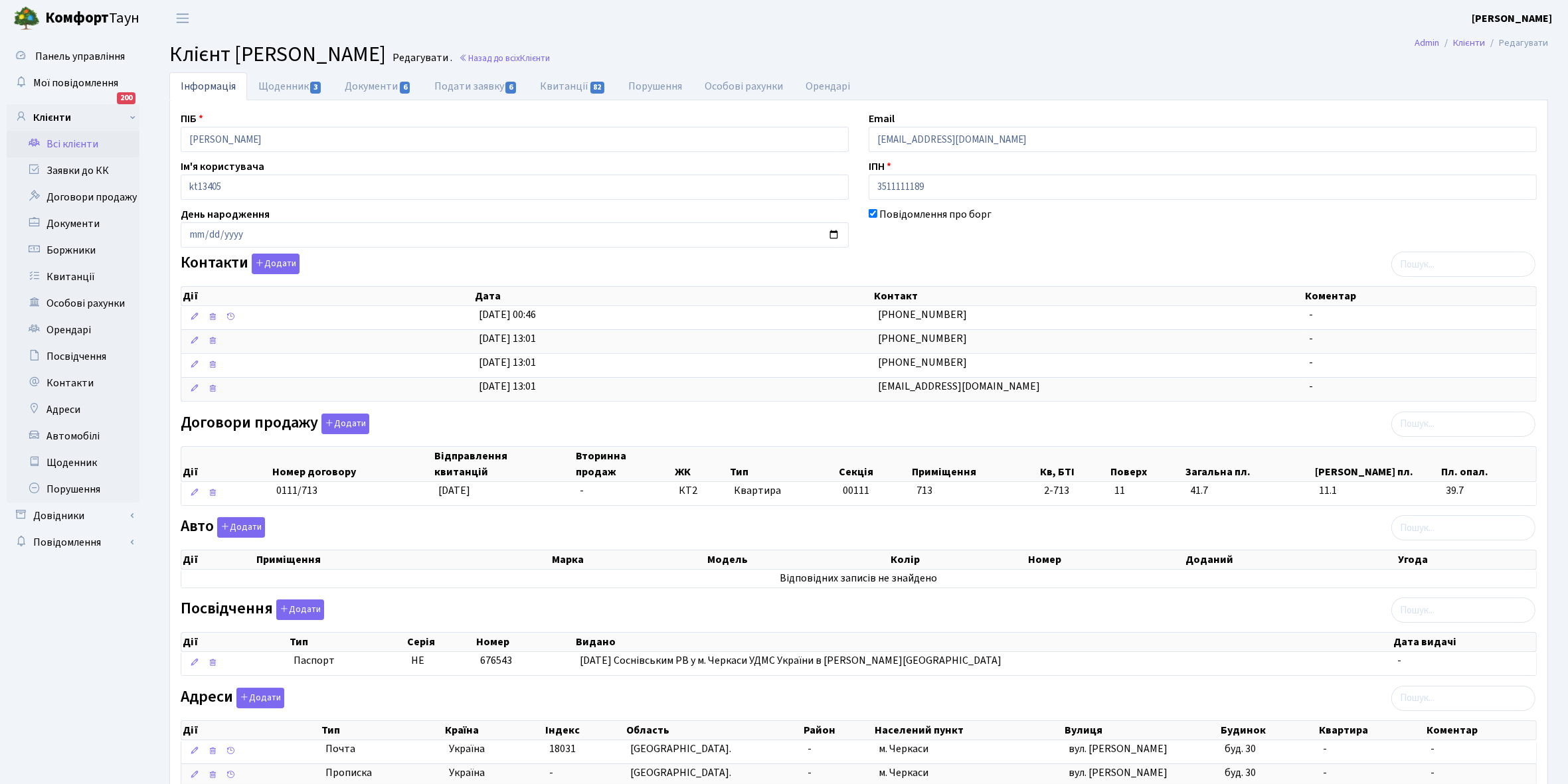
click at [82, 140] on link "Всі клієнти" at bounding box center [73, 144] width 133 height 27
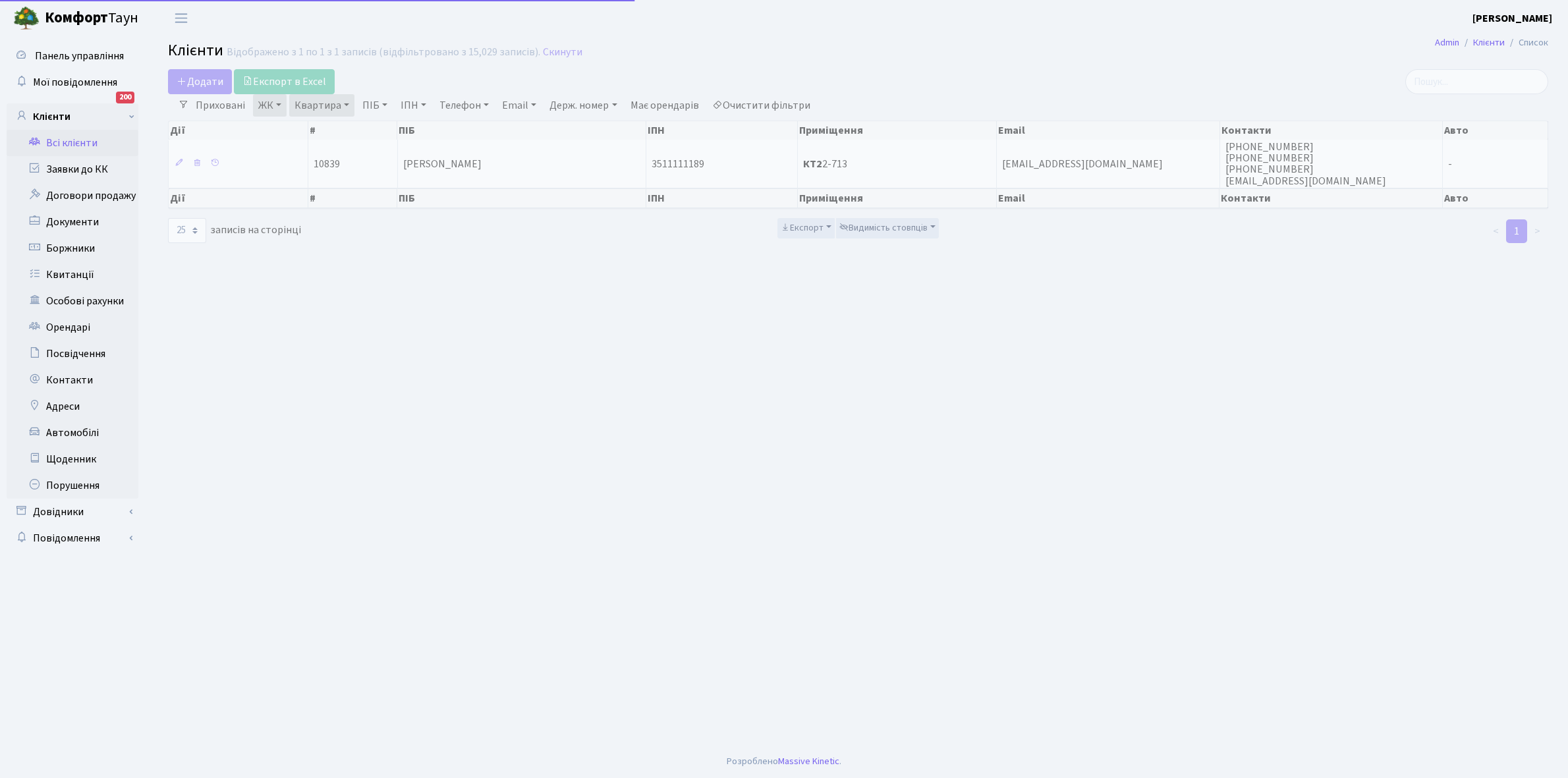
select select "25"
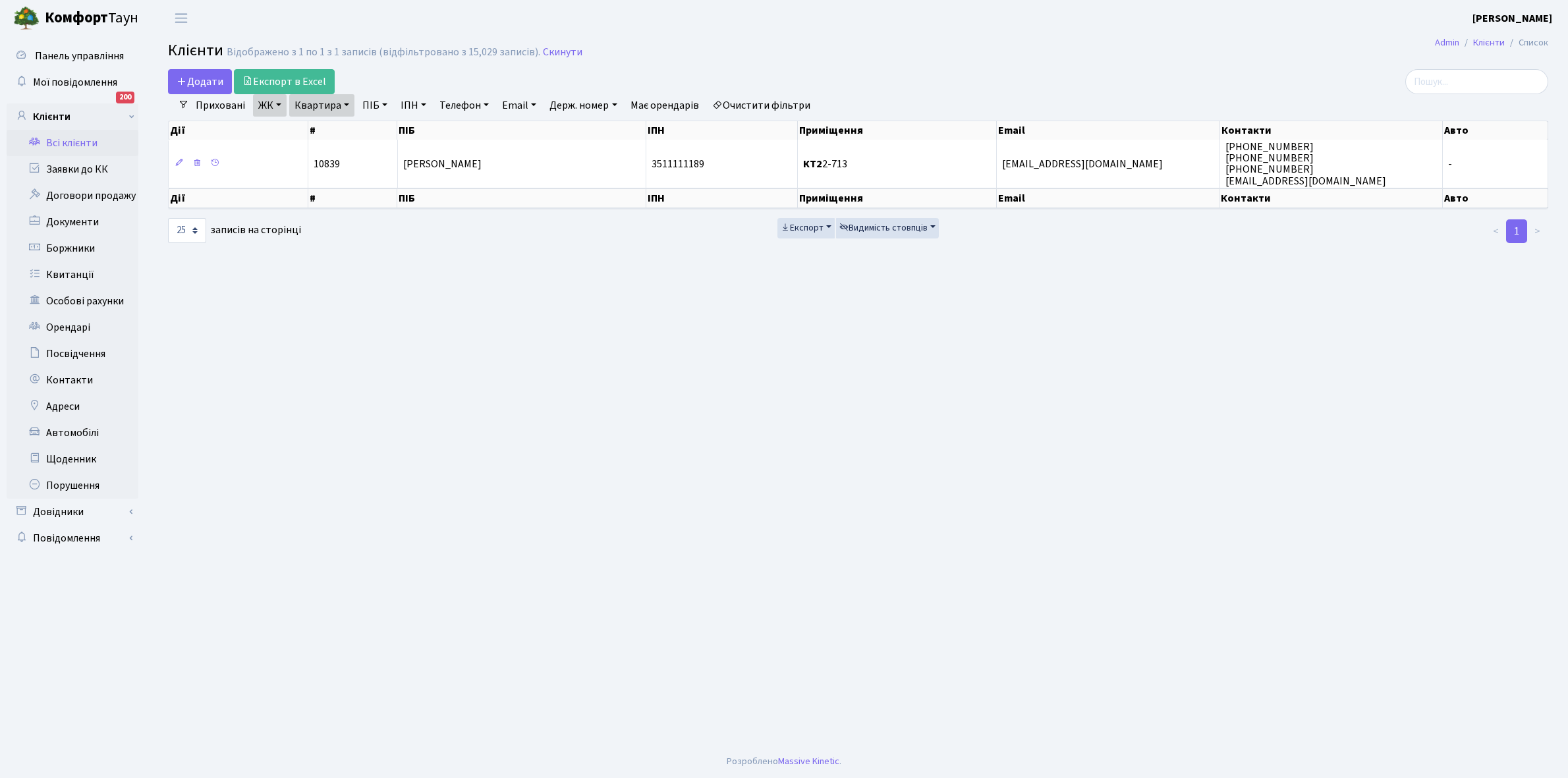
click at [345, 104] on link "Квартира" at bounding box center [322, 105] width 65 height 22
click at [344, 129] on input "2-713" at bounding box center [329, 131] width 77 height 25
type input "2-774"
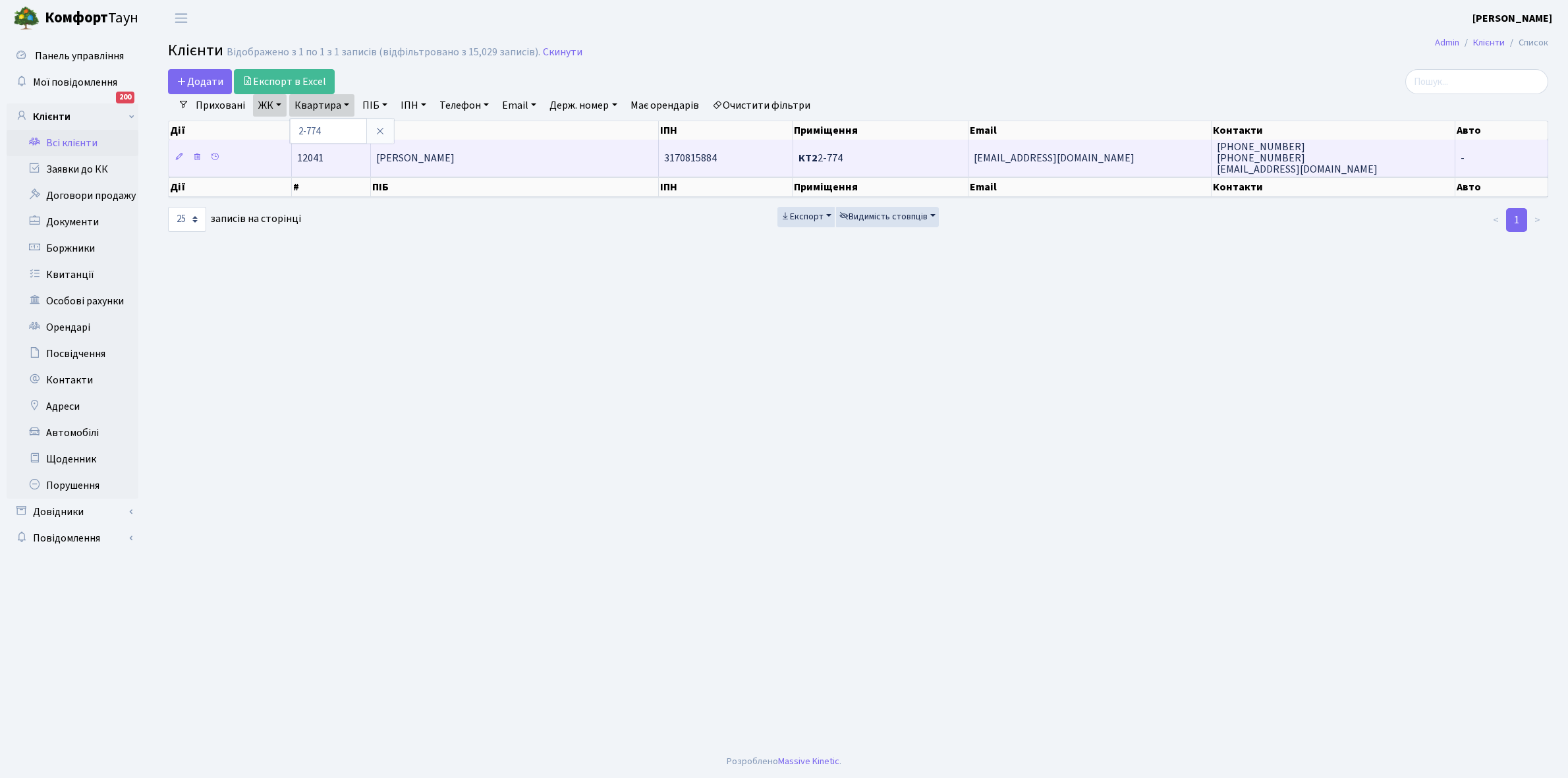
click at [417, 157] on span "[PERSON_NAME]" at bounding box center [415, 158] width 78 height 15
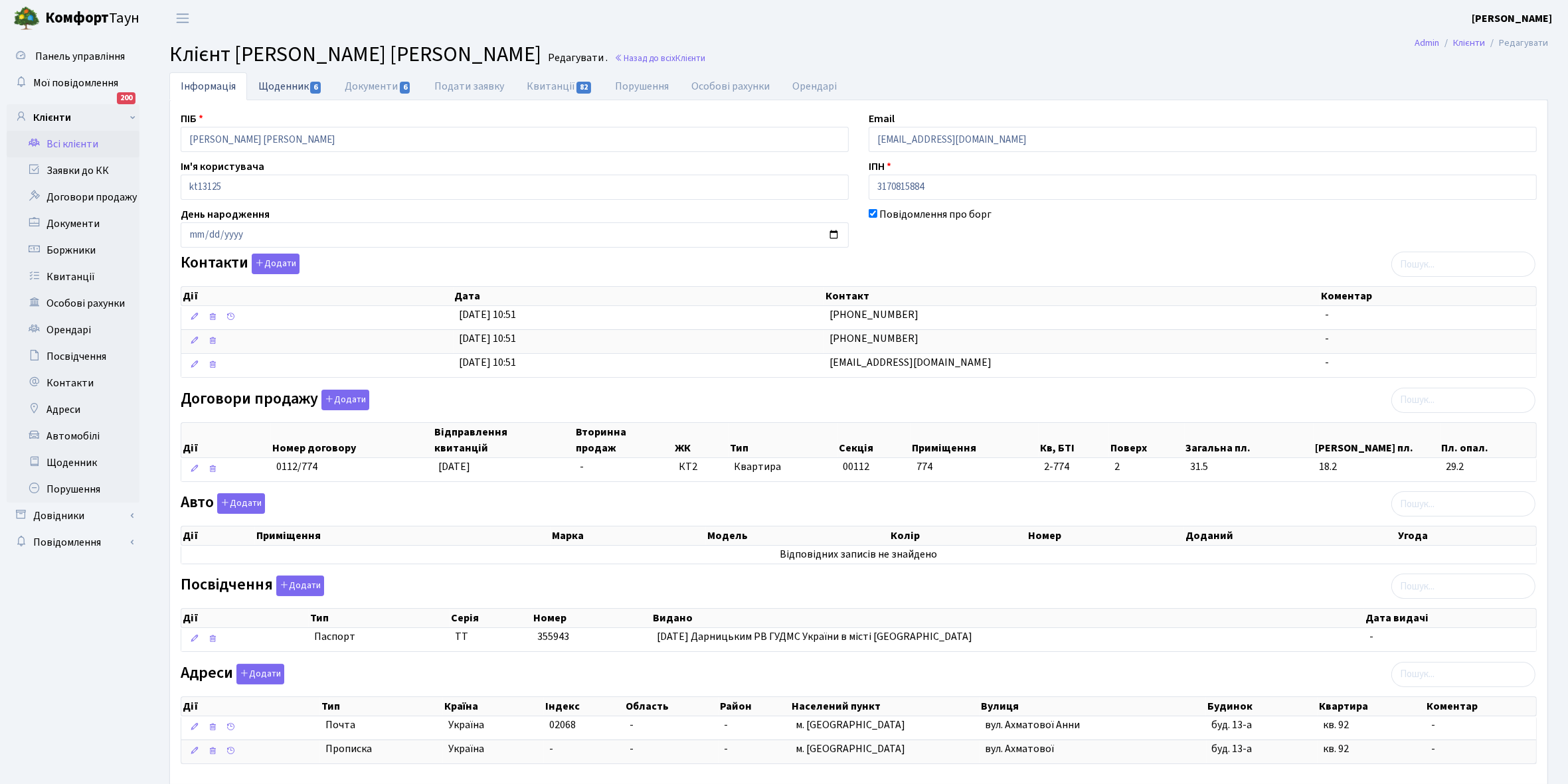
click at [277, 83] on link "Щоденник 6" at bounding box center [290, 86] width 87 height 28
select select "25"
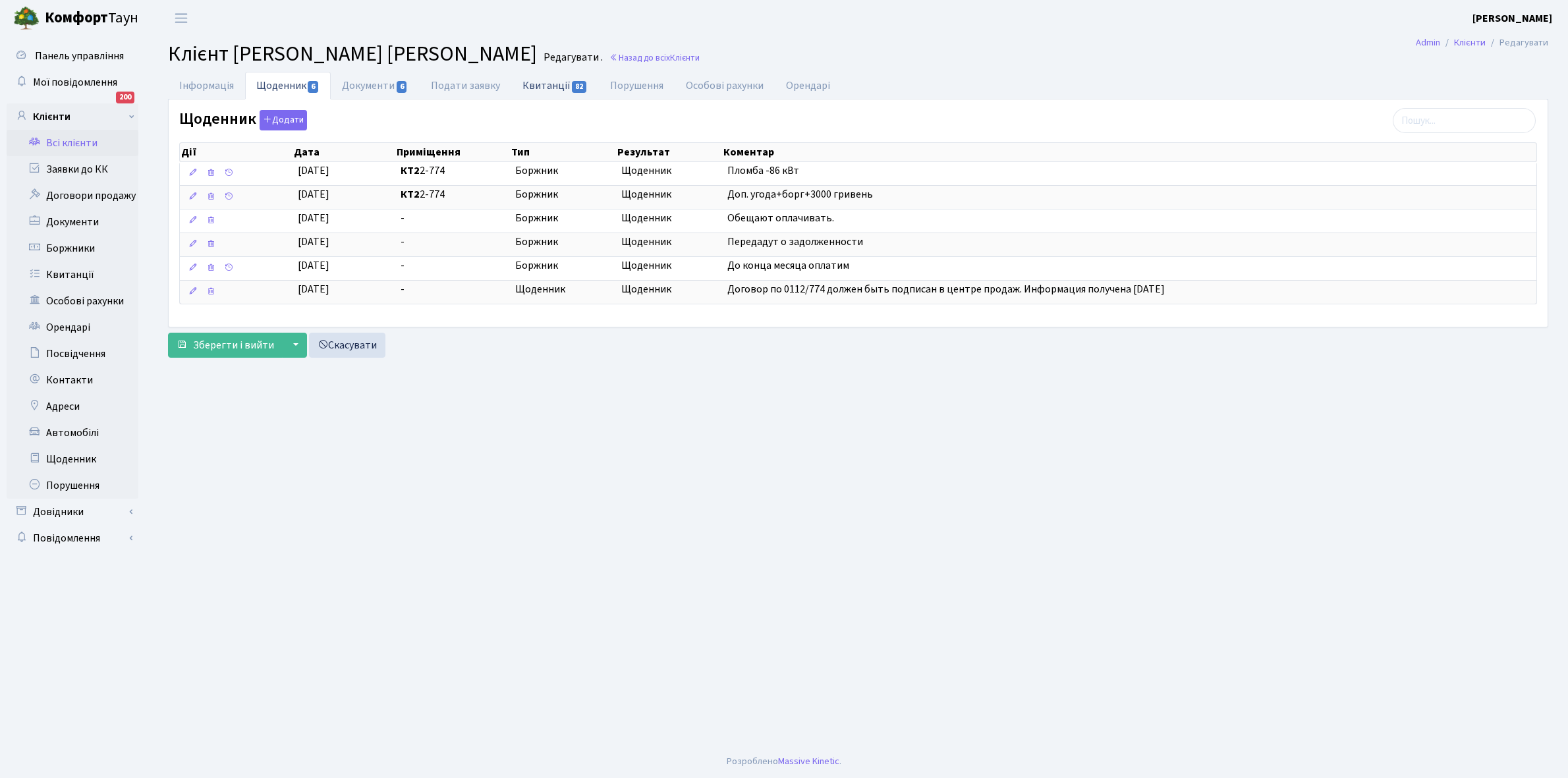
click at [536, 87] on link "Квитанції 82" at bounding box center [555, 85] width 87 height 27
select select "25"
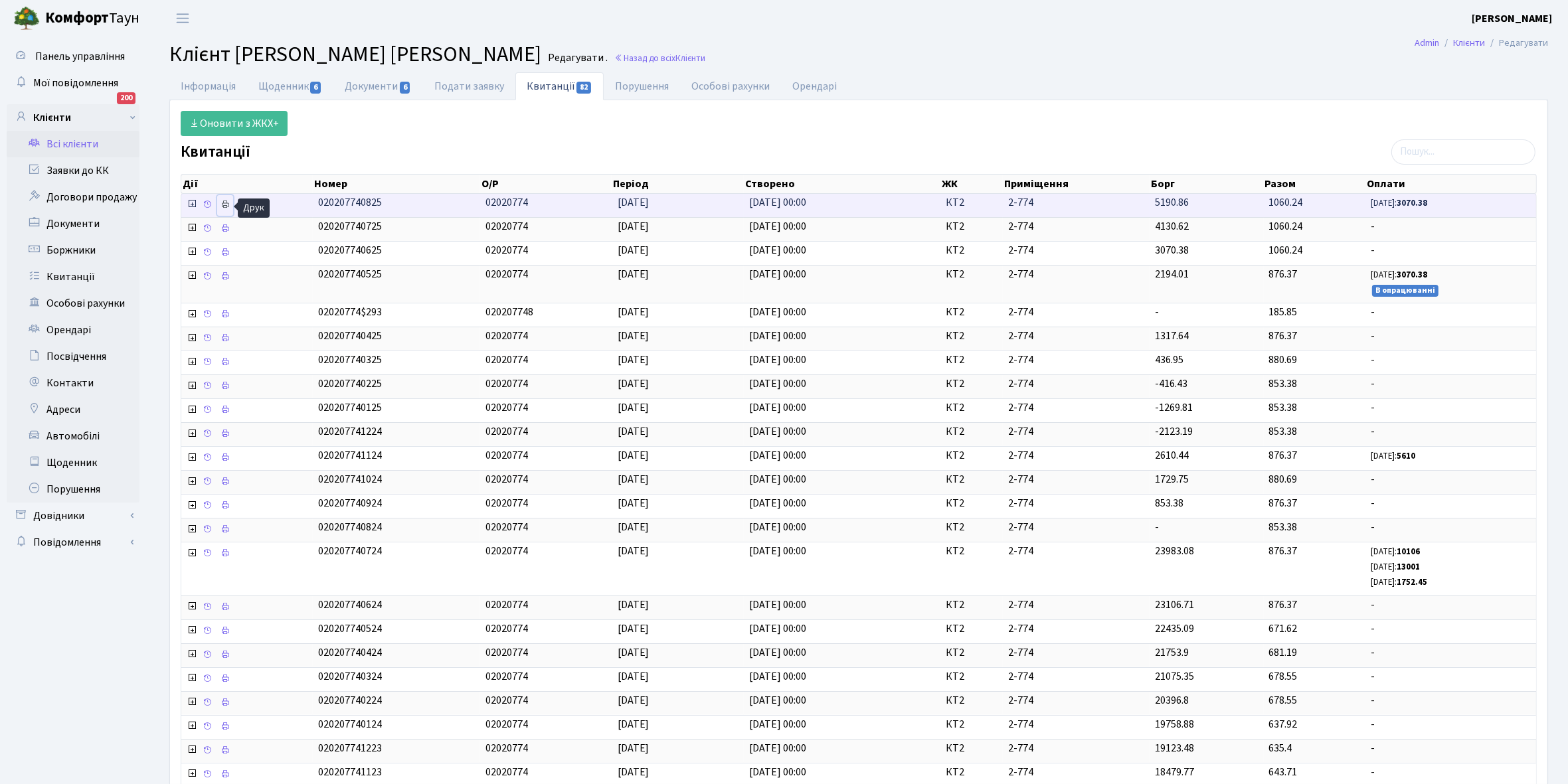
click at [225, 204] on icon at bounding box center [225, 204] width 9 height 9
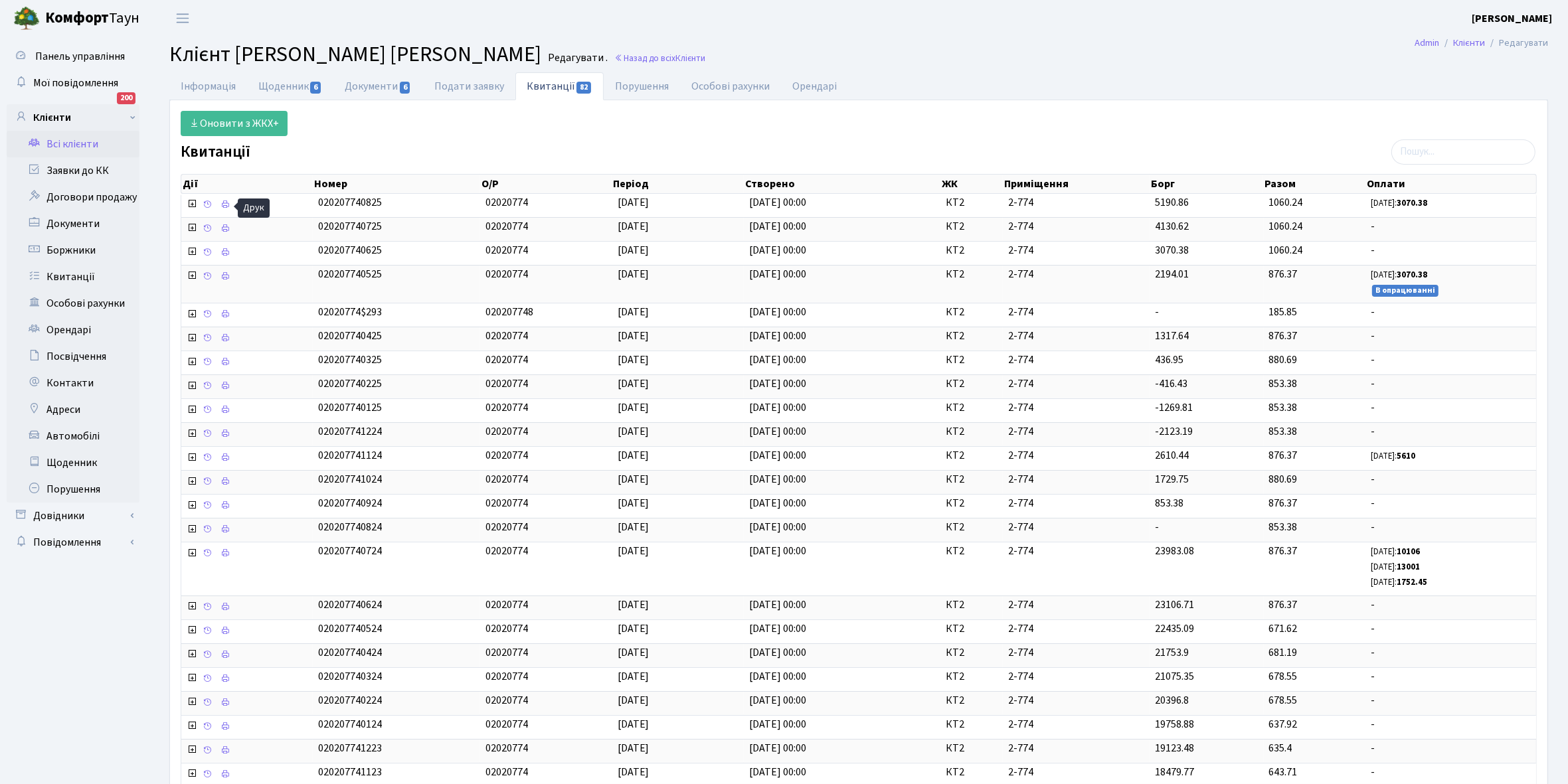
click at [80, 139] on link "Всі клієнти" at bounding box center [73, 144] width 133 height 27
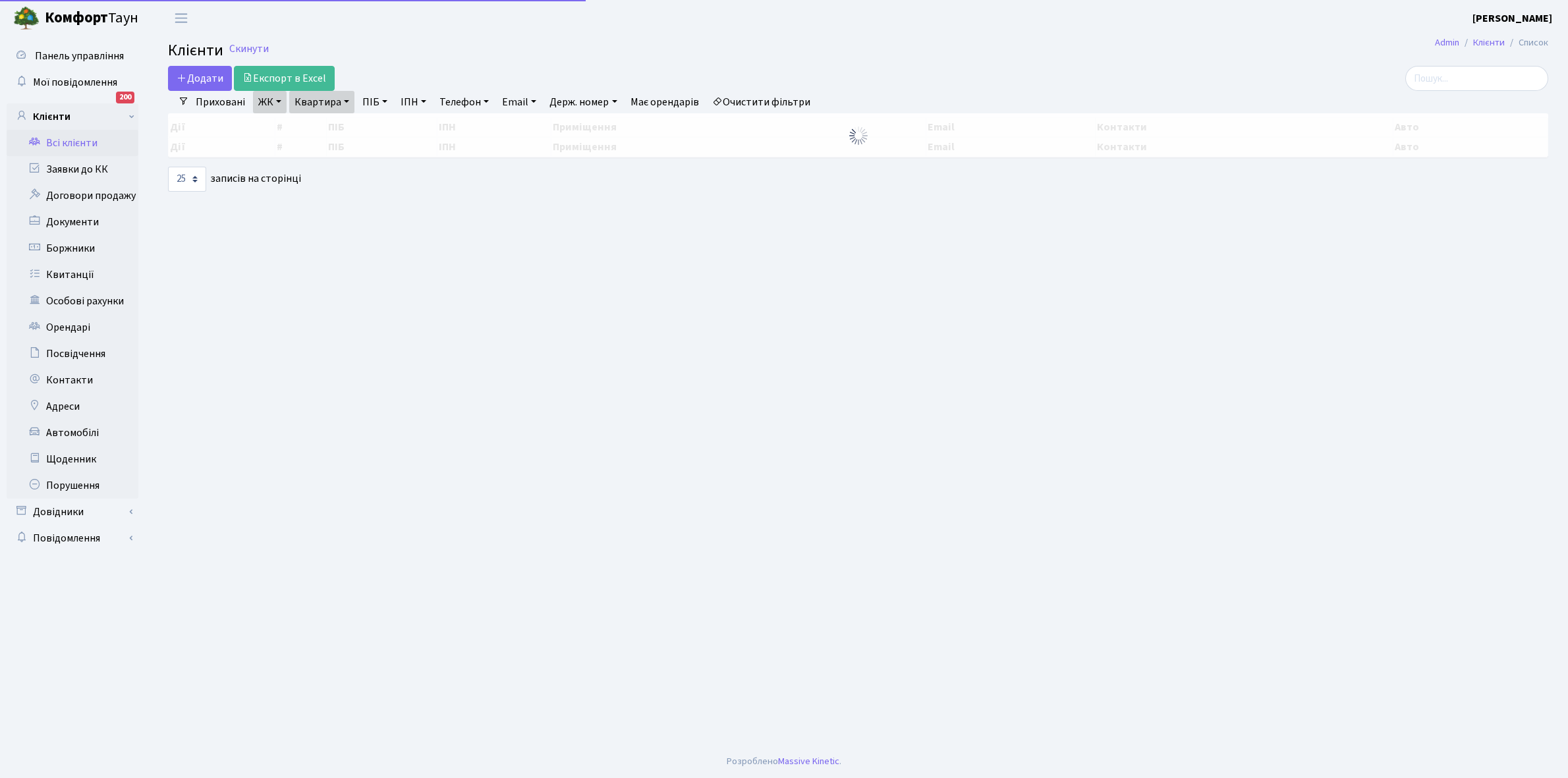
select select "25"
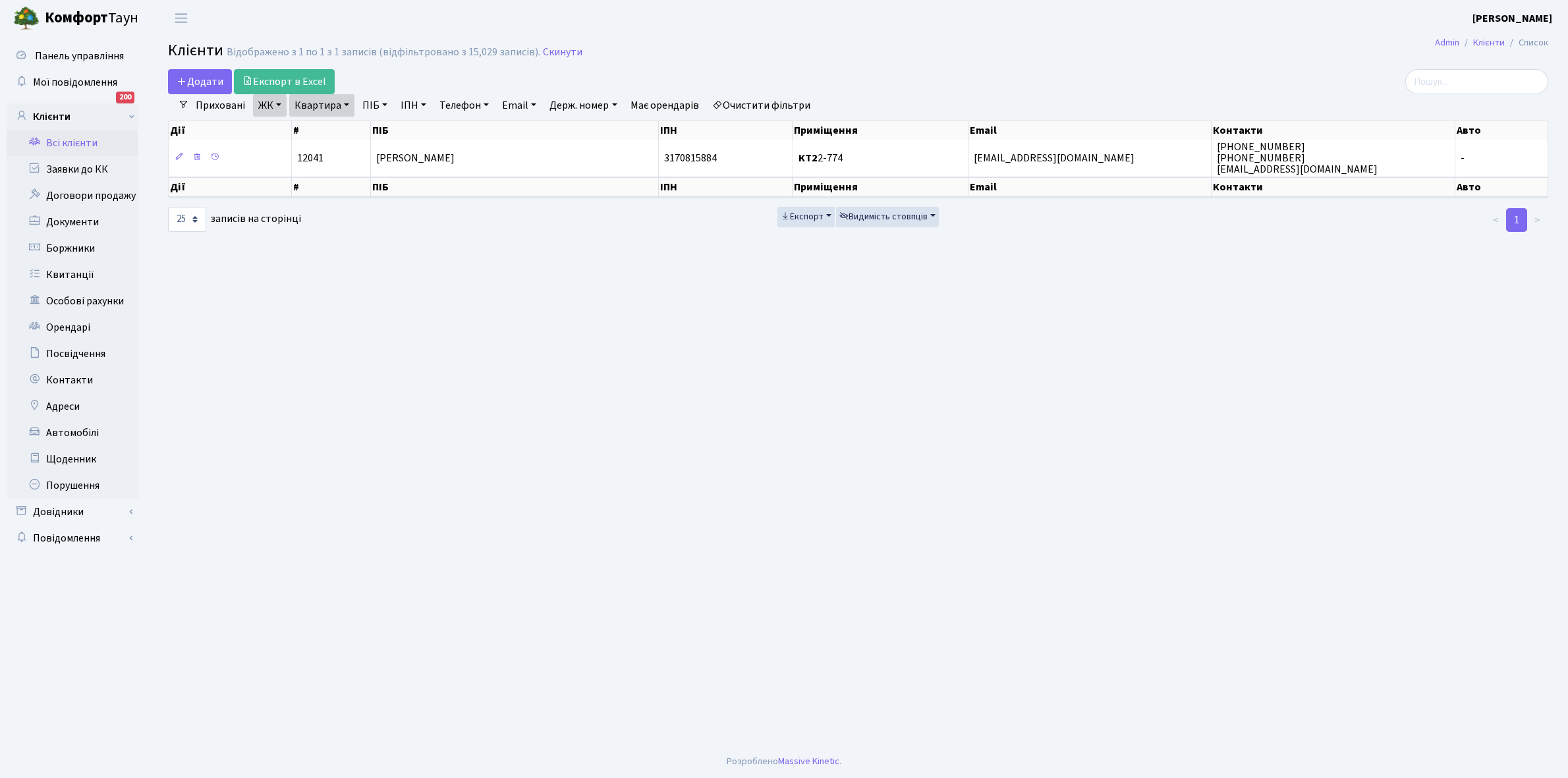
click at [346, 103] on link "Квартира" at bounding box center [322, 105] width 65 height 22
click at [341, 122] on input "2-774" at bounding box center [329, 131] width 77 height 25
type input "2-776"
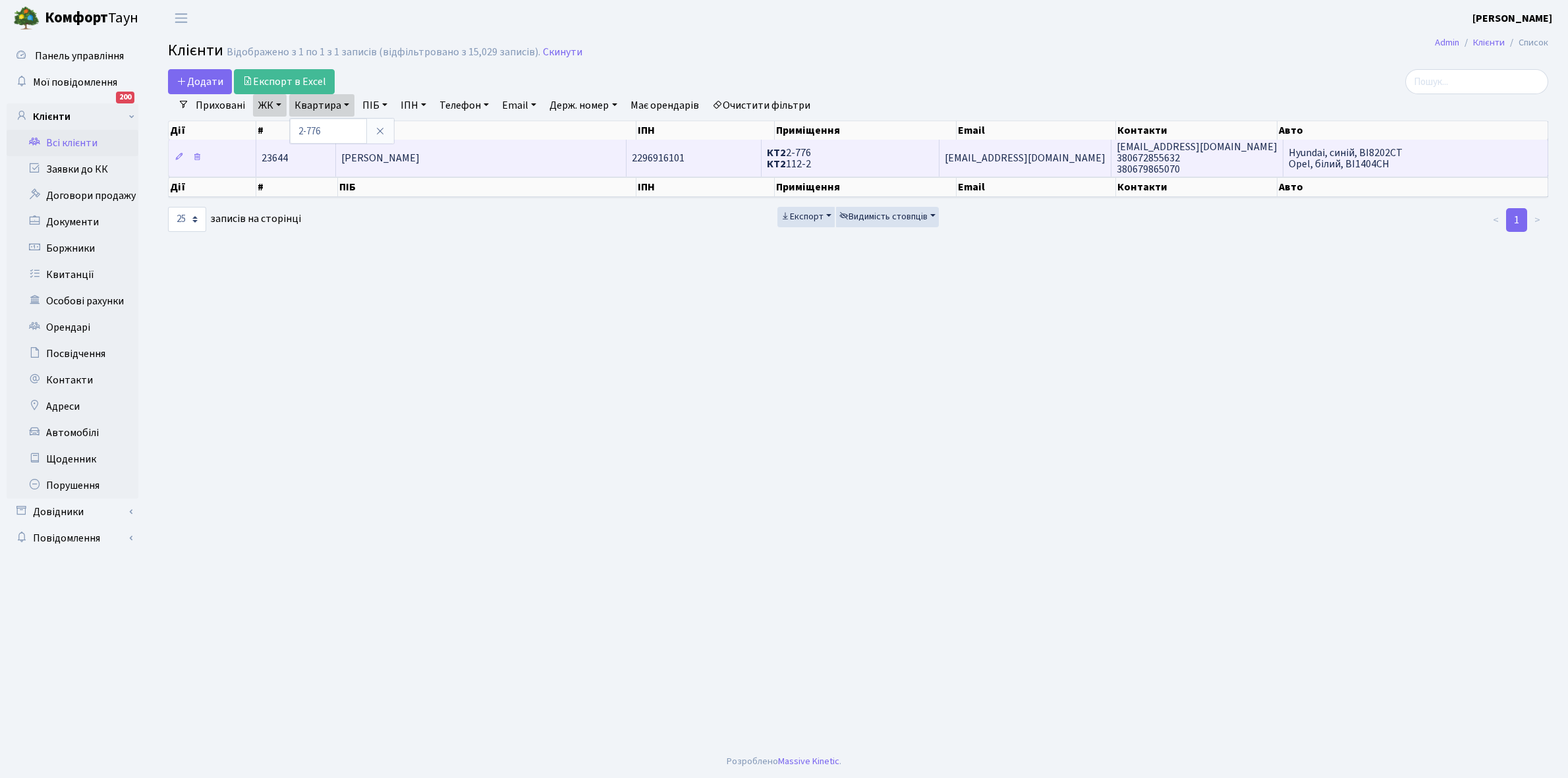
click at [420, 156] on span "[PERSON_NAME]" at bounding box center [380, 158] width 78 height 15
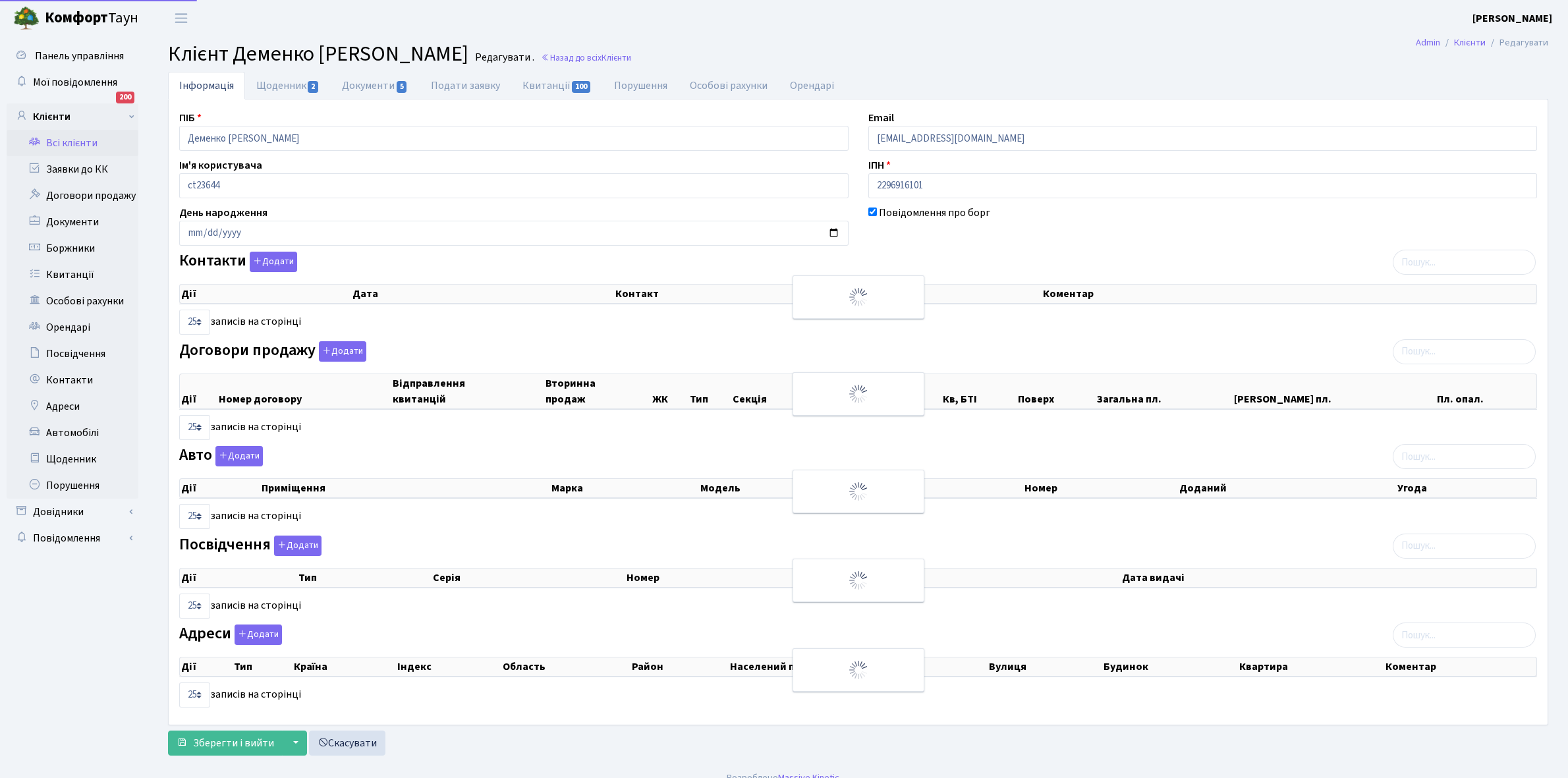
select select "25"
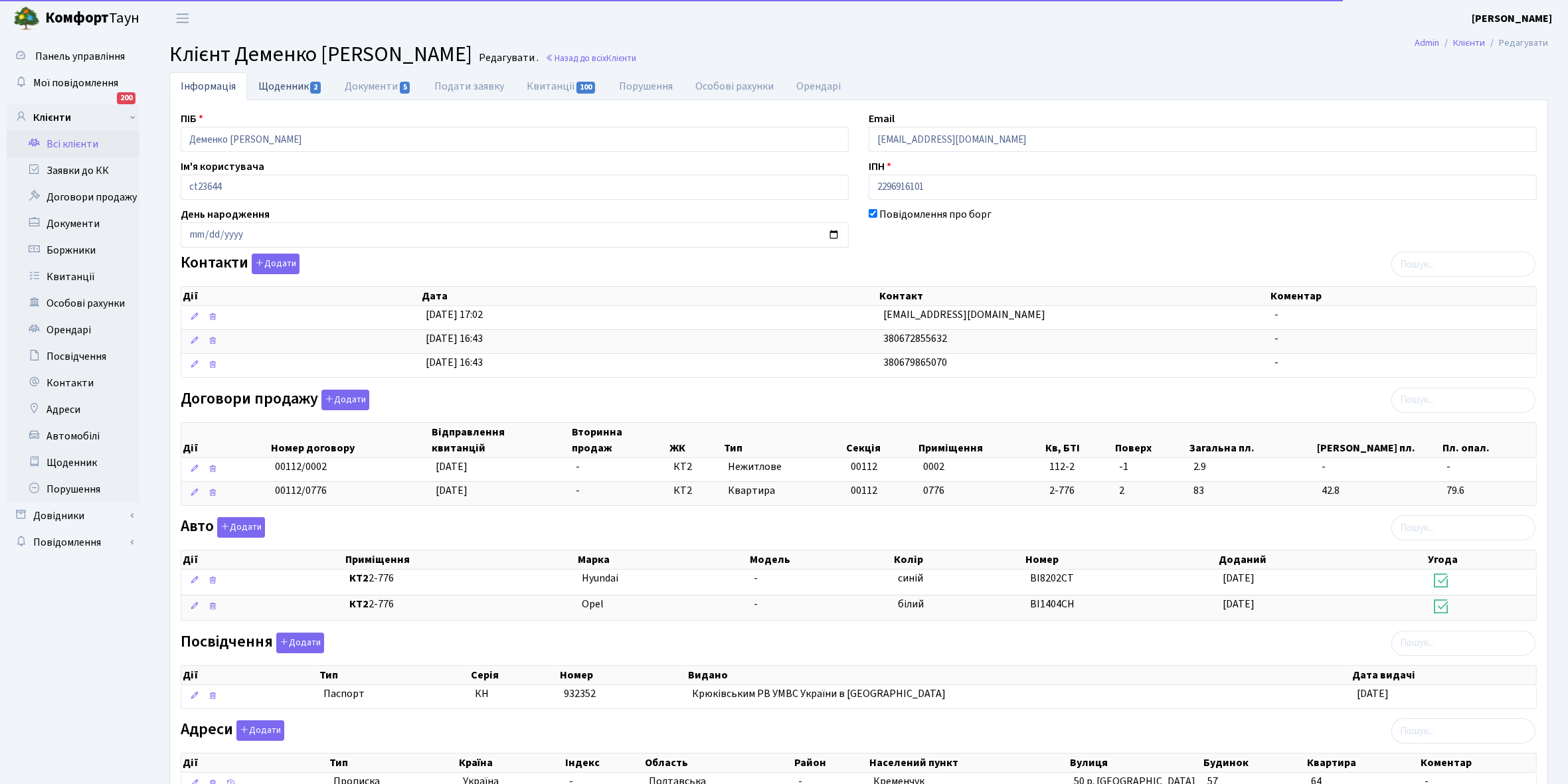
click at [283, 85] on link "Щоденник 2" at bounding box center [290, 86] width 87 height 28
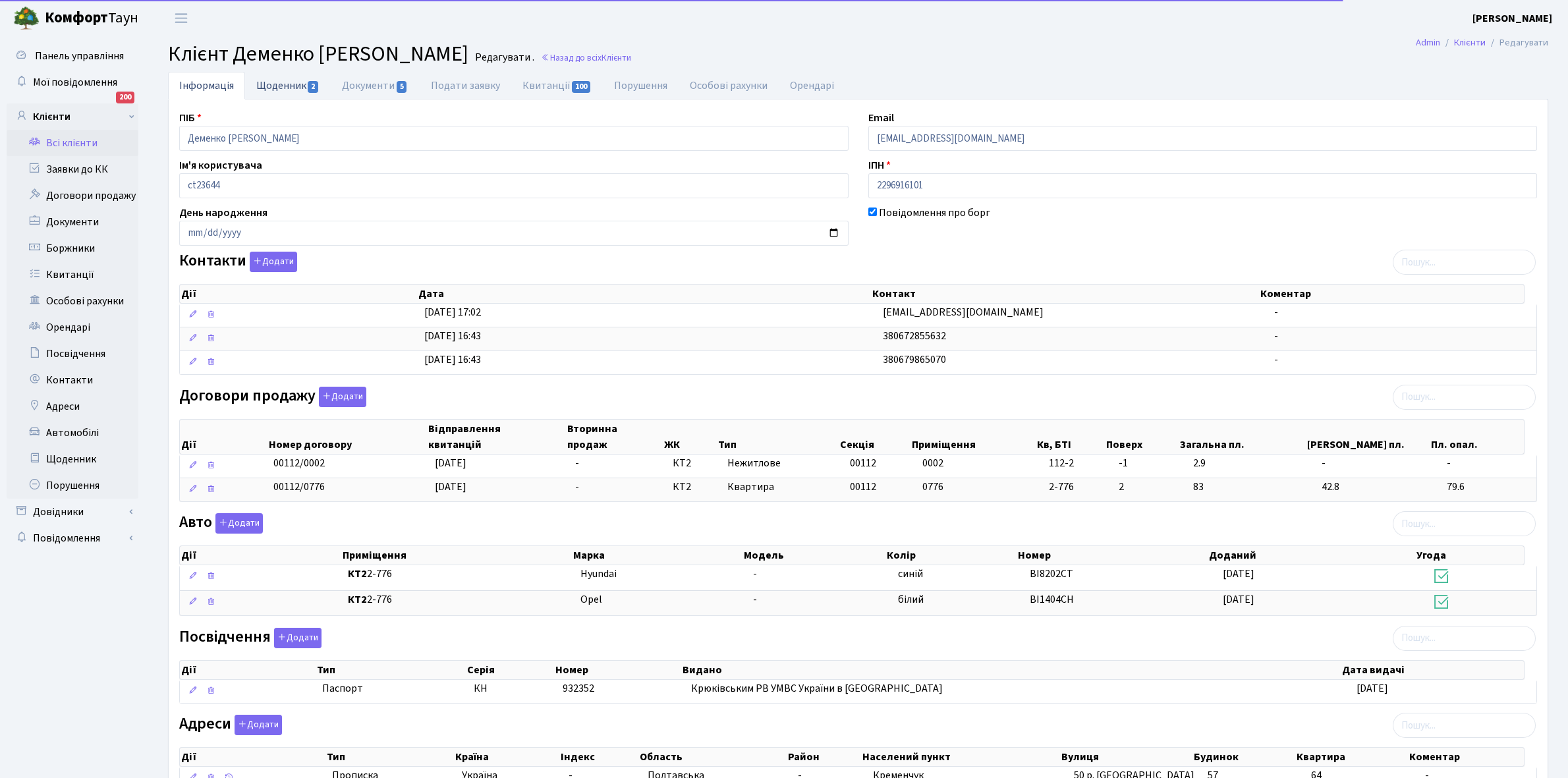
select select "25"
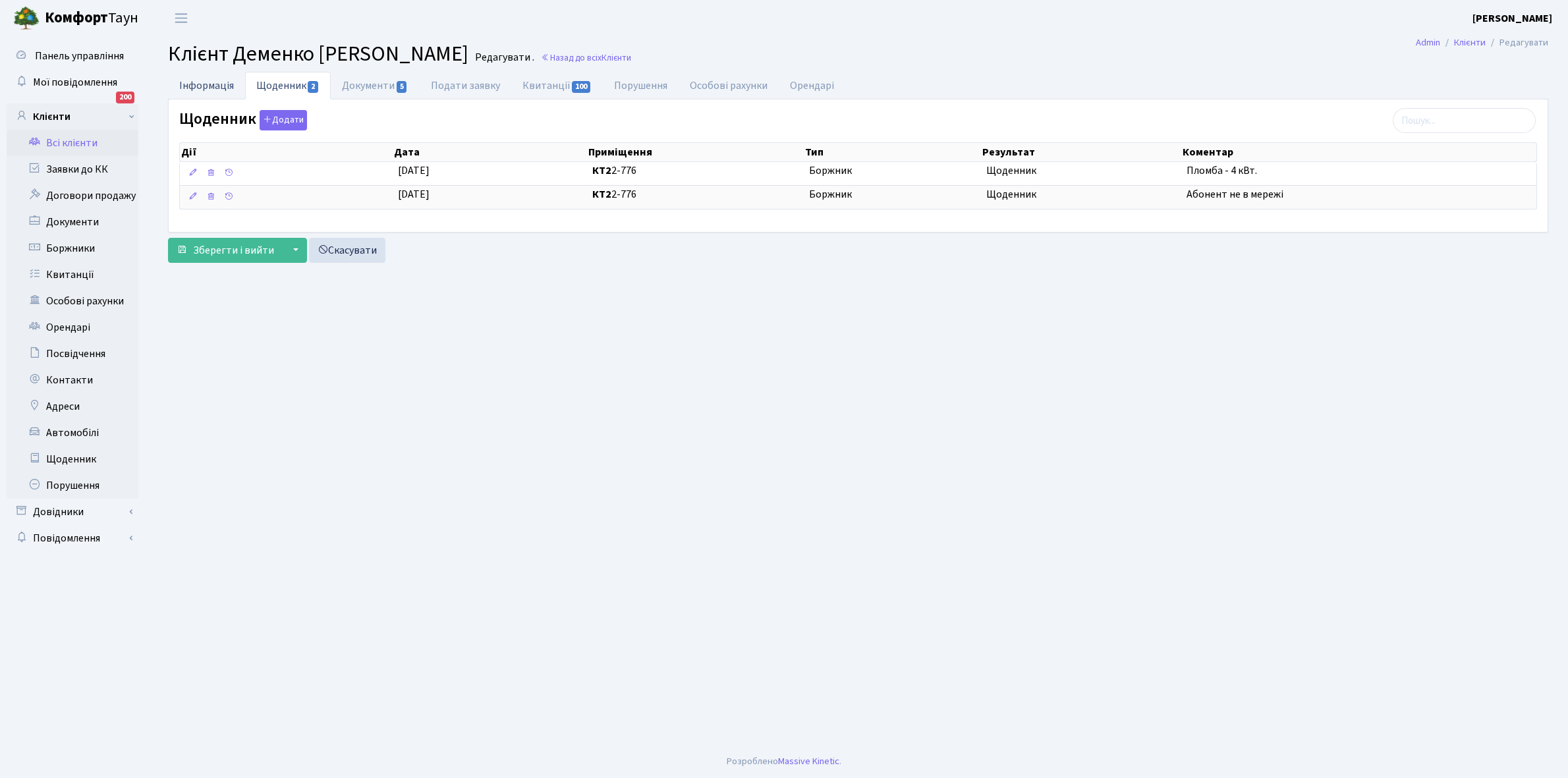
click at [183, 84] on link "Інформація" at bounding box center [206, 85] width 77 height 27
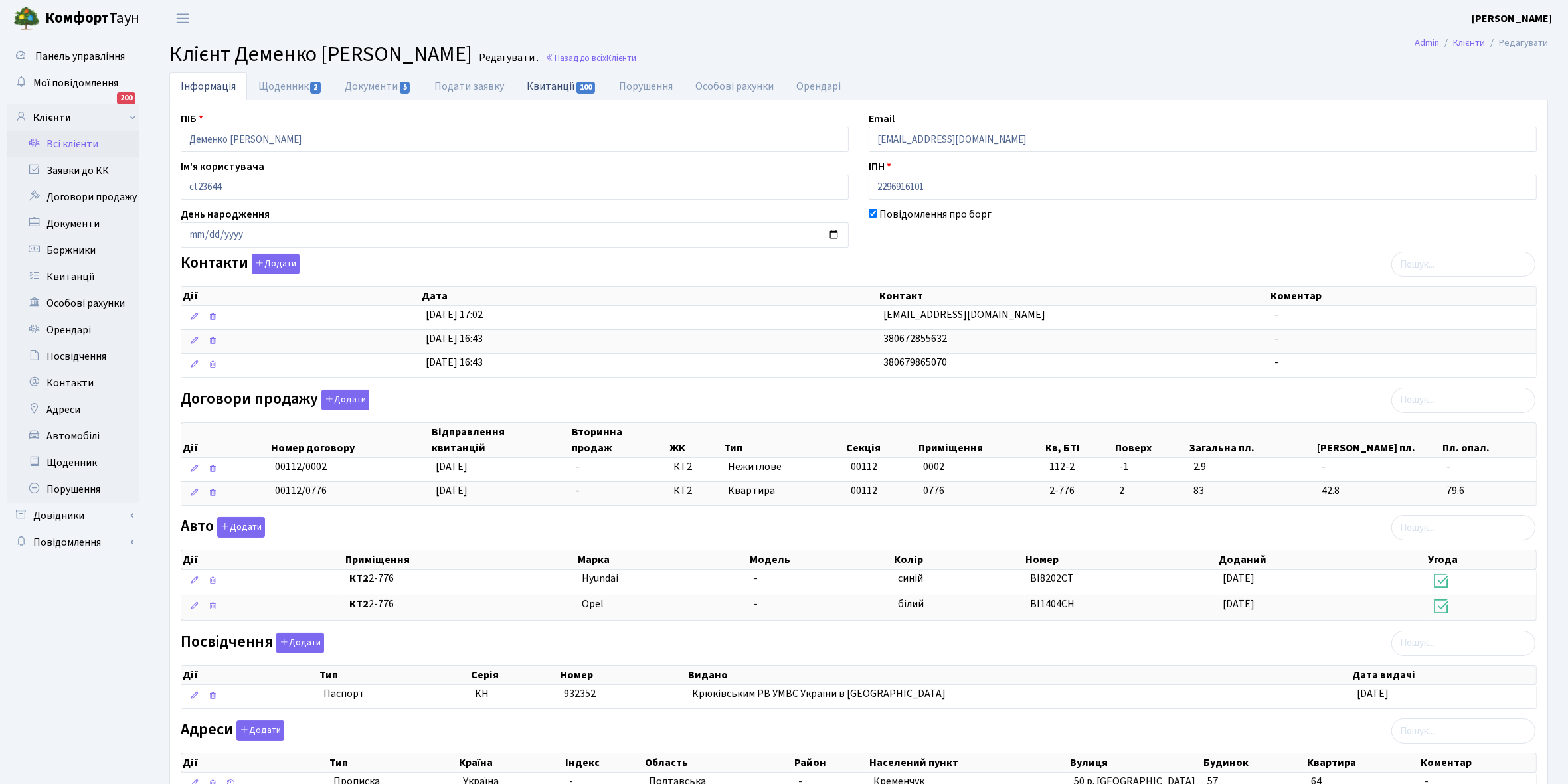
click at [545, 83] on link "Квитанції 100" at bounding box center [562, 86] width 92 height 28
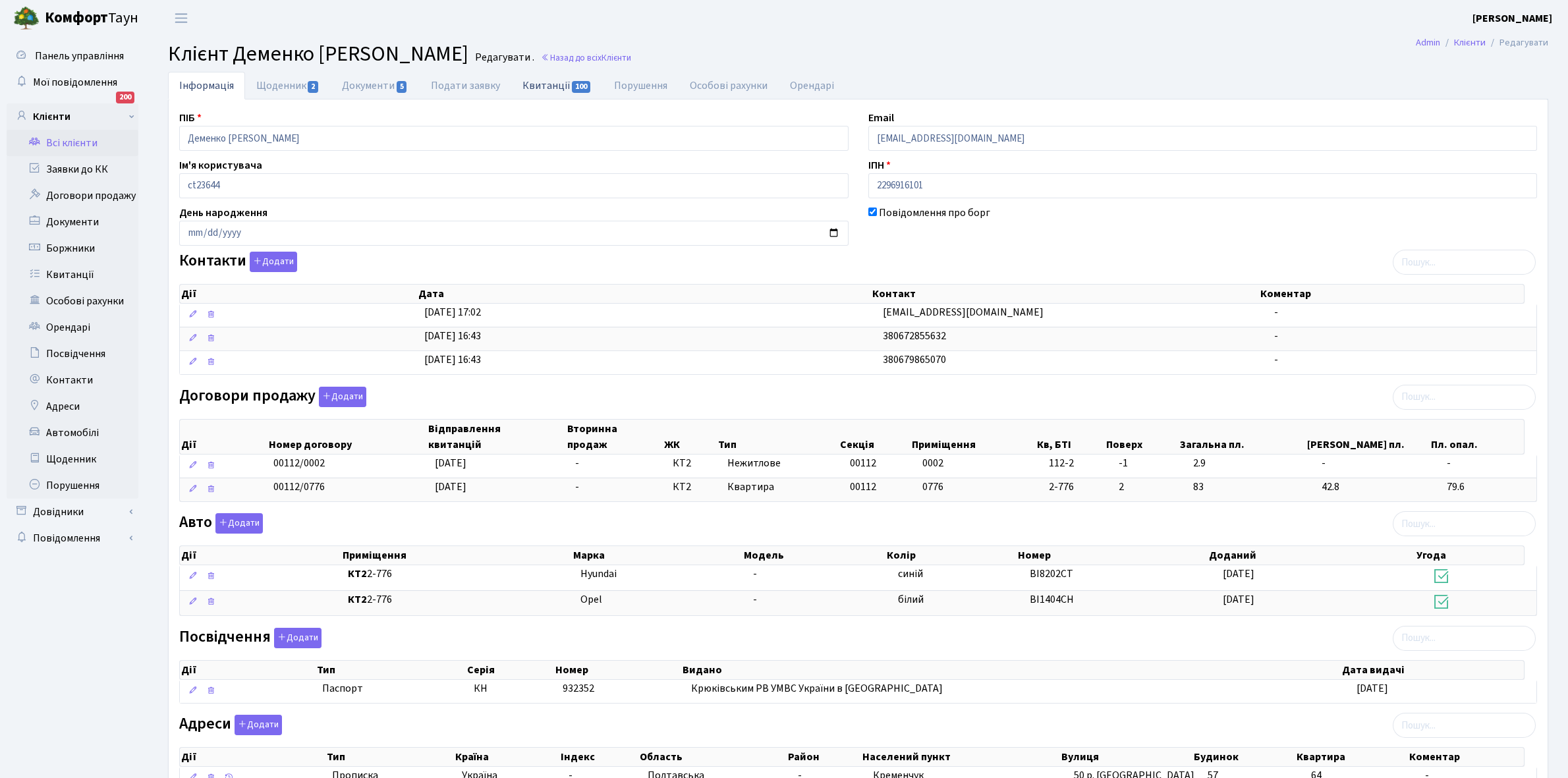
select select "25"
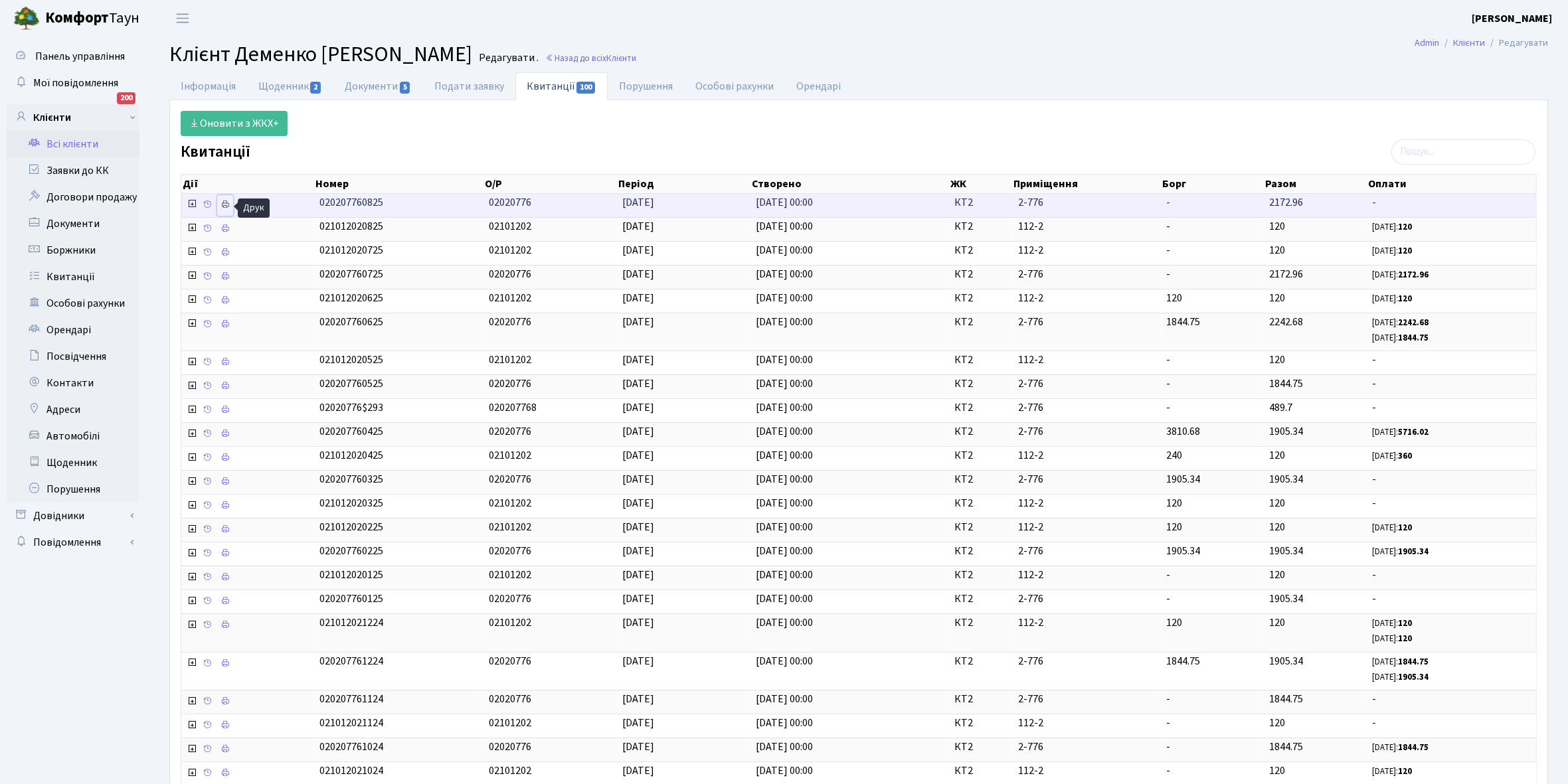
click at [224, 204] on icon at bounding box center [225, 204] width 9 height 9
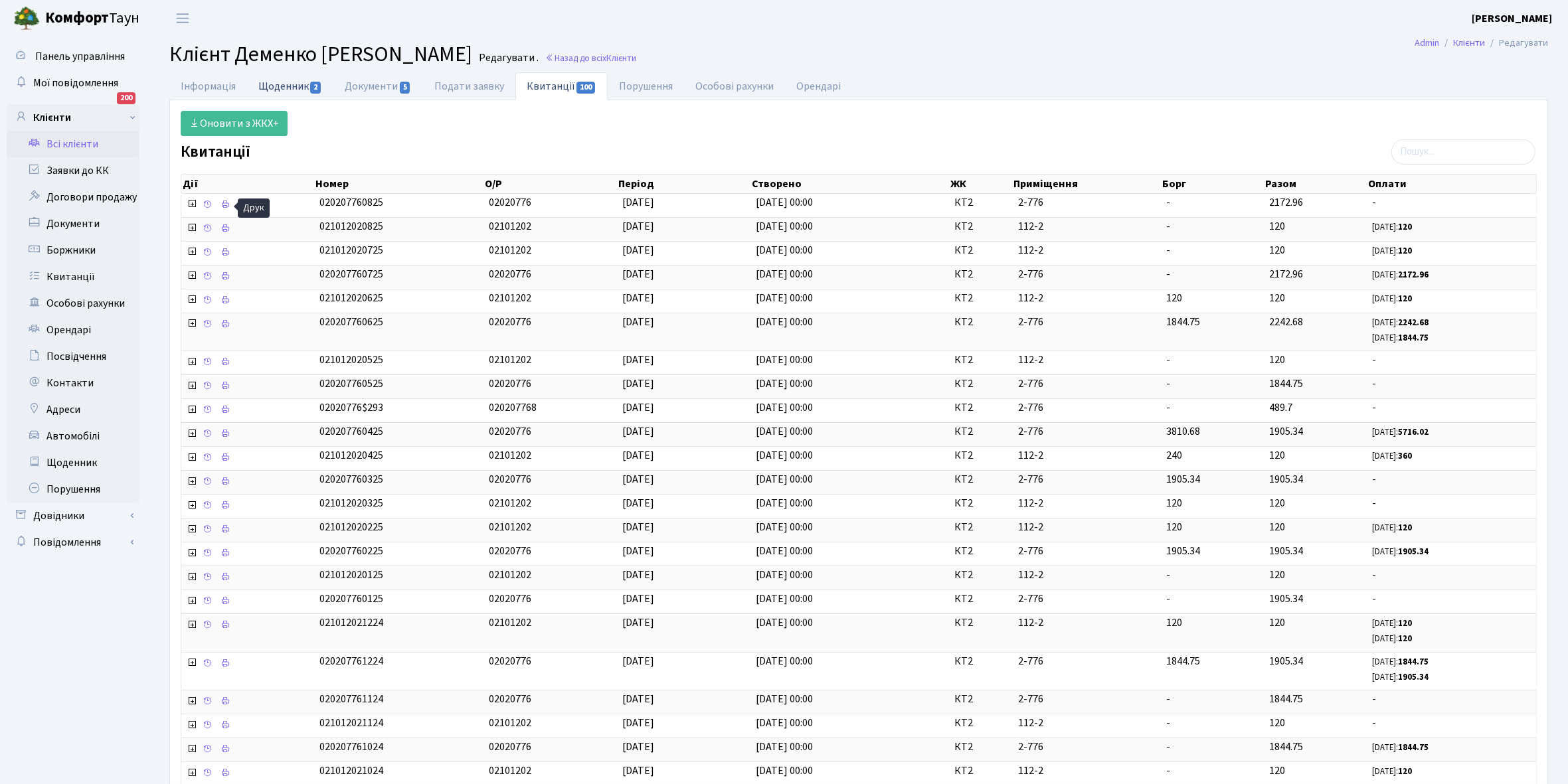
click at [283, 84] on link "Щоденник 2" at bounding box center [290, 86] width 87 height 28
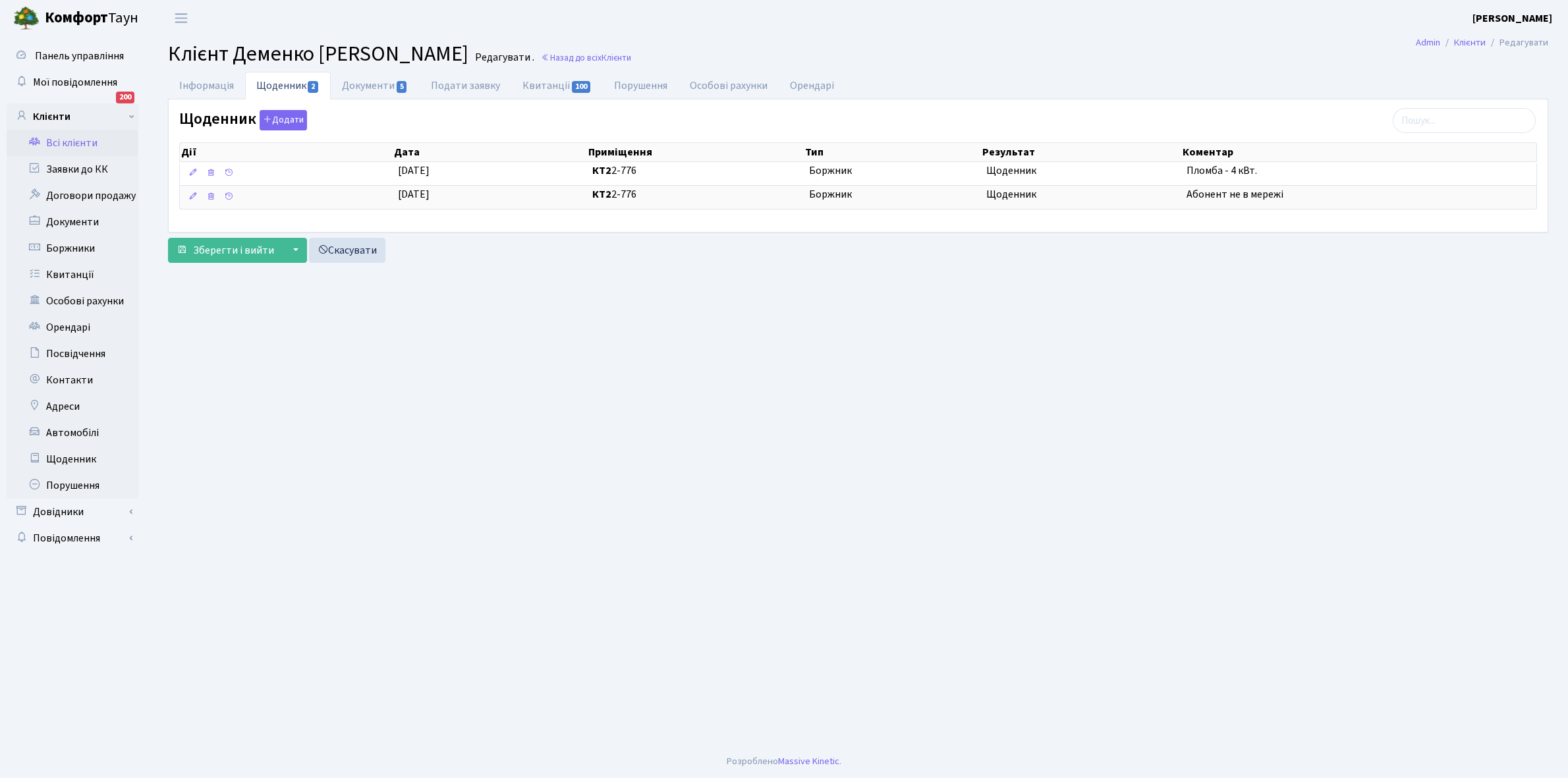
click at [64, 143] on link "Всі клієнти" at bounding box center [73, 143] width 132 height 27
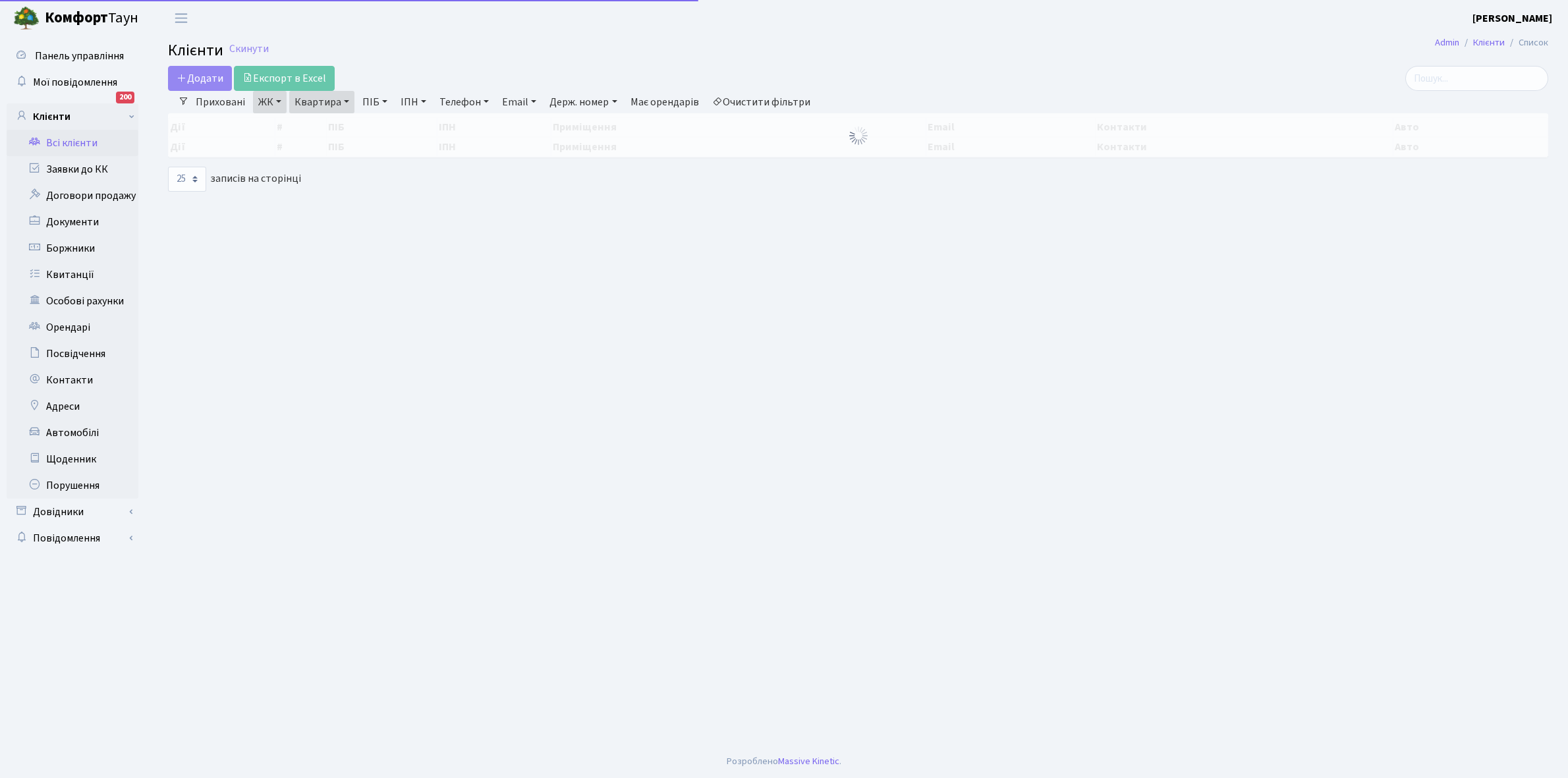
select select "25"
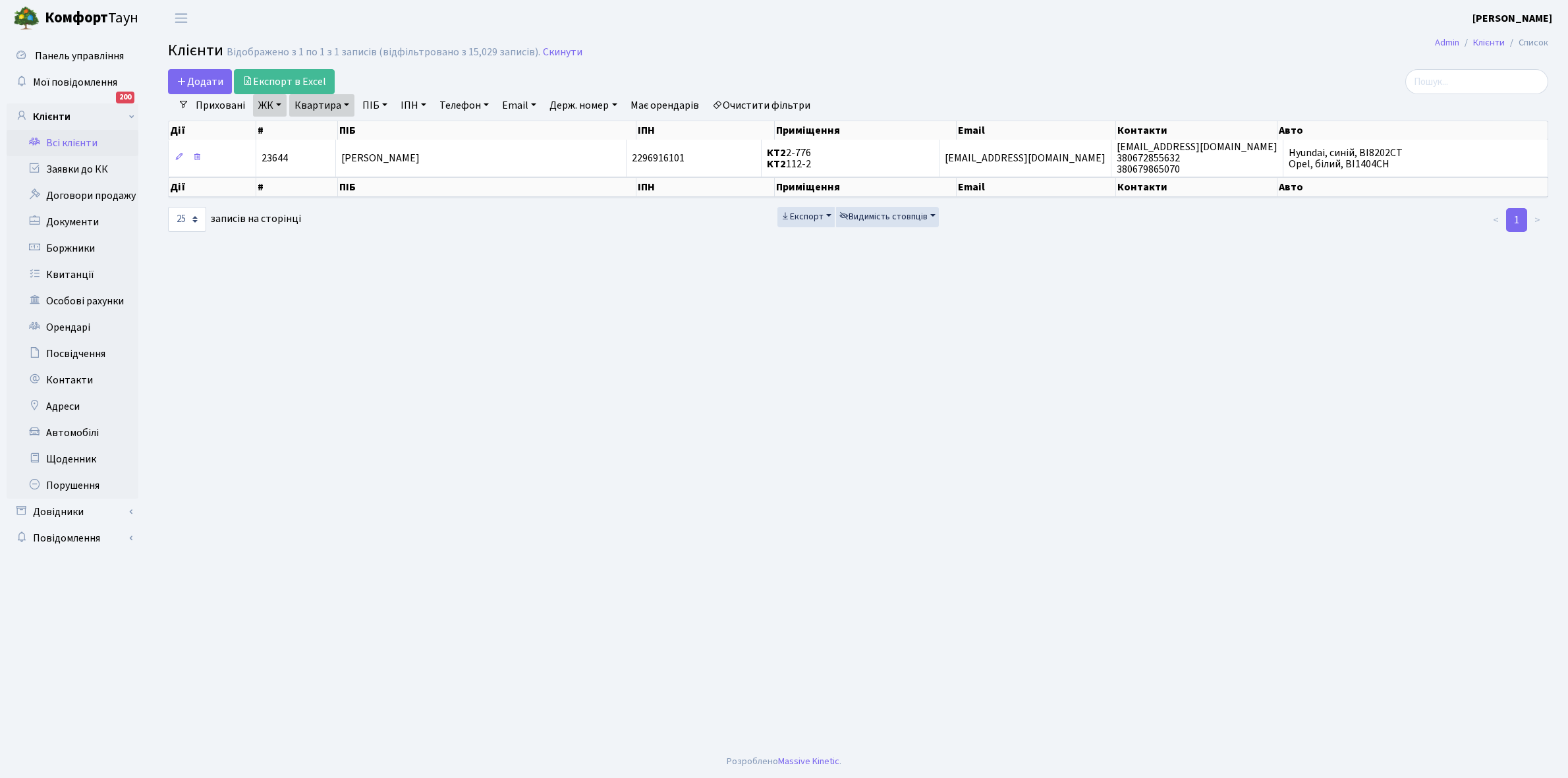
click at [346, 103] on link "Квартира" at bounding box center [322, 105] width 65 height 22
click at [334, 124] on input "2-776" at bounding box center [329, 131] width 77 height 25
type input "2-892"
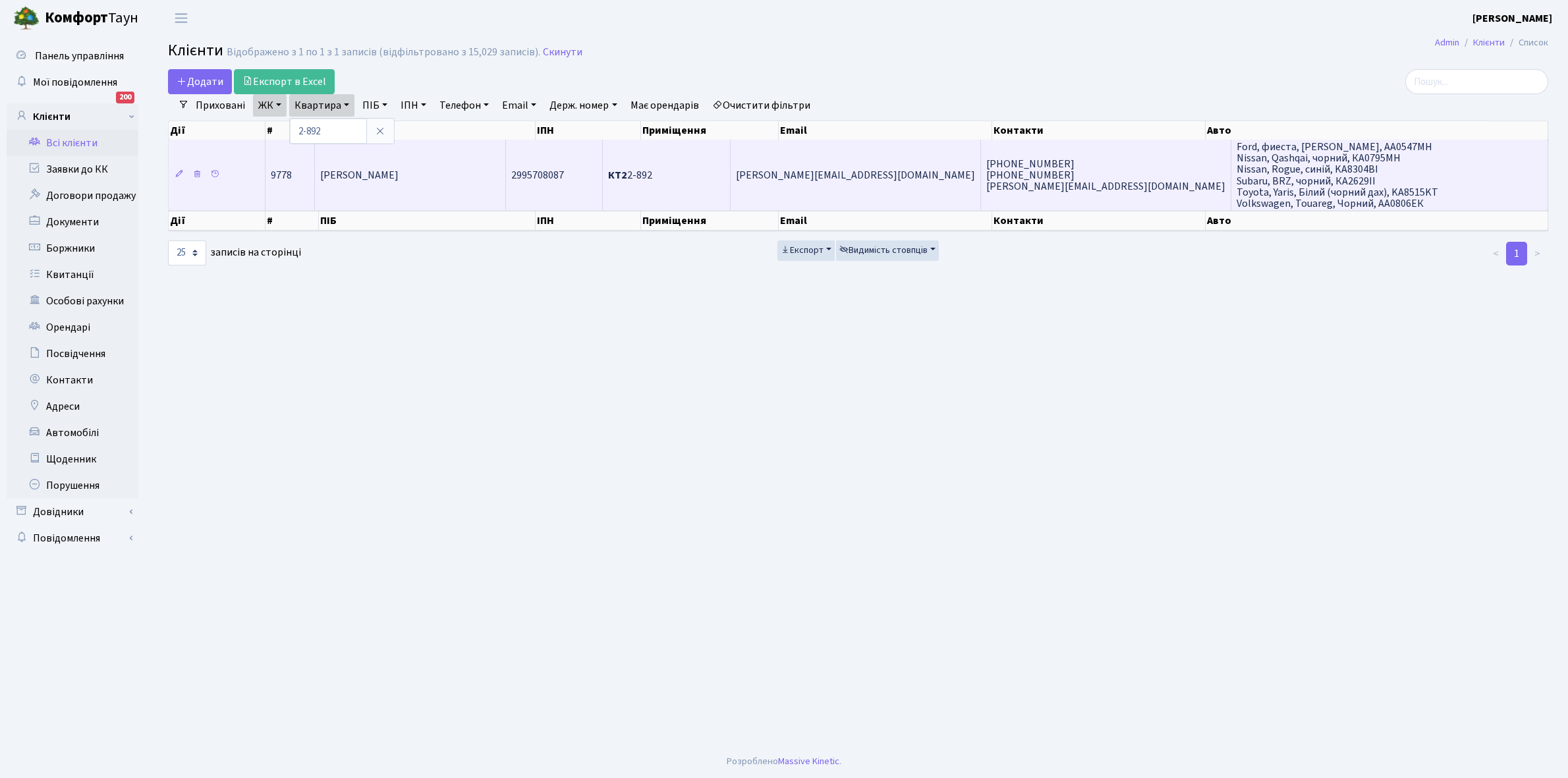
click at [399, 180] on span "[PERSON_NAME]" at bounding box center [360, 175] width 78 height 15
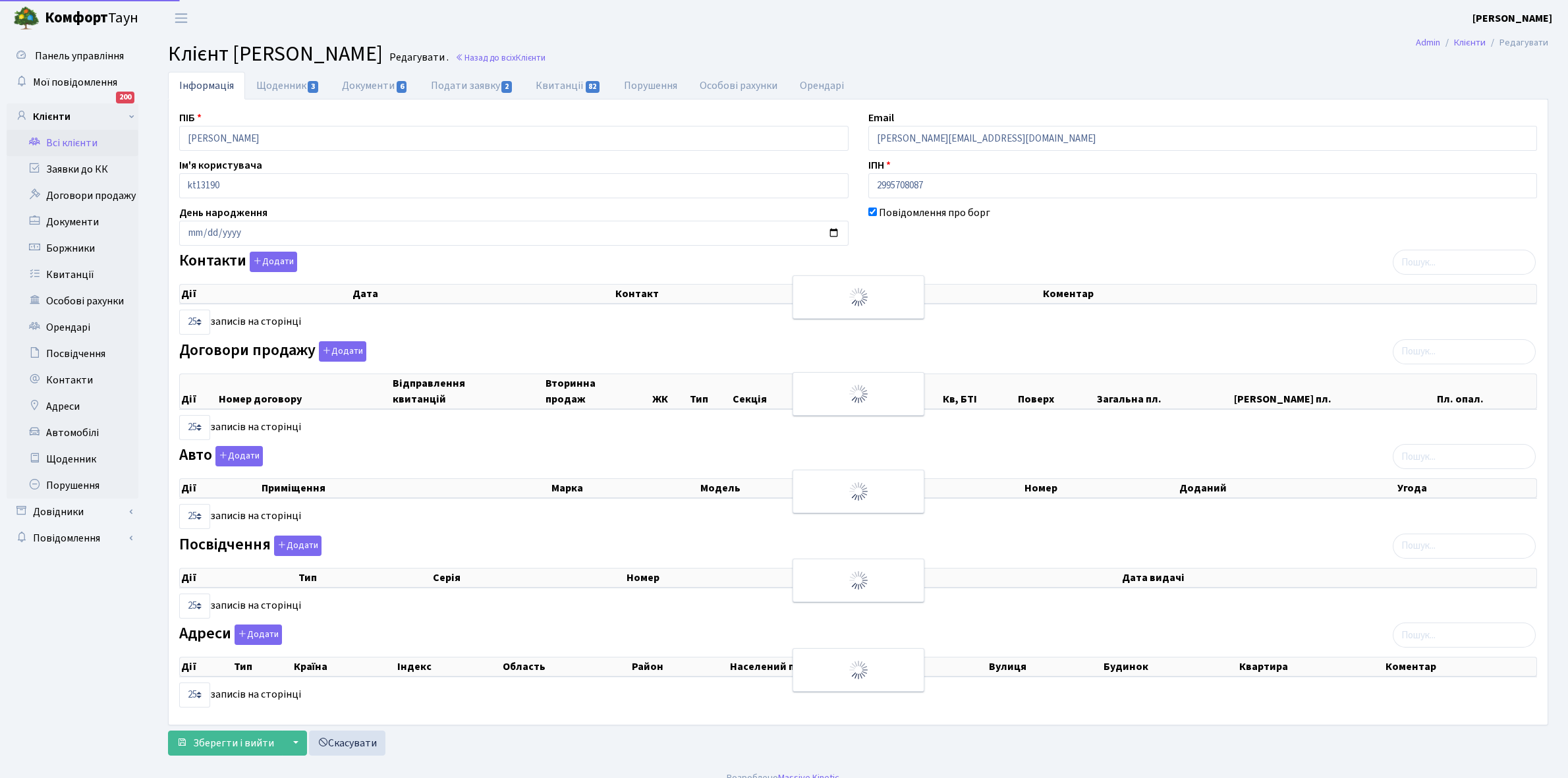
select select "25"
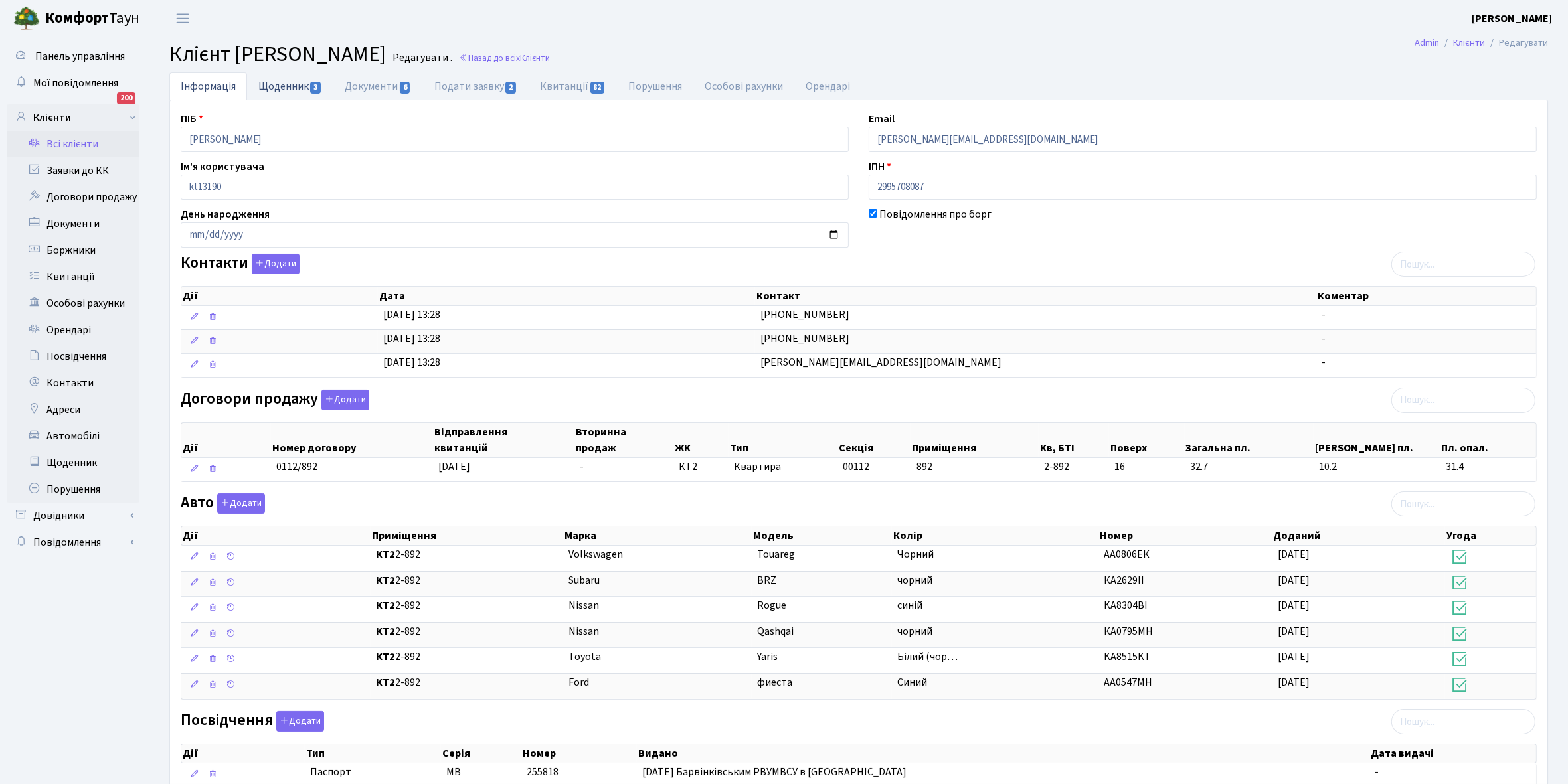
click at [284, 87] on link "Щоденник 3" at bounding box center [290, 86] width 87 height 28
select select "25"
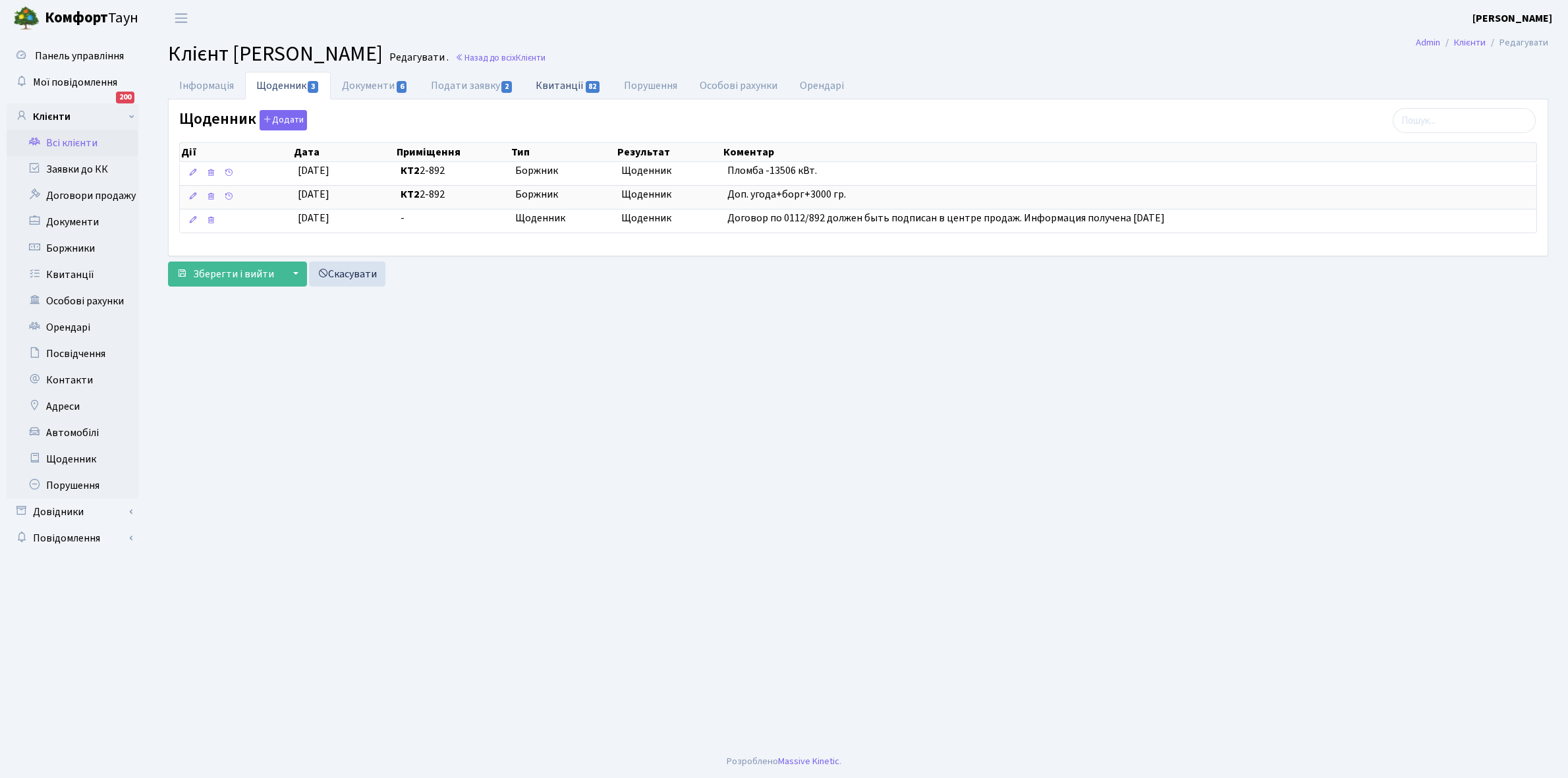
click at [557, 82] on link "Квитанції 82" at bounding box center [568, 85] width 87 height 27
select select "25"
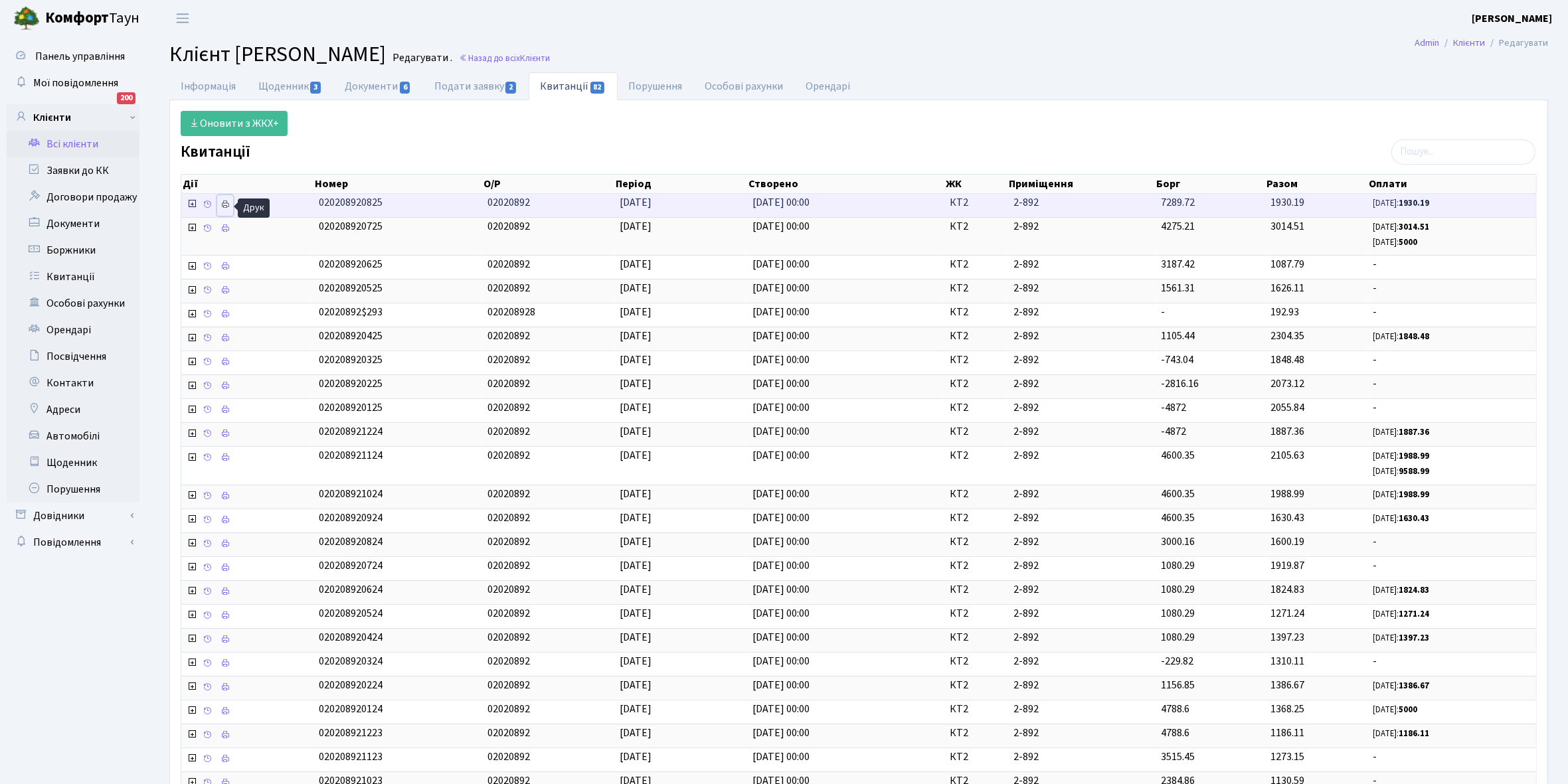
click at [227, 203] on icon at bounding box center [225, 204] width 9 height 9
